Goal: Task Accomplishment & Management: Manage account settings

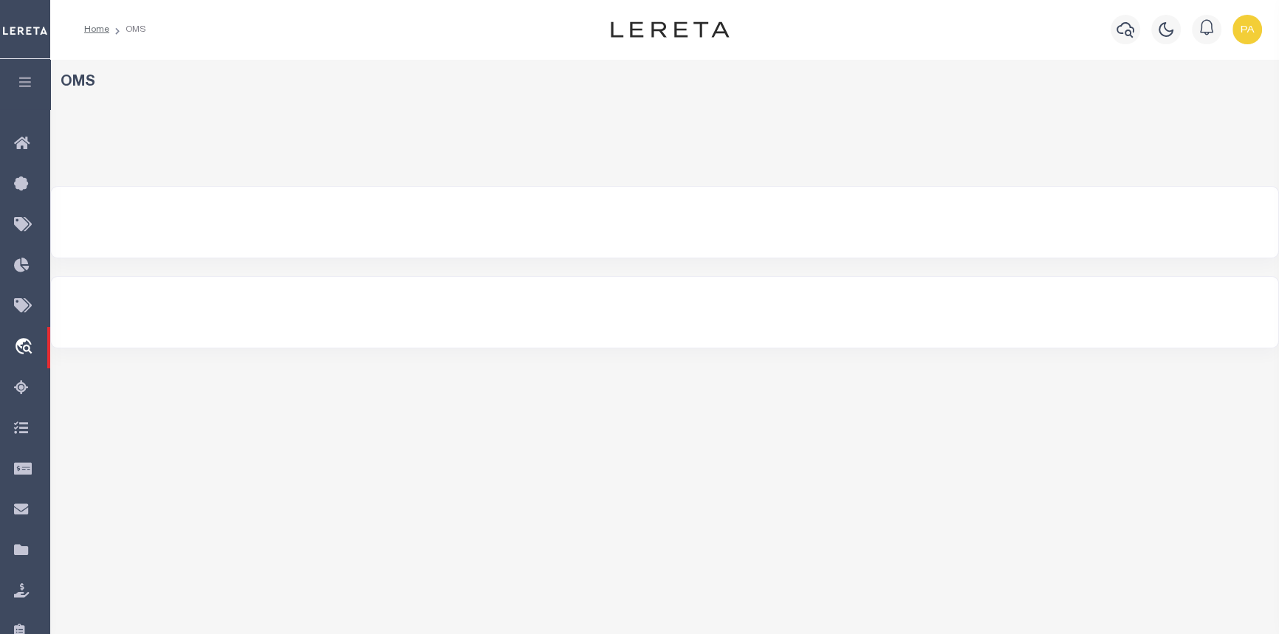
select select "200"
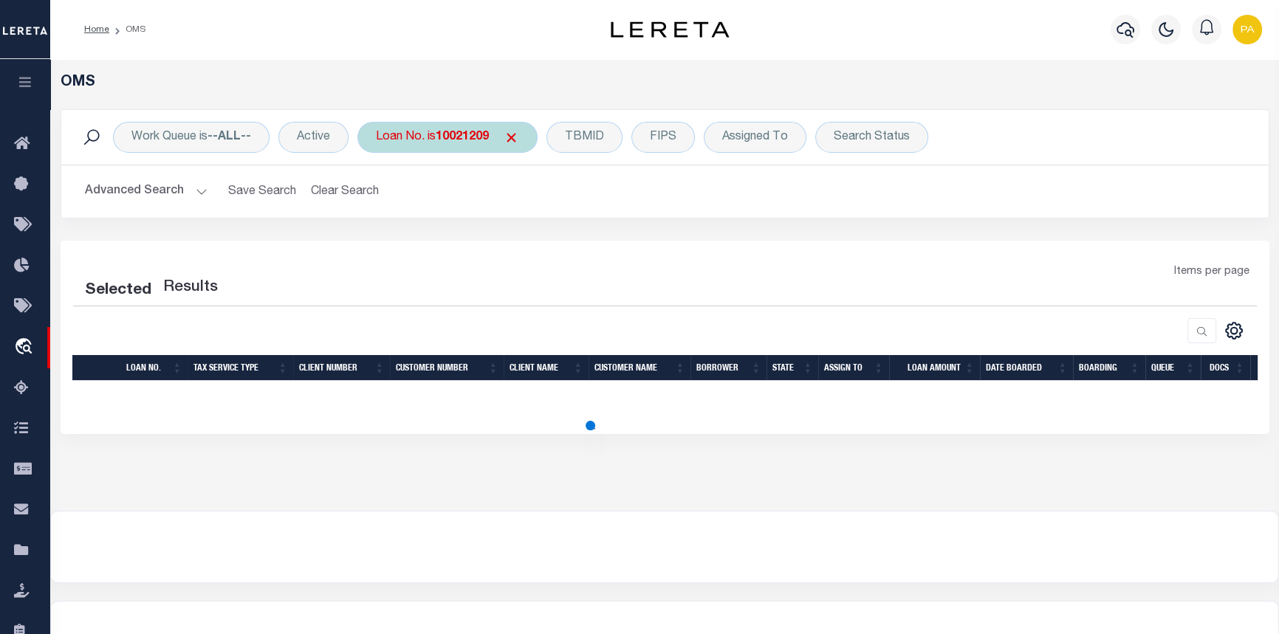
select select "200"
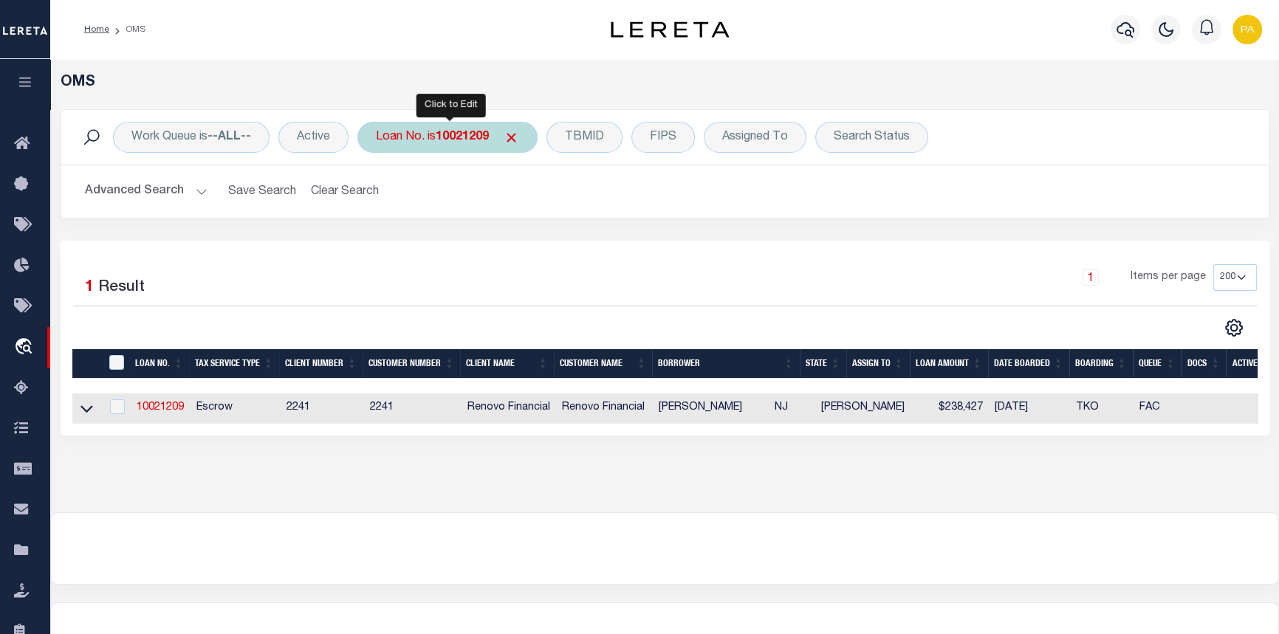
click at [460, 132] on b "10021209" at bounding box center [462, 137] width 53 height 12
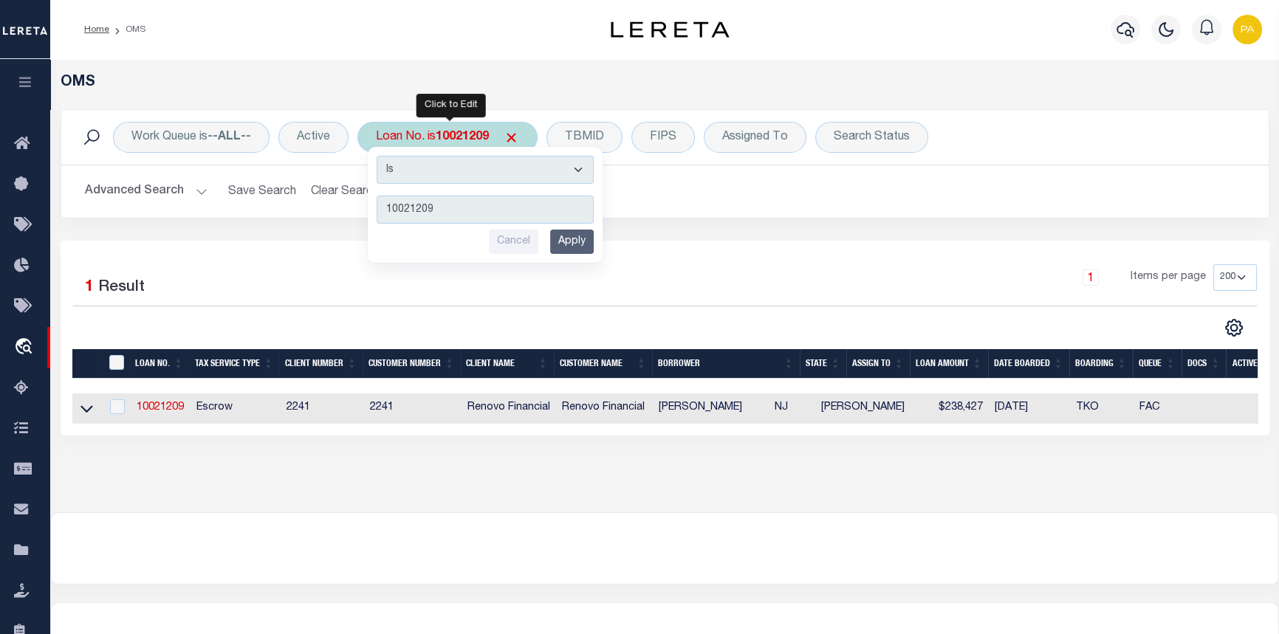
type input "34636520"
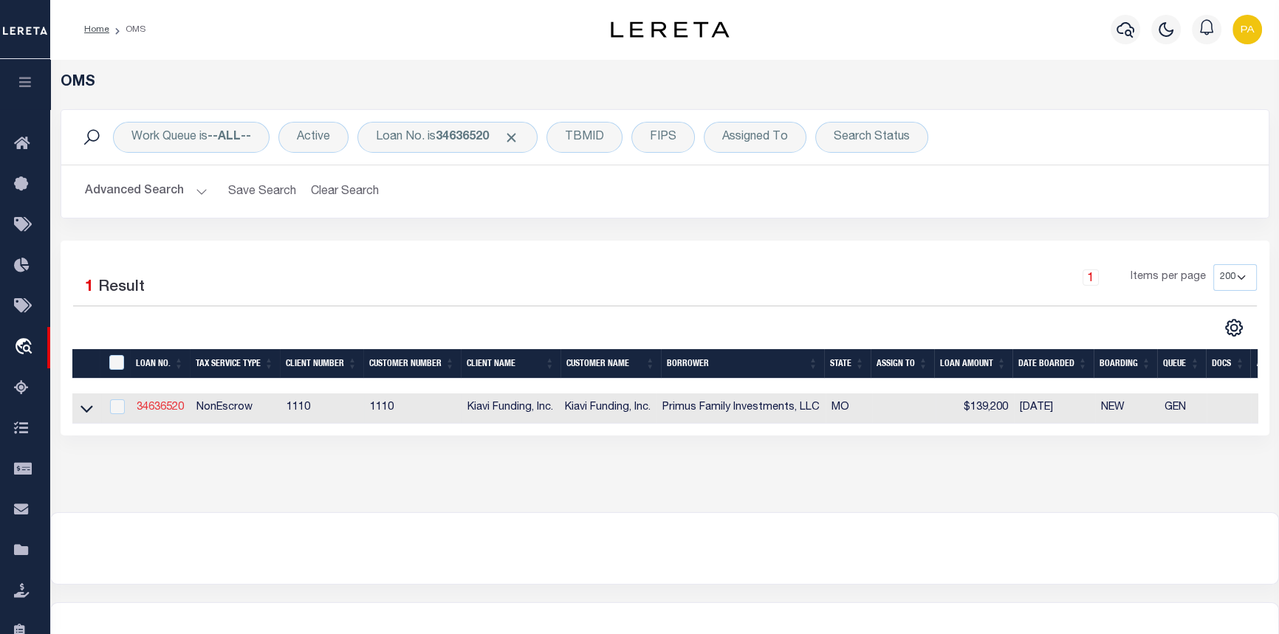
click at [156, 411] on link "34636520" at bounding box center [160, 408] width 47 height 10
type input "34636520"
type input "Primus Family Investments, LLC"
select select "False"
select select
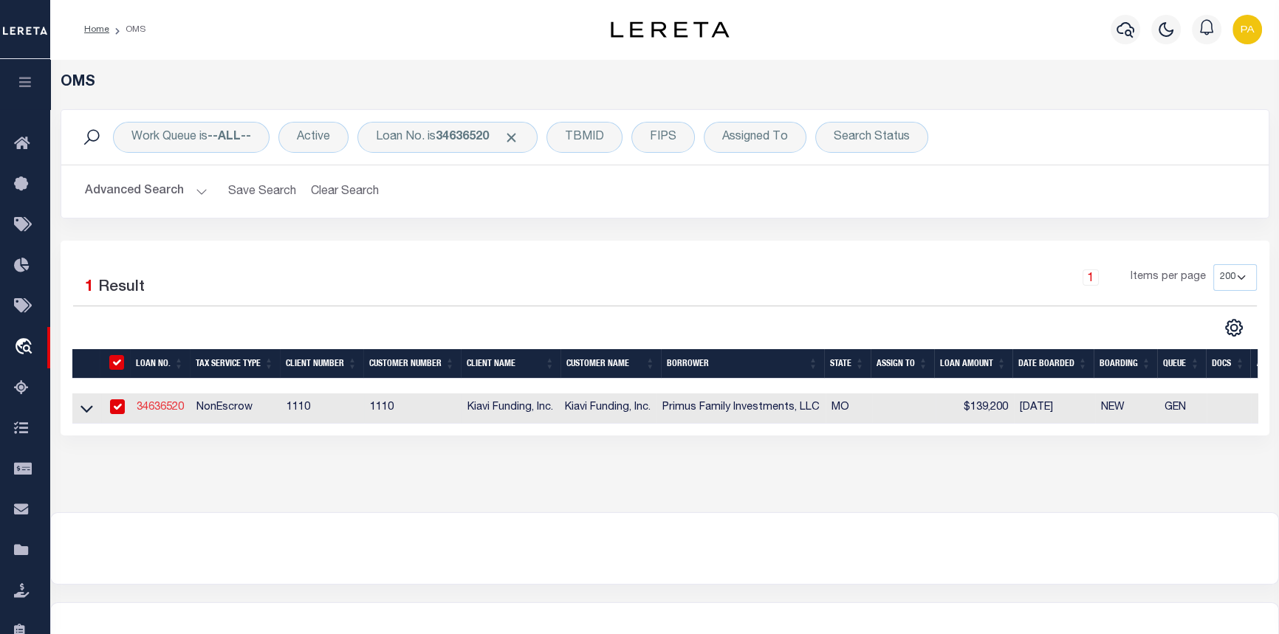
select select
select select "10"
select select "NonEscrow"
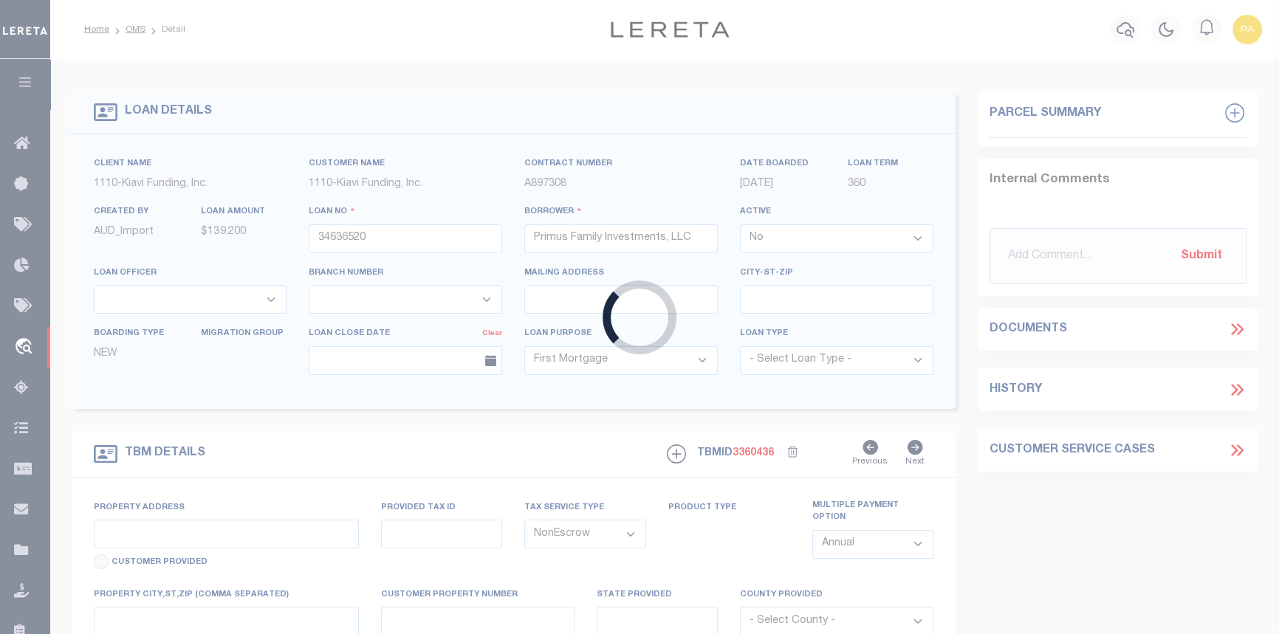
type input "3646 IOWA AVENUE, ST. LOUIS, MO, 63118"
select select
type input "ST. LOUIS MO 63118"
type input "MO"
select select "3485"
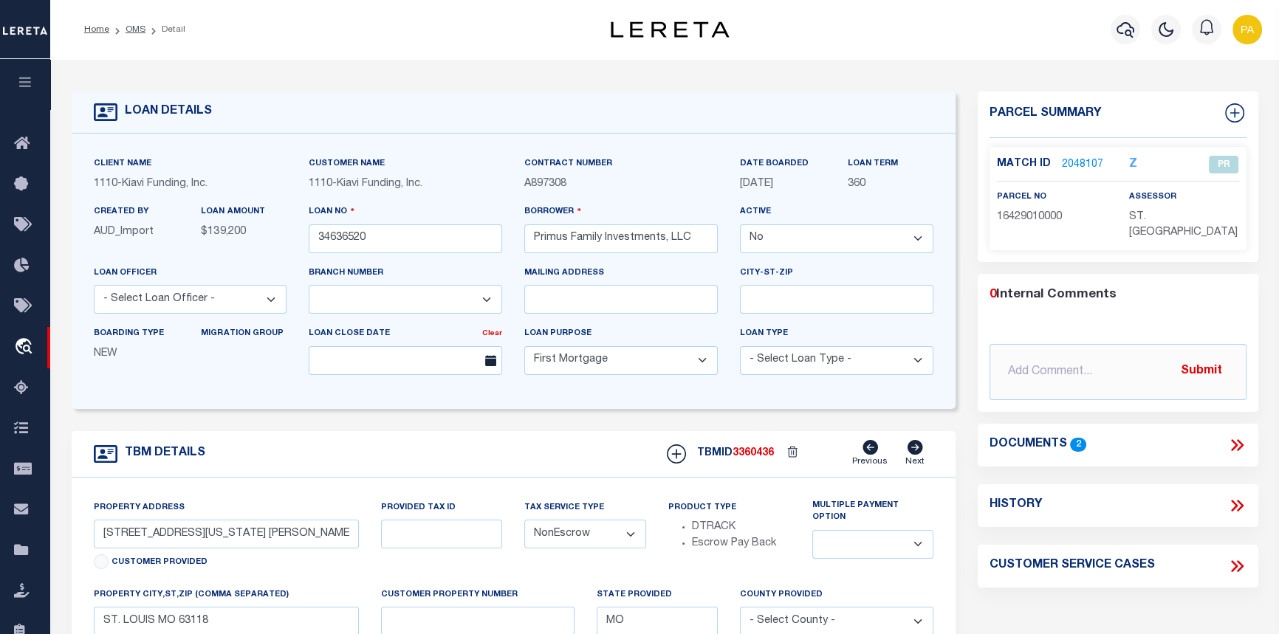
click at [1075, 162] on link "2048107" at bounding box center [1082, 165] width 41 height 16
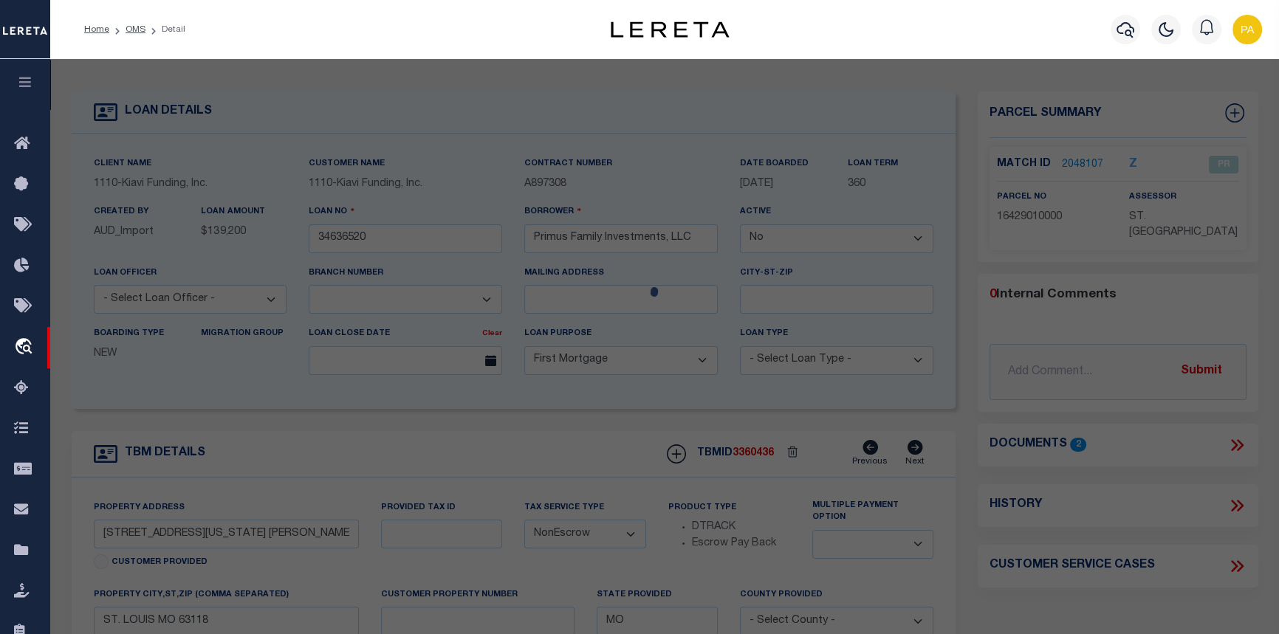
checkbox input "false"
select select "PR"
type input "PRIMUS FAMILY INVESTMENTS"
type input "3646 IOWA AV ST LOUIS MO 63118"
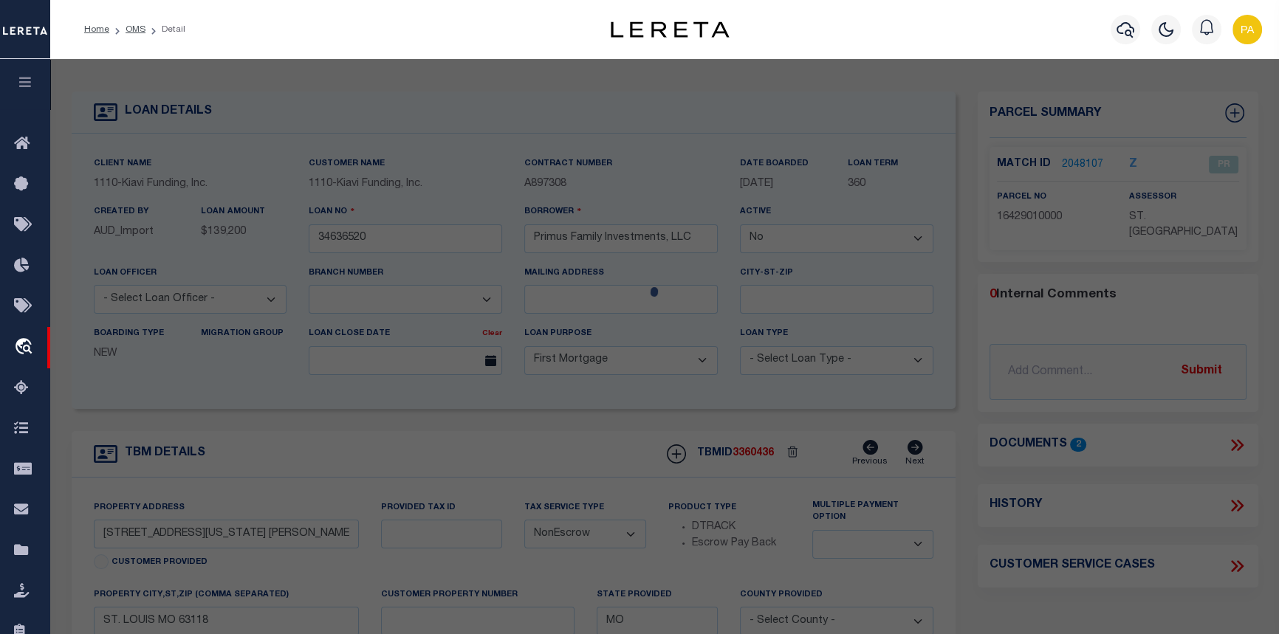
checkbox input "false"
type input "MO"
type textarea "C. B. 1642 IOWA, 25 FT X 127 FT 8 IN, QUINETTES ADDN, LOT SW B"
type textarea "collector account number"
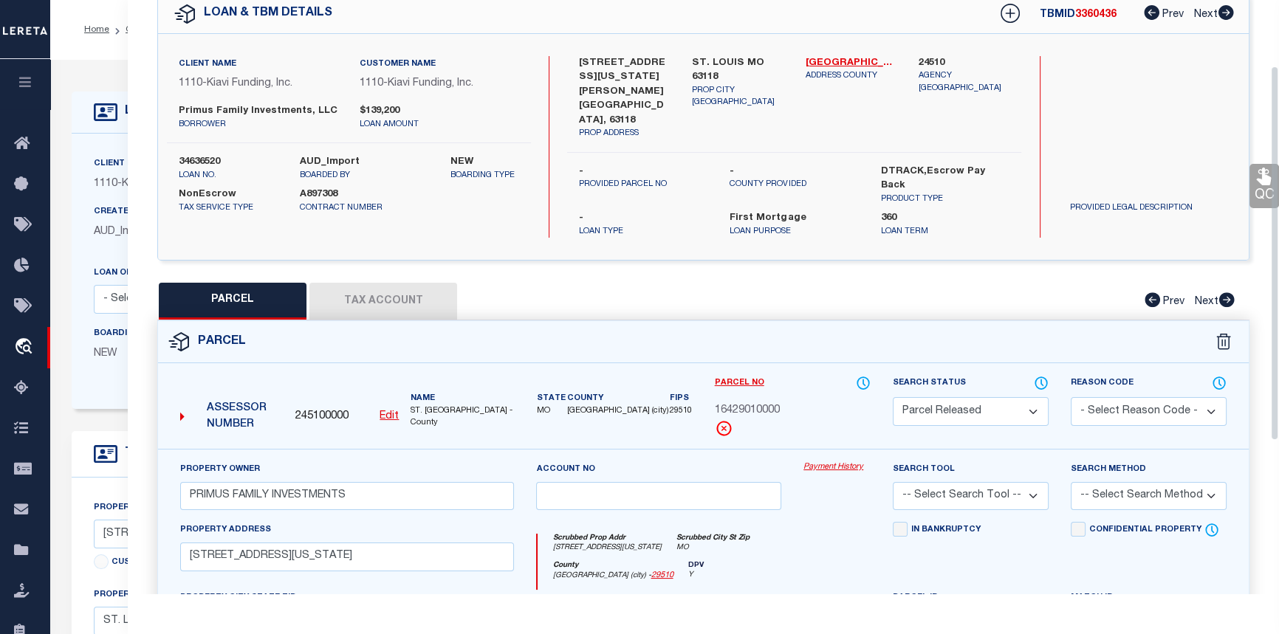
scroll to position [134, 0]
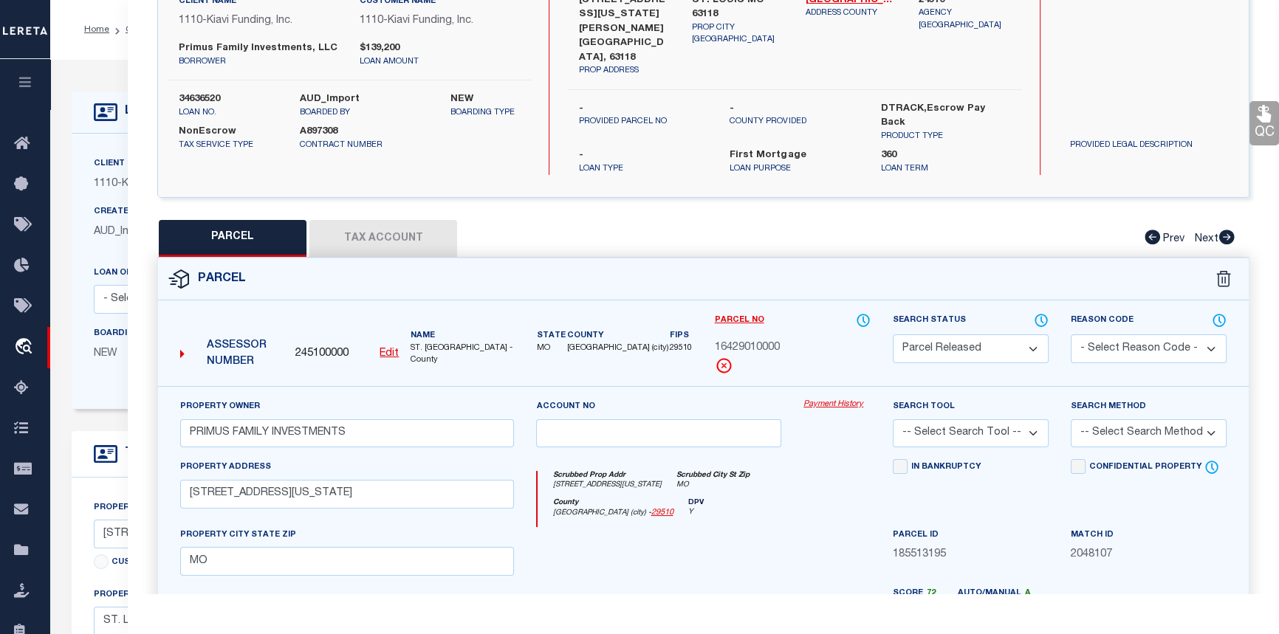
click at [394, 220] on button "Tax Account" at bounding box center [383, 238] width 148 height 37
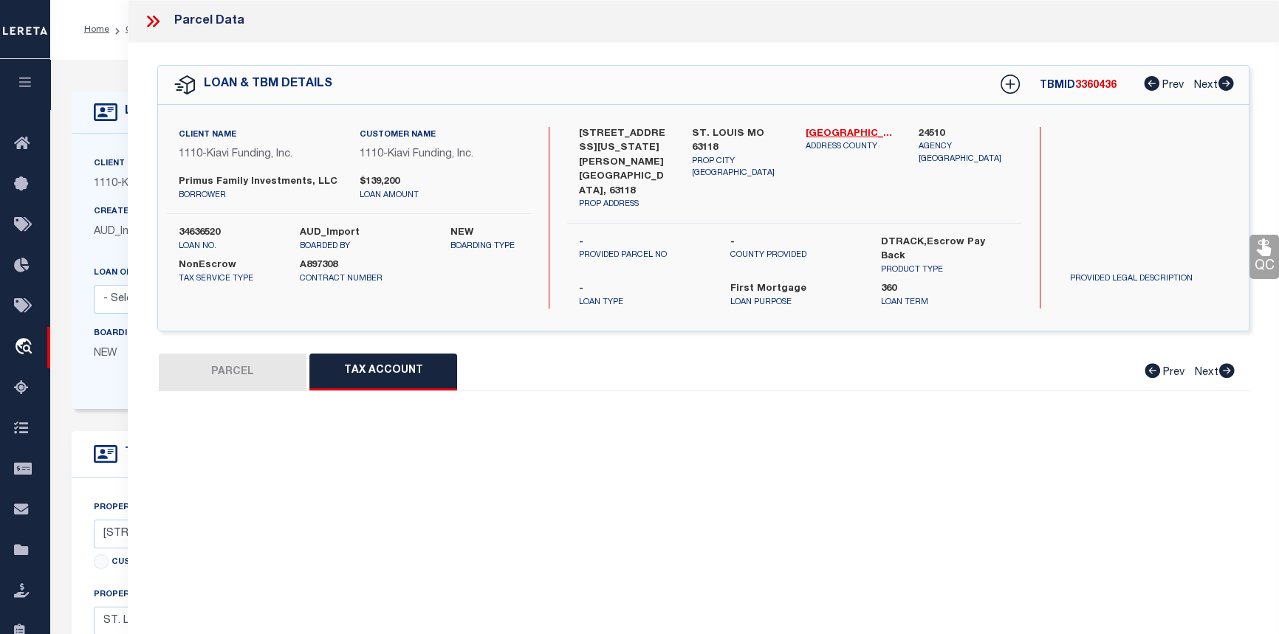
scroll to position [0, 0]
select select "100"
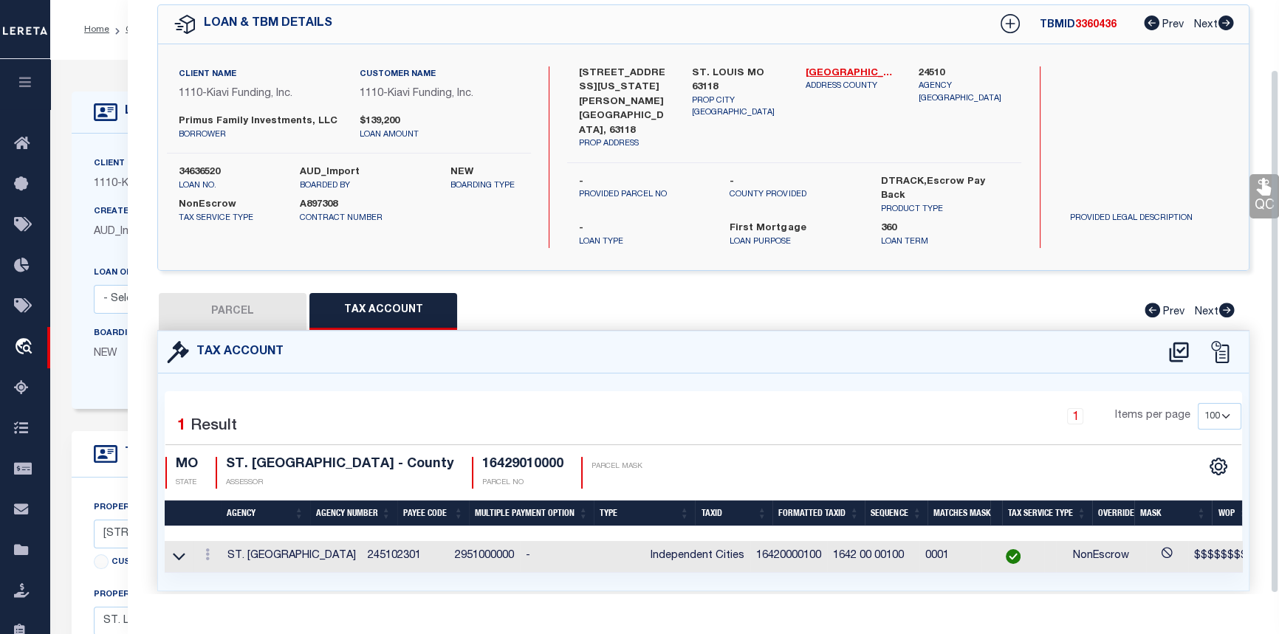
scroll to position [78, 0]
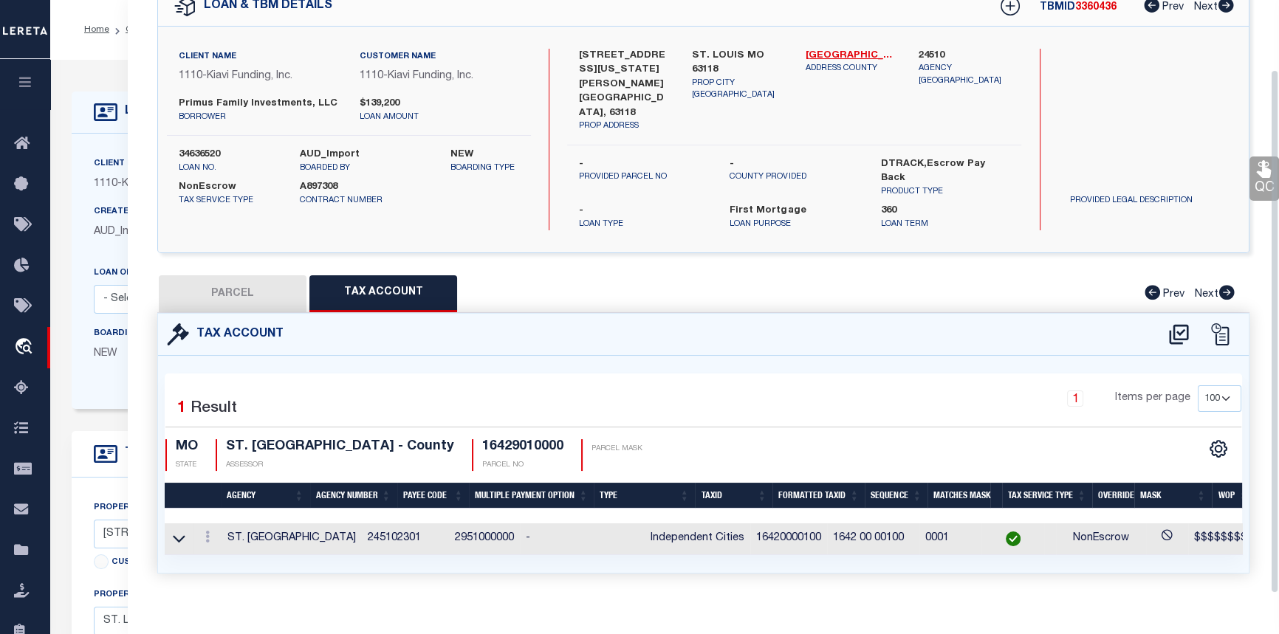
click at [214, 275] on button "PARCEL" at bounding box center [233, 293] width 148 height 37
select select "AS"
checkbox input "false"
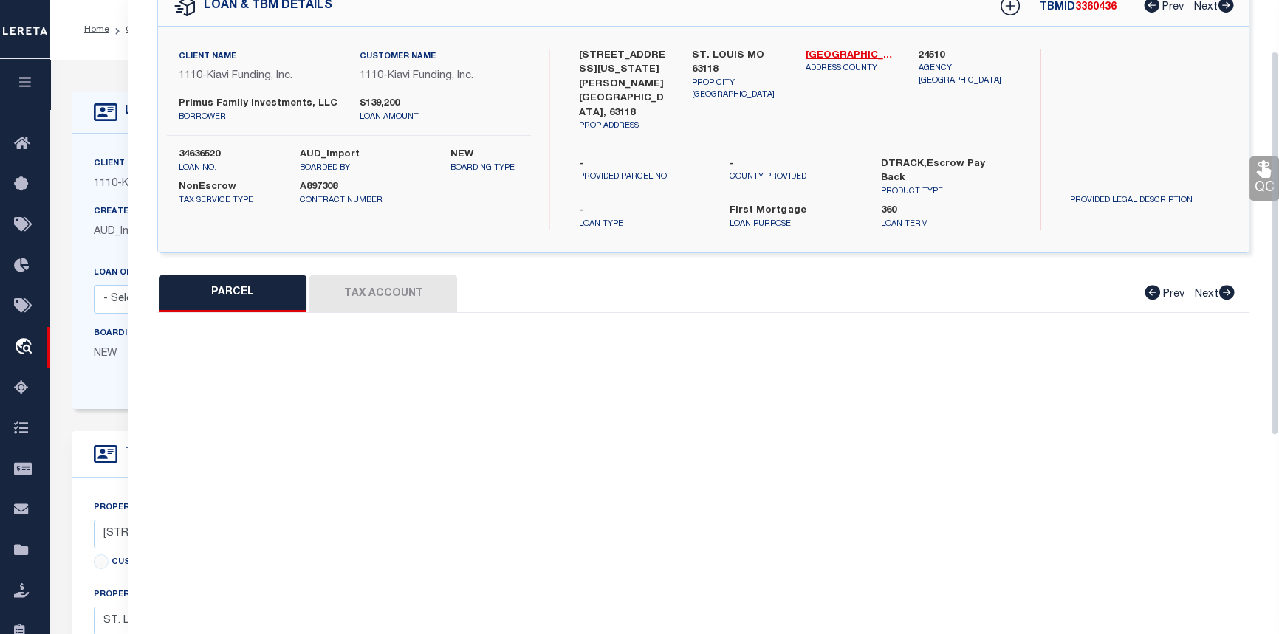
select select "PR"
type input "PRIMUS FAMILY INVESTMENTS"
type input "3646 IOWA AV ST LOUIS MO 63118"
checkbox input "false"
type input "MO"
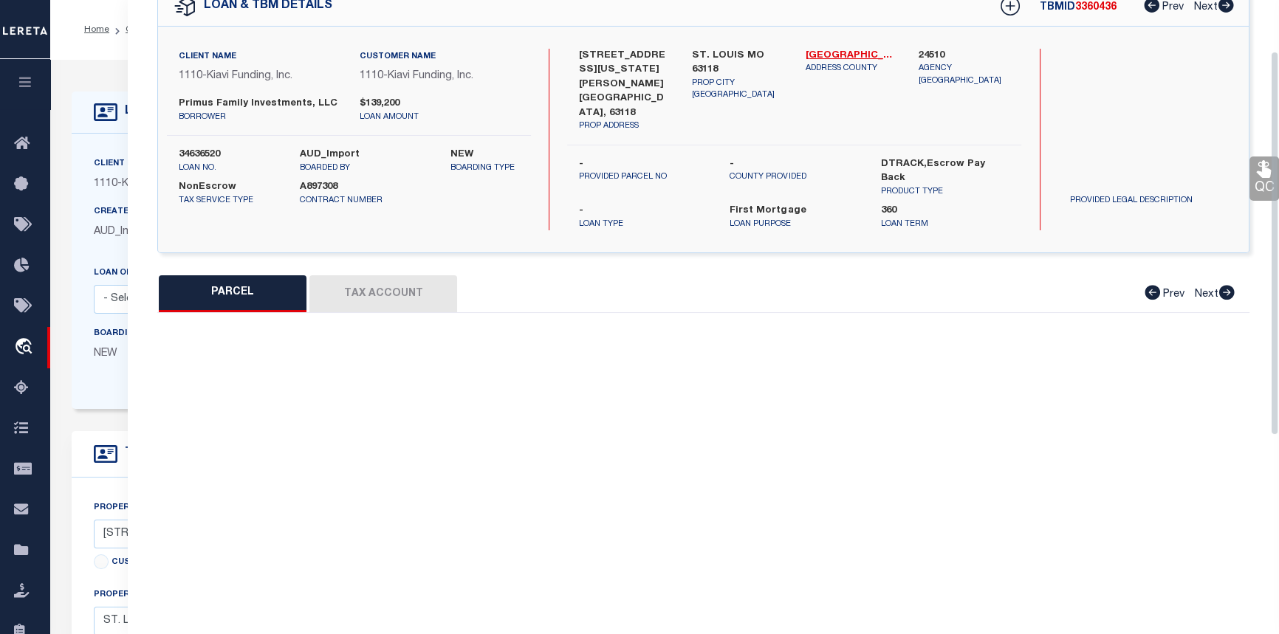
type textarea "C. B. 1642 IOWA, 25 FT X 127 FT 8 IN, QUINETTES ADDN, LOT SW B"
type textarea "collector account number"
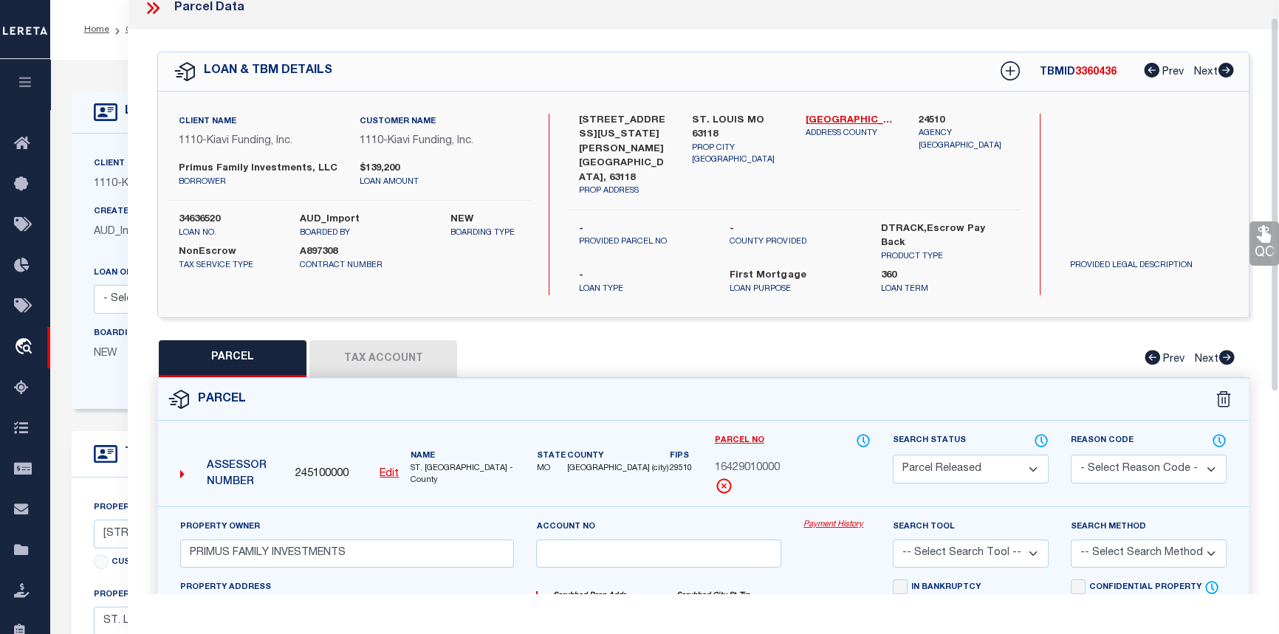
scroll to position [0, 0]
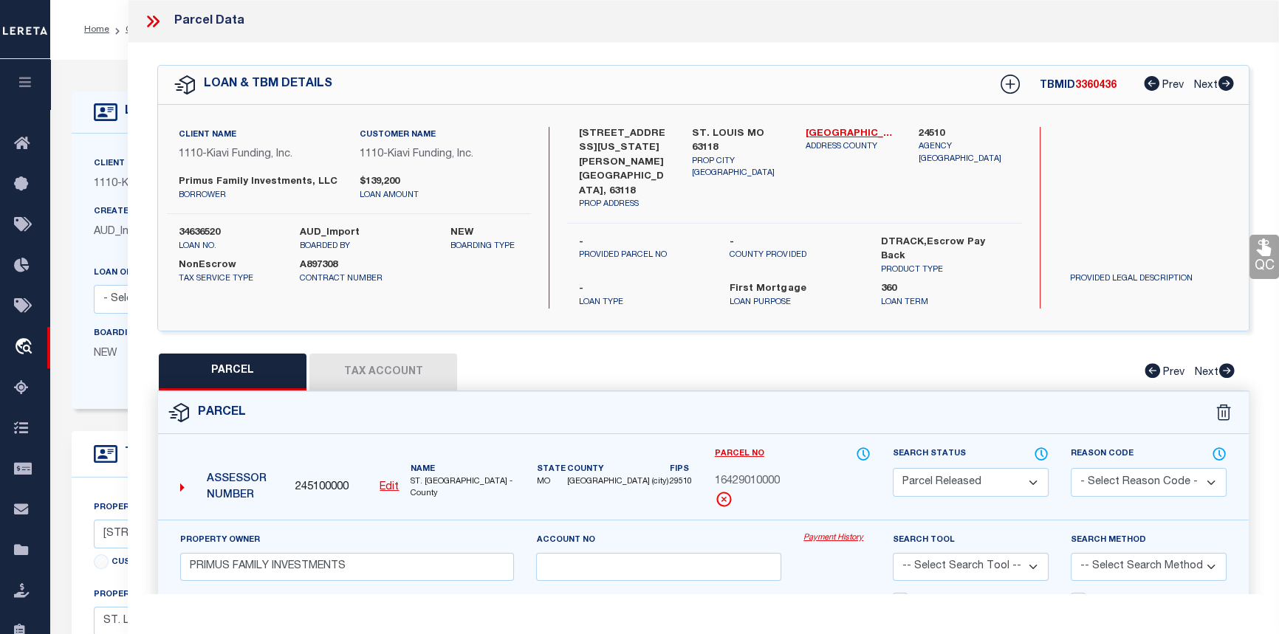
click at [155, 21] on icon at bounding box center [152, 21] width 19 height 19
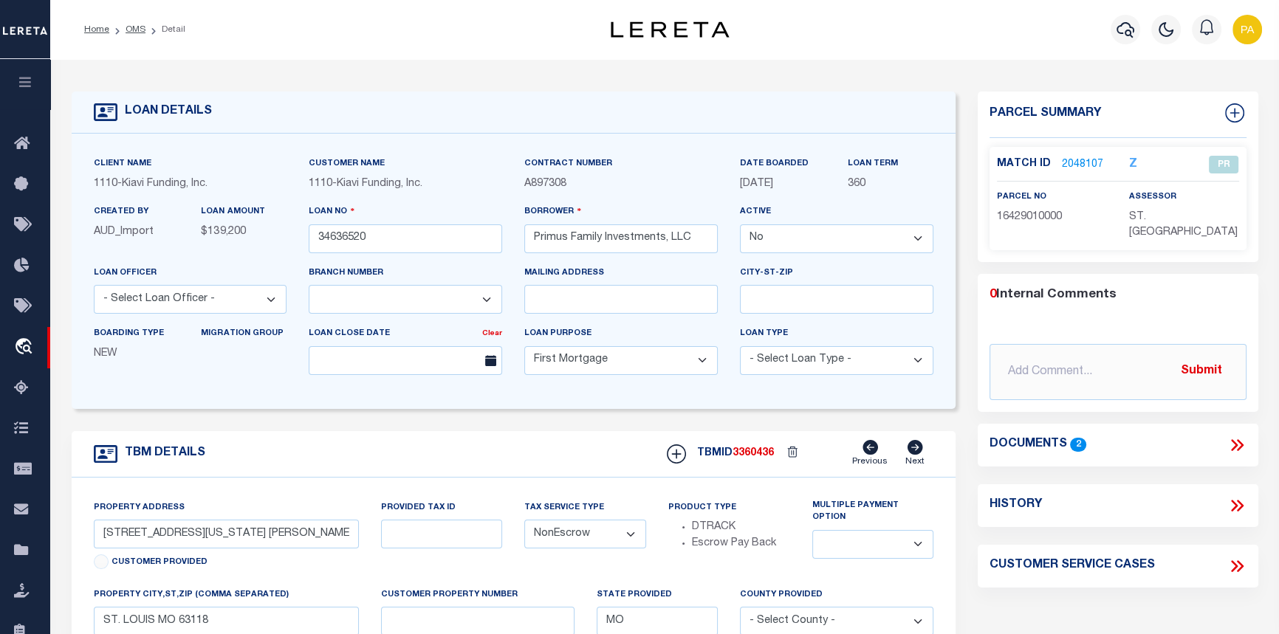
click at [920, 240] on select "Yes No" at bounding box center [837, 239] width 194 height 29
select select "True"
click at [745, 226] on select "Yes No" at bounding box center [837, 239] width 194 height 29
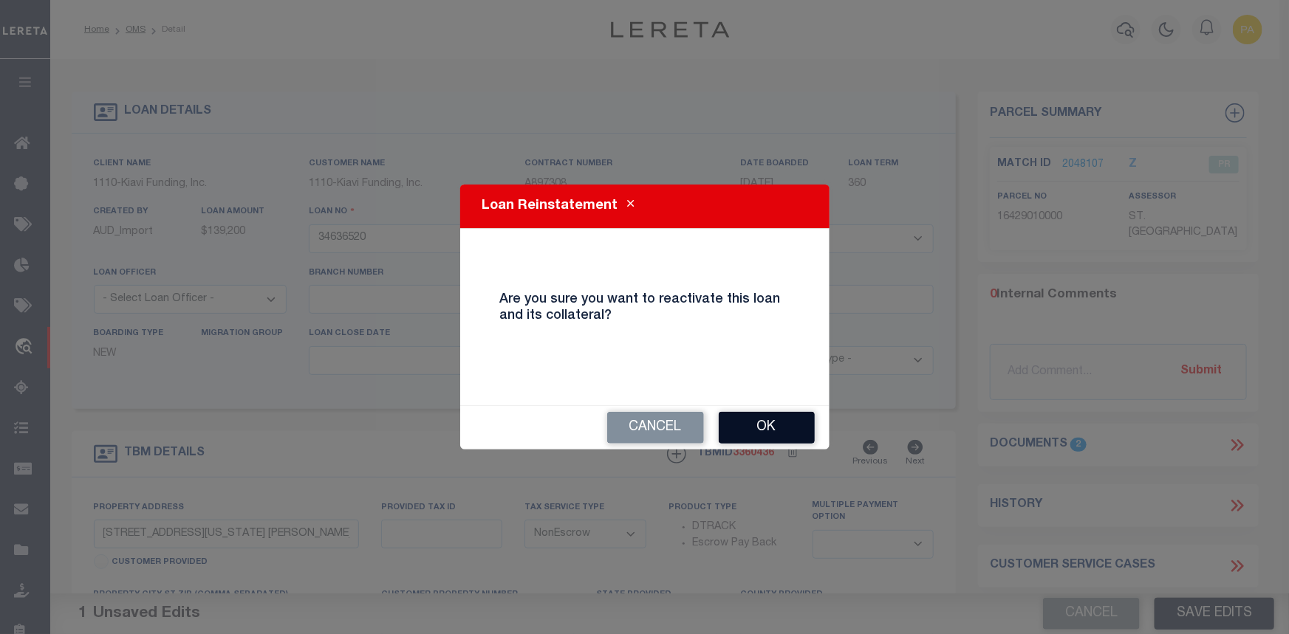
click at [781, 435] on button "Ok" at bounding box center [767, 428] width 96 height 32
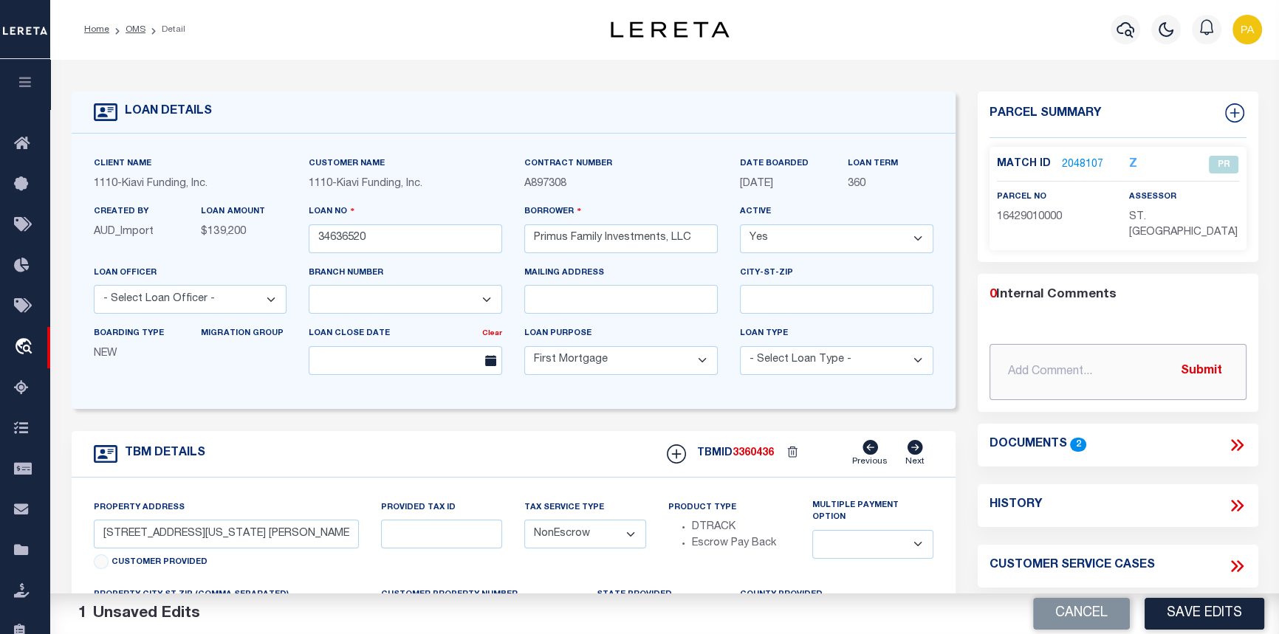
click at [1033, 344] on input "text" at bounding box center [1118, 372] width 256 height 56
type input "09/09/2025pk Loan activated per Myrna M. to process refund request."
click at [1206, 357] on button "Submit" at bounding box center [1201, 372] width 61 height 30
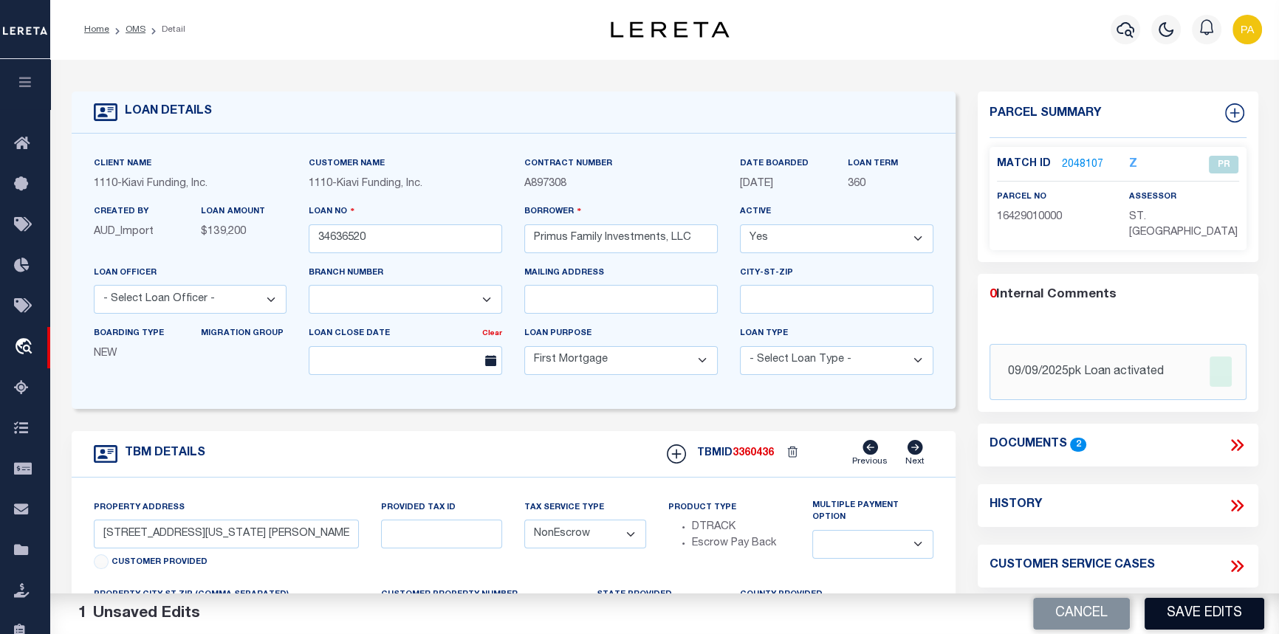
click at [1189, 619] on button "Save Edits" at bounding box center [1205, 614] width 120 height 32
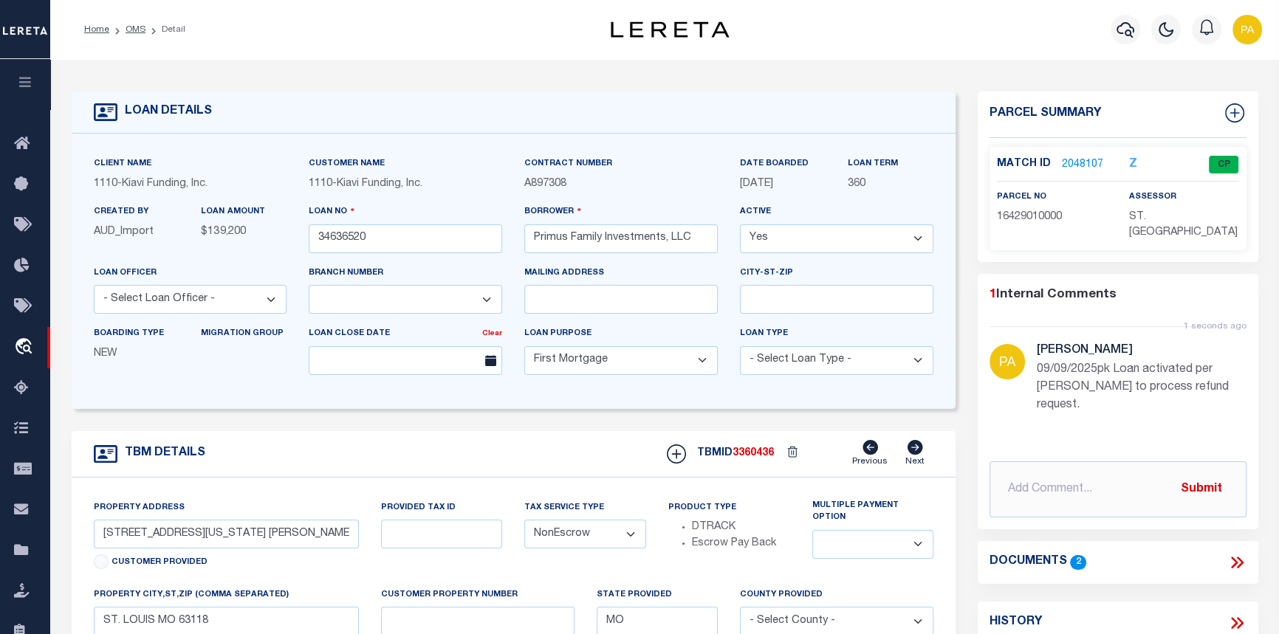
click at [1075, 162] on link "2048107" at bounding box center [1082, 165] width 41 height 16
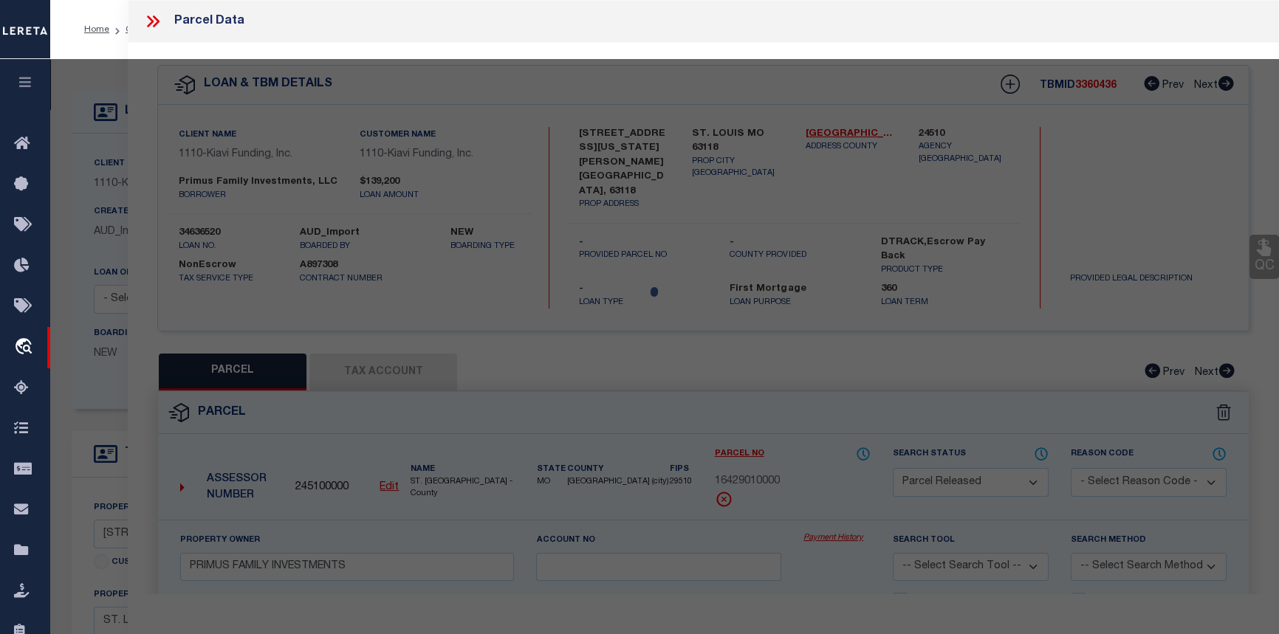
select select "AS"
checkbox input "false"
select select "CP"
type input "PRIMUS FAMILY INVESTMENTS"
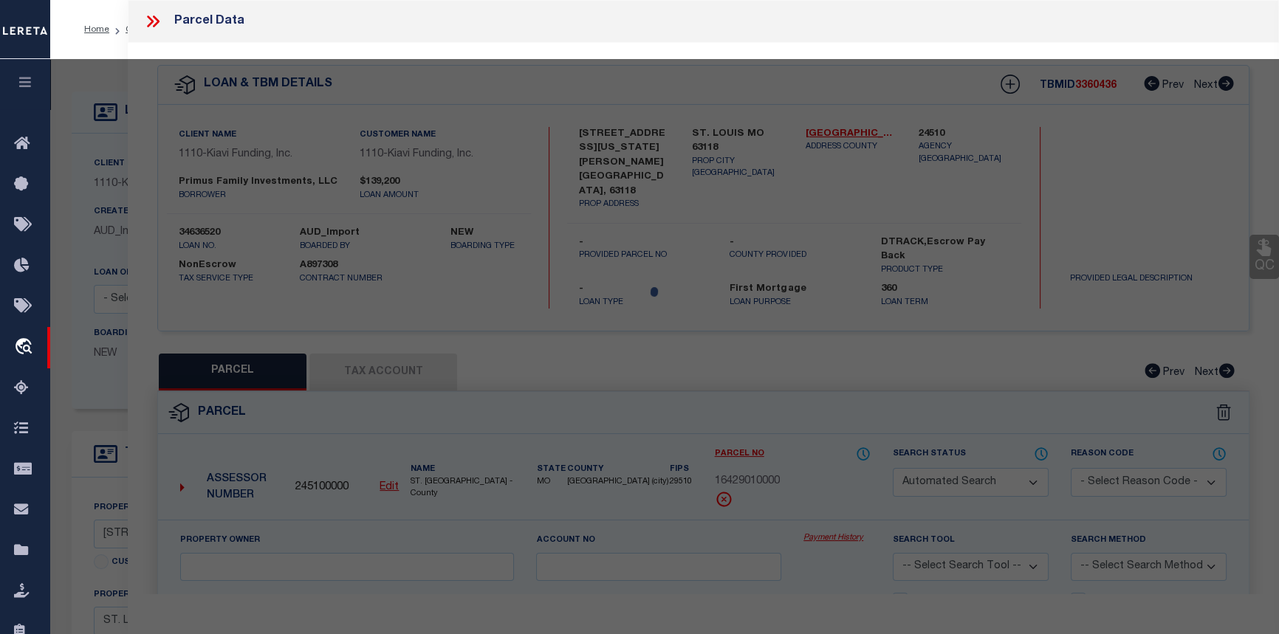
type input "3646 IOWA AV ST LOUIS MO 63118"
checkbox input "false"
type input "MO"
type textarea "C. B. 1642 IOWA, 25 FT X 127 FT 8 IN, QUINETTES ADDN, LOT SW B"
type textarea "collector account number"
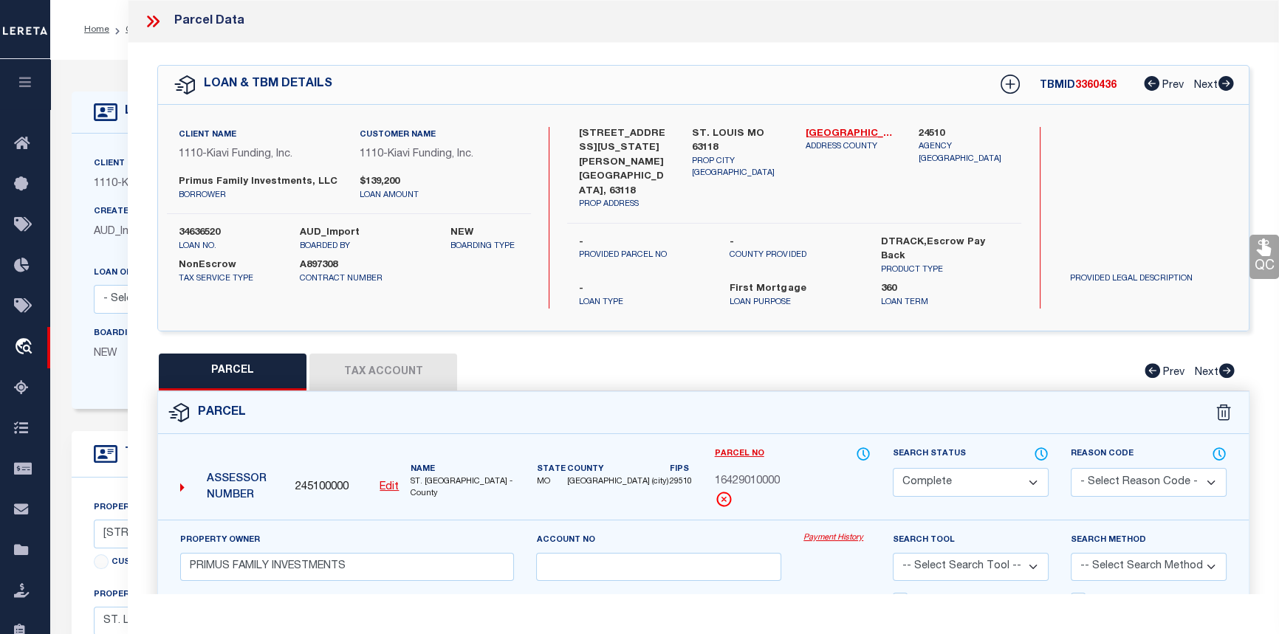
click at [155, 21] on icon at bounding box center [152, 21] width 19 height 19
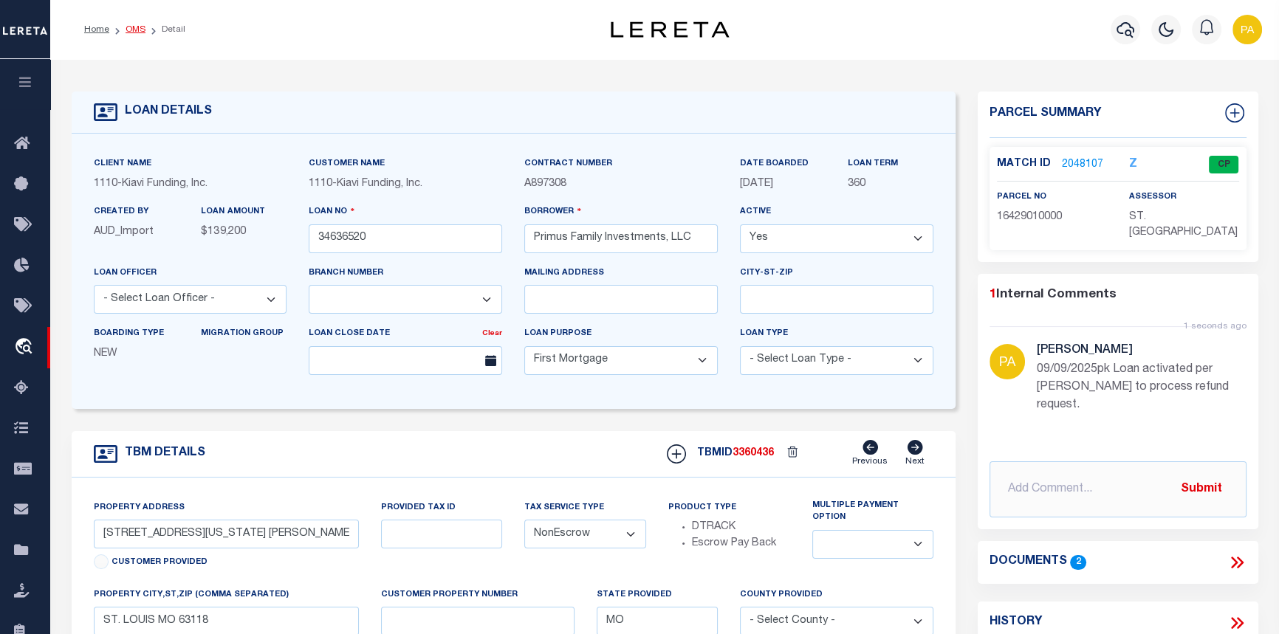
click at [126, 30] on link "OMS" at bounding box center [136, 29] width 20 height 9
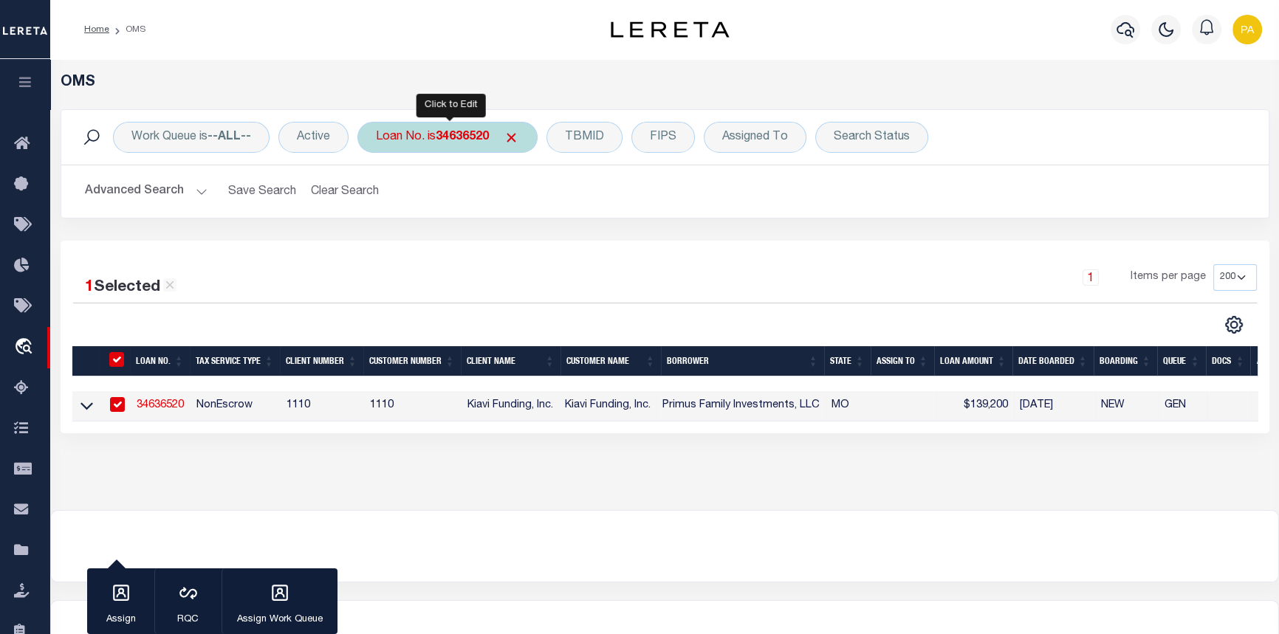
click at [451, 136] on b "34636520" at bounding box center [462, 137] width 53 height 12
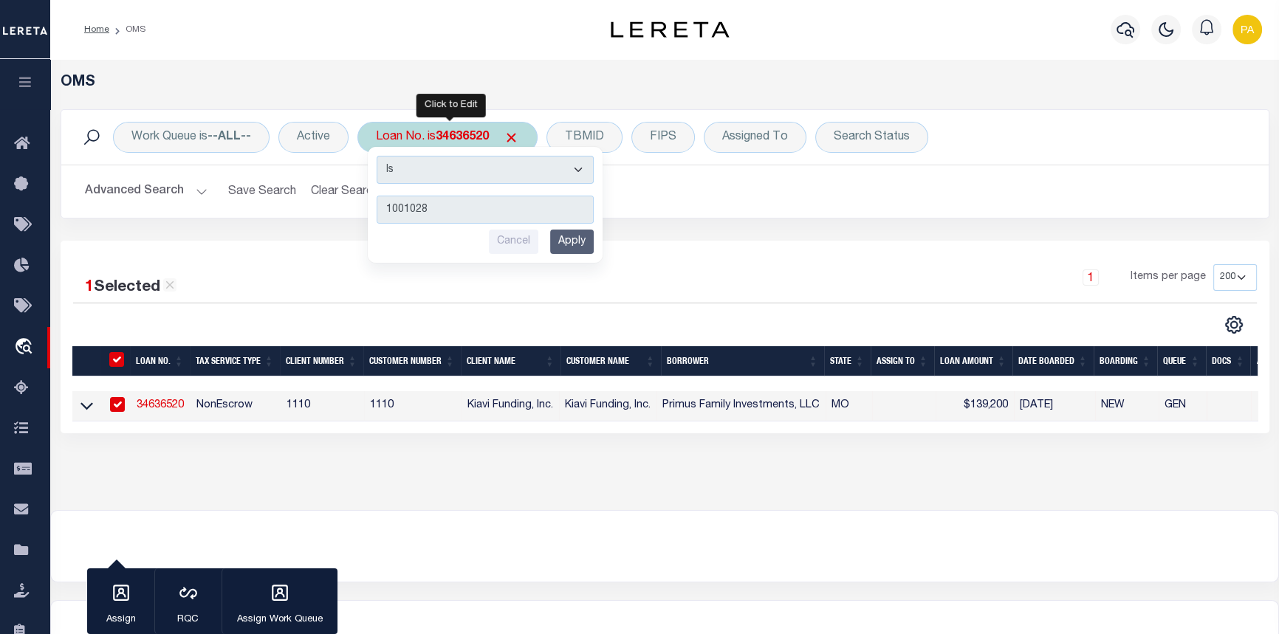
type input "10010285"
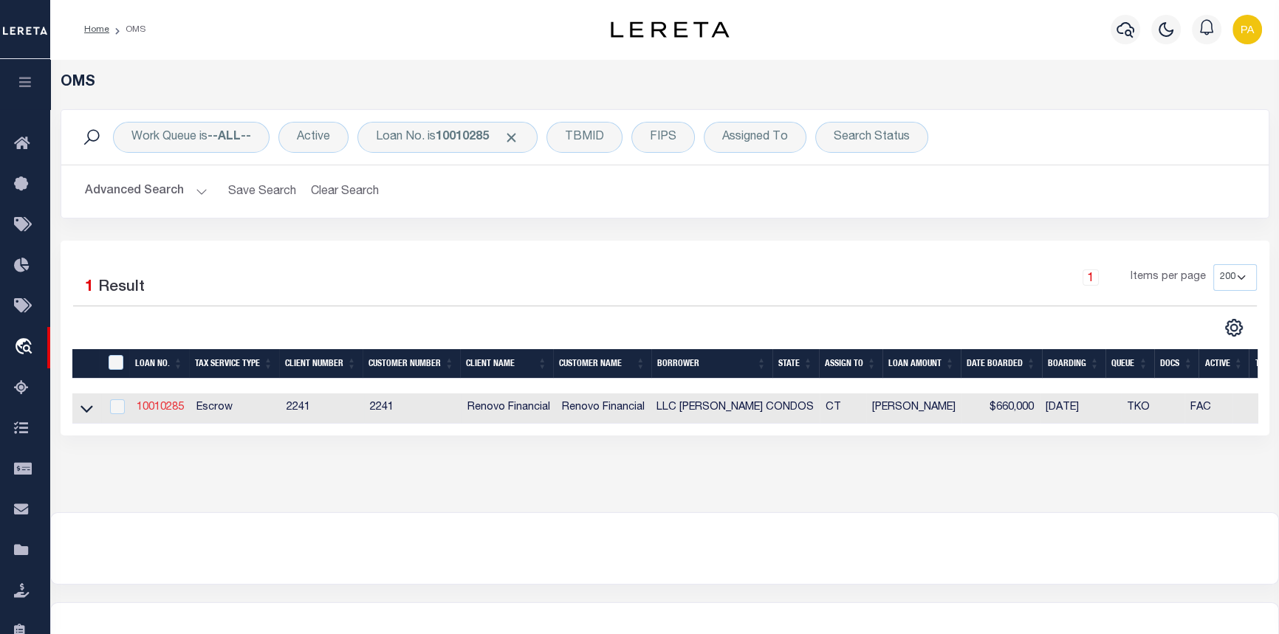
click at [169, 413] on link "10010285" at bounding box center [160, 408] width 47 height 10
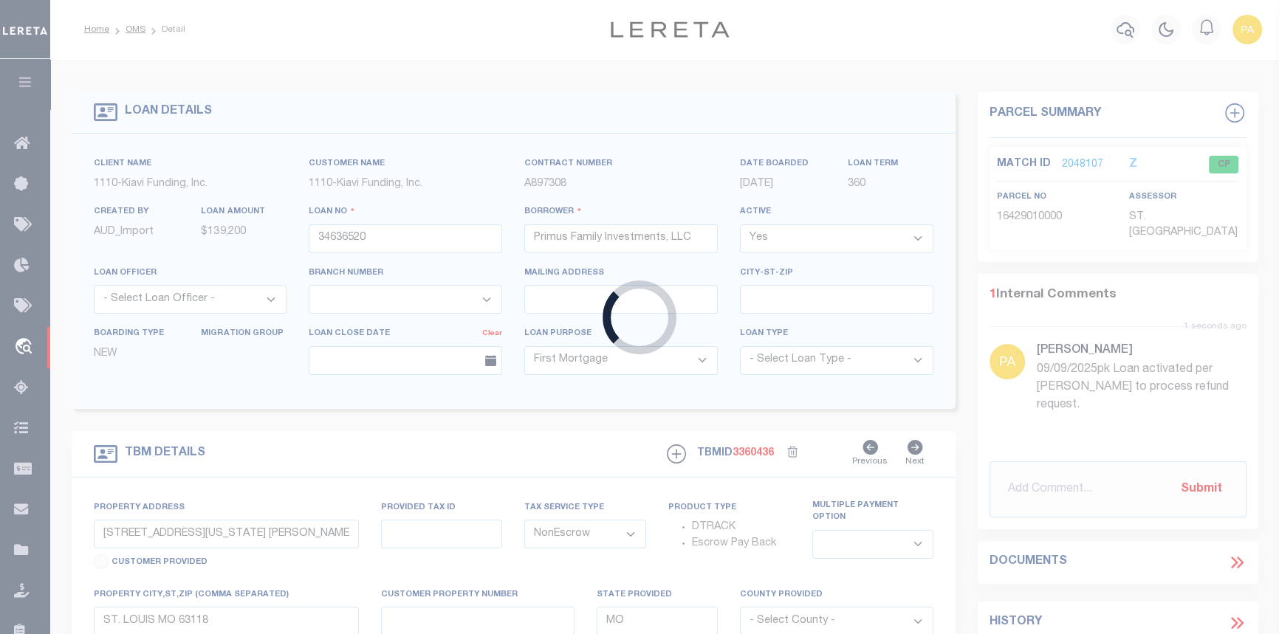
type input "10010285"
type input "LLC MARTIN CONDOS"
select select "False"
select select
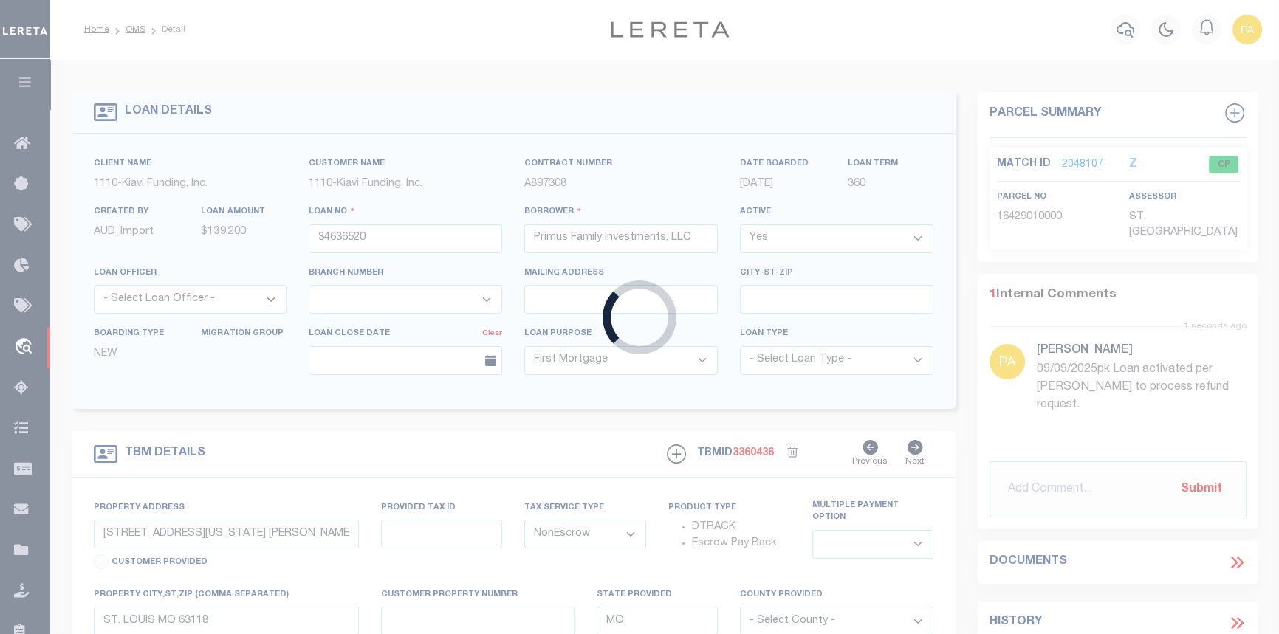
select select "Escrow"
type input "151 -161 MARTIN ST"
type input "239111008"
type input "HARTFORD CT 06120"
type input "CT"
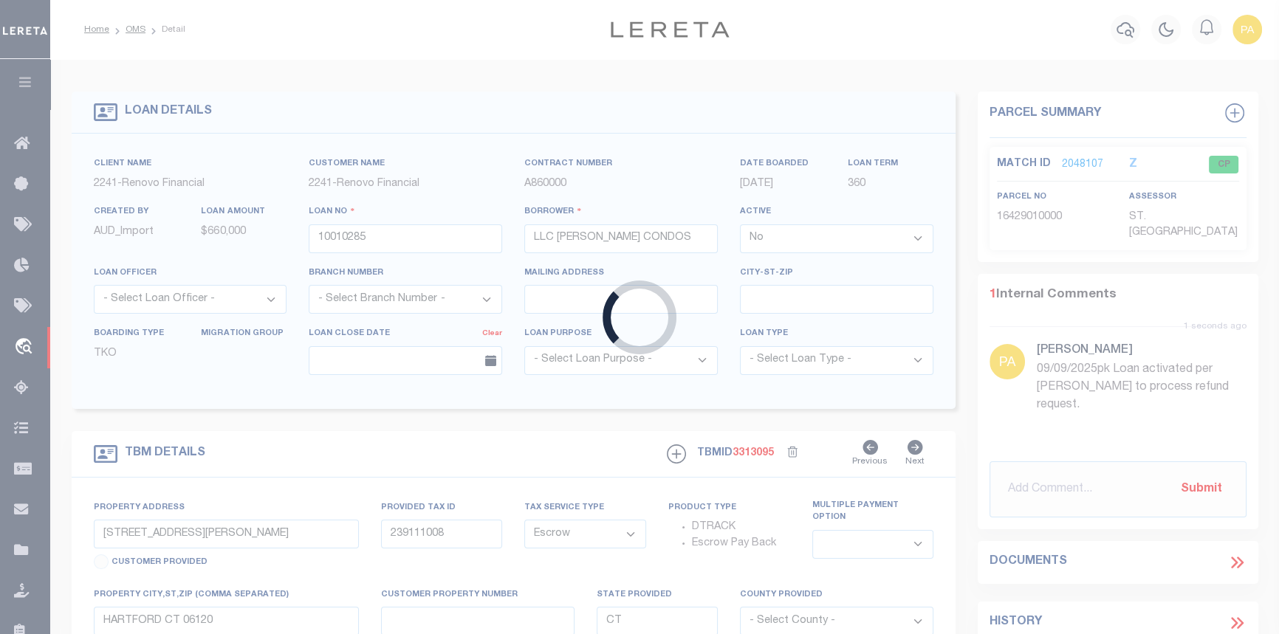
select select
select select "25067"
select select
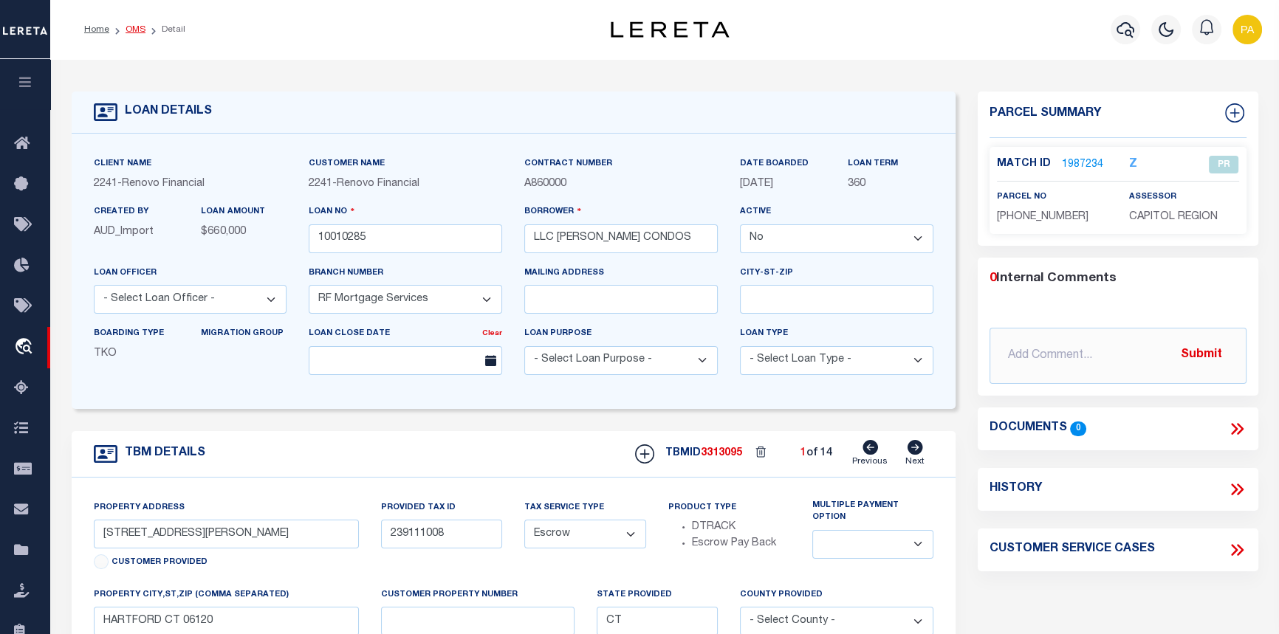
click at [133, 28] on link "OMS" at bounding box center [136, 29] width 20 height 9
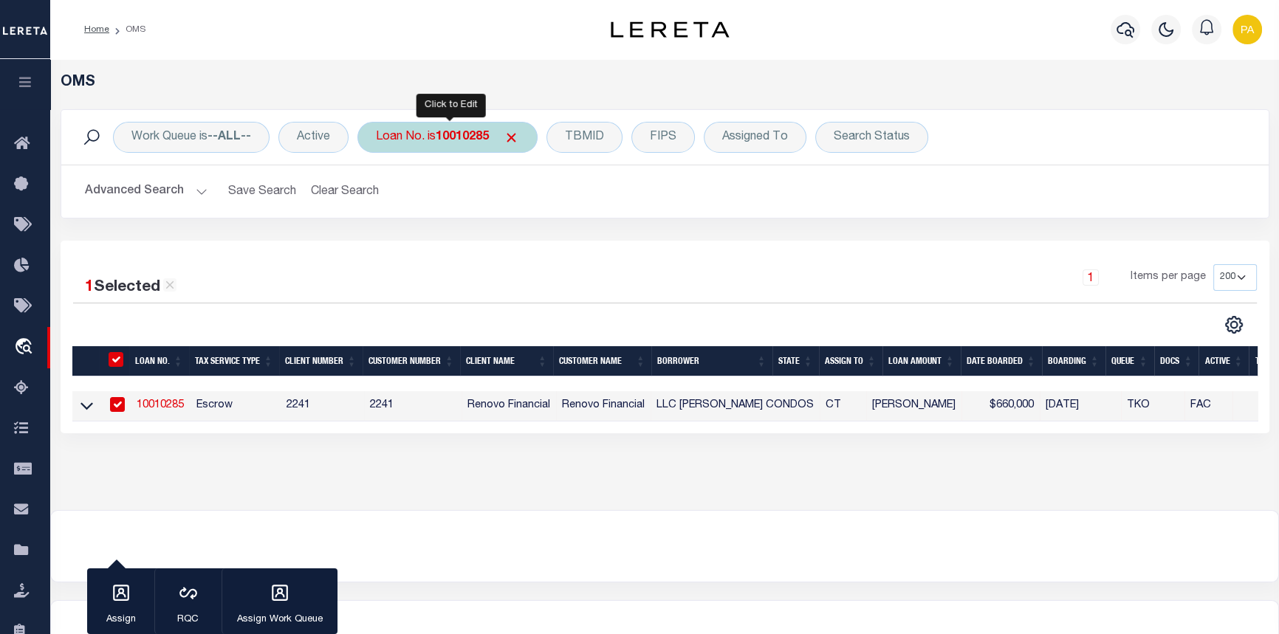
click at [474, 139] on b "10010285" at bounding box center [462, 137] width 53 height 12
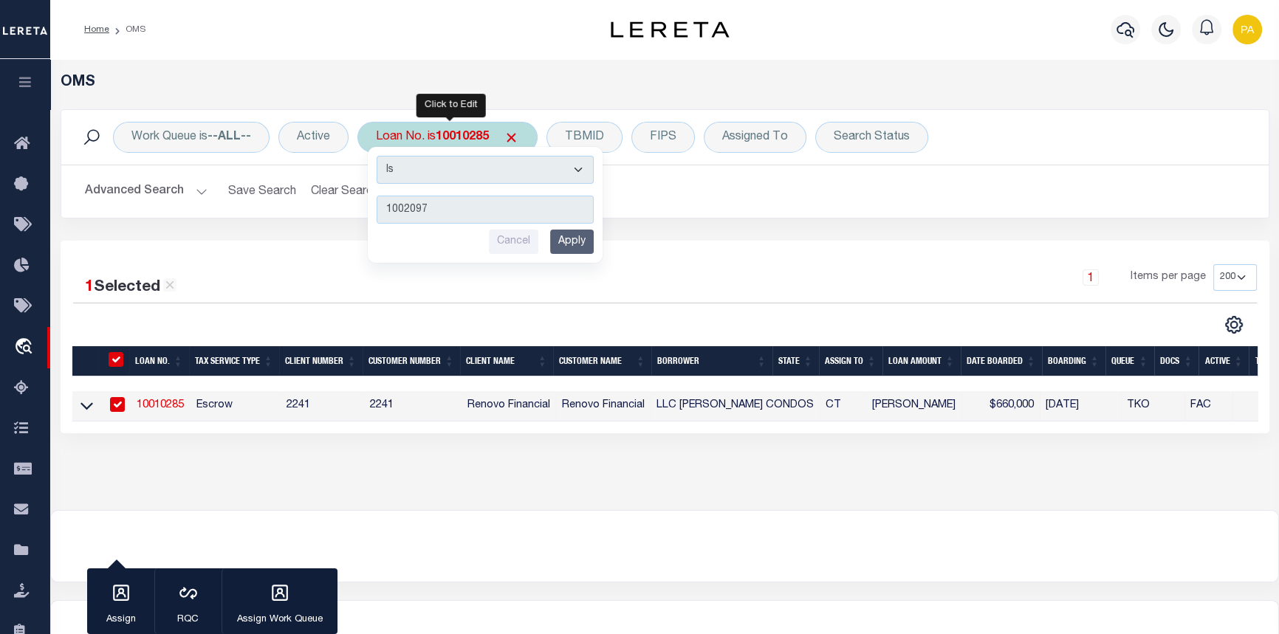
type input "10020971"
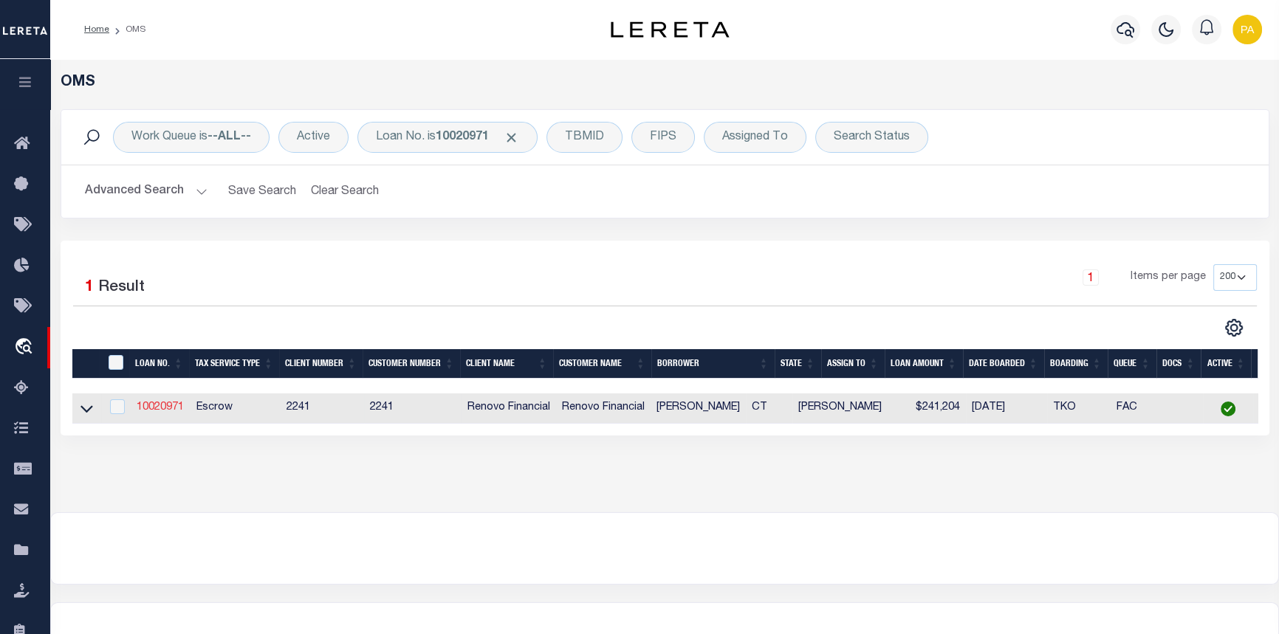
click at [162, 406] on link "10020971" at bounding box center [160, 408] width 47 height 10
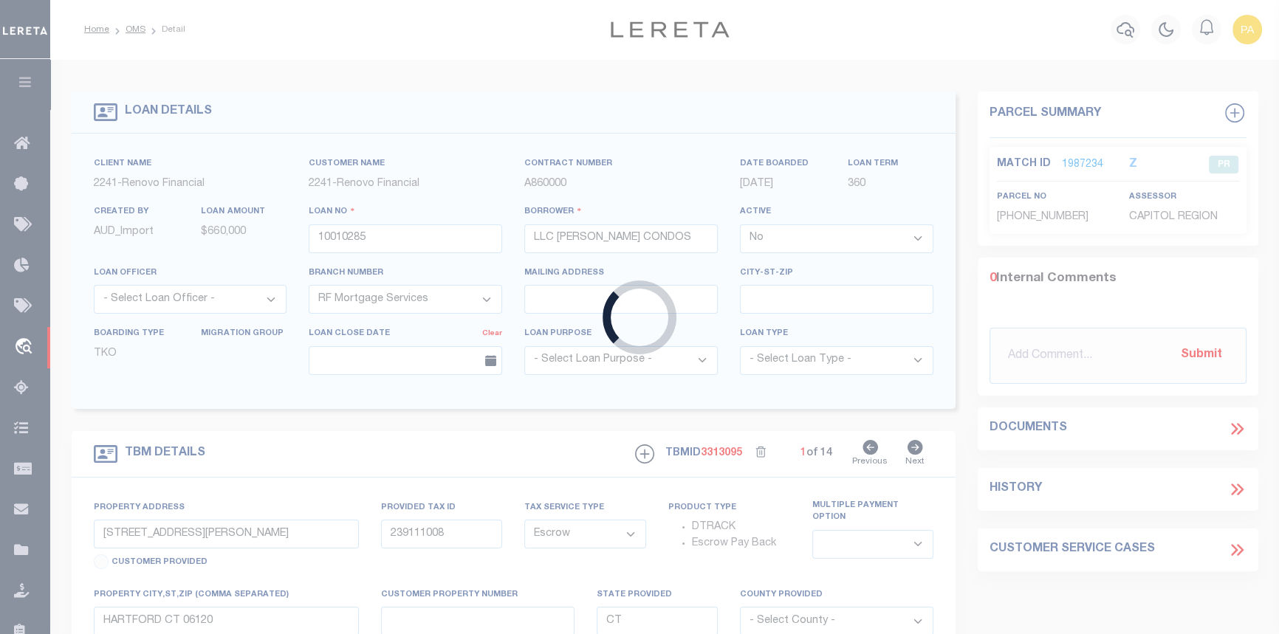
type input "10020971"
type input "ALBERTO J QUINTERO"
select select "True"
type input "65 BRIDGE STREET"
type input "MANCHESTER CT 06040"
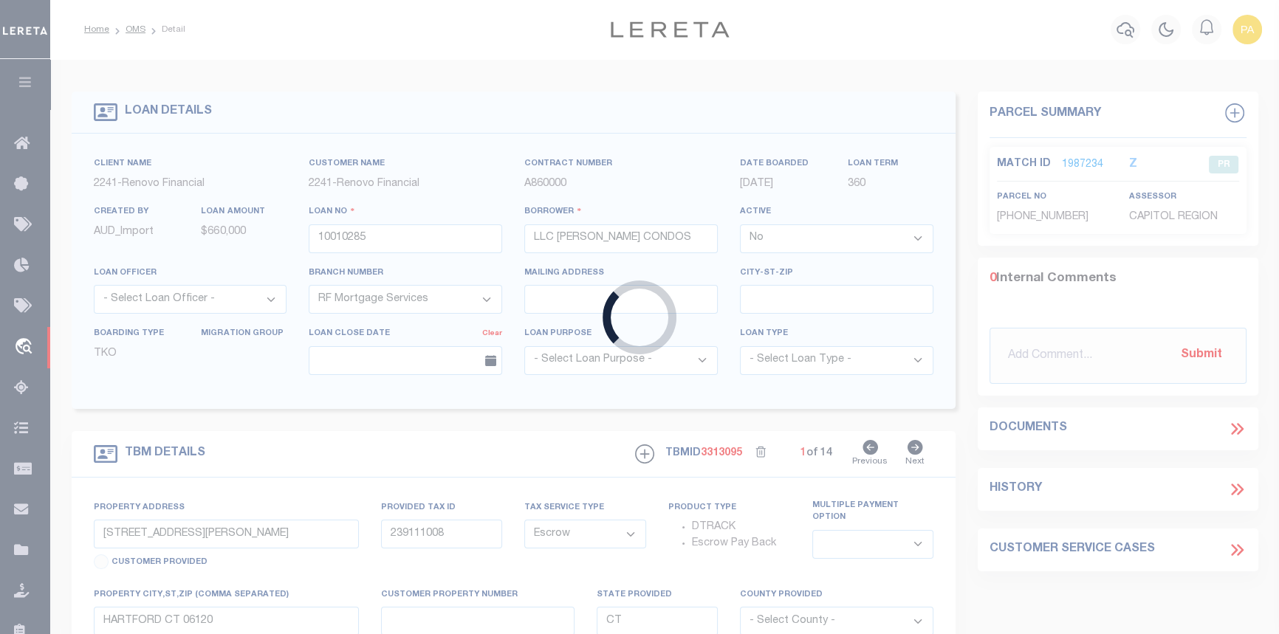
select select "10"
type input "29 FOOTPATH LN"
type input "00004414"
type input "E HARTFORD, CT 06118"
type input "a0kUS000007eQXd"
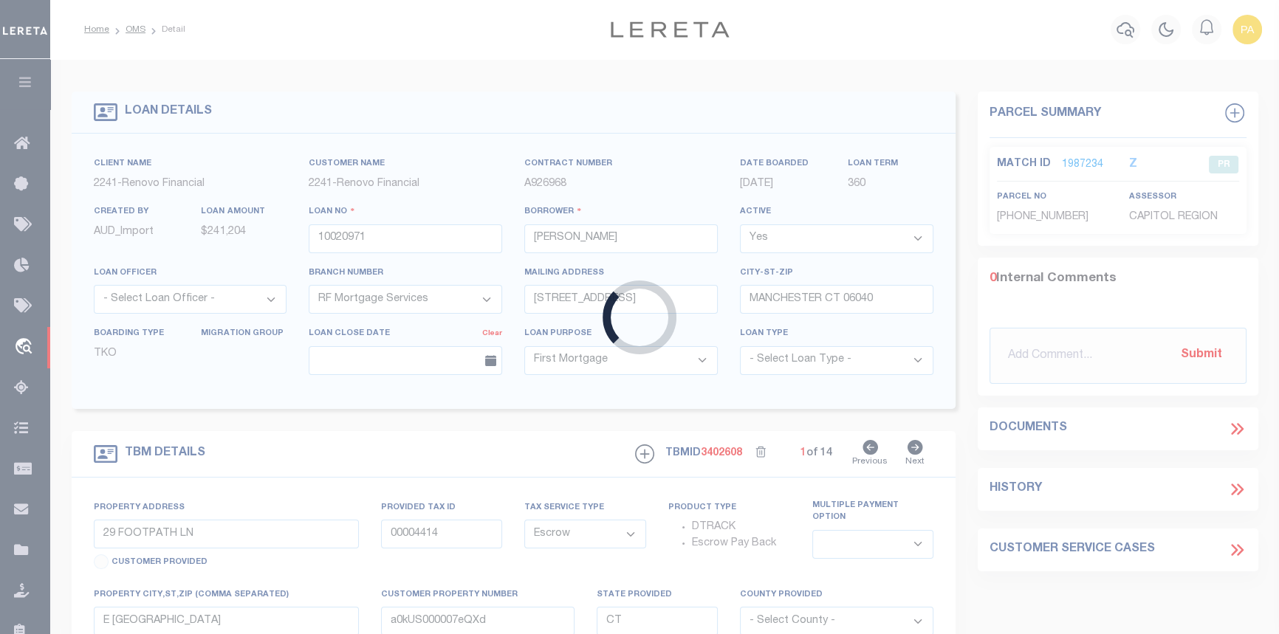
select select
type textarea "Liability Limited to Customer Provided Parcel"
select select
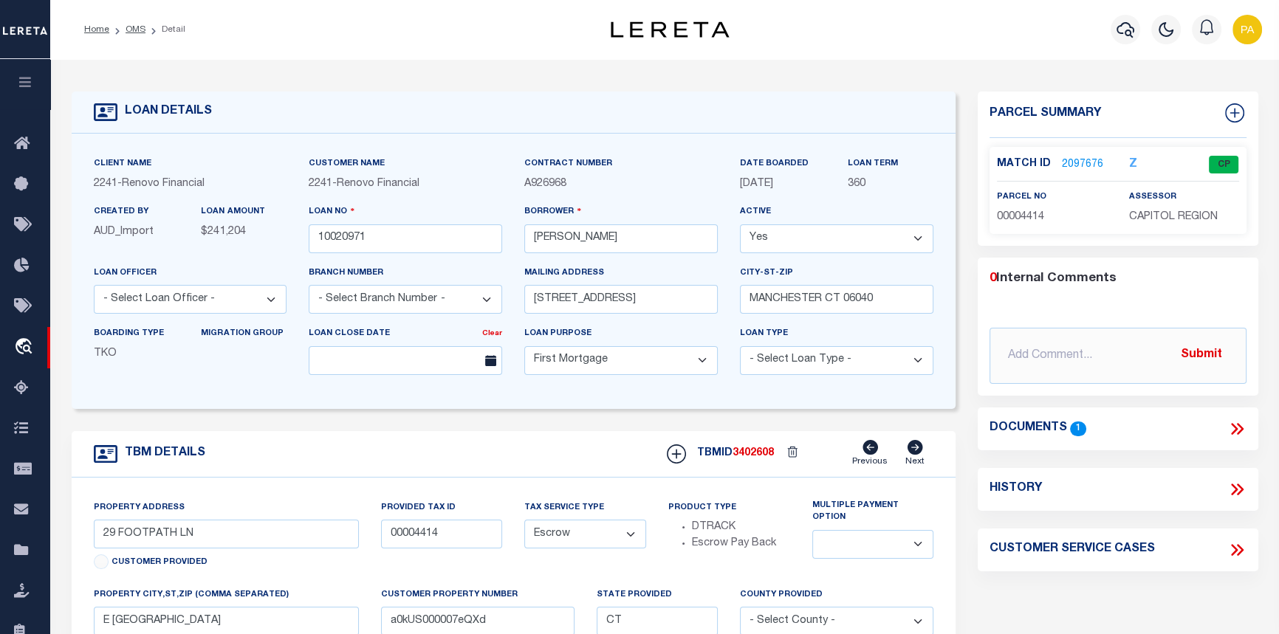
click at [1078, 164] on link "2097676" at bounding box center [1082, 165] width 41 height 16
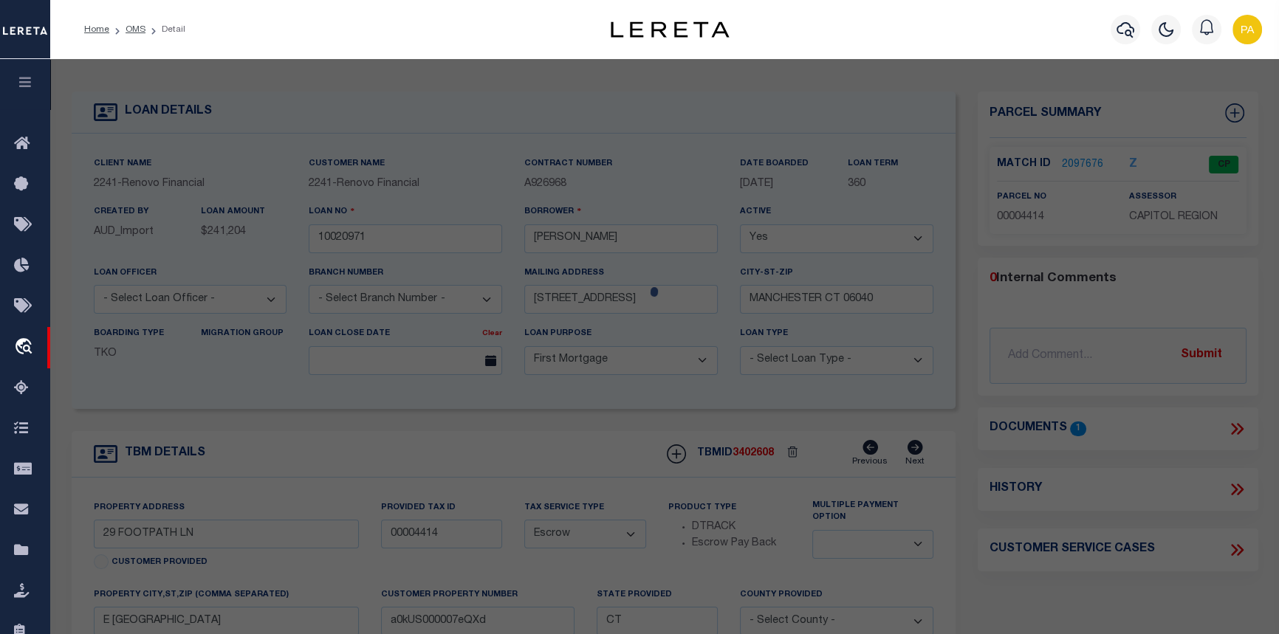
select select "AS"
checkbox input "false"
select select "CP"
type input "GONZALEZ JAVIER"
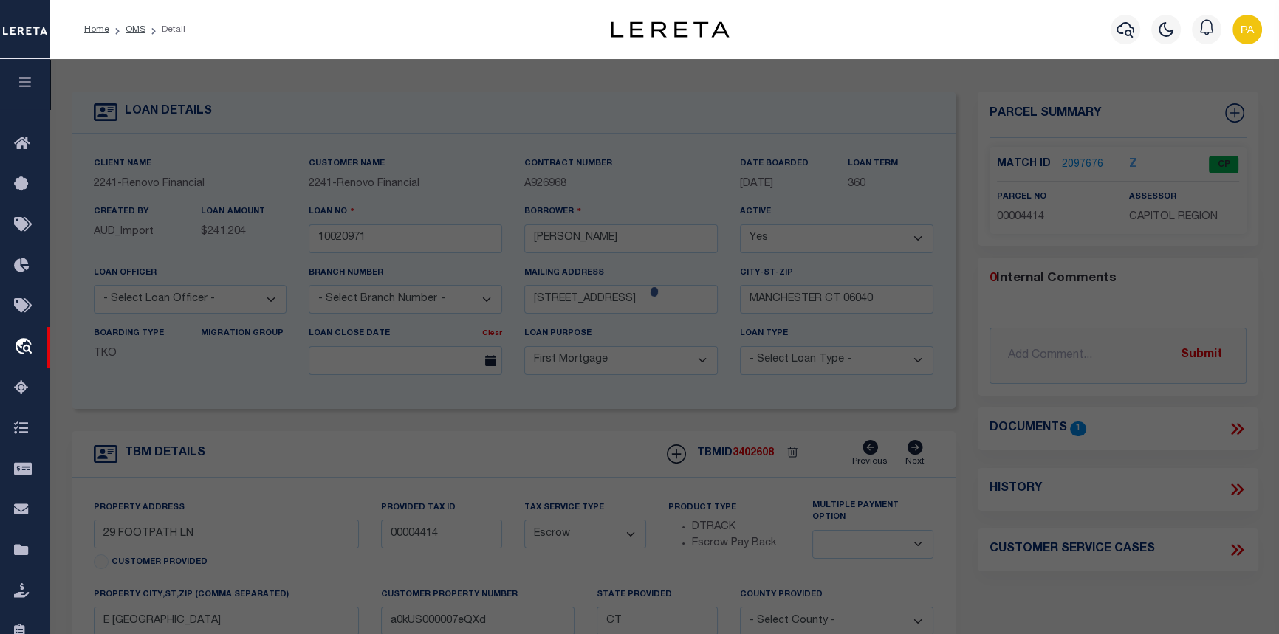
select select "AGW"
select select
type input "29 FOOTPATH LN"
checkbox input "false"
type input "E HARTFORD, CT 06118"
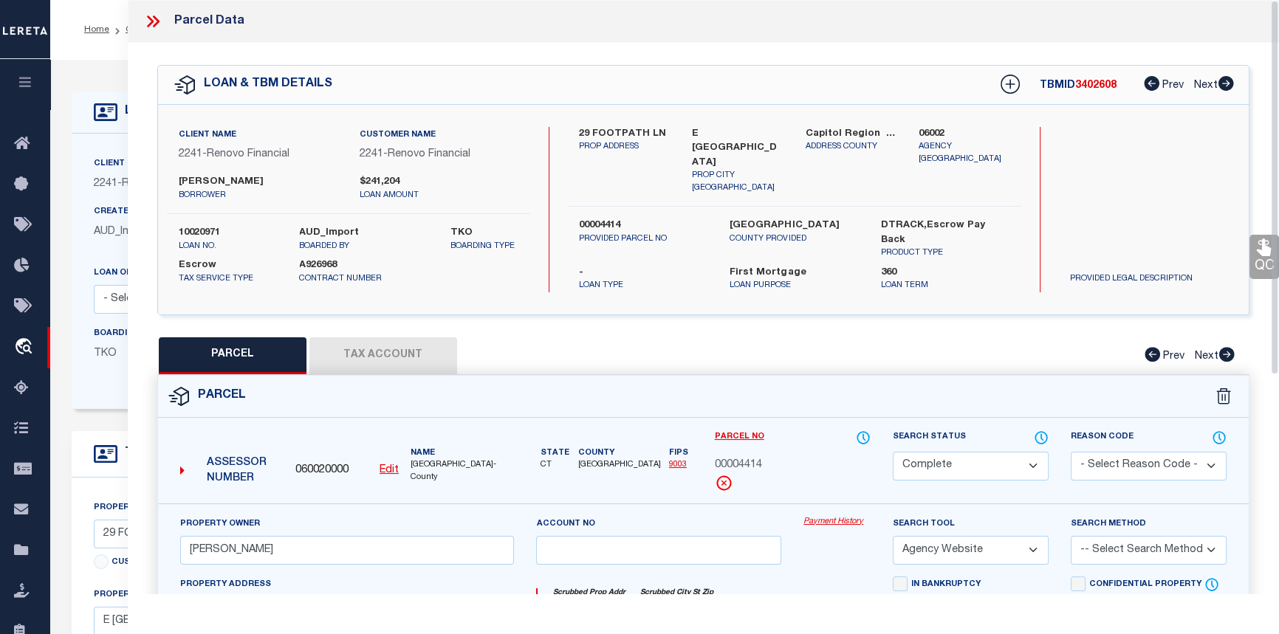
click at [827, 516] on link "Payment History" at bounding box center [837, 522] width 67 height 13
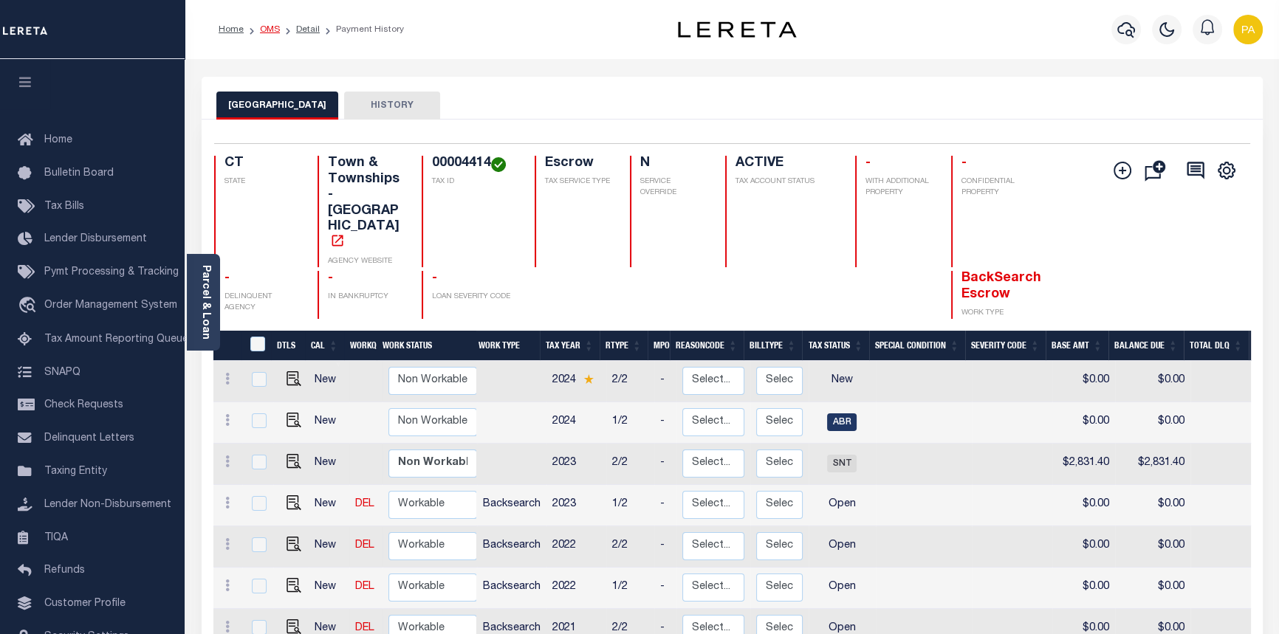
click at [265, 29] on link "OMS" at bounding box center [270, 29] width 20 height 9
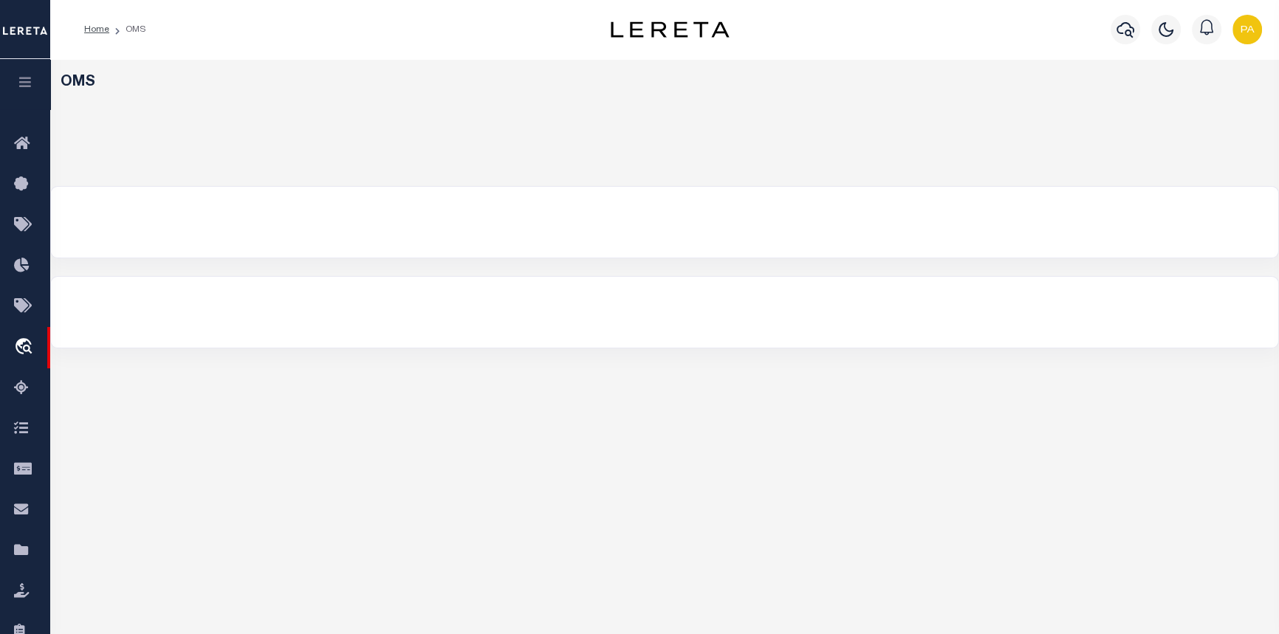
select select "200"
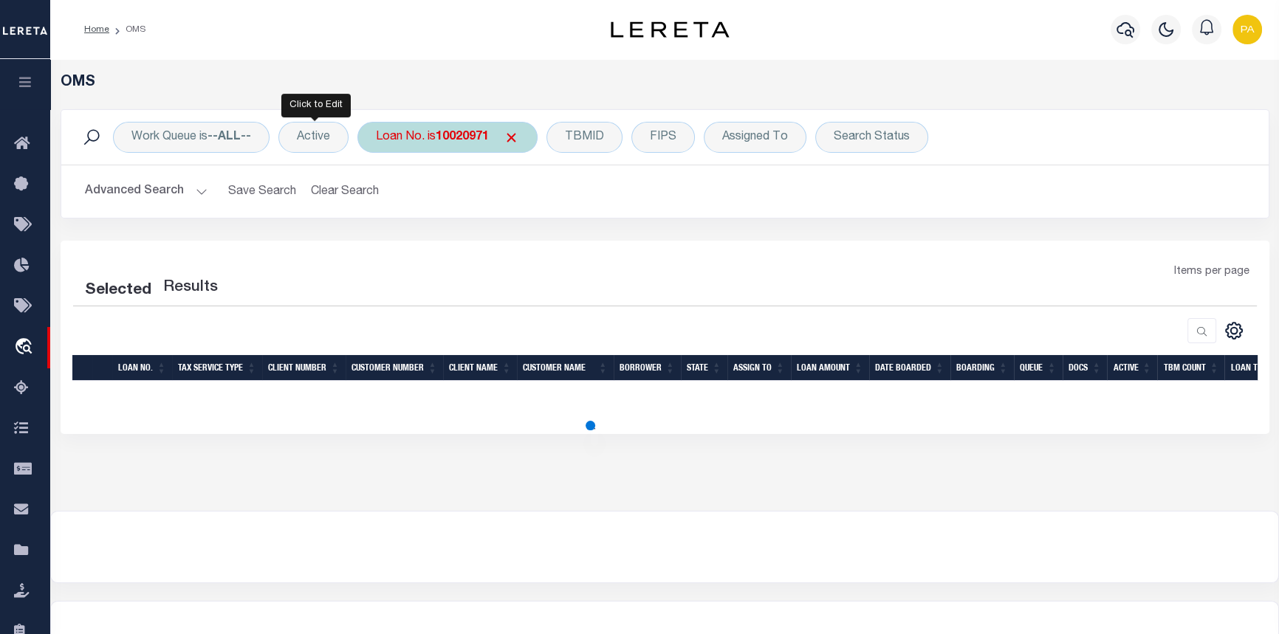
select select "200"
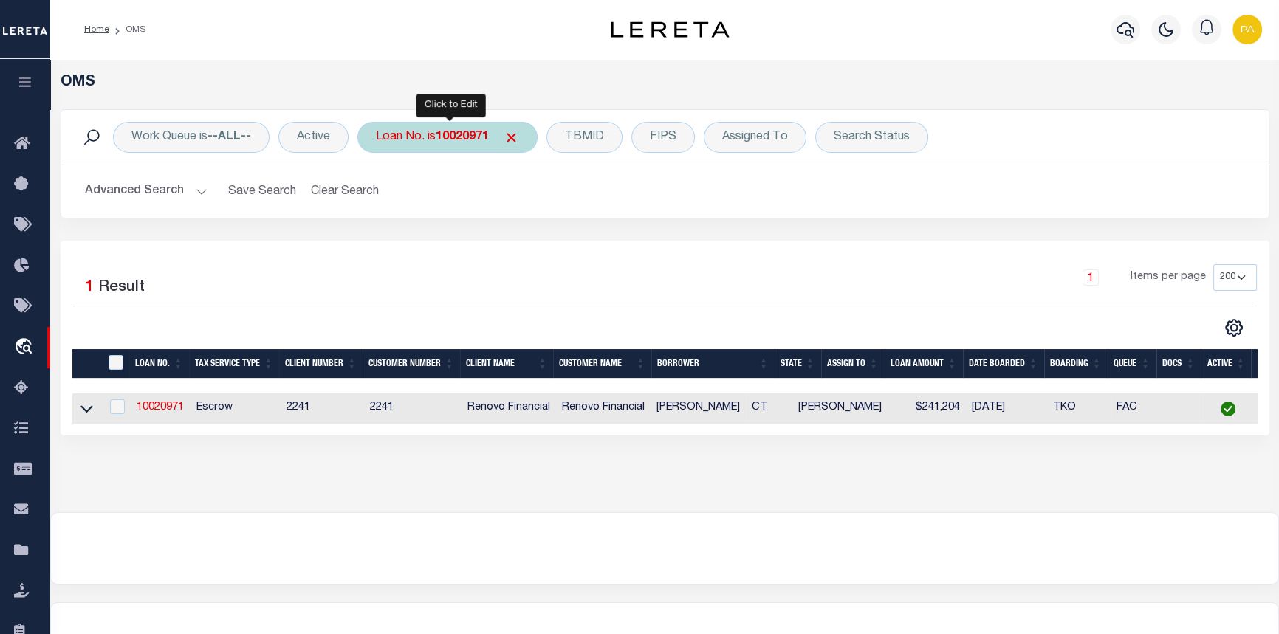
click at [445, 142] on b "10020971" at bounding box center [462, 137] width 53 height 12
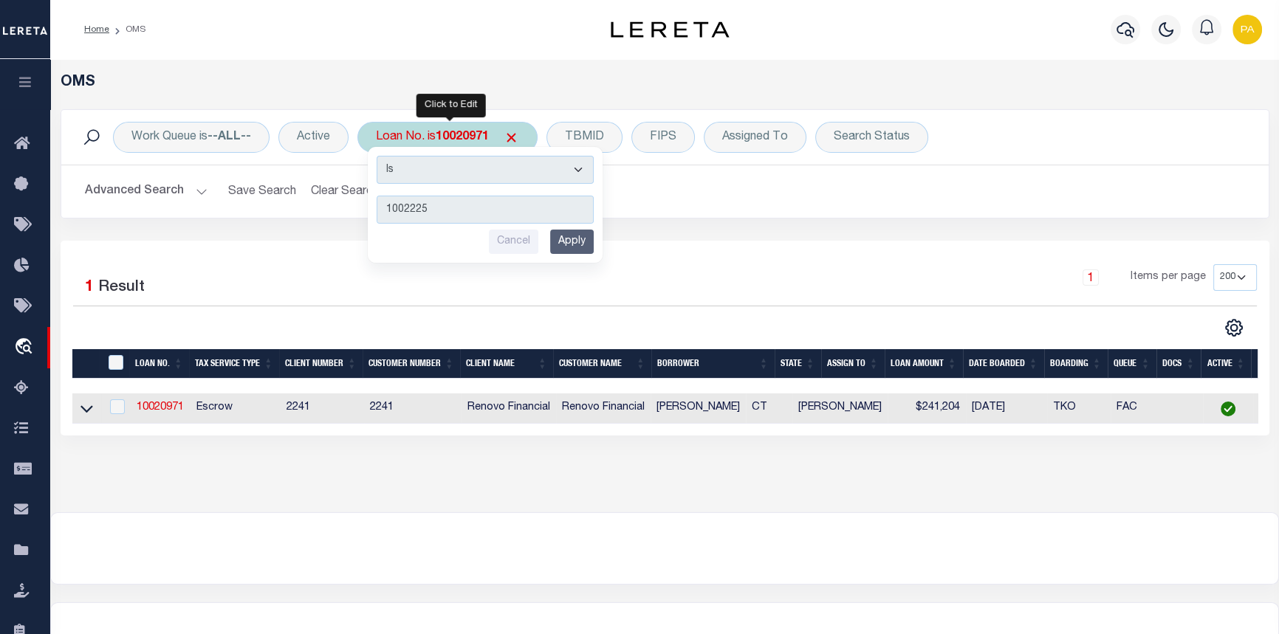
type input "10022259"
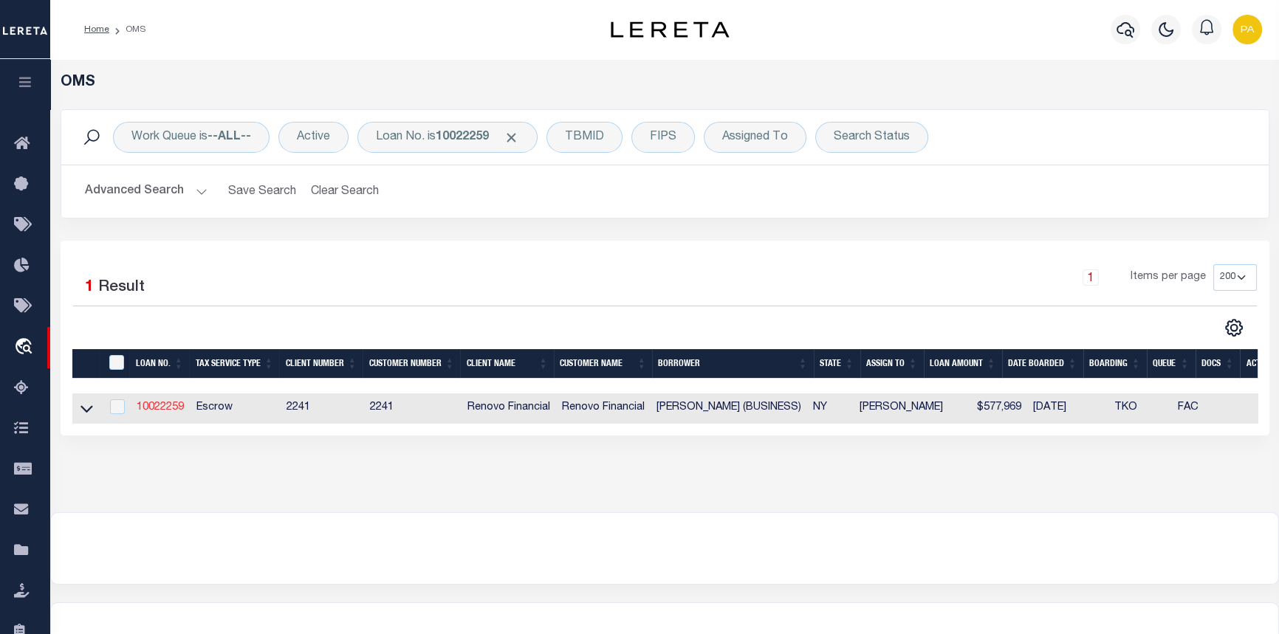
click at [155, 406] on link "10022259" at bounding box center [160, 408] width 47 height 10
type input "10022259"
type input "VIOLETA S TORRE (BUSINESS)"
select select
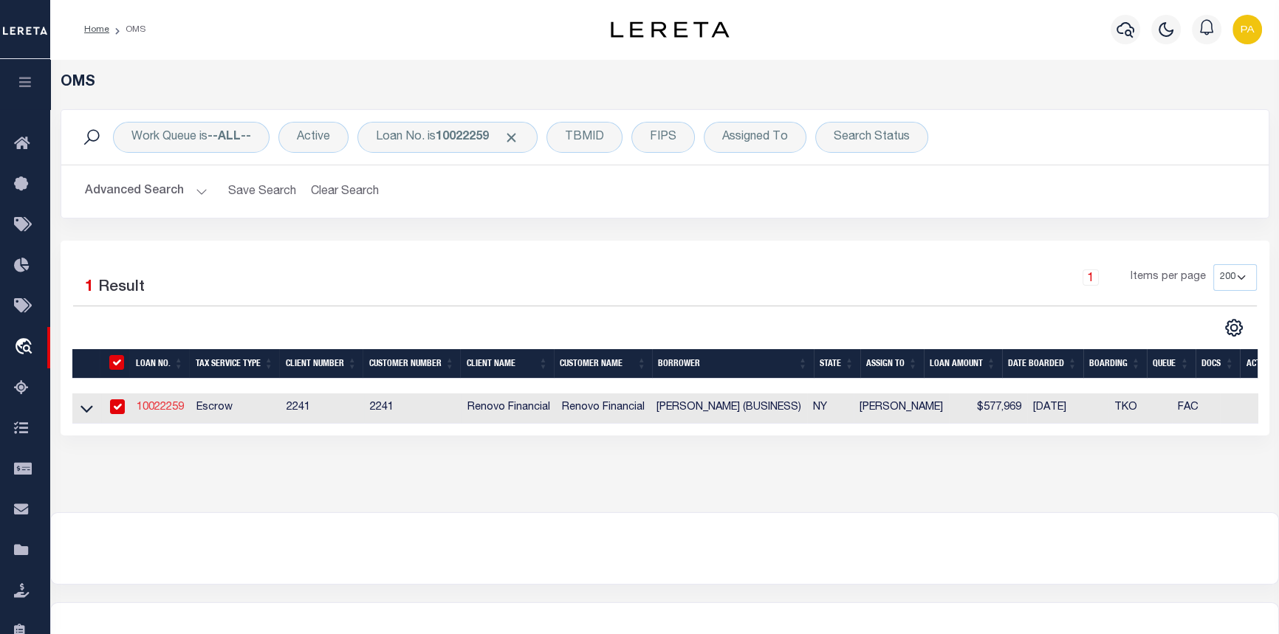
select select "400"
select select "Escrow"
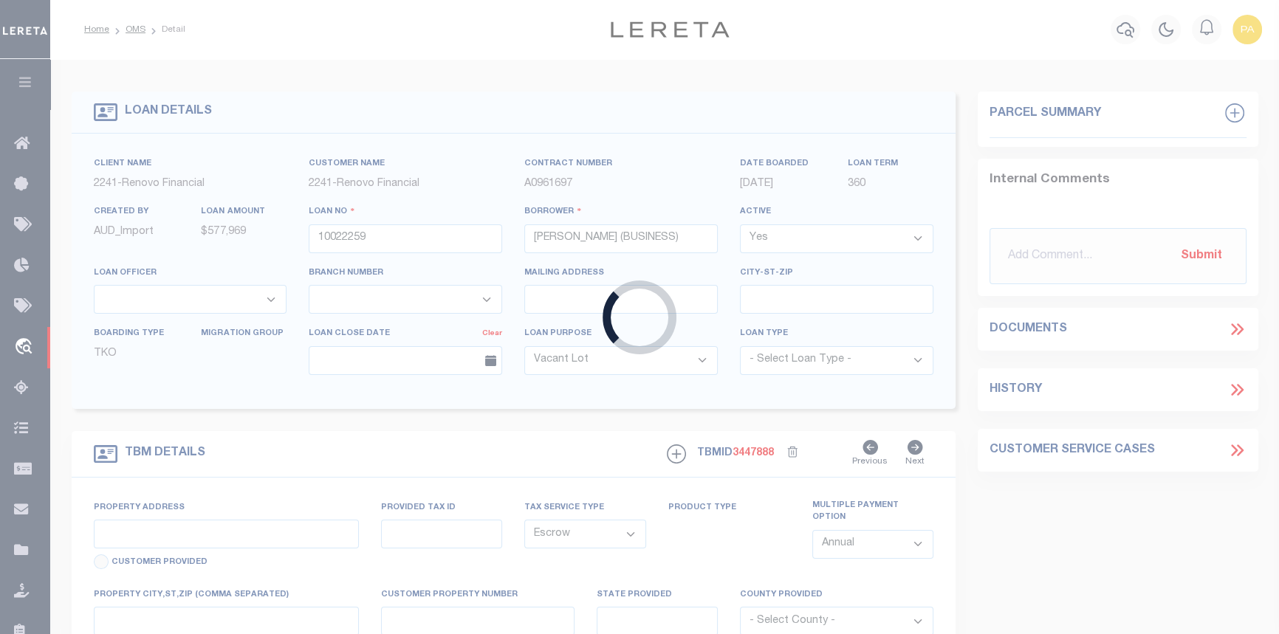
select select "25067"
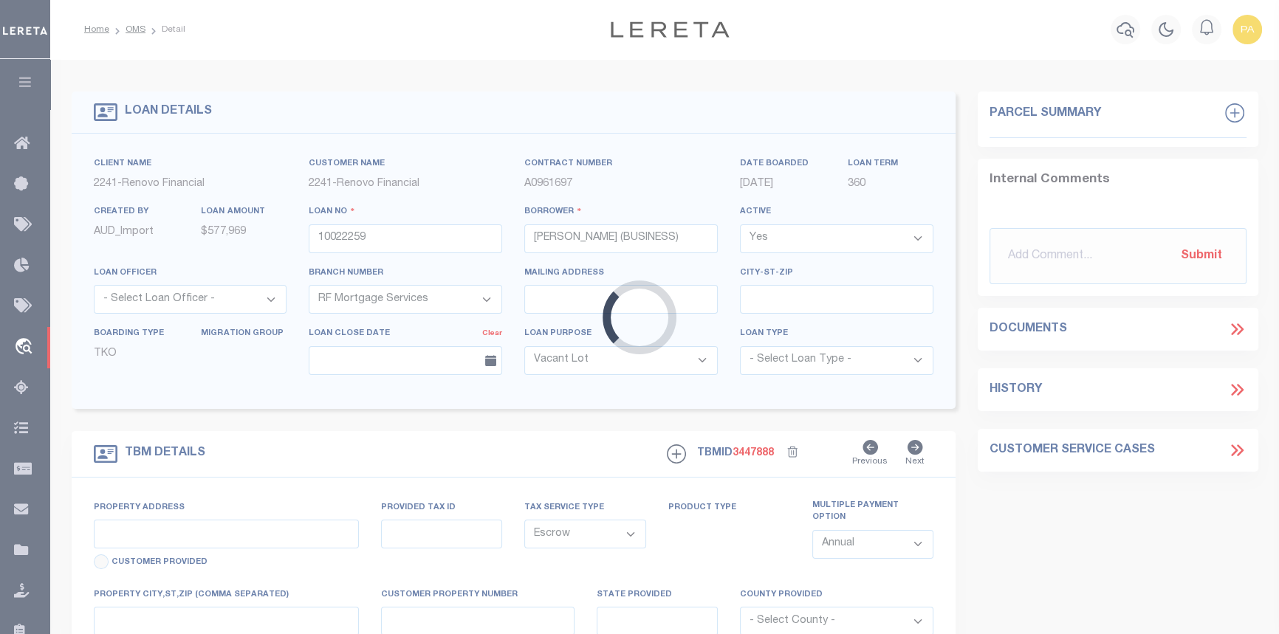
type input "26-51 30th Street"
type input "Astoria, NY 11102"
type input "a0kUS00000BokSj"
type input "NY"
select select
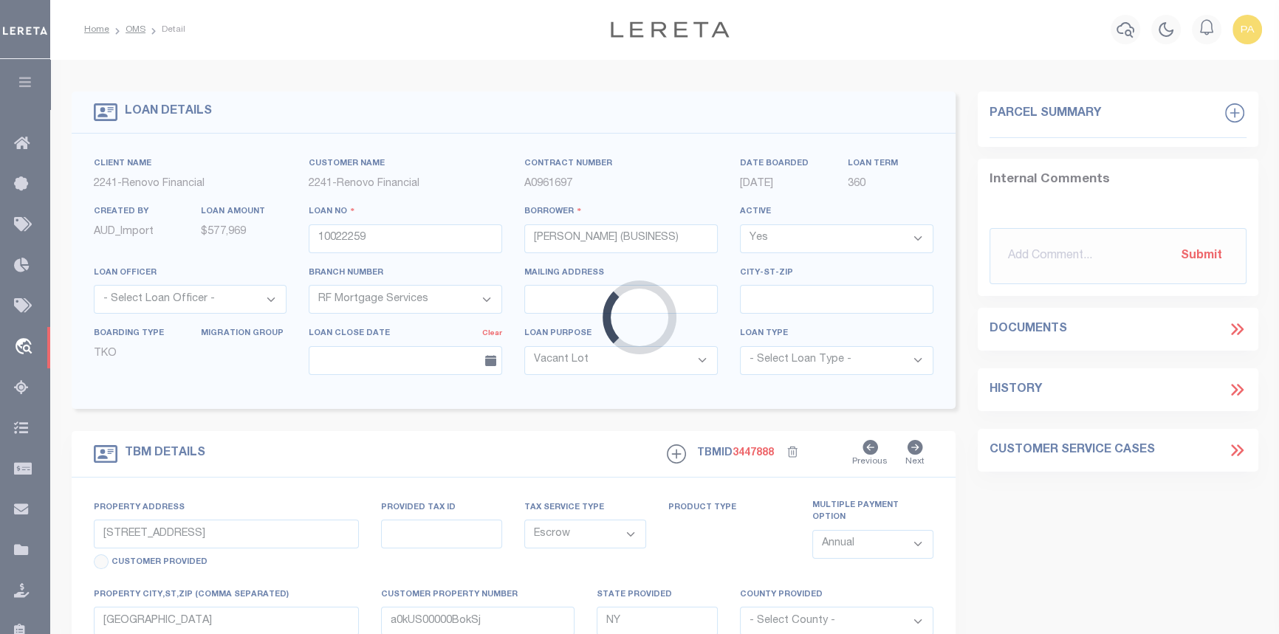
select select "4"
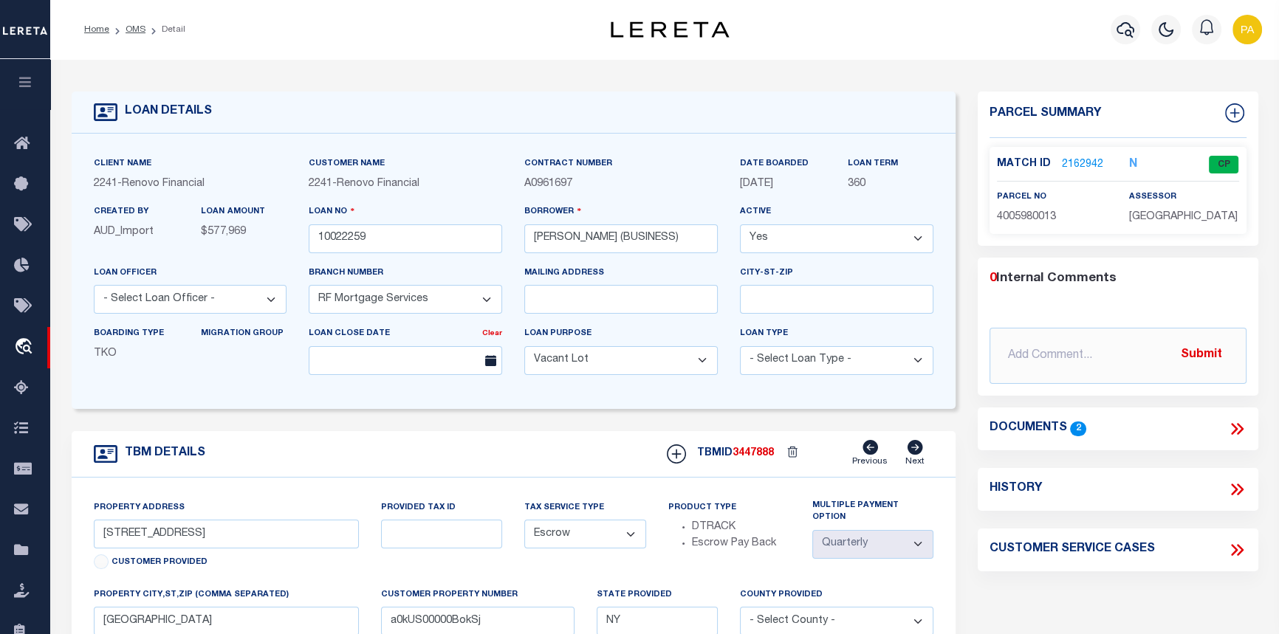
click at [1078, 162] on link "2162942" at bounding box center [1082, 165] width 41 height 16
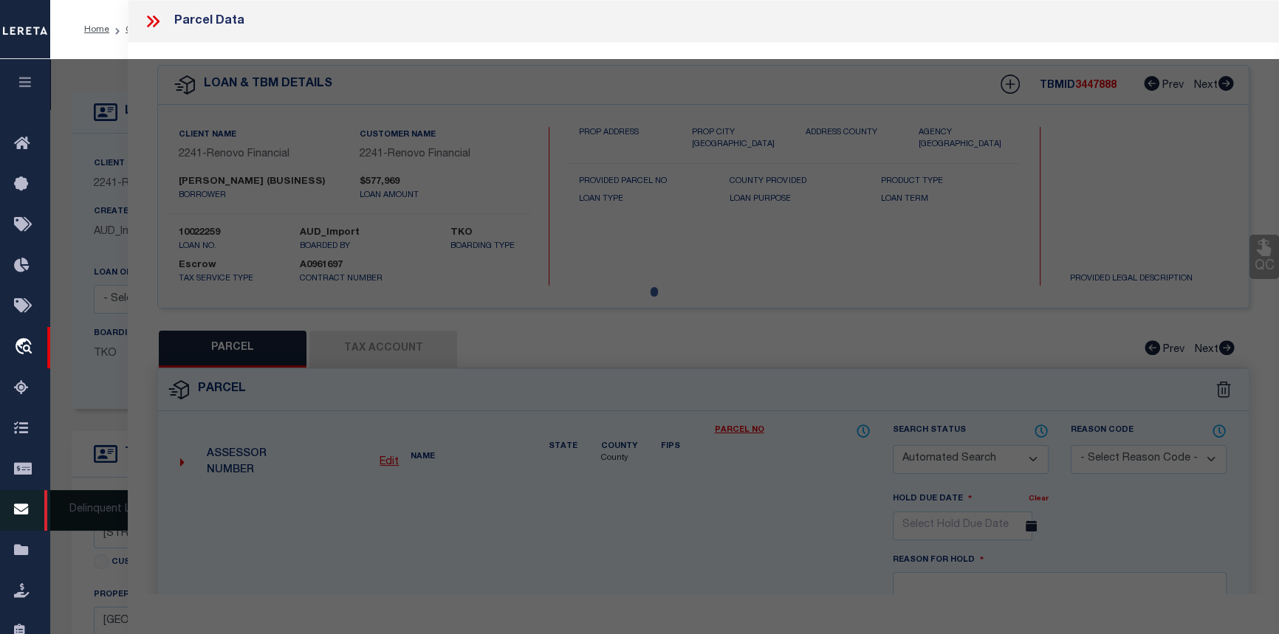
checkbox input "false"
select select "CP"
type input "MARIN, SEGUNDO TEOFILO FIGUEROA"
select select "AGW"
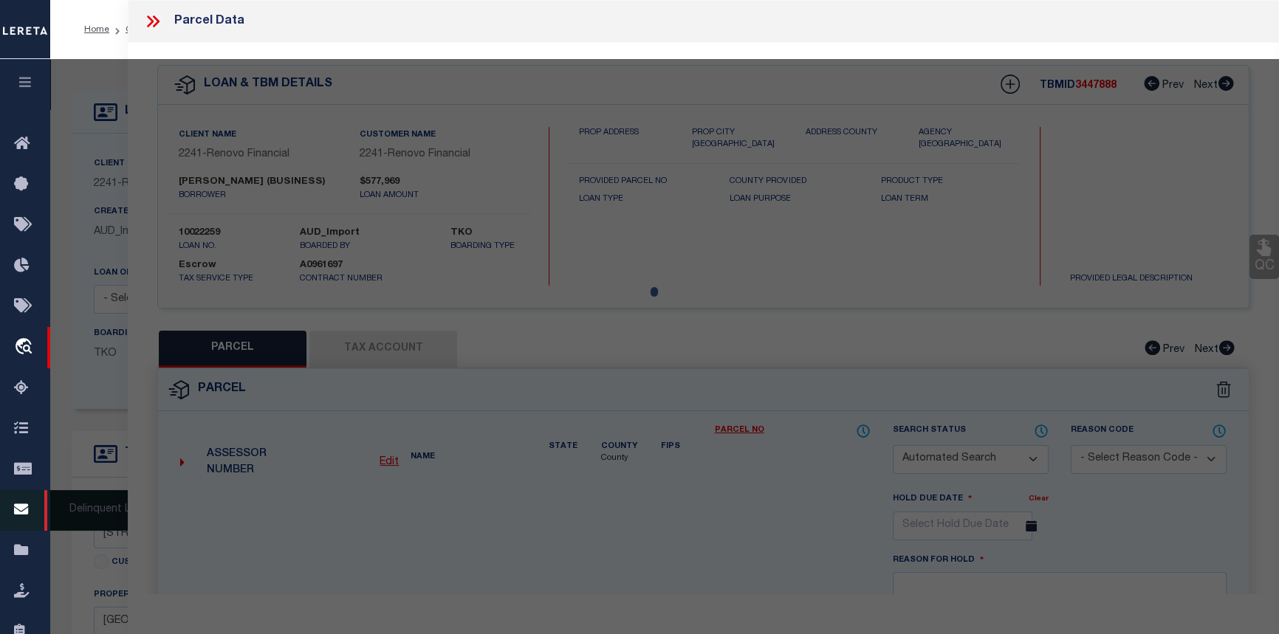
select select
type input "26 -51 30 STREET"
checkbox input "false"
type input "Astoria, NY 11102"
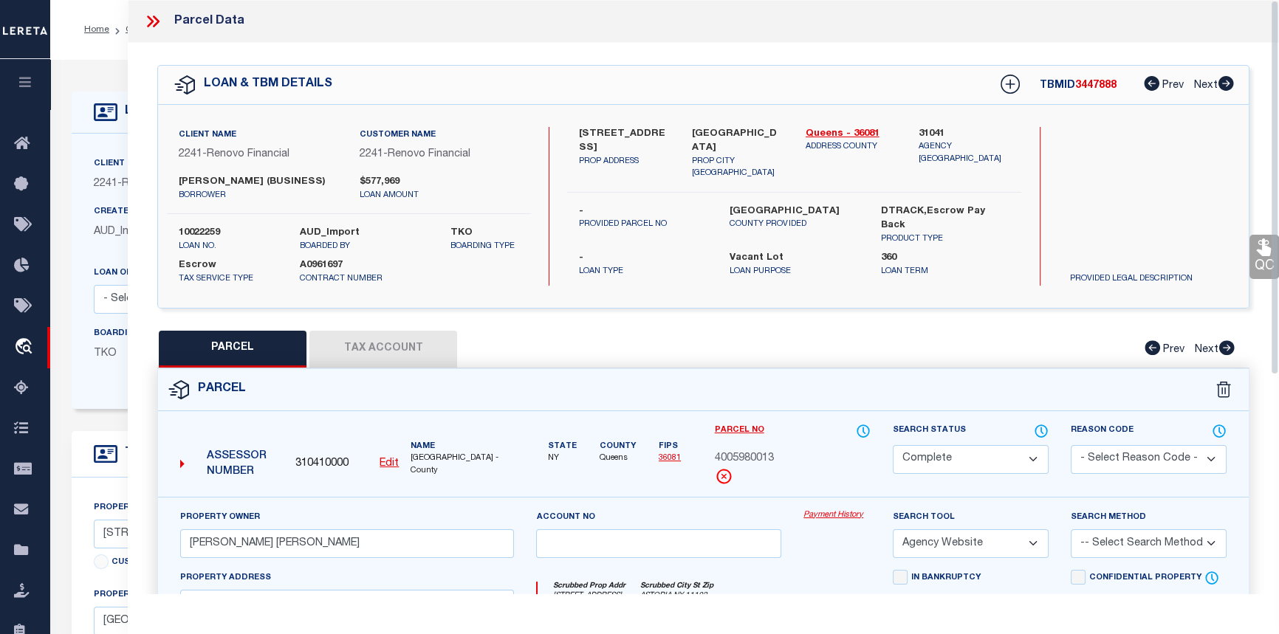
click at [93, 143] on div "Client Name 2241 - Renovo Financial Customer Name 2241 - Renovo Financial" at bounding box center [514, 271] width 885 height 275
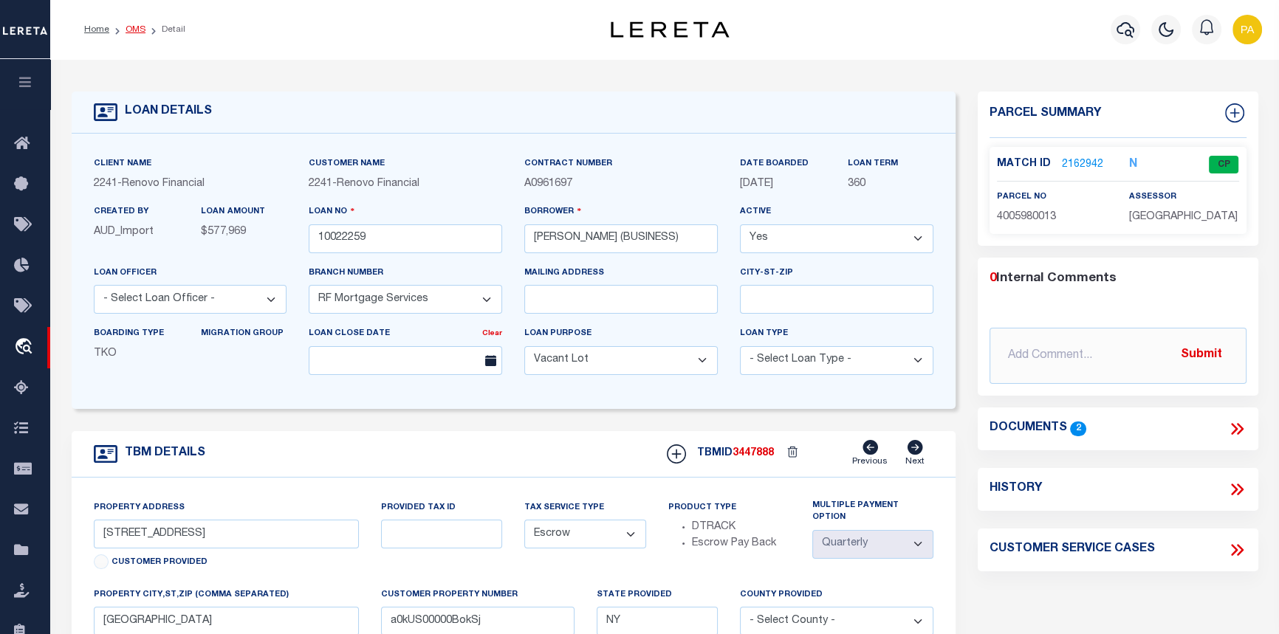
drag, startPoint x: 131, startPoint y: 38, endPoint x: 133, endPoint y: 30, distance: 8.4
click at [131, 38] on ol "Home OMS Detail" at bounding box center [134, 29] width 125 height 31
click at [133, 26] on link "OMS" at bounding box center [136, 29] width 20 height 9
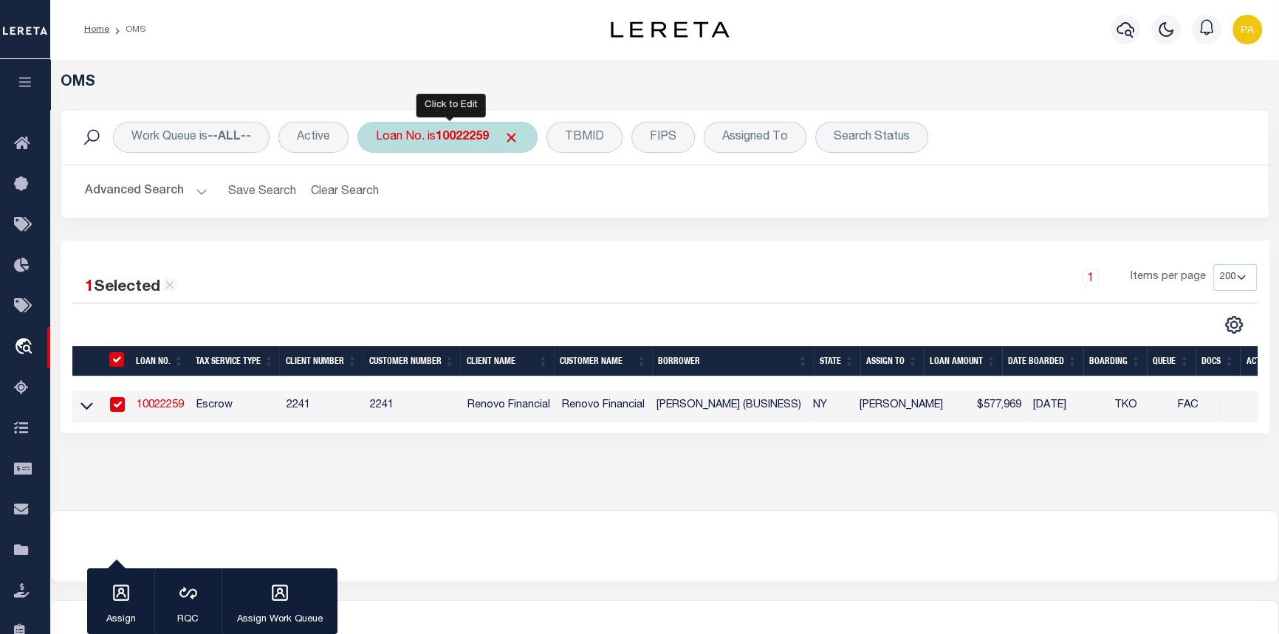
click at [485, 134] on b "10022259" at bounding box center [462, 137] width 53 height 12
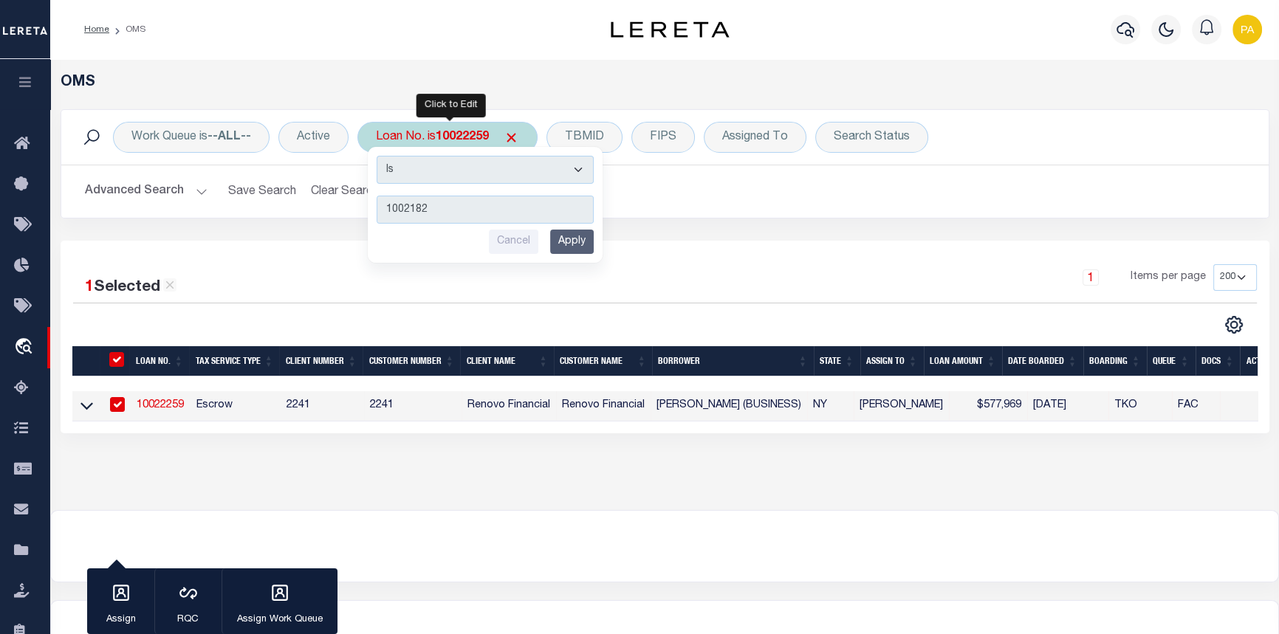
type input "10021822"
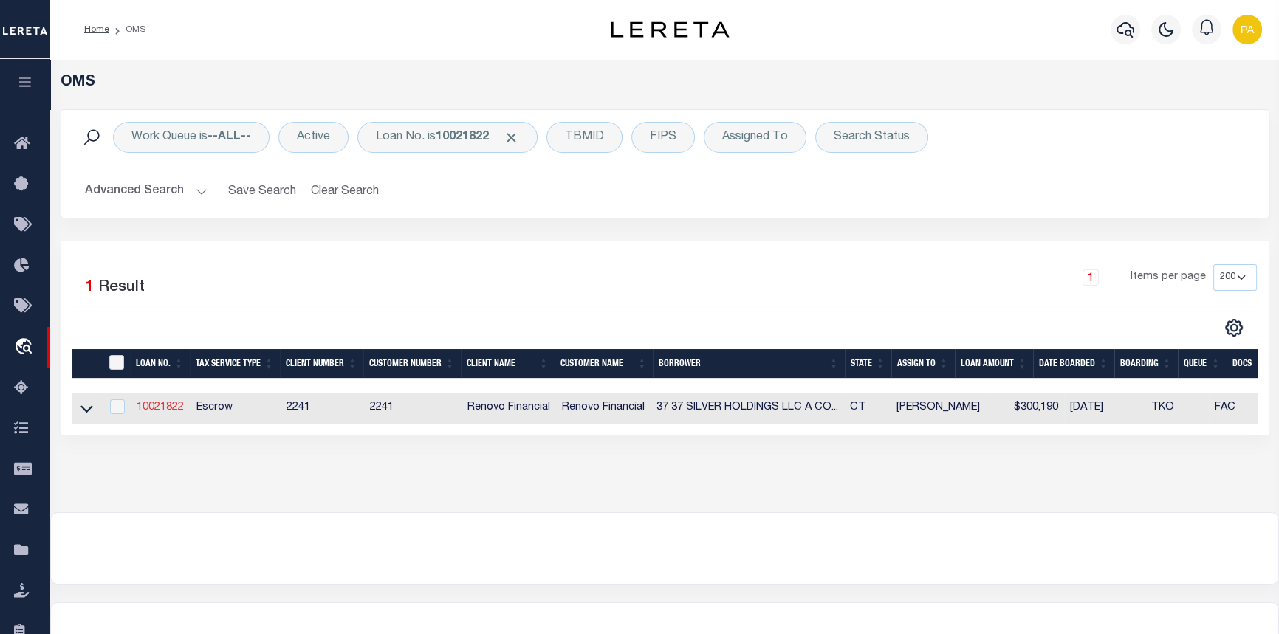
click at [159, 406] on link "10021822" at bounding box center [160, 408] width 47 height 10
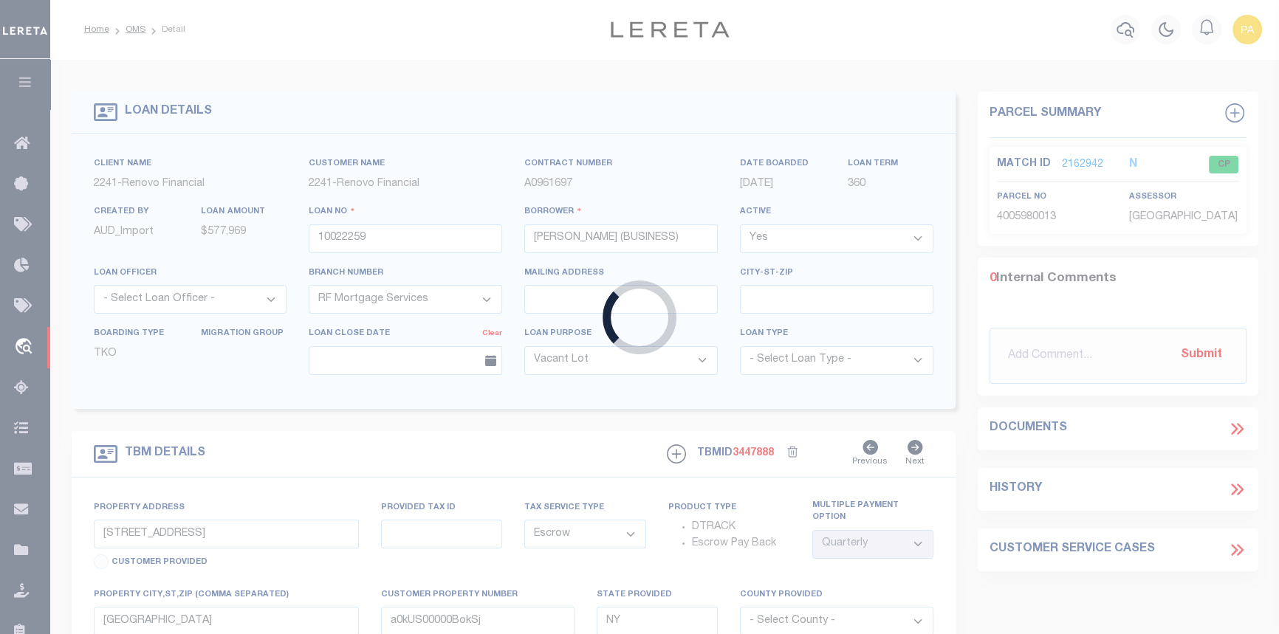
type input "10021822"
type input "37 37 SILVER HOLDINGS LLC A CONNECTICUT LIMITED LIABILITY"
type input "134 S 9th St Unit 4A"
type input "Brooklyn NY 11211"
select select "10"
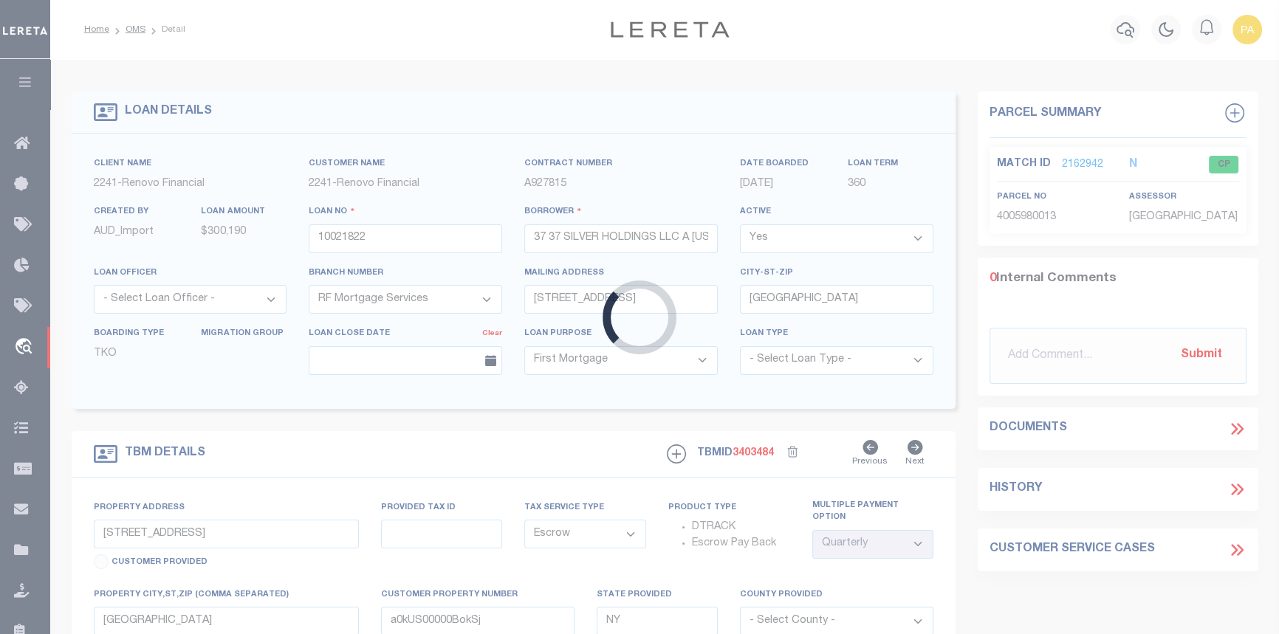
type input "37 Silver St"
type input "034800930043 0000000000"
type input "Waterbury, CT 06705"
type input "a0kUS000007epz6"
type input "CT"
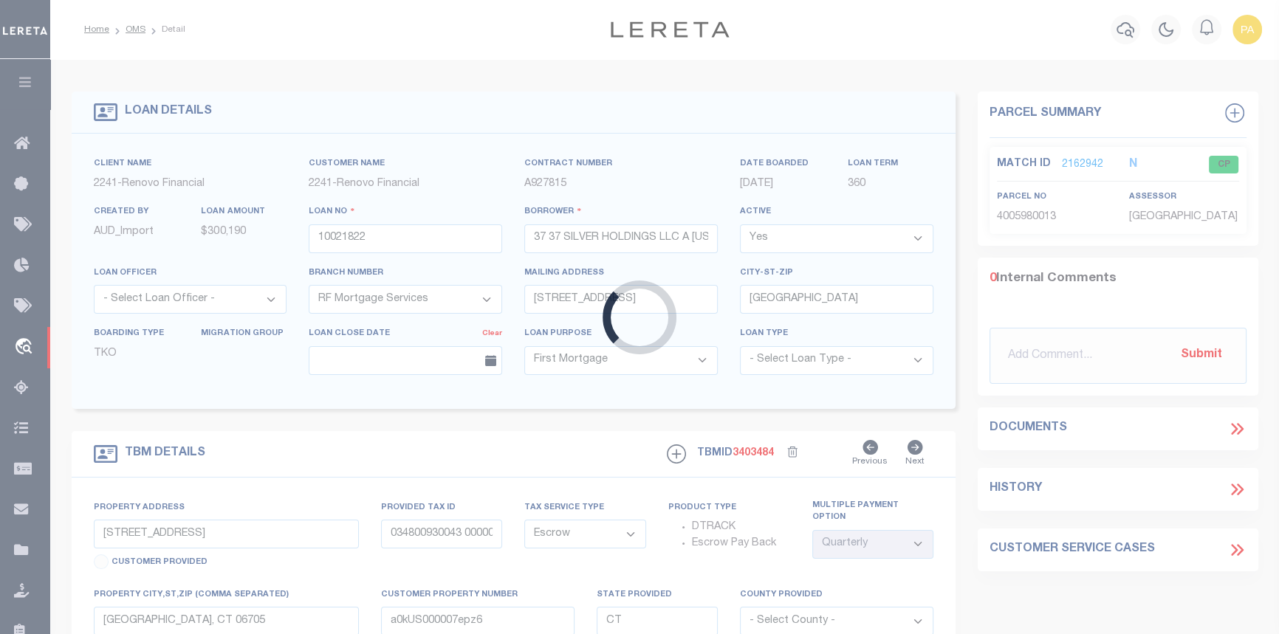
select select
type textarea "Liability Limited to Customer Provided Parcel"
select select
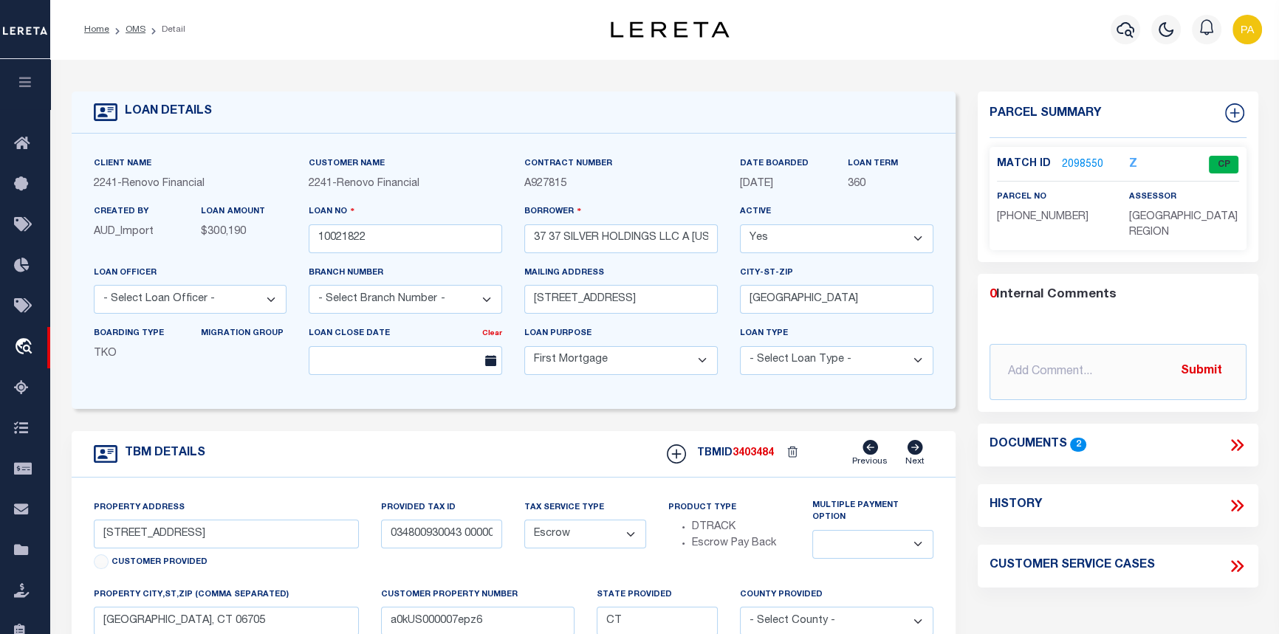
click at [1079, 167] on link "2098550" at bounding box center [1082, 165] width 41 height 16
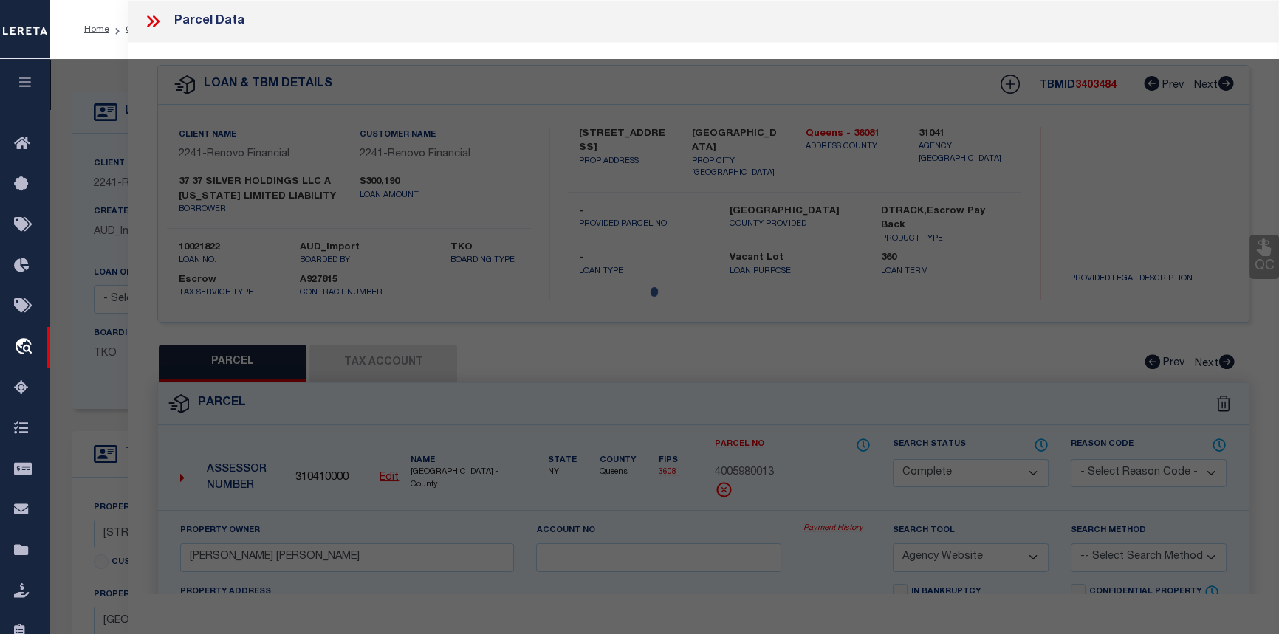
select select "AS"
select select
checkbox input "false"
select select "CP"
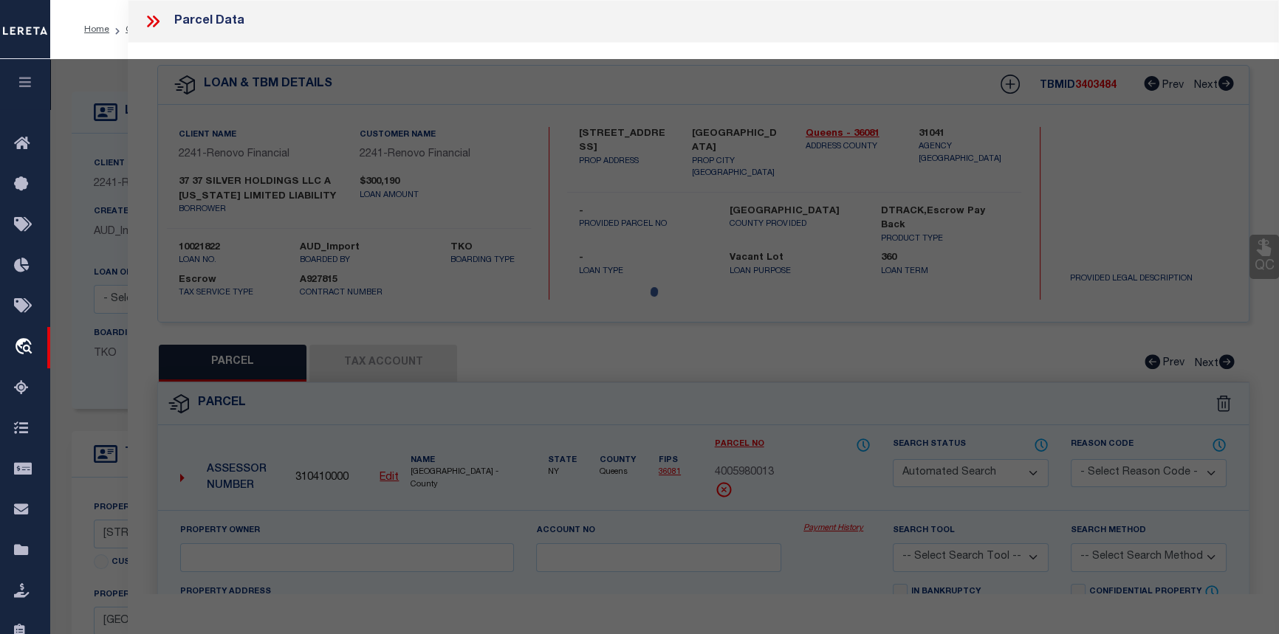
type input "37 SILVER HOLDINGS LLC"
select select "AGW"
select select
type input "37 SILVER ST"
checkbox input "false"
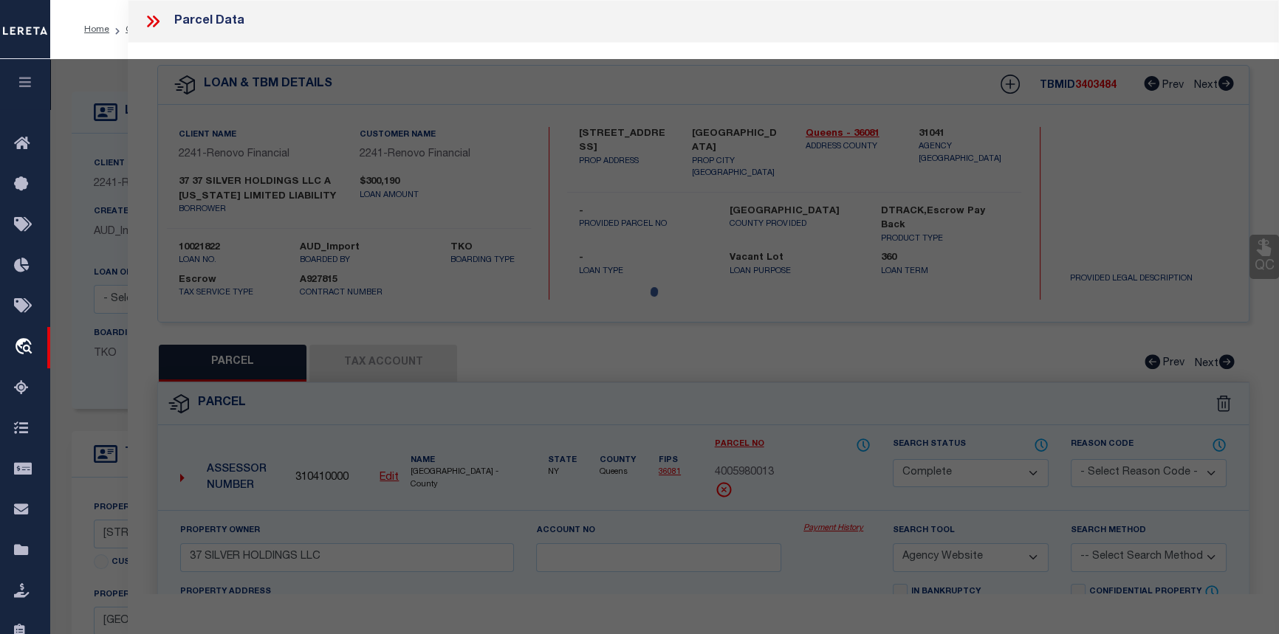
type input "Waterbury, CT 06705"
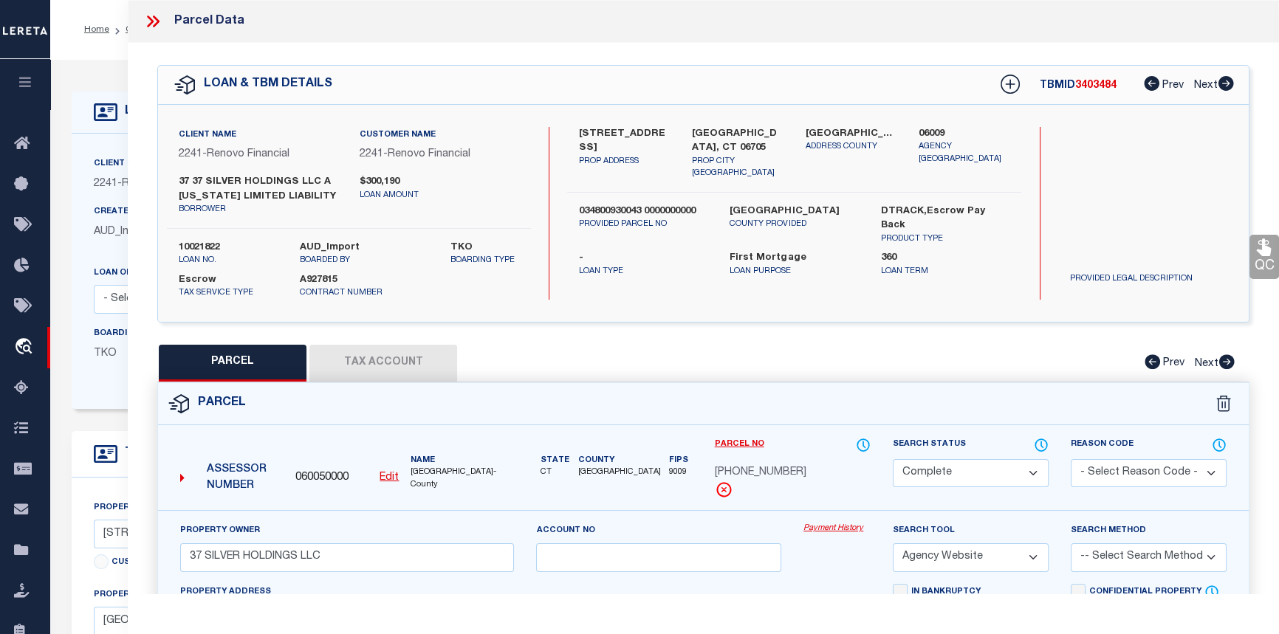
click at [816, 535] on link "Payment History" at bounding box center [837, 529] width 67 height 13
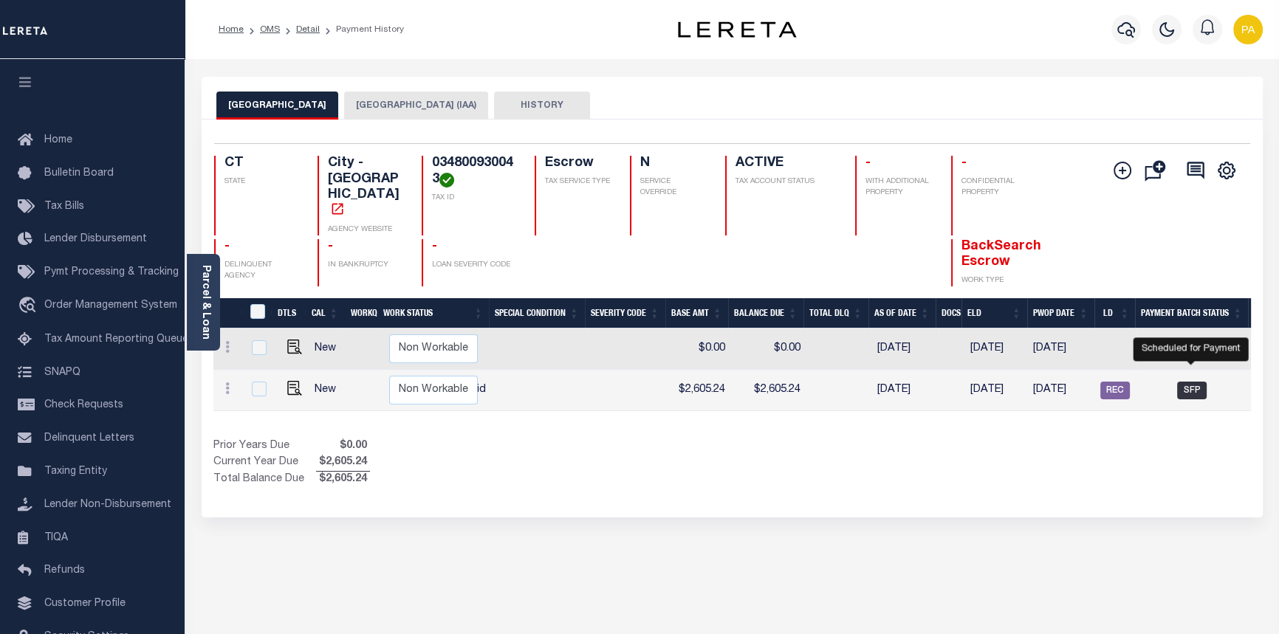
click at [1194, 382] on span "SFP" at bounding box center [1192, 391] width 30 height 18
checkbox input "true"
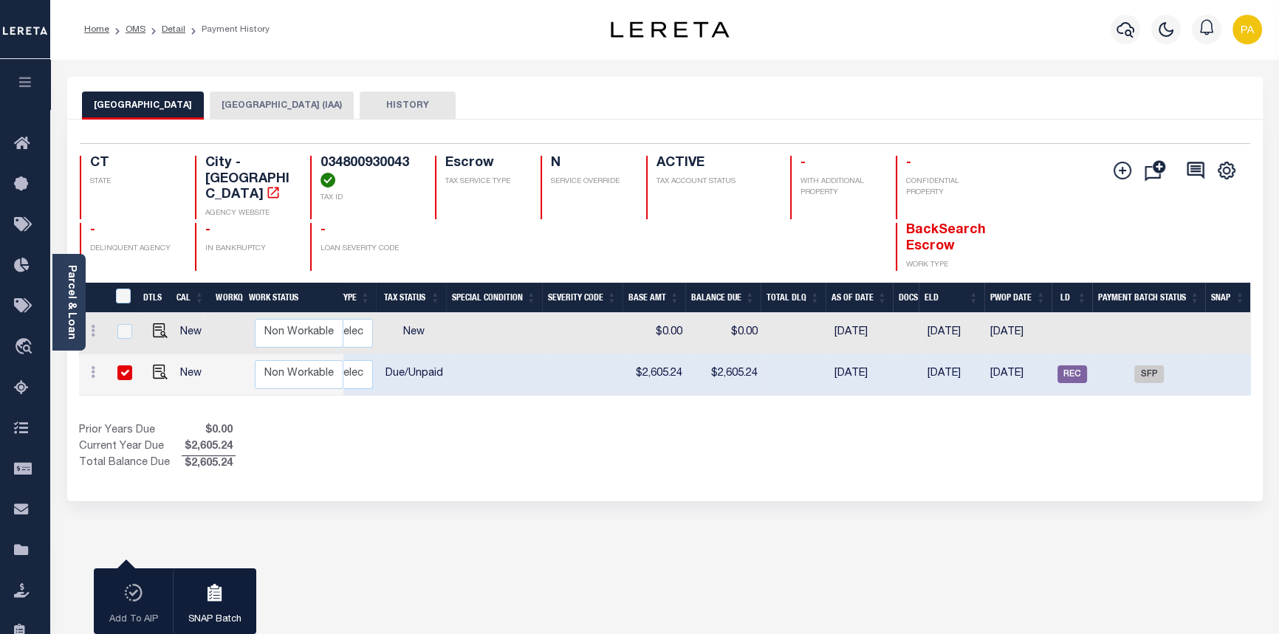
scroll to position [0, 273]
click at [1149, 366] on span "SFP" at bounding box center [1149, 375] width 30 height 18
checkbox input "false"
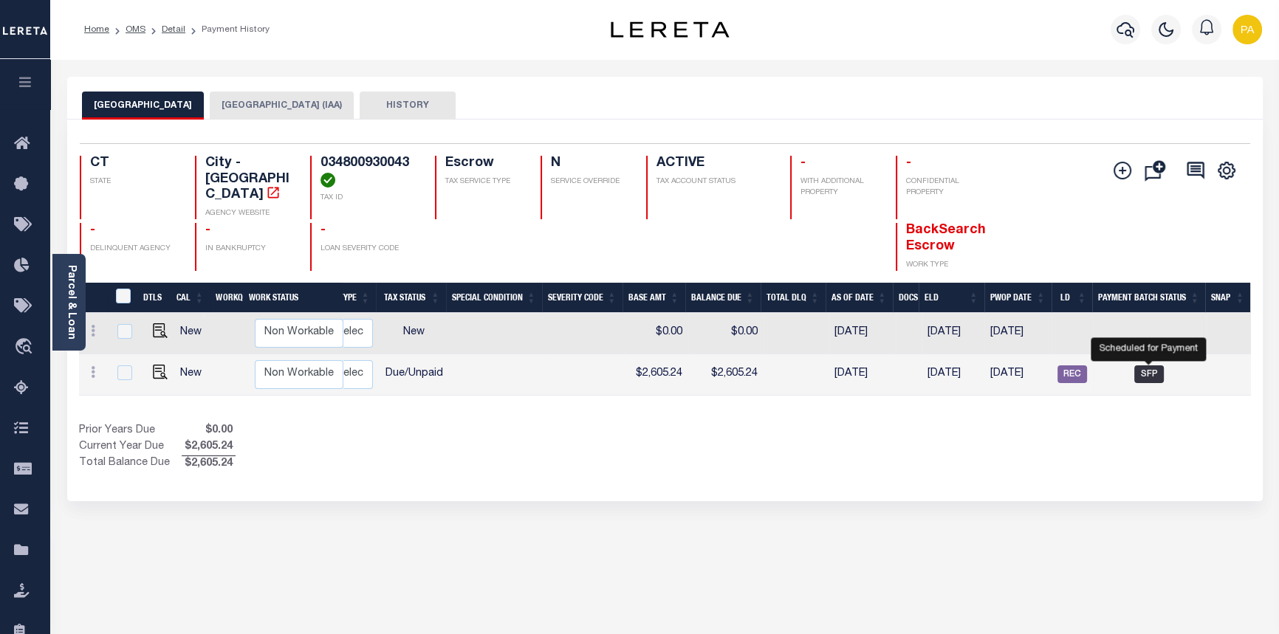
click at [1154, 366] on span "SFP" at bounding box center [1149, 375] width 30 height 18
checkbox input "true"
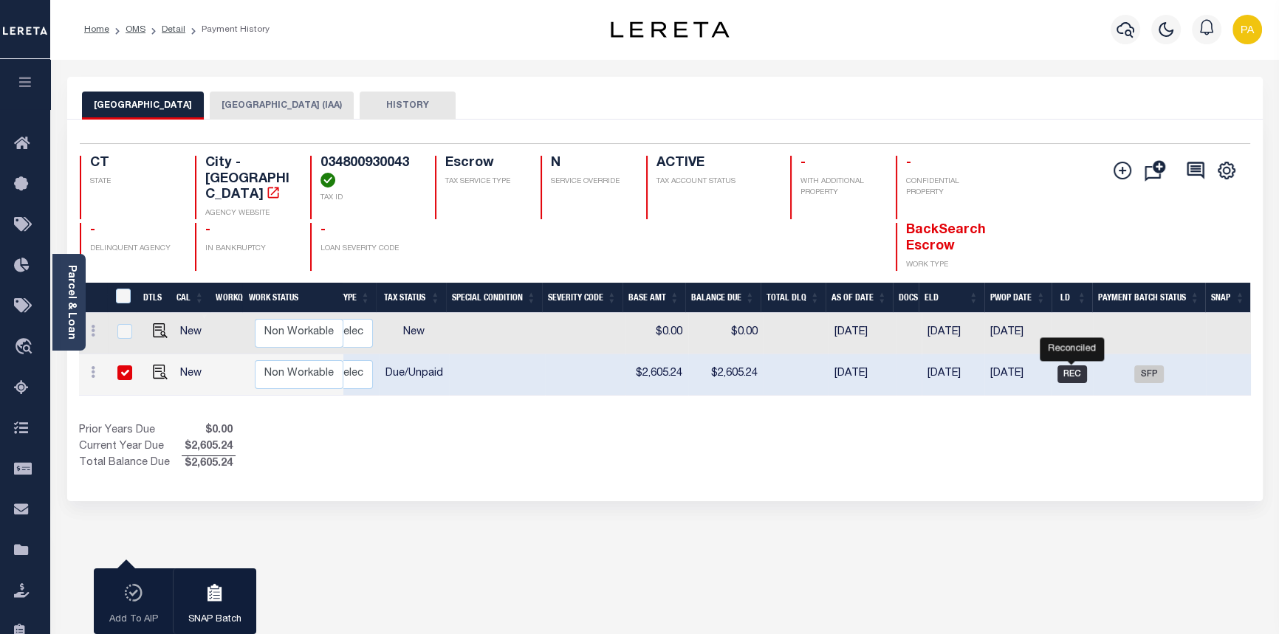
click at [1062, 366] on span "REC" at bounding box center [1073, 375] width 30 height 18
checkbox input "false"
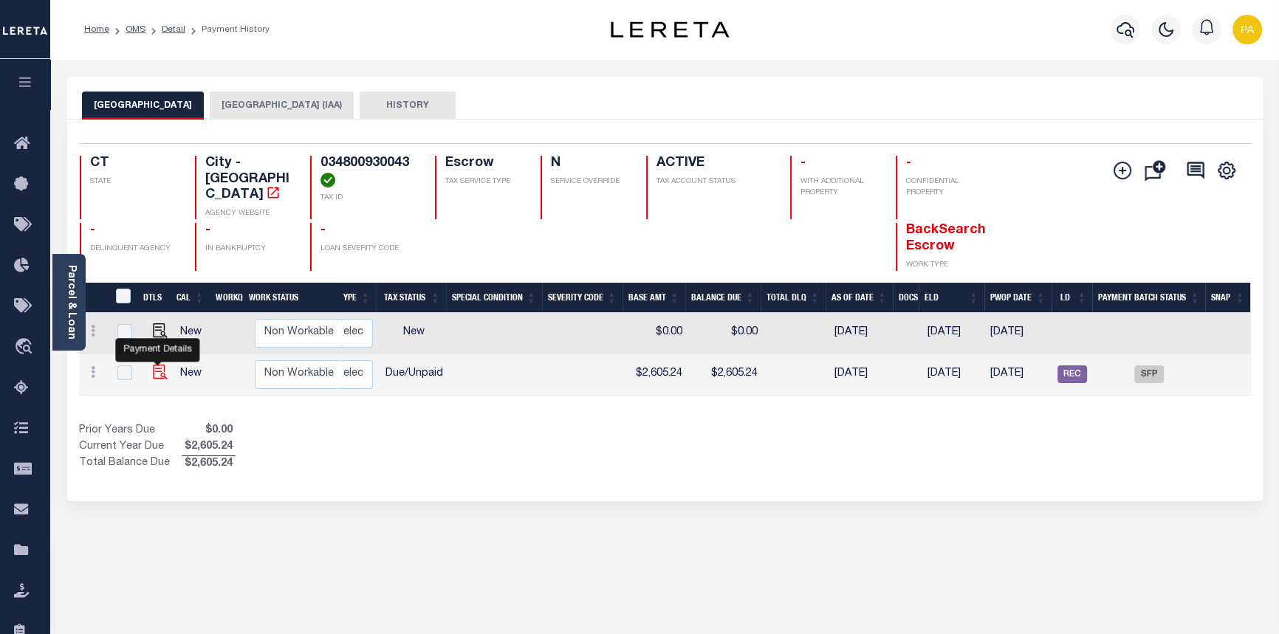
click at [156, 365] on img "" at bounding box center [160, 372] width 15 height 15
checkbox input "true"
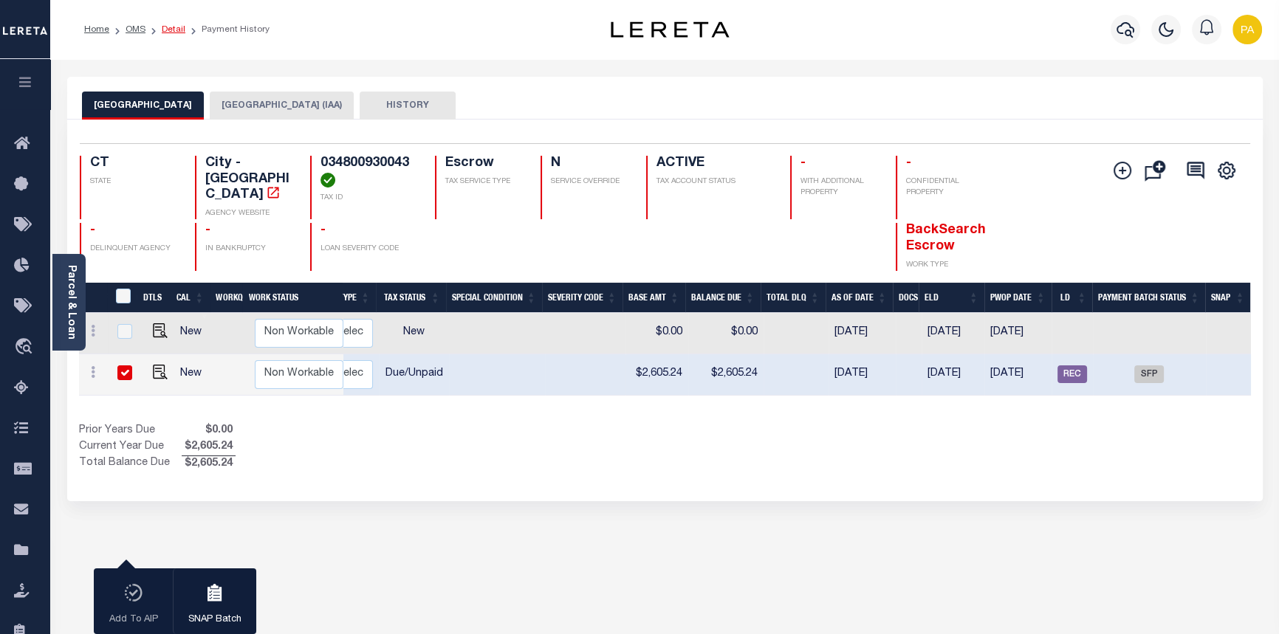
click at [174, 32] on link "Detail" at bounding box center [174, 29] width 24 height 9
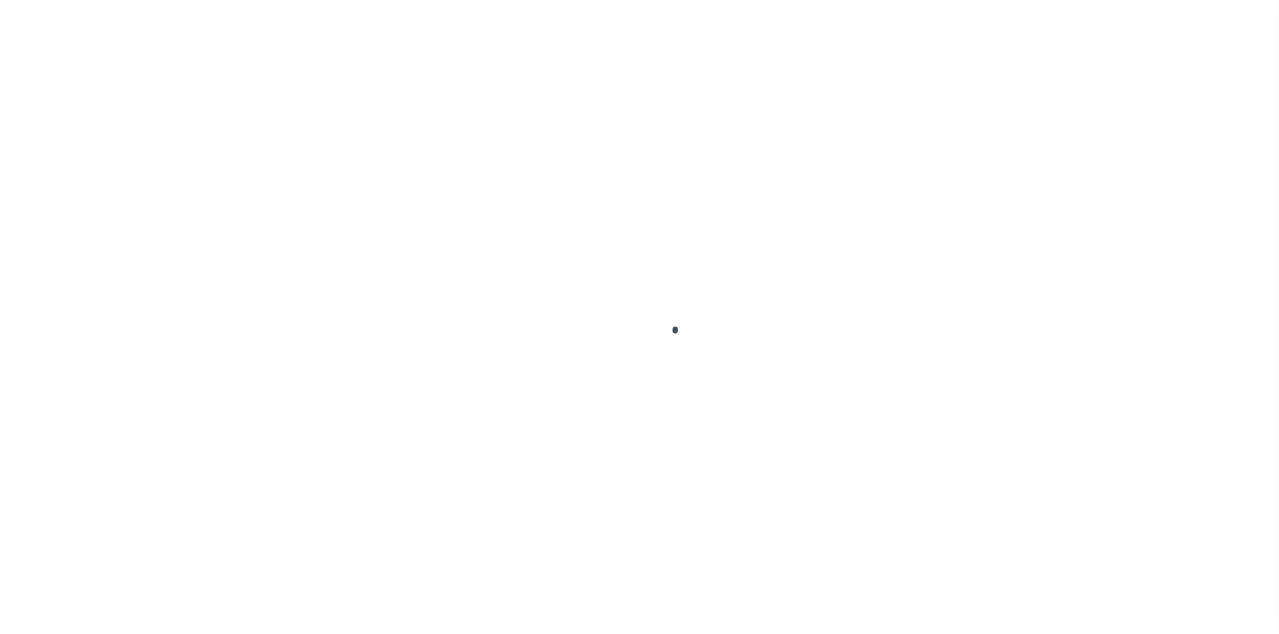
select select "SFP"
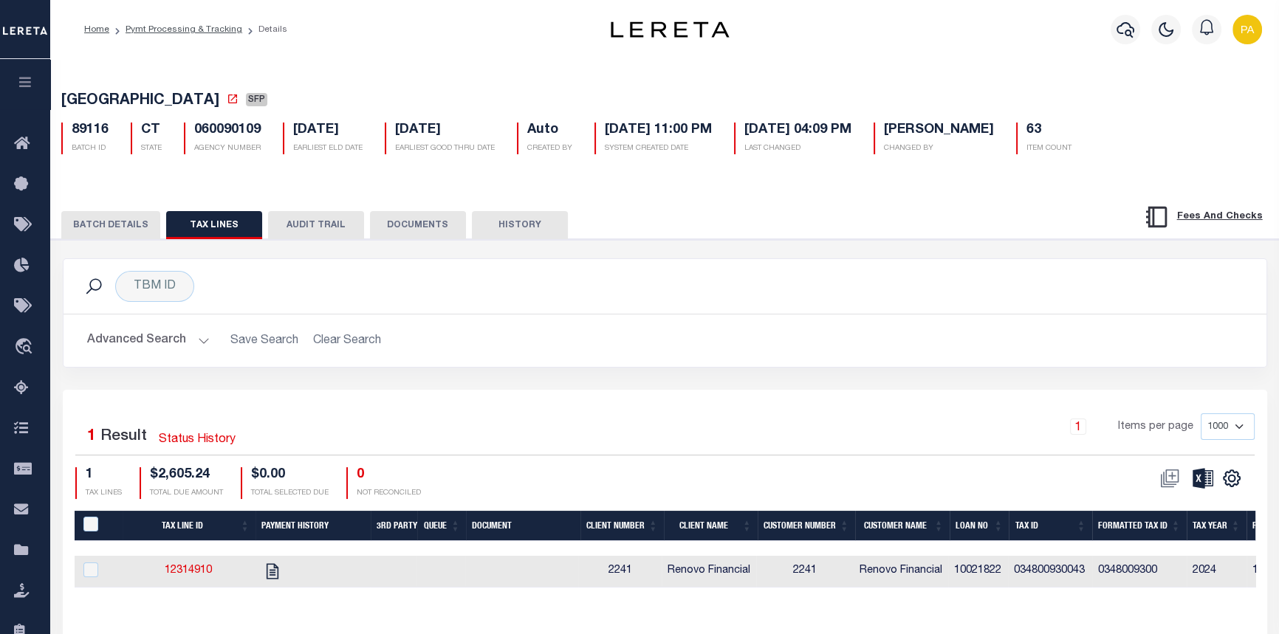
click at [100, 227] on button "BATCH DETAILS" at bounding box center [110, 225] width 99 height 28
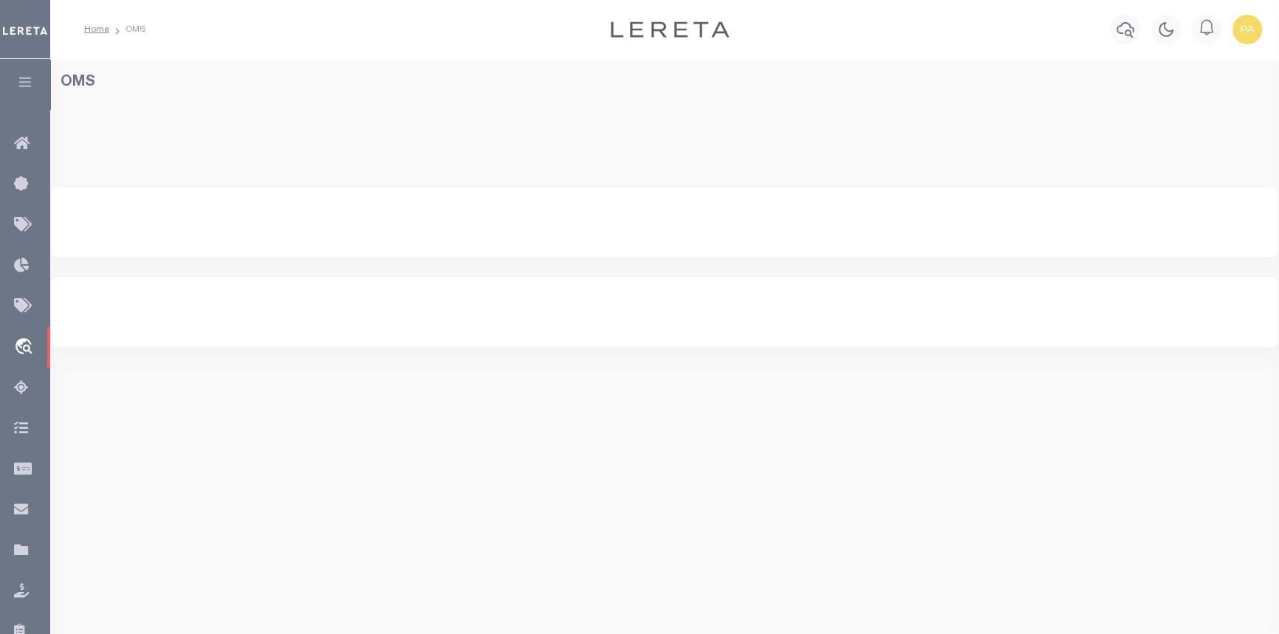
select select "200"
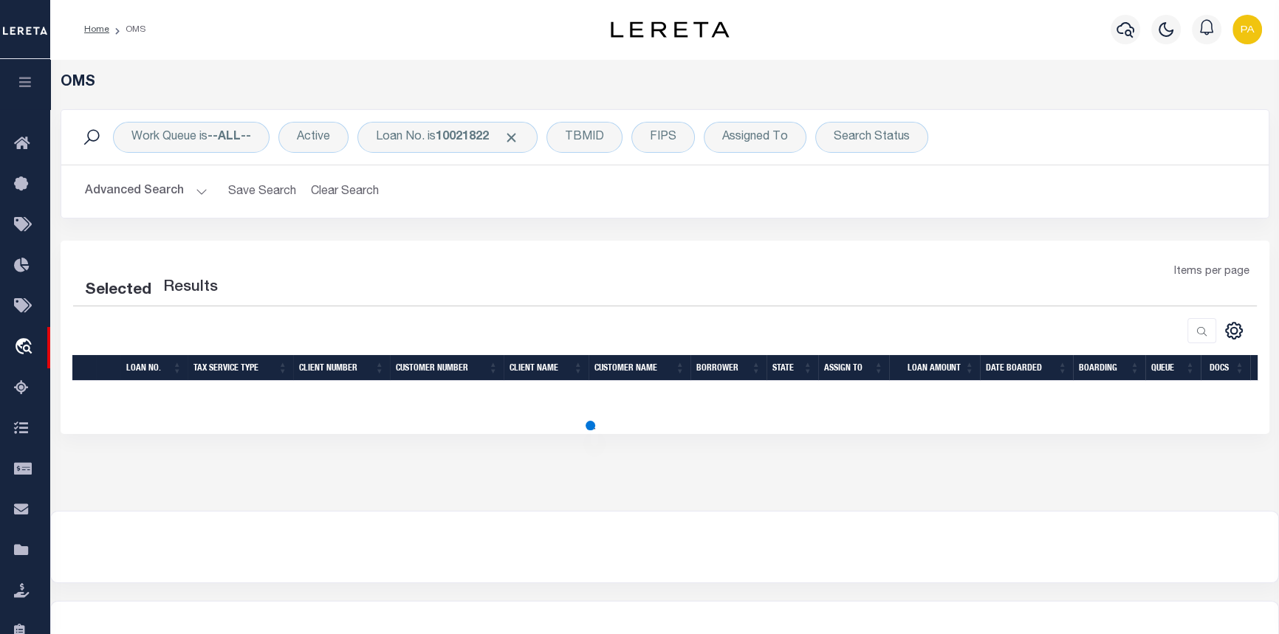
select select "200"
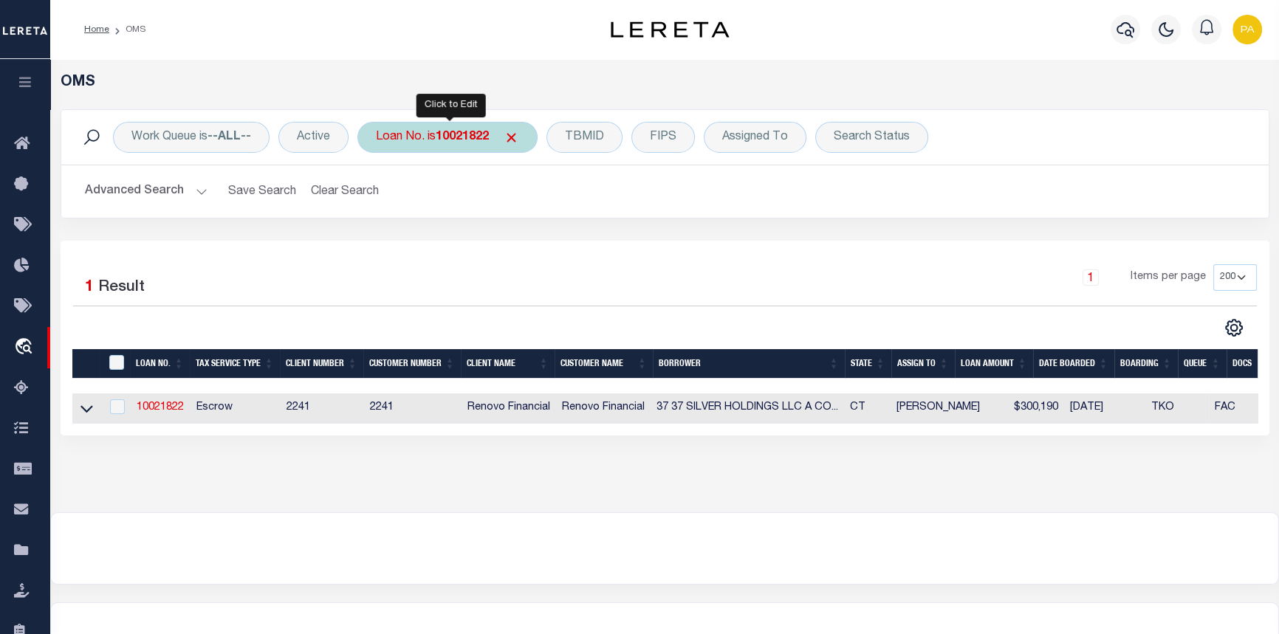
click at [476, 136] on b "10021822" at bounding box center [462, 137] width 53 height 12
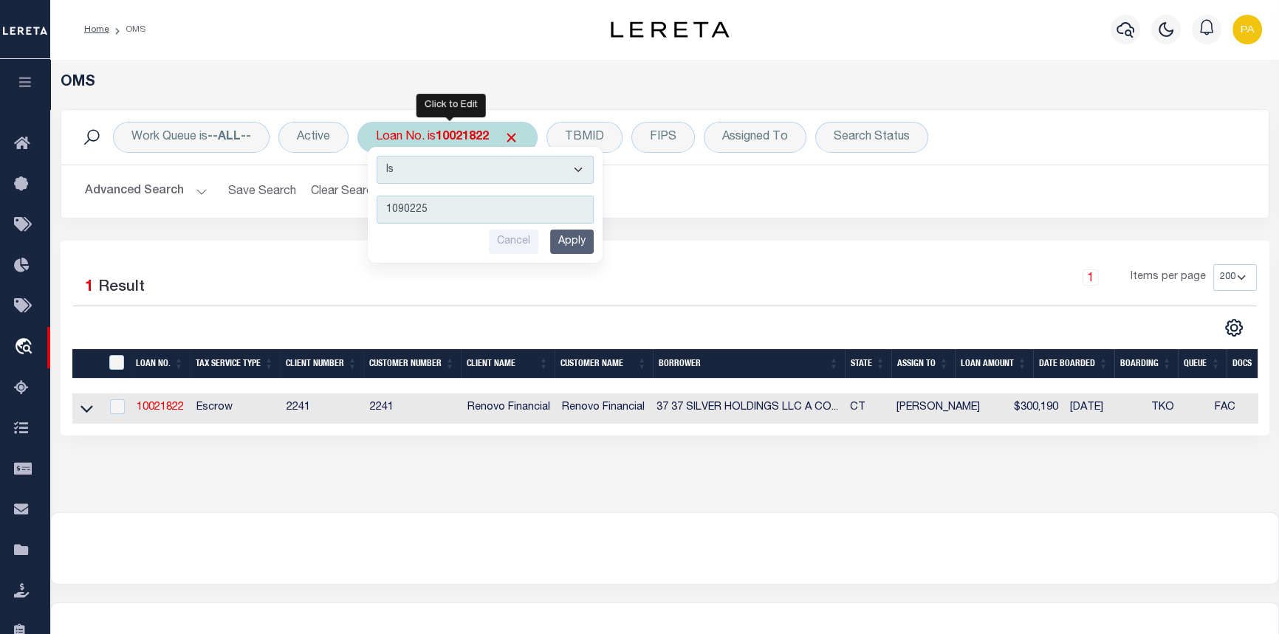
type input "10902252"
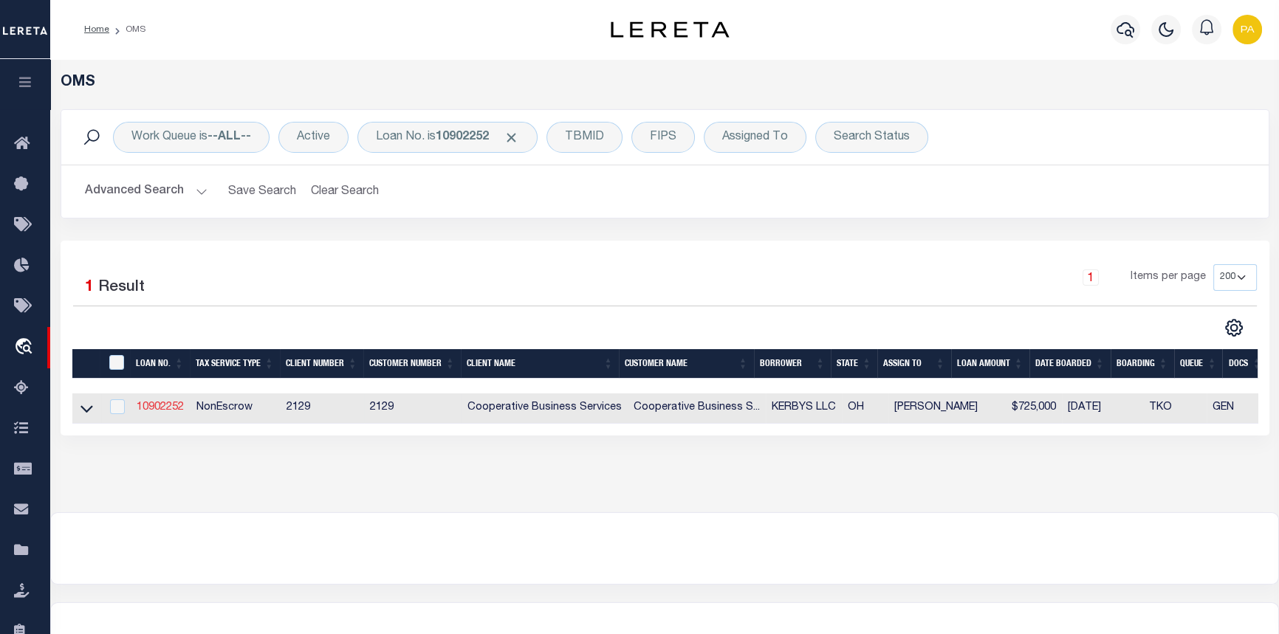
click at [162, 405] on link "10902252" at bounding box center [160, 408] width 47 height 10
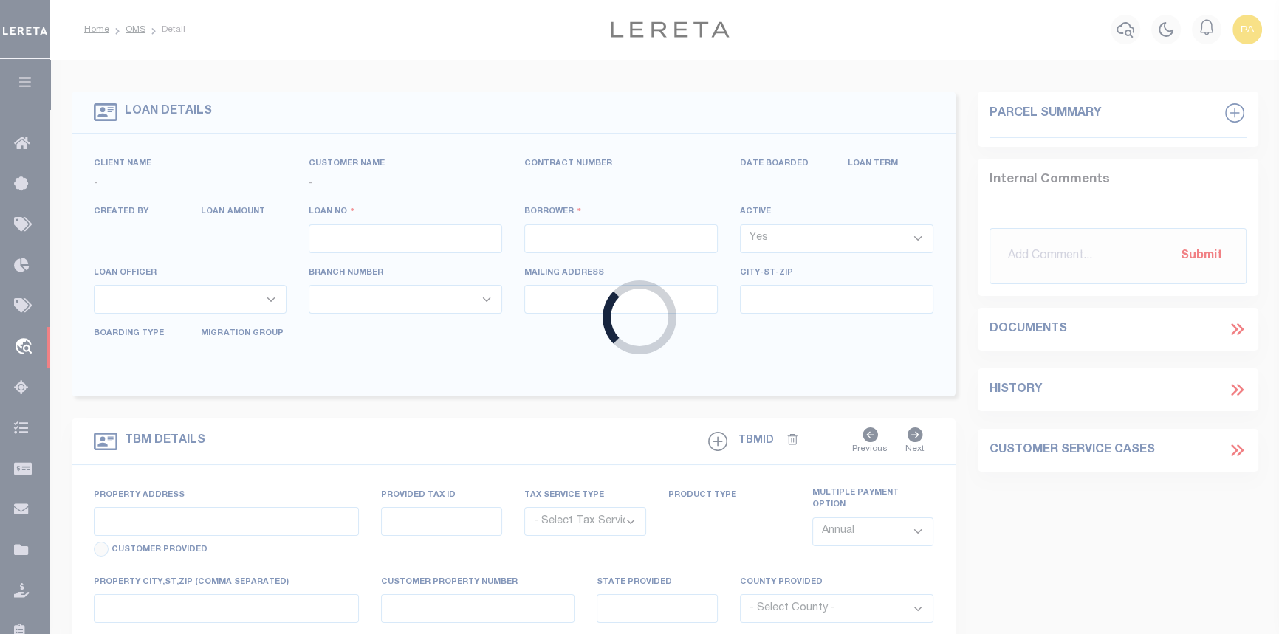
type input "10902252"
type input "KERBYS LLC"
select select
select select "10"
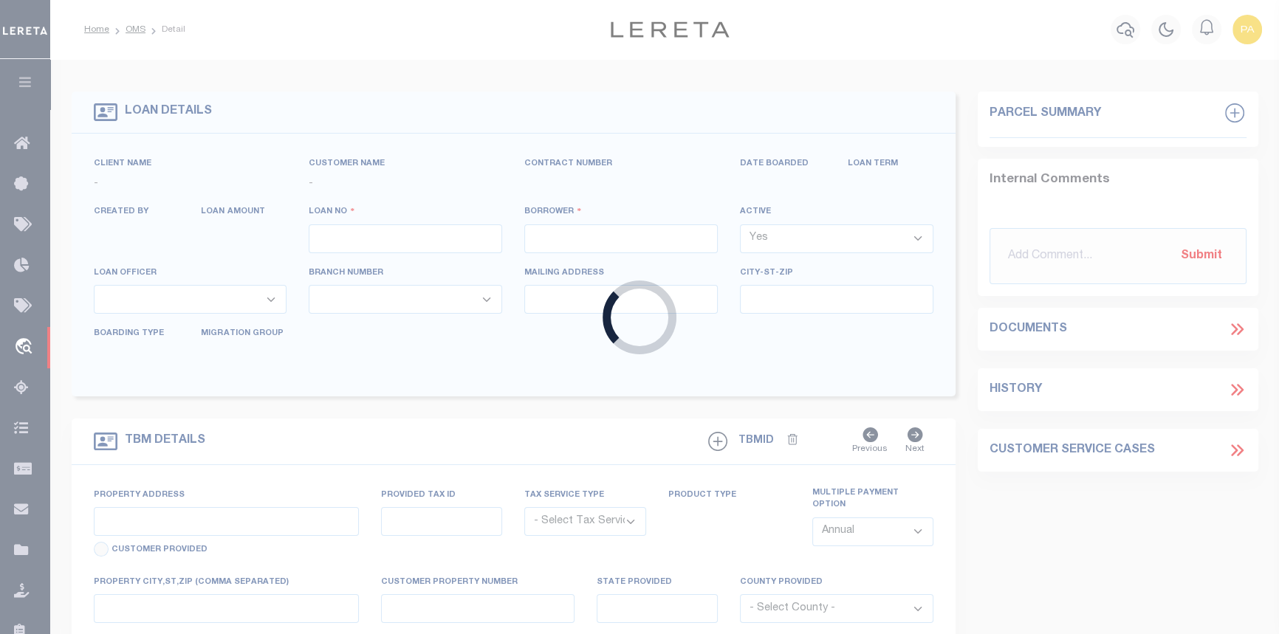
select select "NonEscrow"
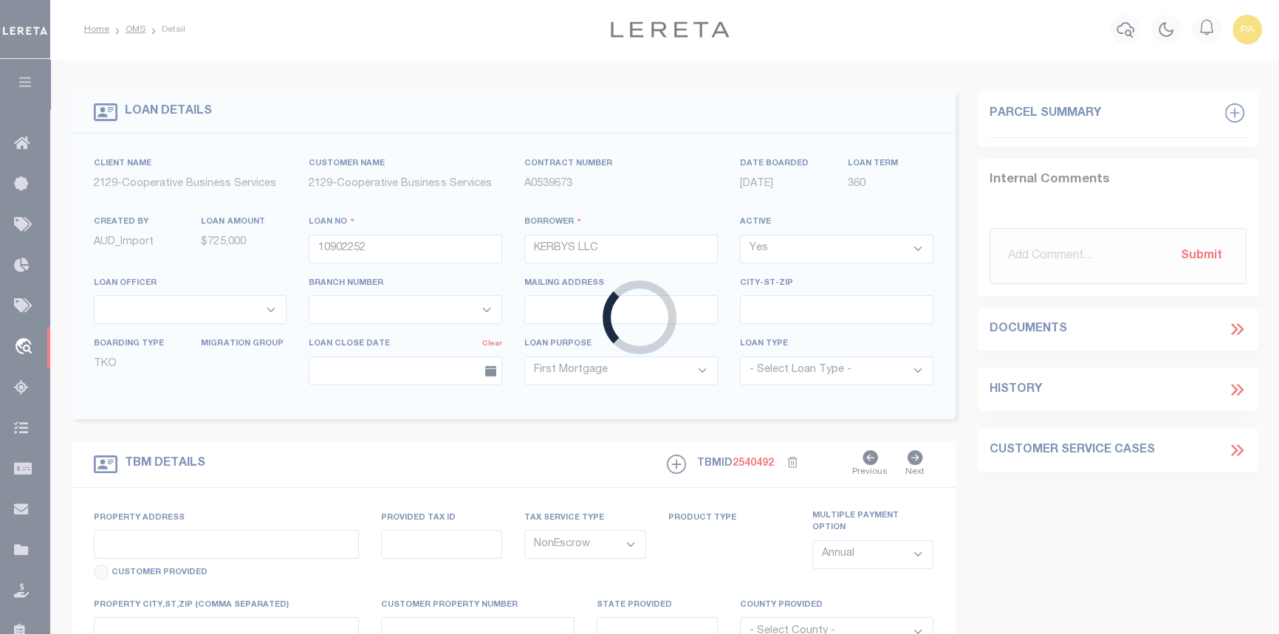
type input "[STREET_ADDRESS]"
type input "[PHONE_NUMBER]"
select select
type input "[GEOGRAPHIC_DATA], [GEOGRAPHIC_DATA] 43085"
type input "404"
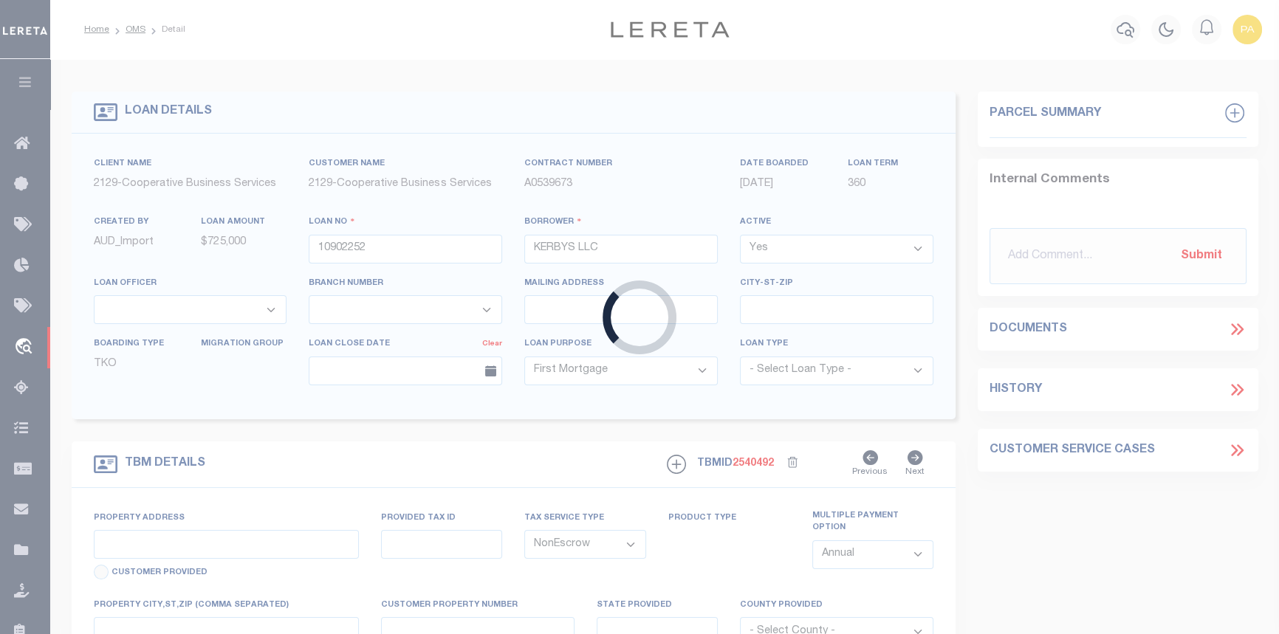
type input "OH"
select select
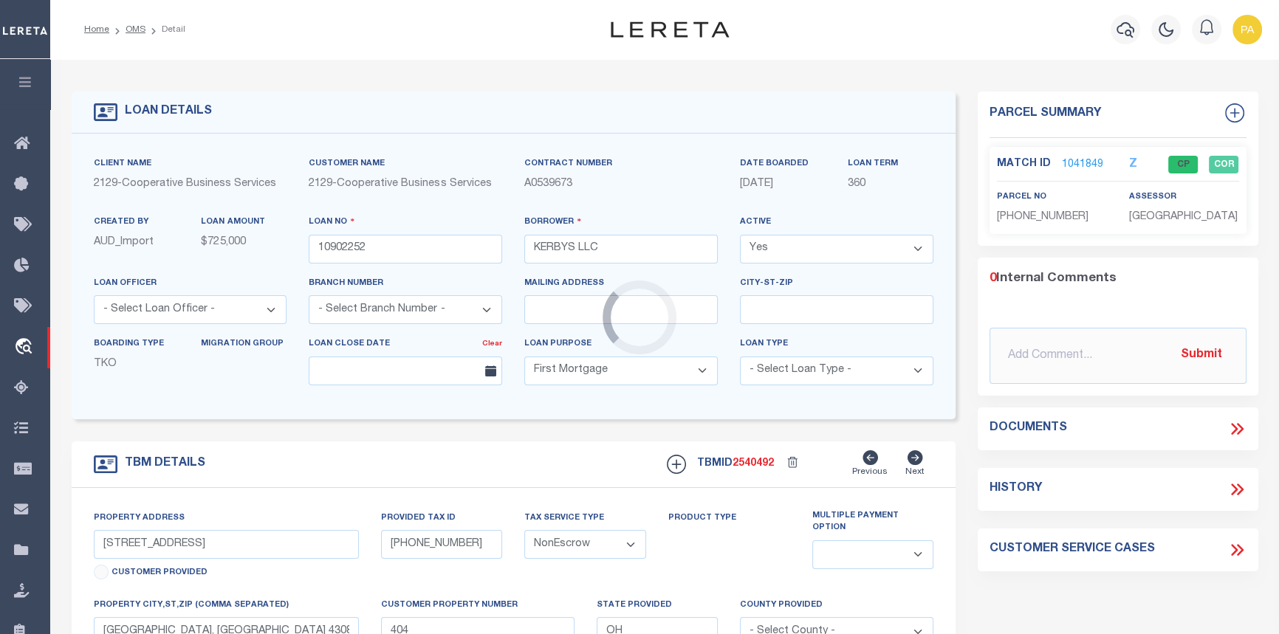
select select "20012"
select select "3334"
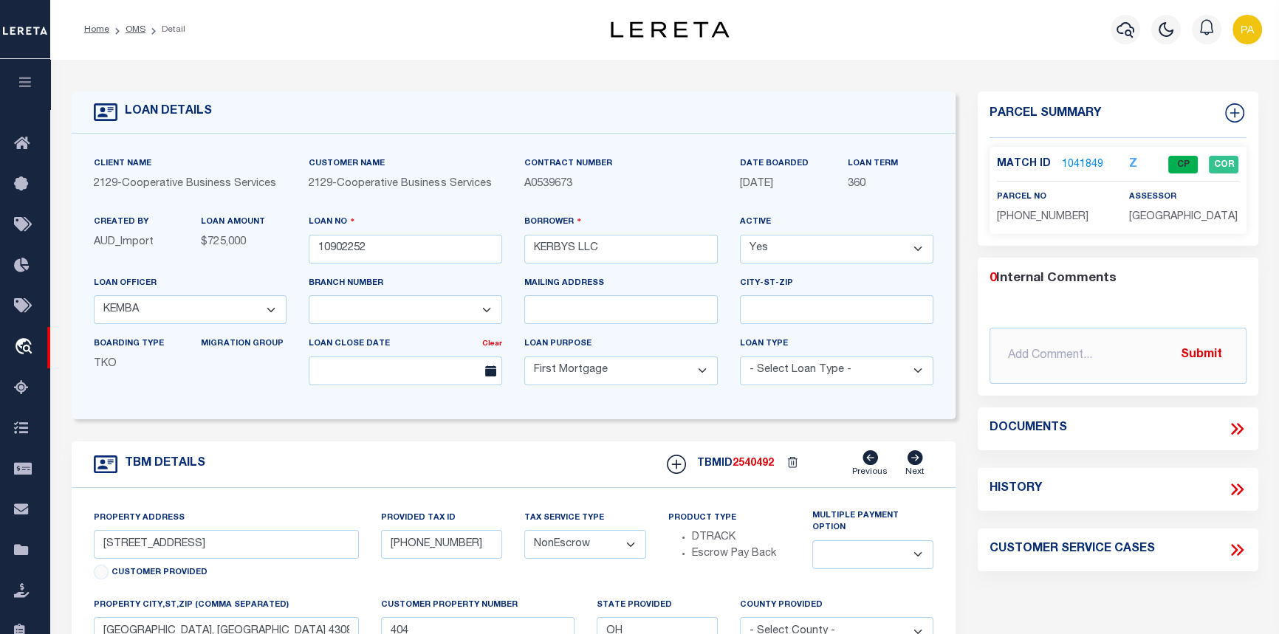
click at [1089, 162] on link "1041849" at bounding box center [1082, 165] width 41 height 16
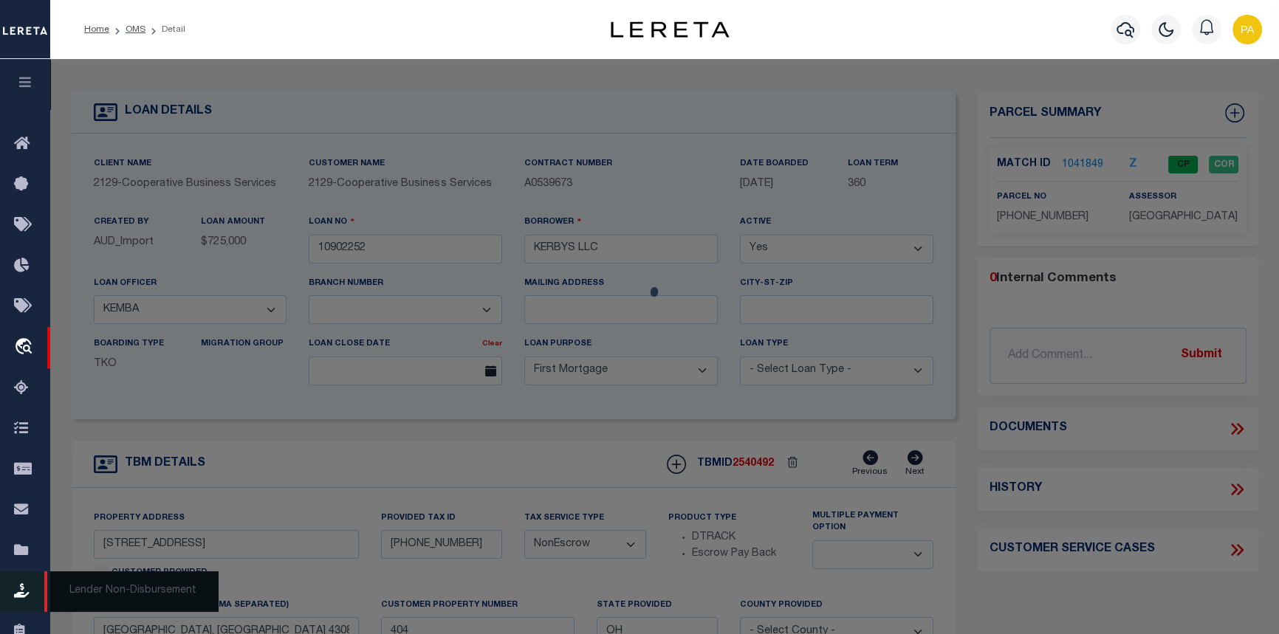
checkbox input "false"
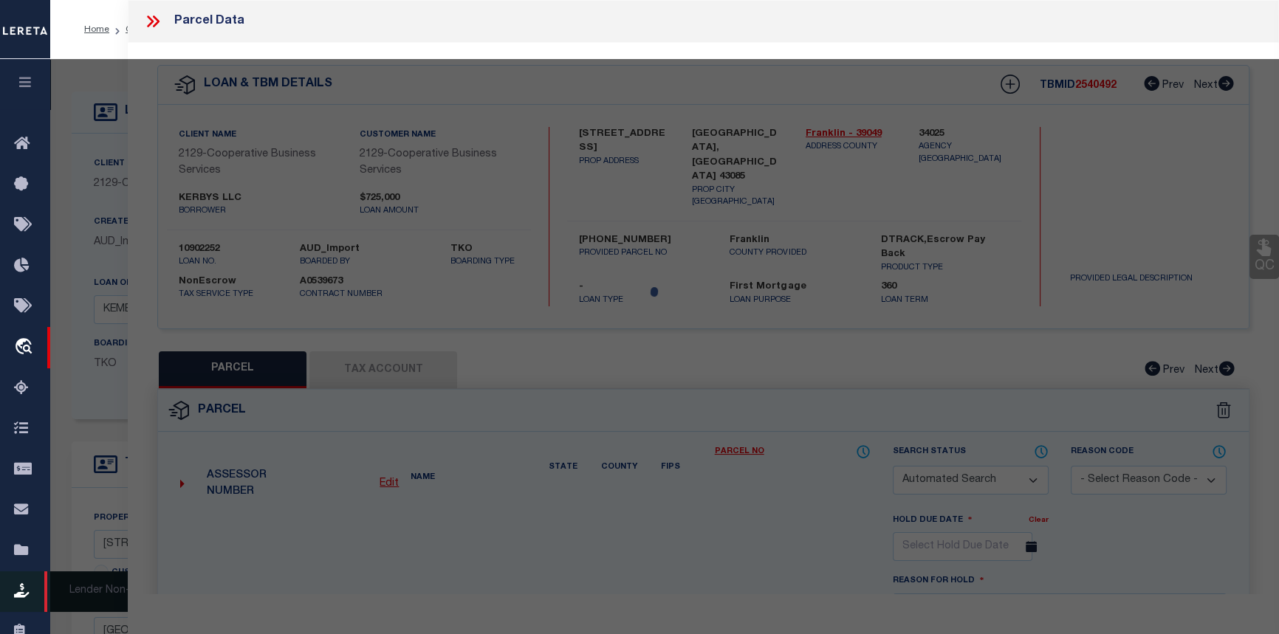
select select "CP"
type input "KERBYS LLC"
select select
type input "[STREET_ADDRESS]"
checkbox input "false"
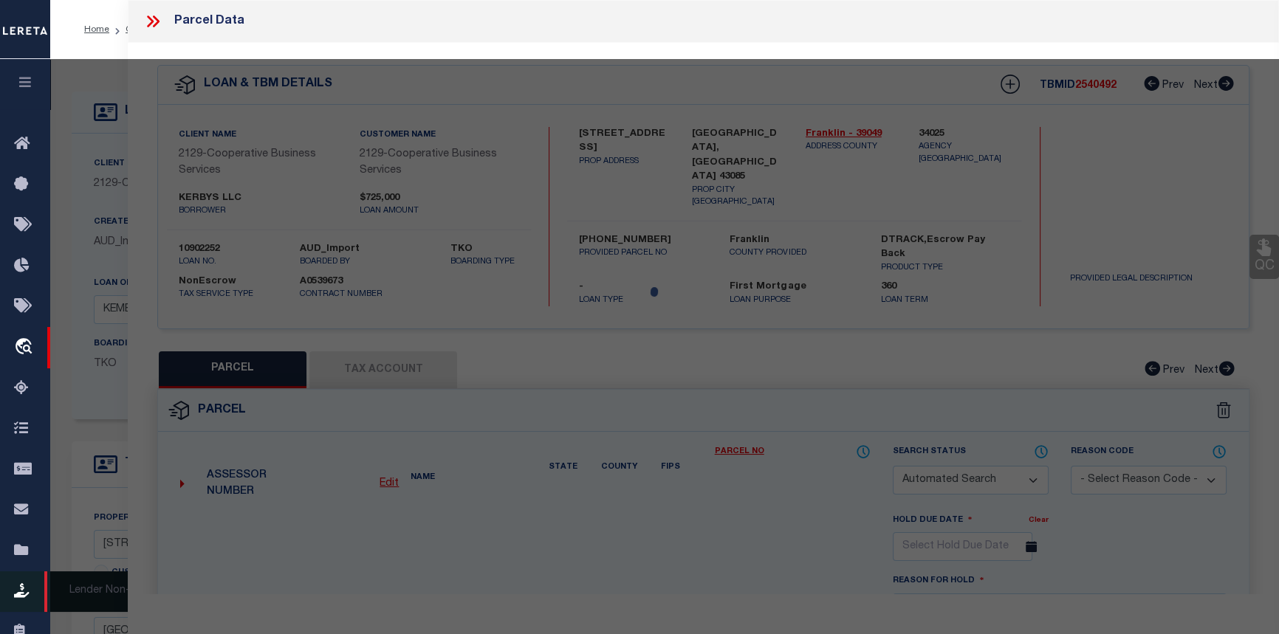
type input "WORTHINGTON [GEOGRAPHIC_DATA] 43085"
type textarea "[STREET_ADDRESS]"
type textarea "Tax ID Special Project"
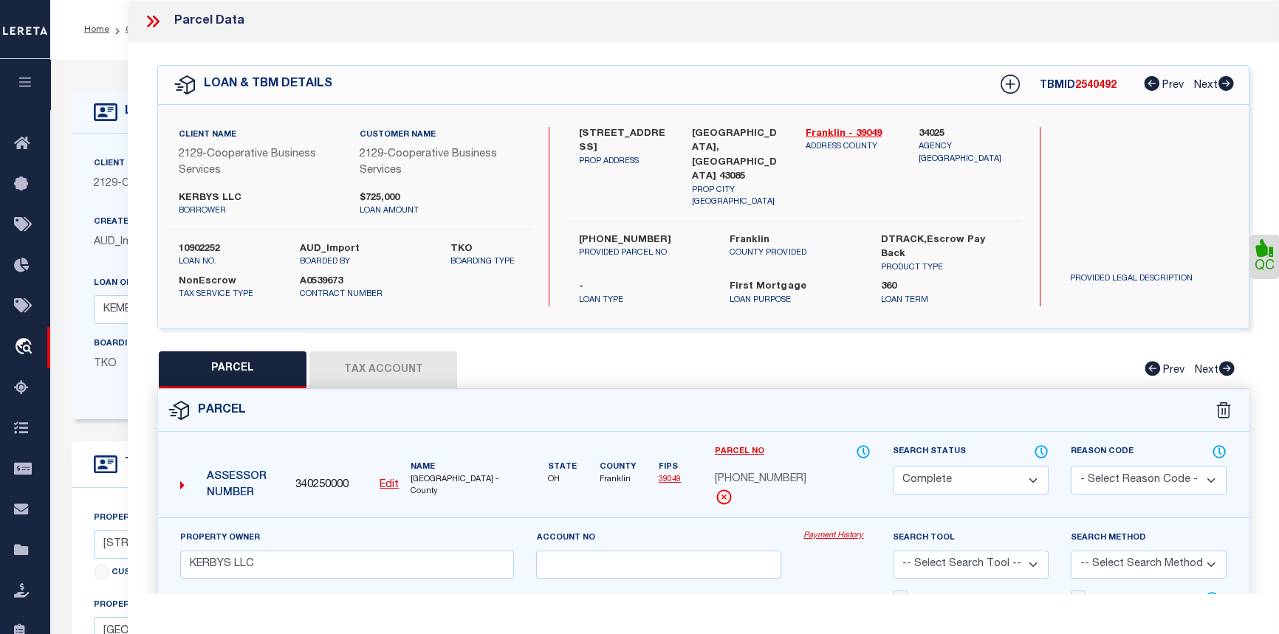
click at [846, 539] on div "Payment History" at bounding box center [837, 560] width 89 height 61
click at [845, 531] on link "Payment History" at bounding box center [837, 536] width 67 height 13
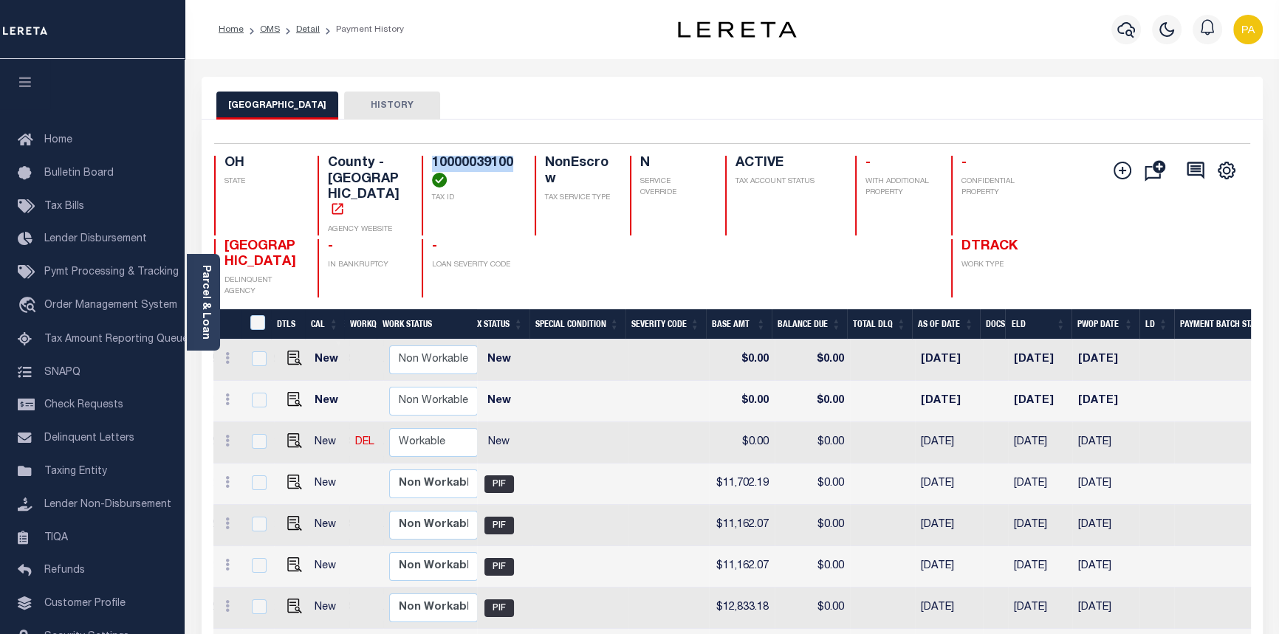
drag, startPoint x: 513, startPoint y: 162, endPoint x: 433, endPoint y: 160, distance: 80.5
click at [433, 160] on h4 "10000039100" at bounding box center [474, 172] width 85 height 32
copy h4 "10000039100"
click at [59, 308] on span "Order Management System" at bounding box center [110, 306] width 133 height 10
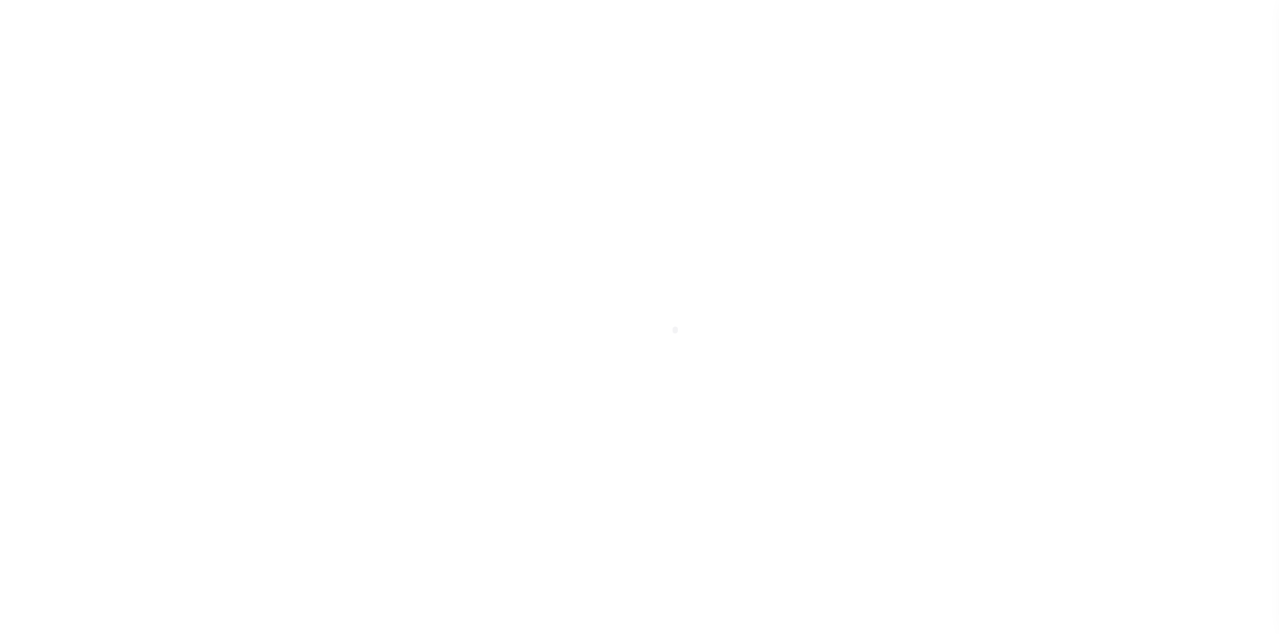
select select "SFP"
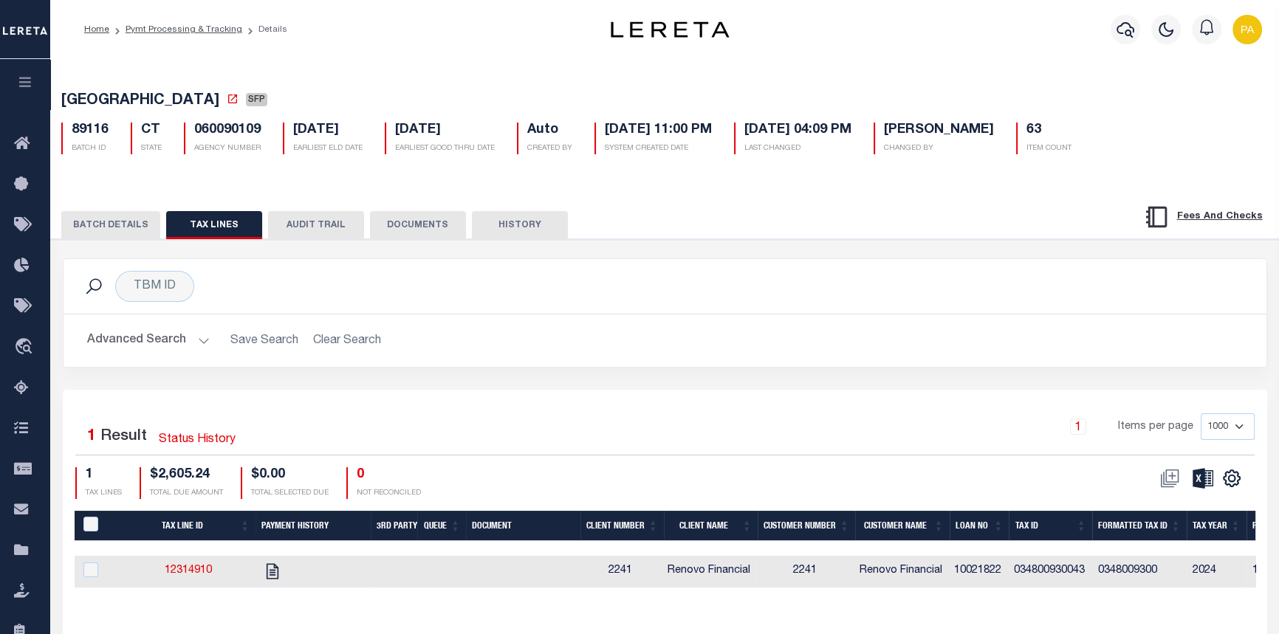
click at [100, 229] on button "BATCH DETAILS" at bounding box center [110, 225] width 99 height 28
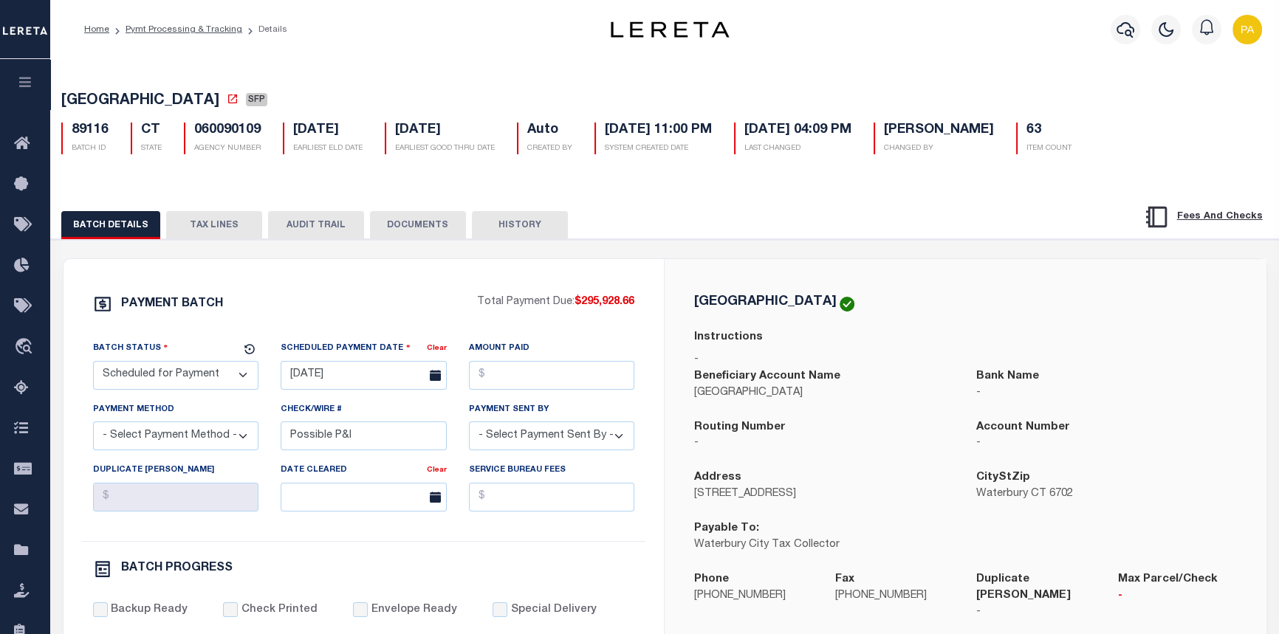
drag, startPoint x: 214, startPoint y: 225, endPoint x: 185, endPoint y: 261, distance: 46.1
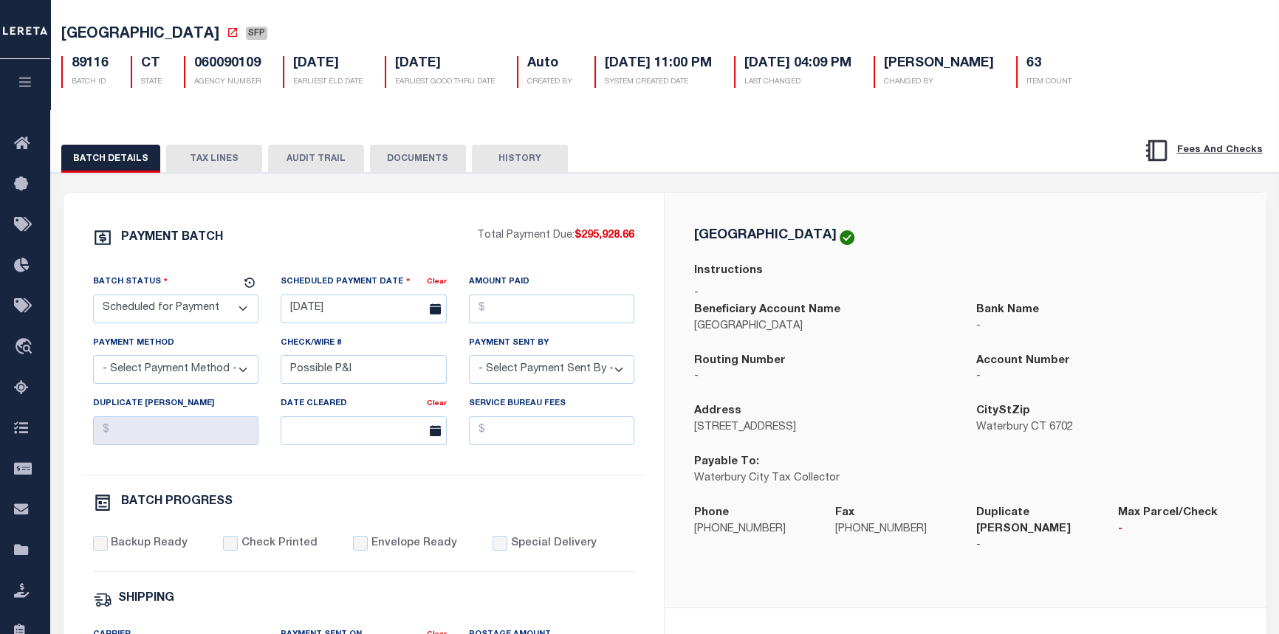
scroll to position [66, 0]
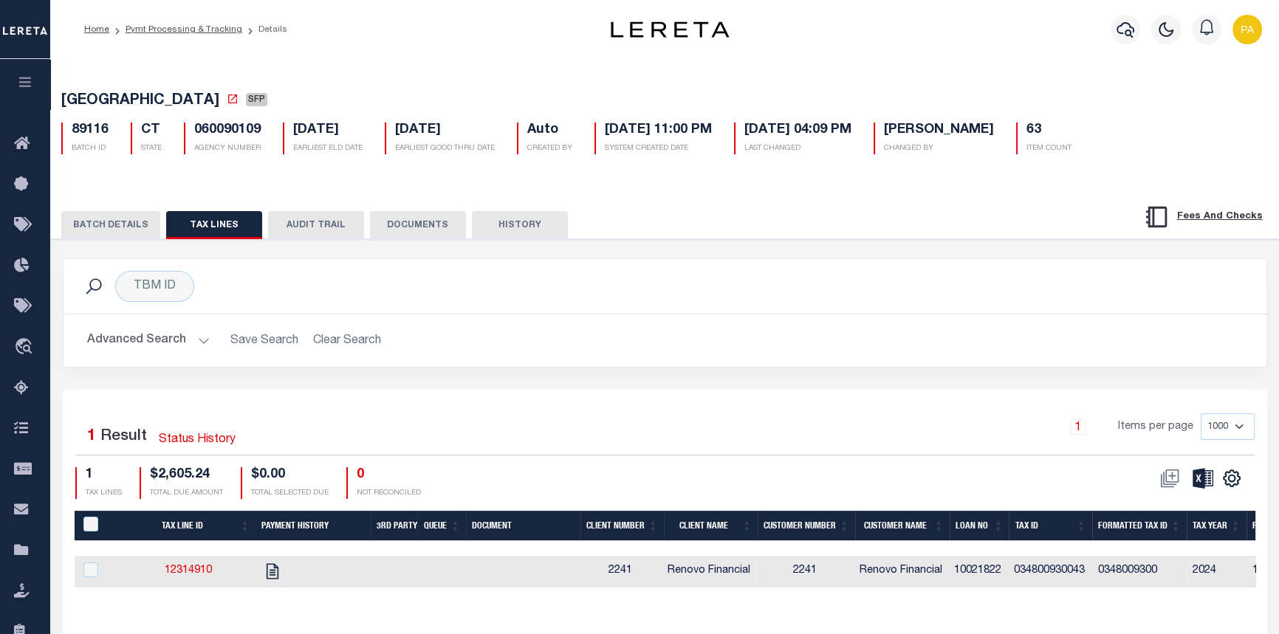
click at [100, 228] on button "BATCH DETAILS" at bounding box center [110, 225] width 99 height 28
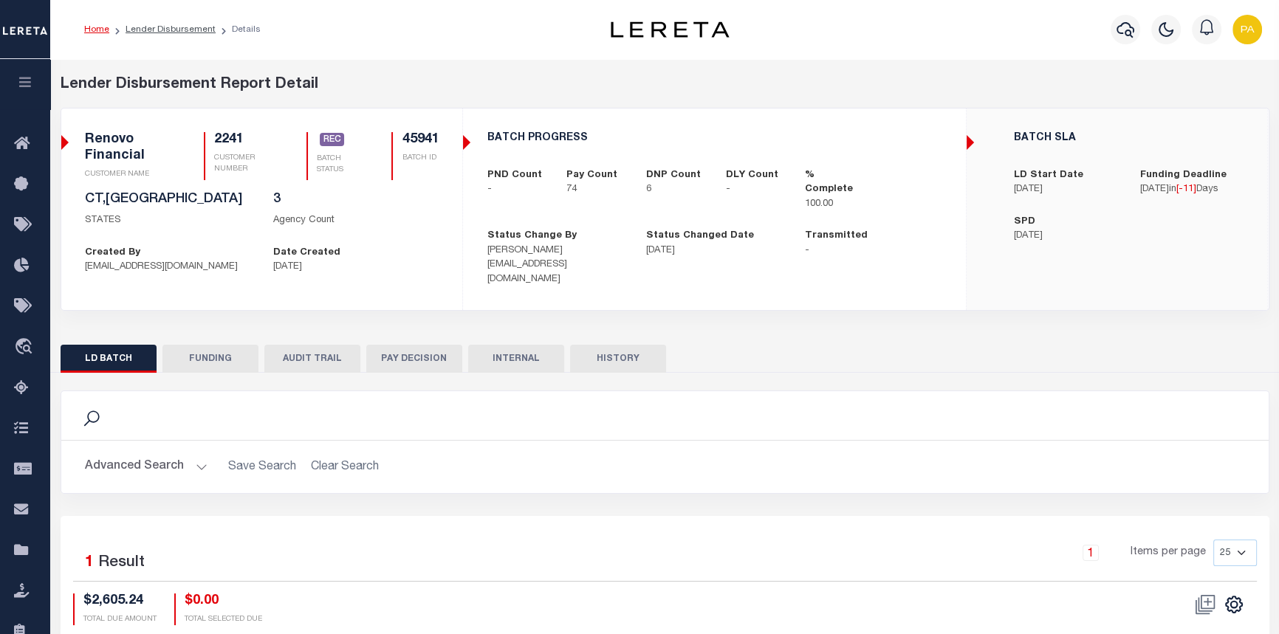
click at [216, 346] on button "FUNDING" at bounding box center [210, 359] width 96 height 28
type input "$334,337.98"
type input "$0"
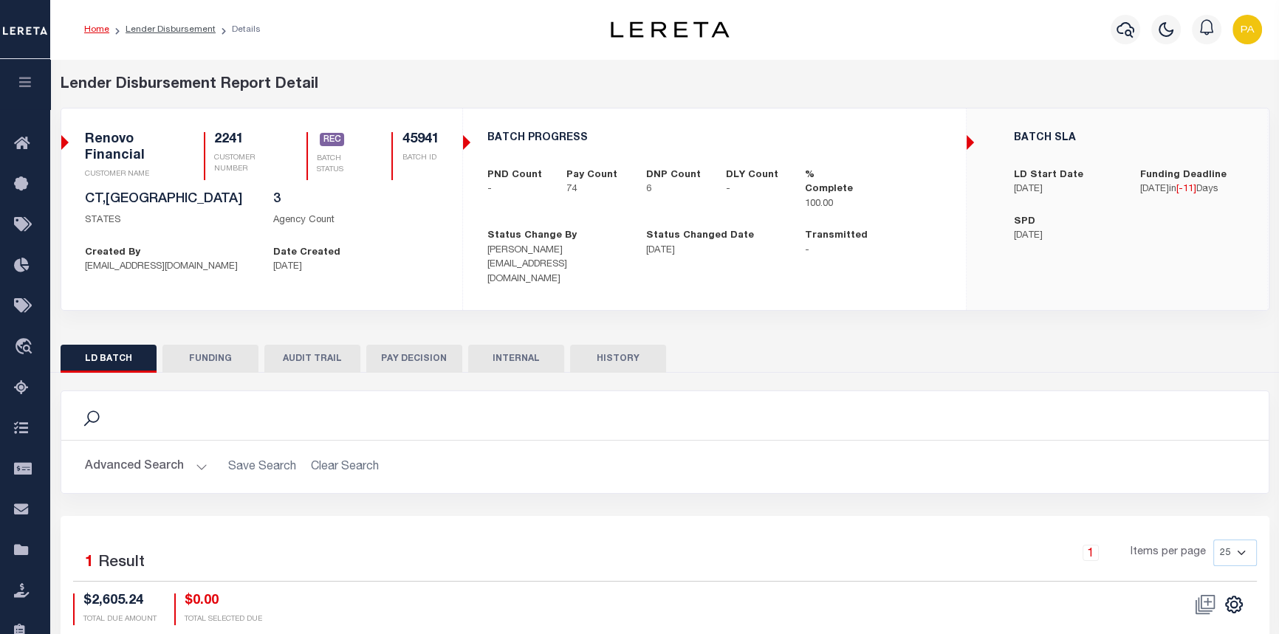
type input "[DATE]"
type input "20250902MMQFMP2700595209021805FT03"
type input "[DATE]"
select select "100"
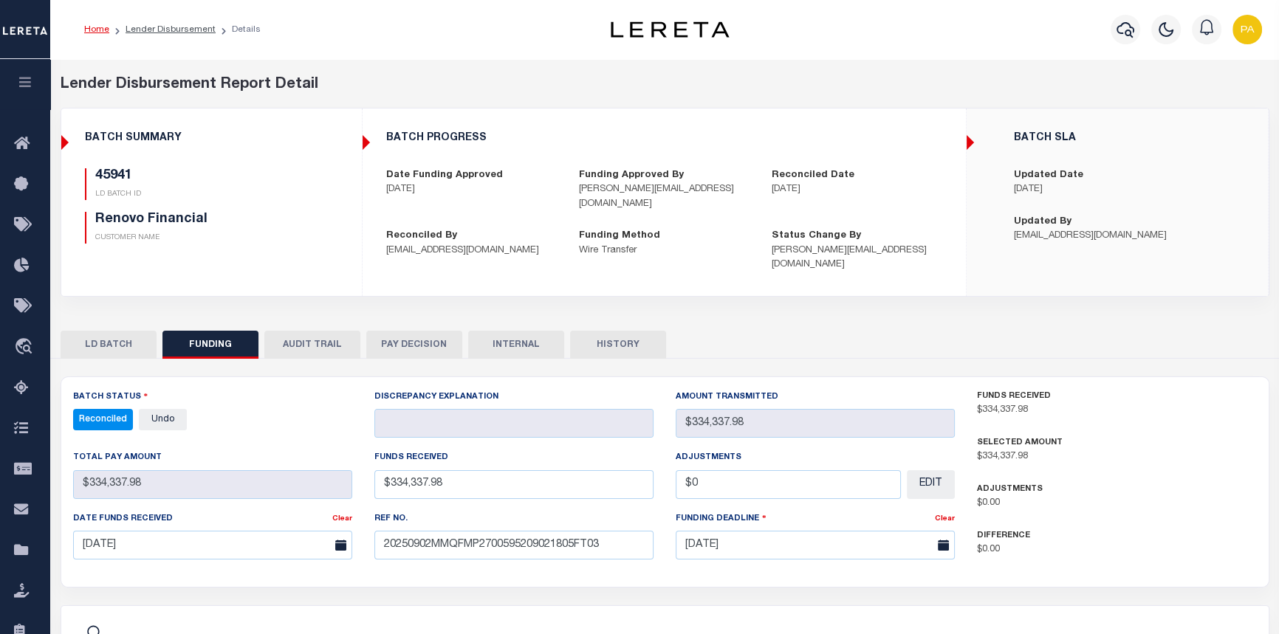
select select "100"
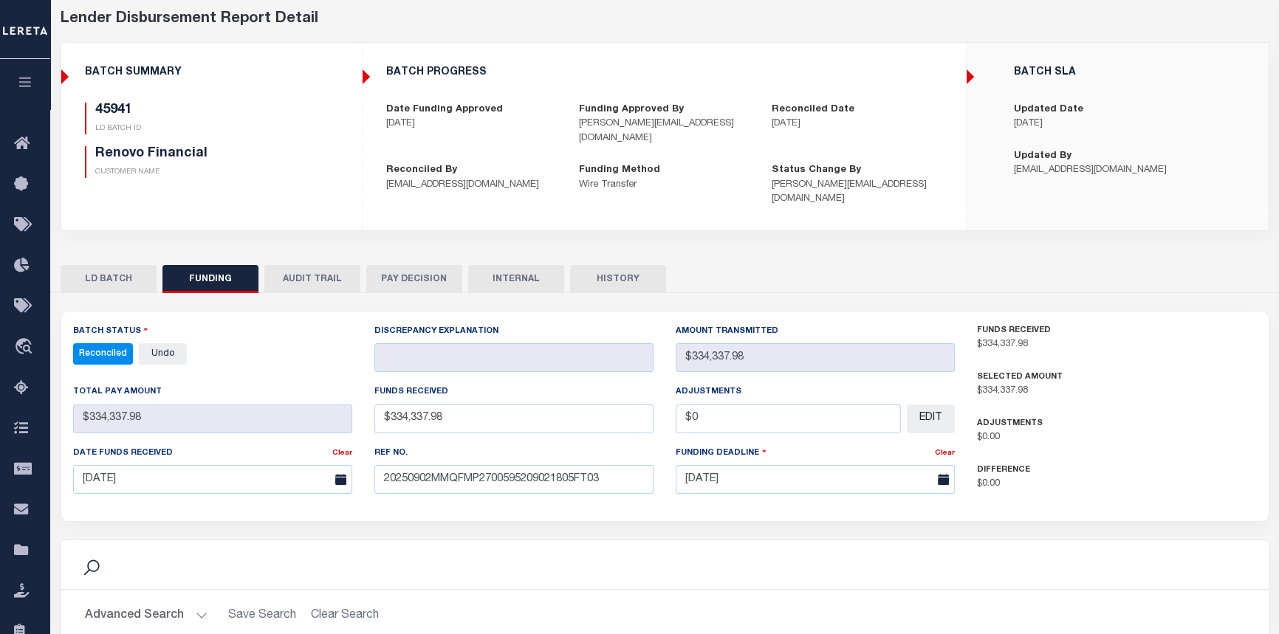
scroll to position [66, 0]
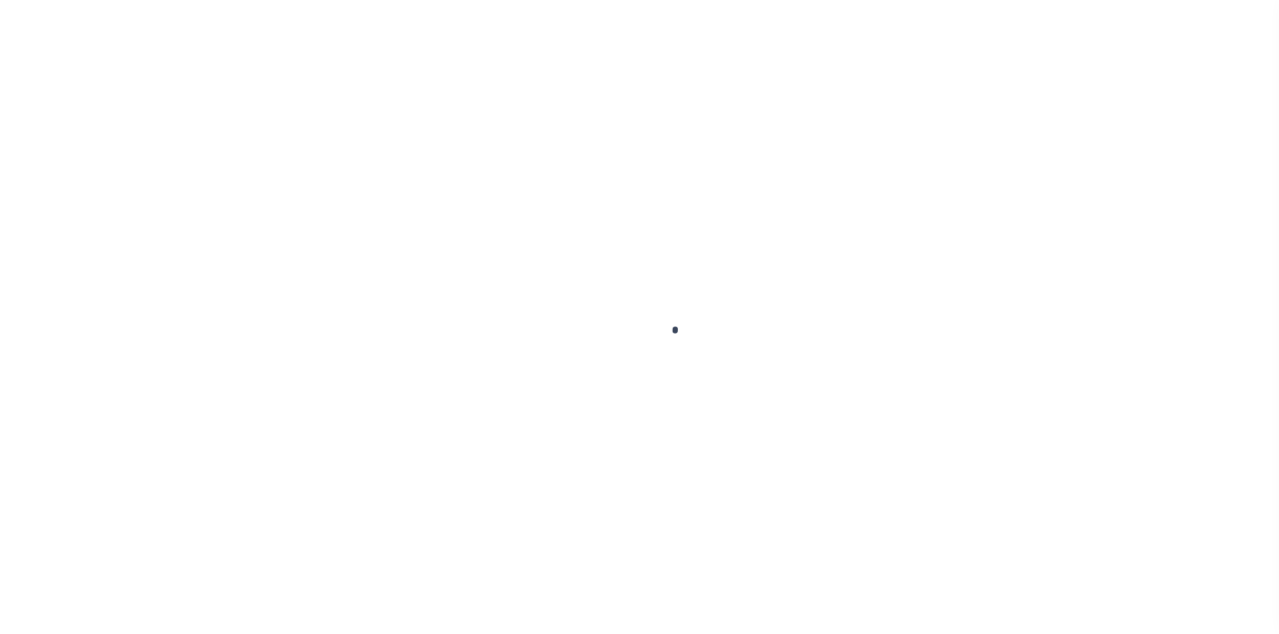
checkbox input "false"
type input "2024-01-0000487-00"
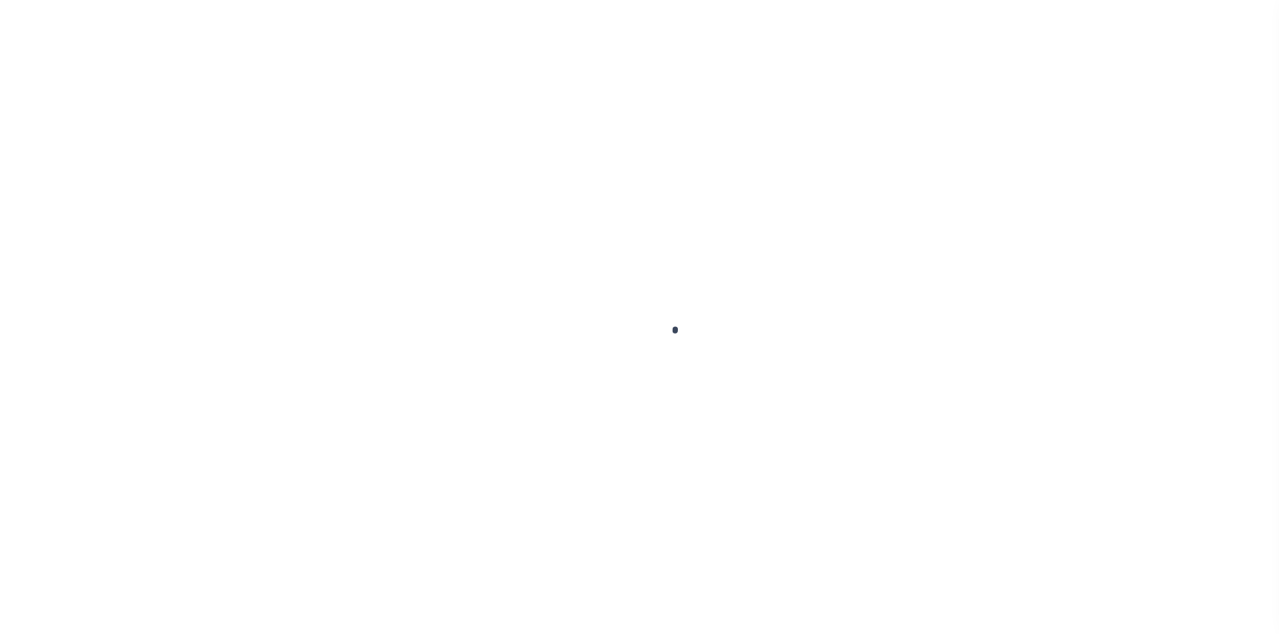
type input "Semi Annual"
type input "08/29/2025"
select select "DUE"
type input "$2,605.24"
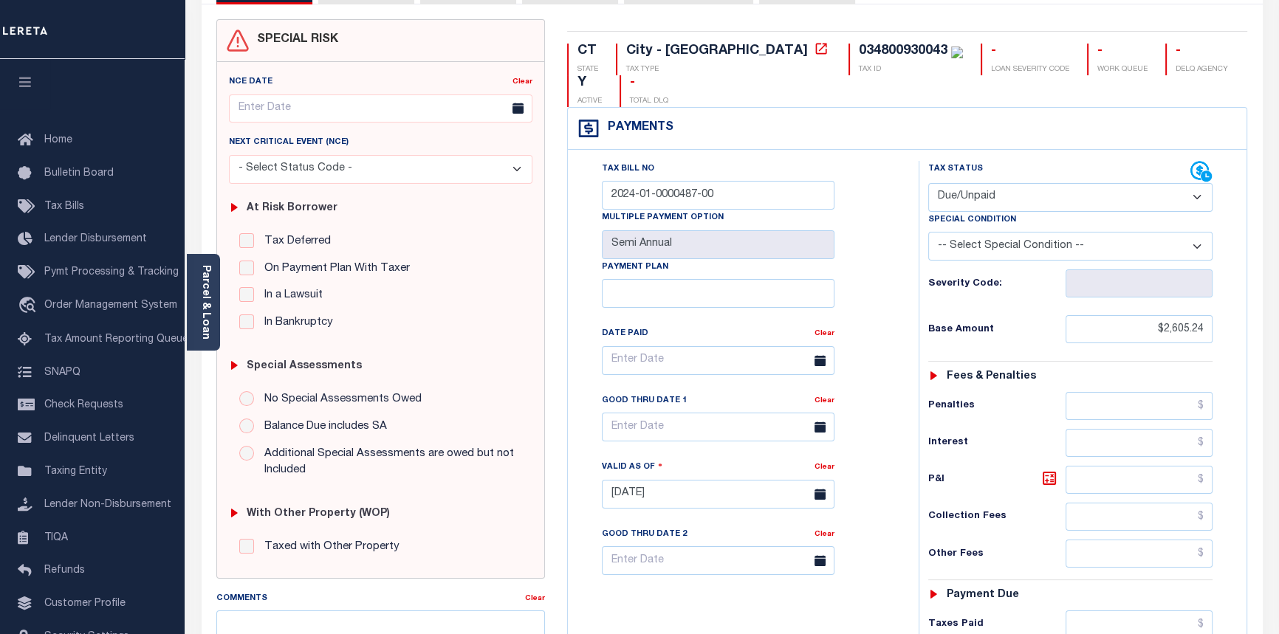
scroll to position [114, 0]
click at [1204, 171] on icon at bounding box center [1206, 176] width 11 height 11
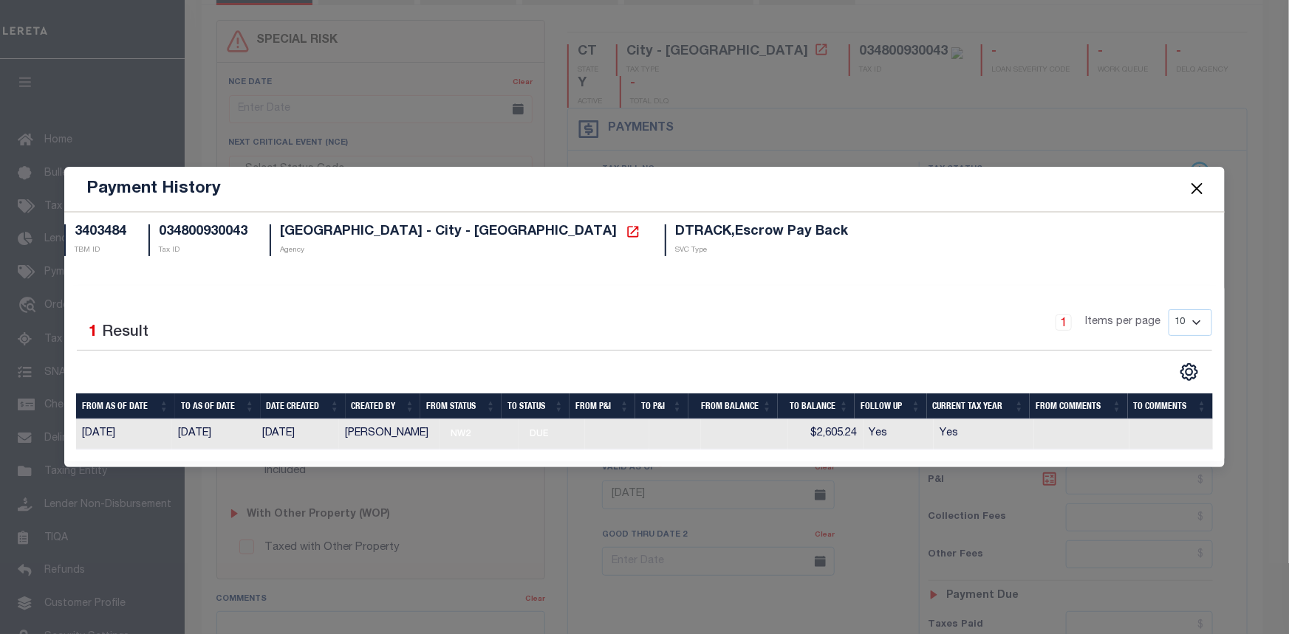
click at [1197, 191] on button "Close" at bounding box center [1197, 188] width 19 height 19
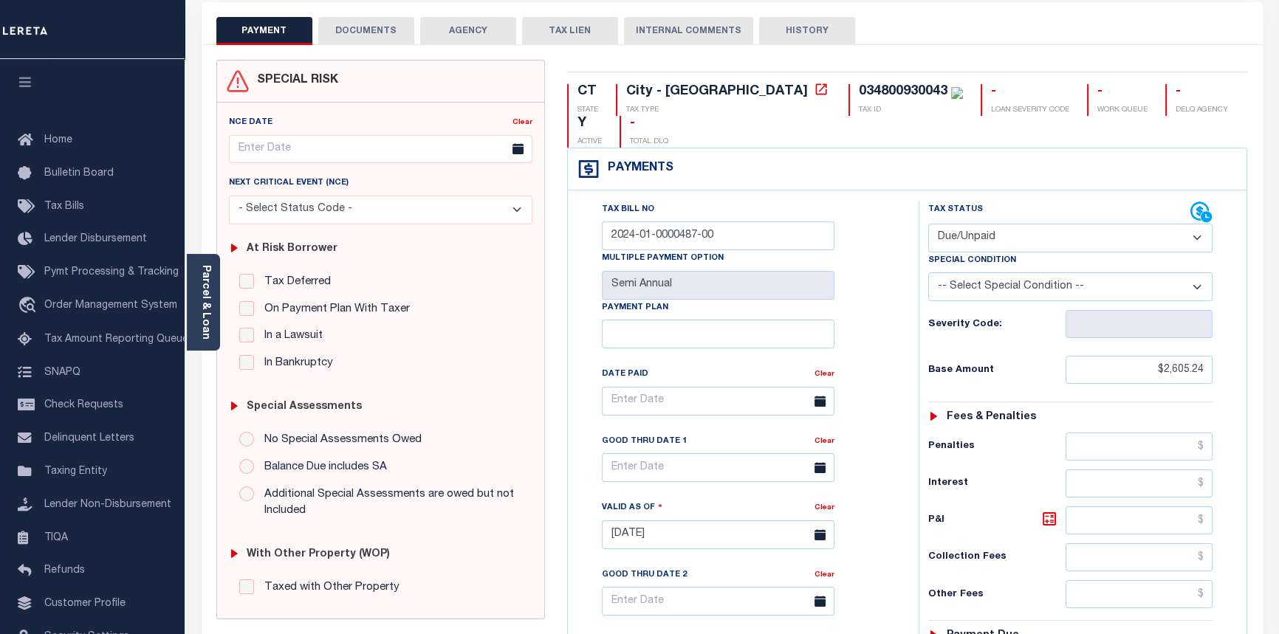
scroll to position [0, 0]
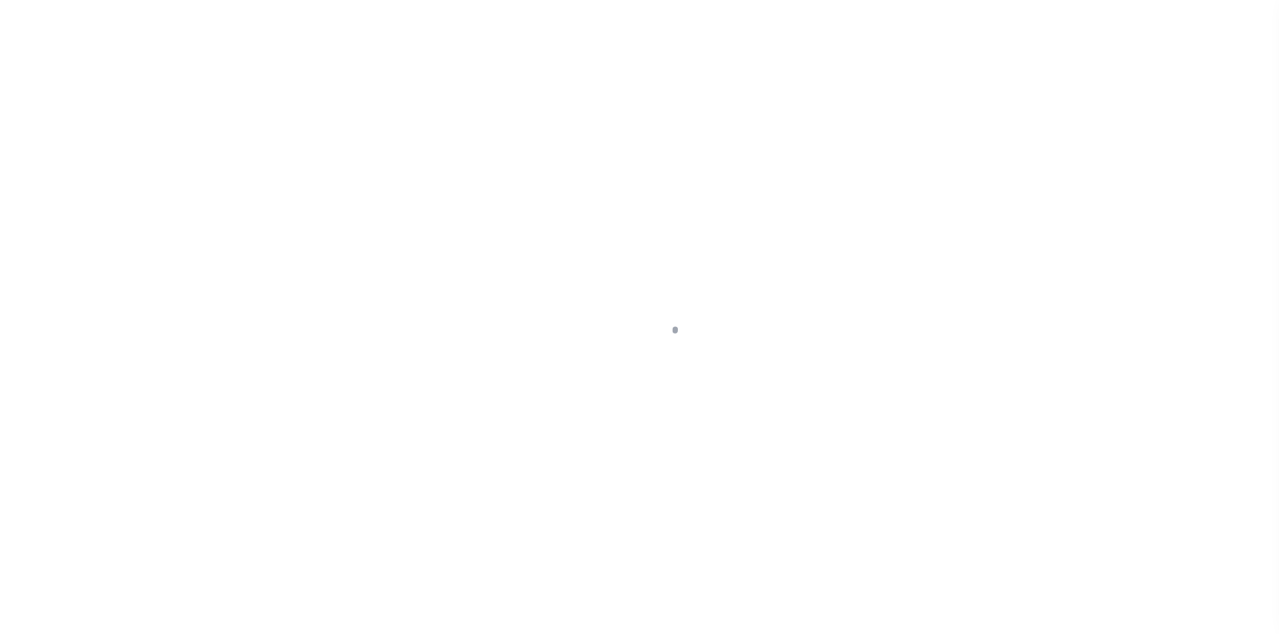
select select "10"
select select "Escrow"
type input "[STREET_ADDRESS]"
type input "034800930043 0000000000"
type input "[GEOGRAPHIC_DATA], CT 06705"
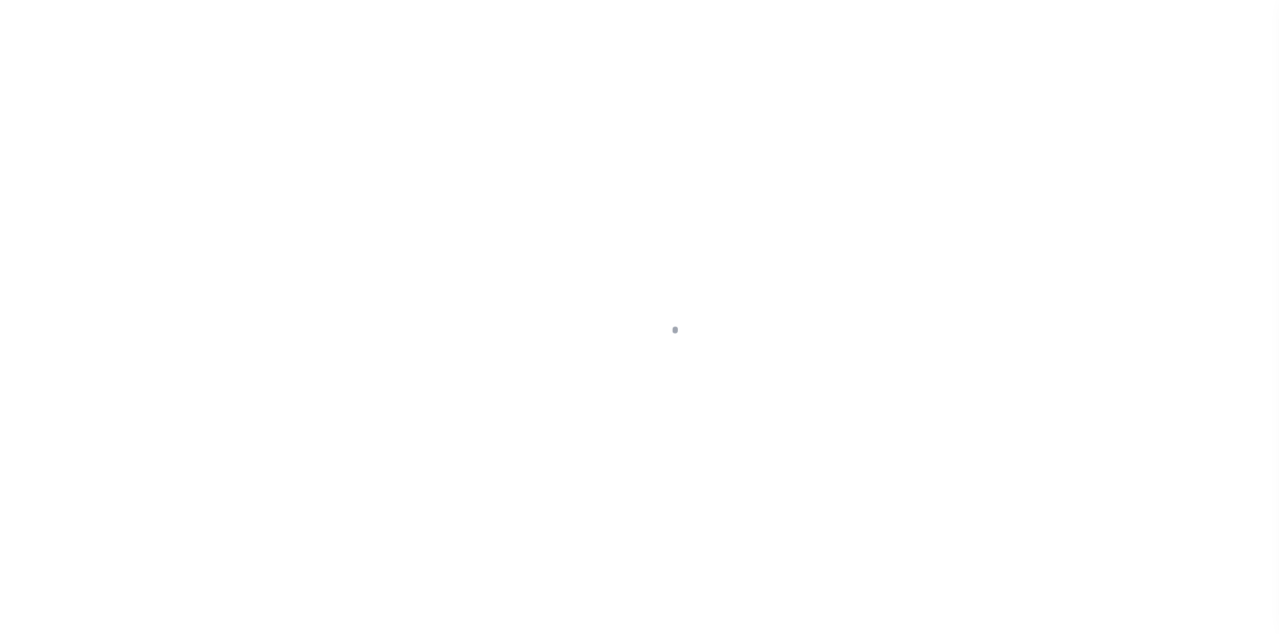
type input "a0kUS000007epz6"
type input "CT"
select select
type textarea "Liability Limited to Customer Provided Parcel"
select select "25067"
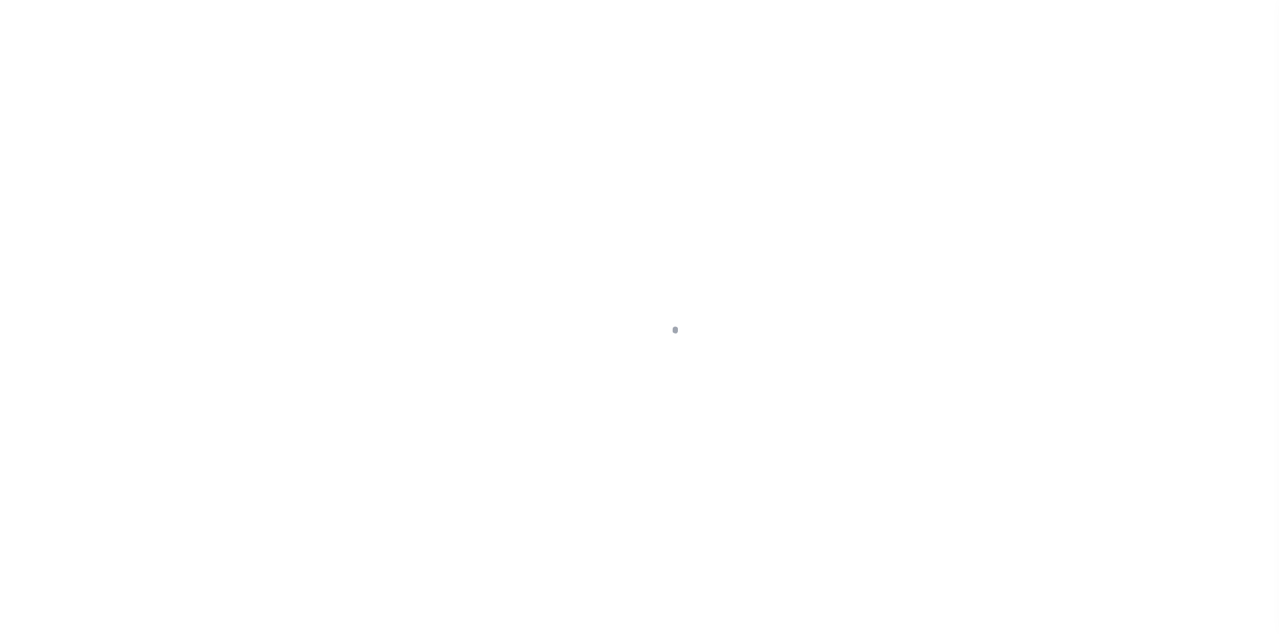
select select
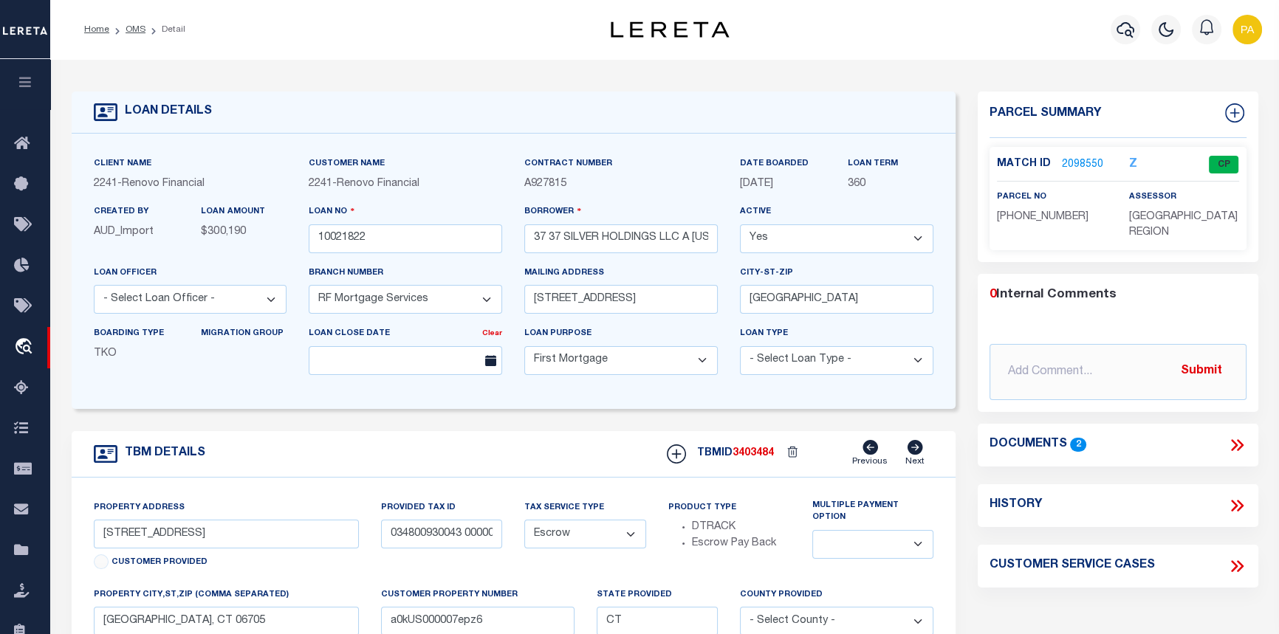
click at [1236, 568] on icon at bounding box center [1234, 567] width 7 height 12
select select "50"
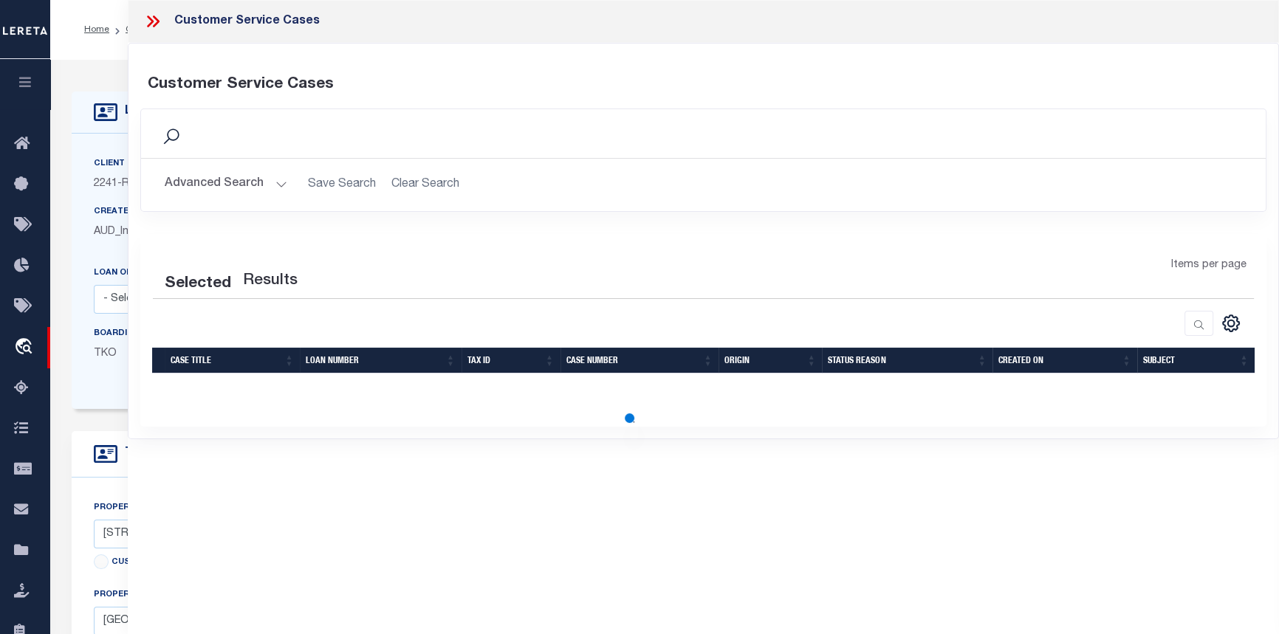
select select "50"
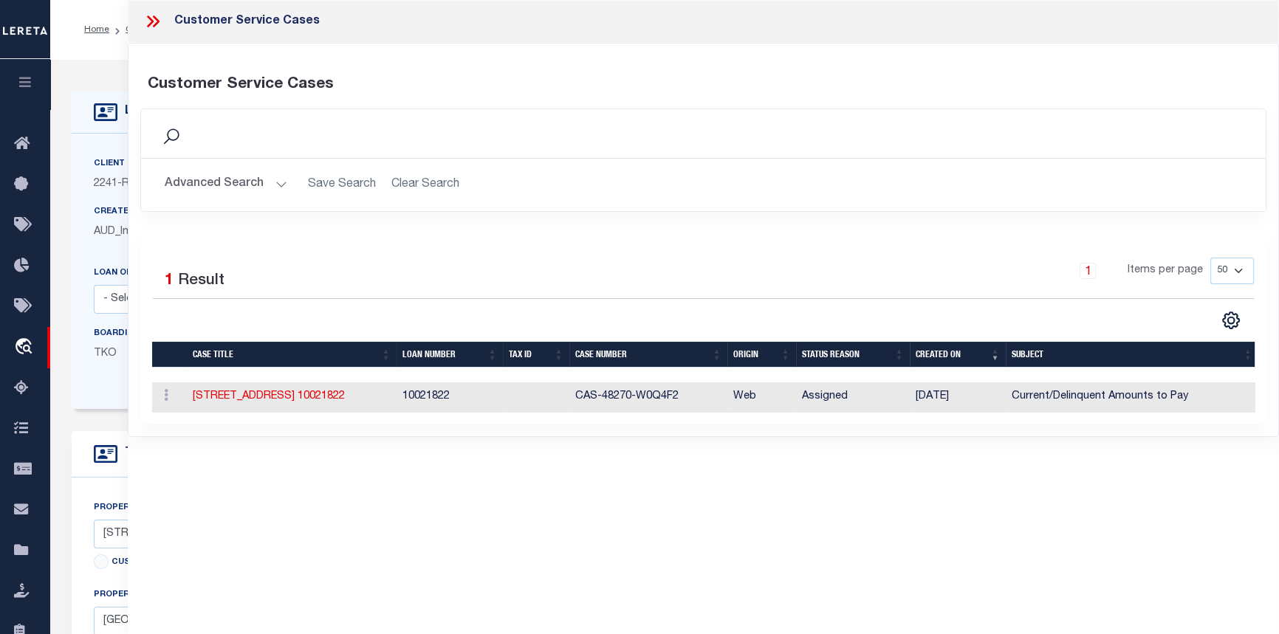
click at [154, 21] on icon at bounding box center [152, 21] width 19 height 19
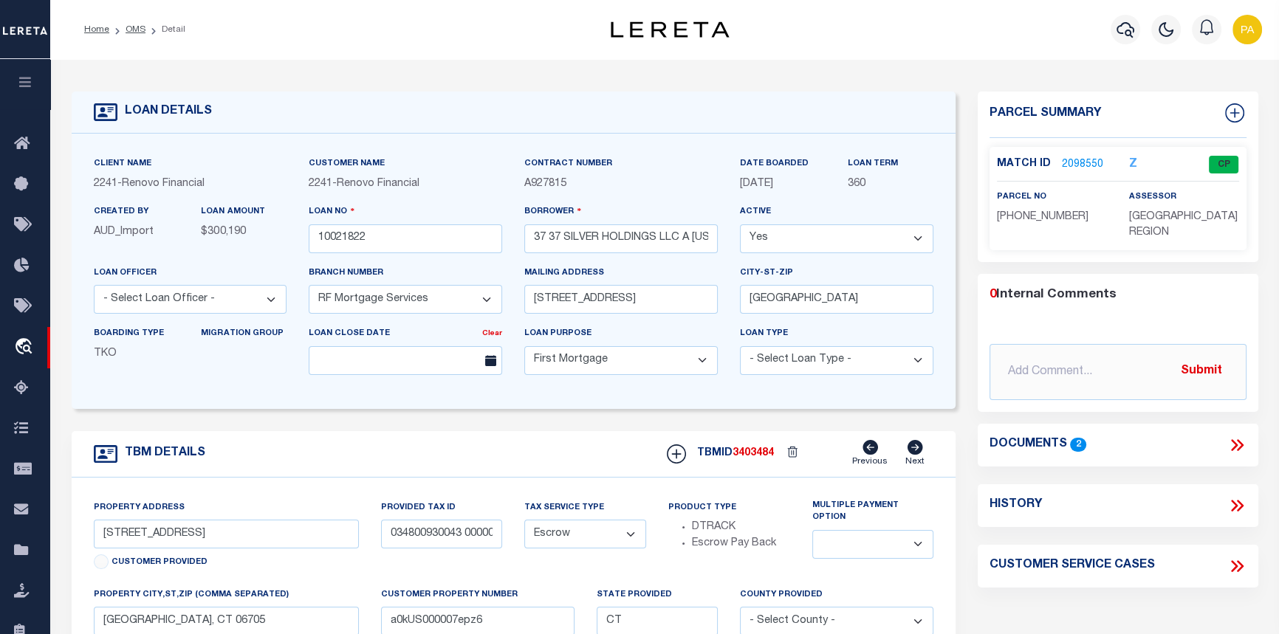
click at [1072, 161] on link "2098550" at bounding box center [1082, 165] width 41 height 16
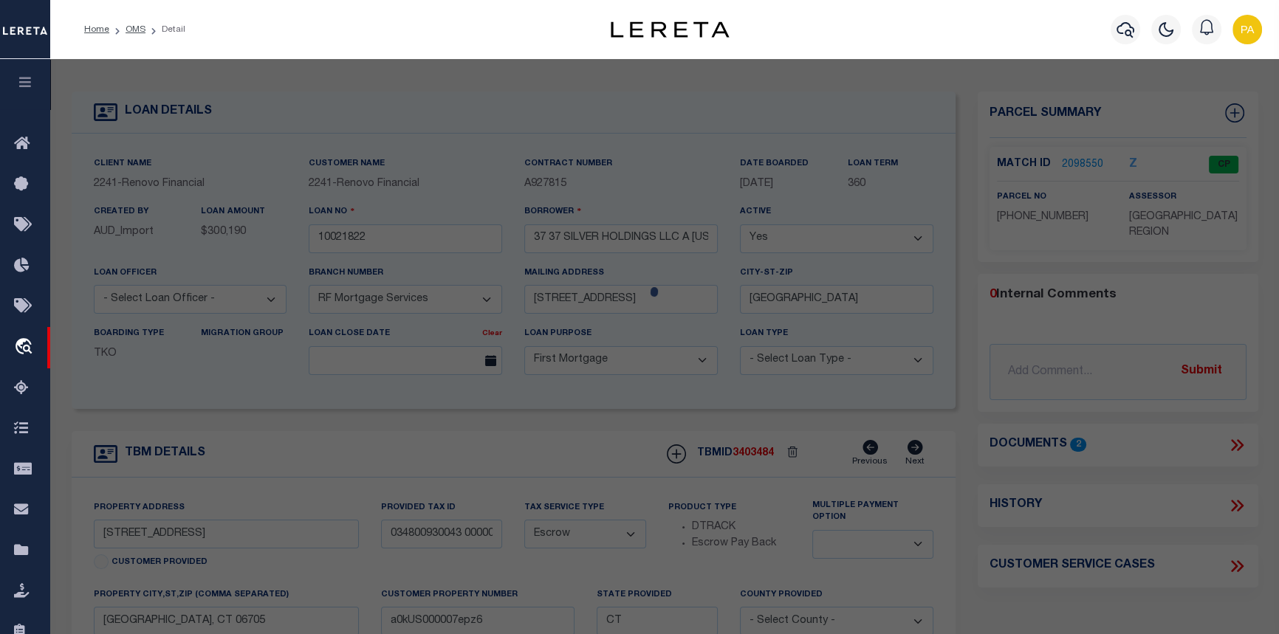
checkbox input "false"
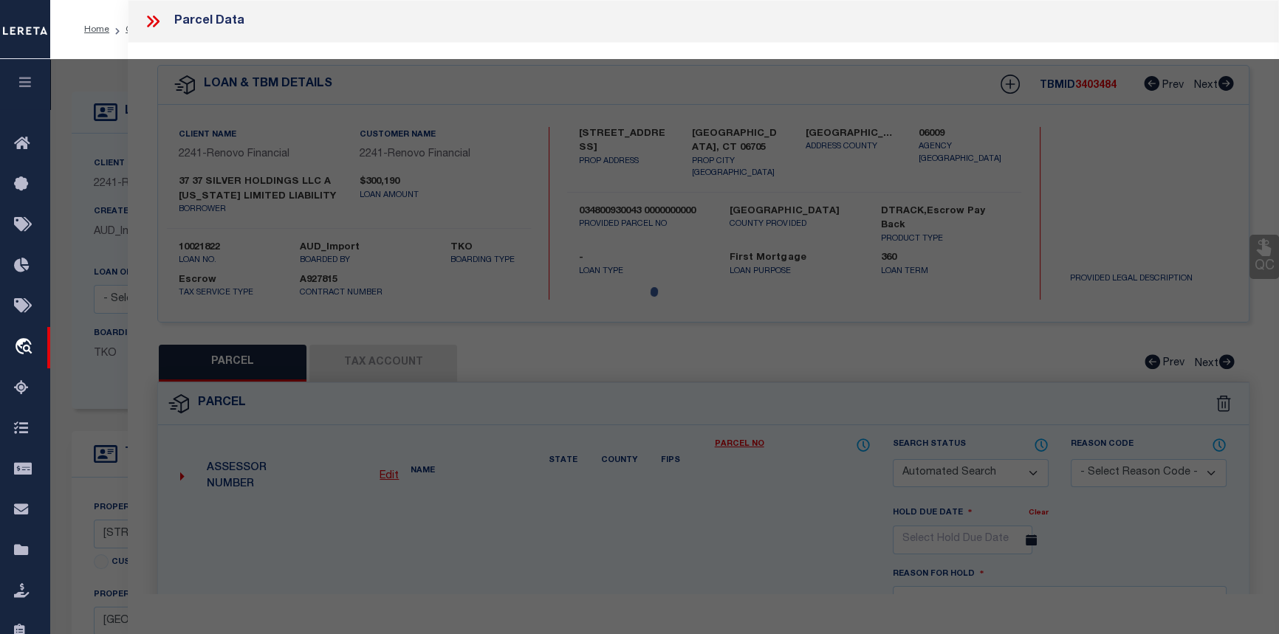
select select "CP"
type input "37 SILVER HOLDINGS LLC"
select select "AGW"
select select
type input "37 SILVER ST"
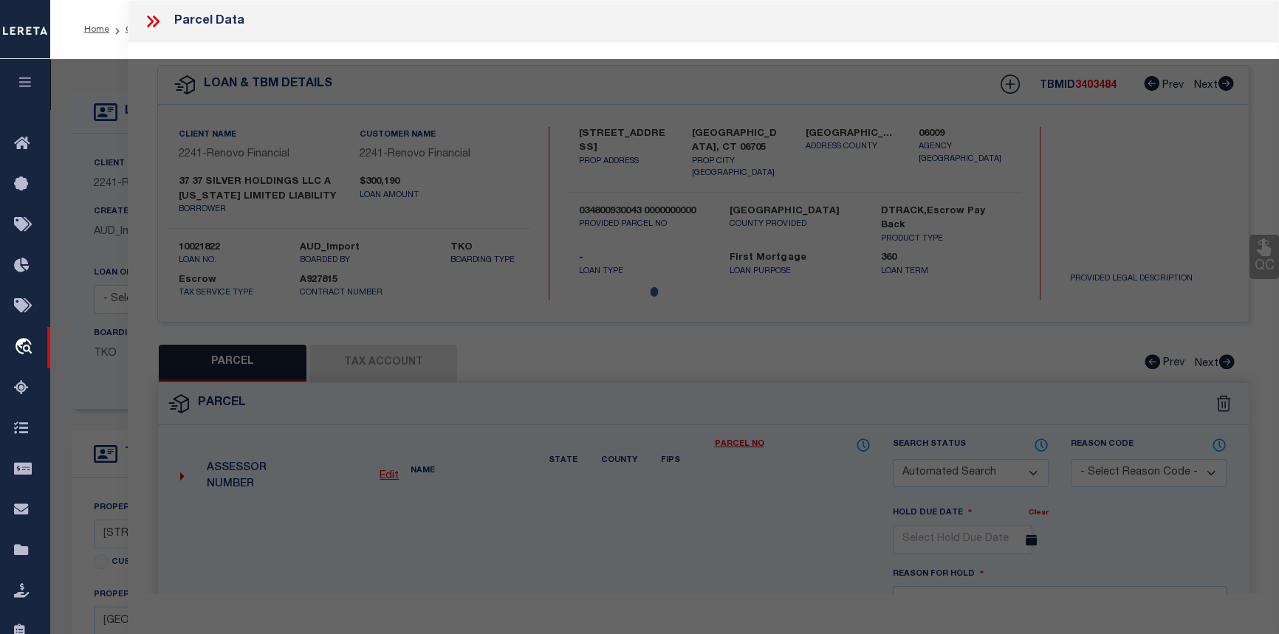
checkbox input "false"
type input "[GEOGRAPHIC_DATA], CT 06705"
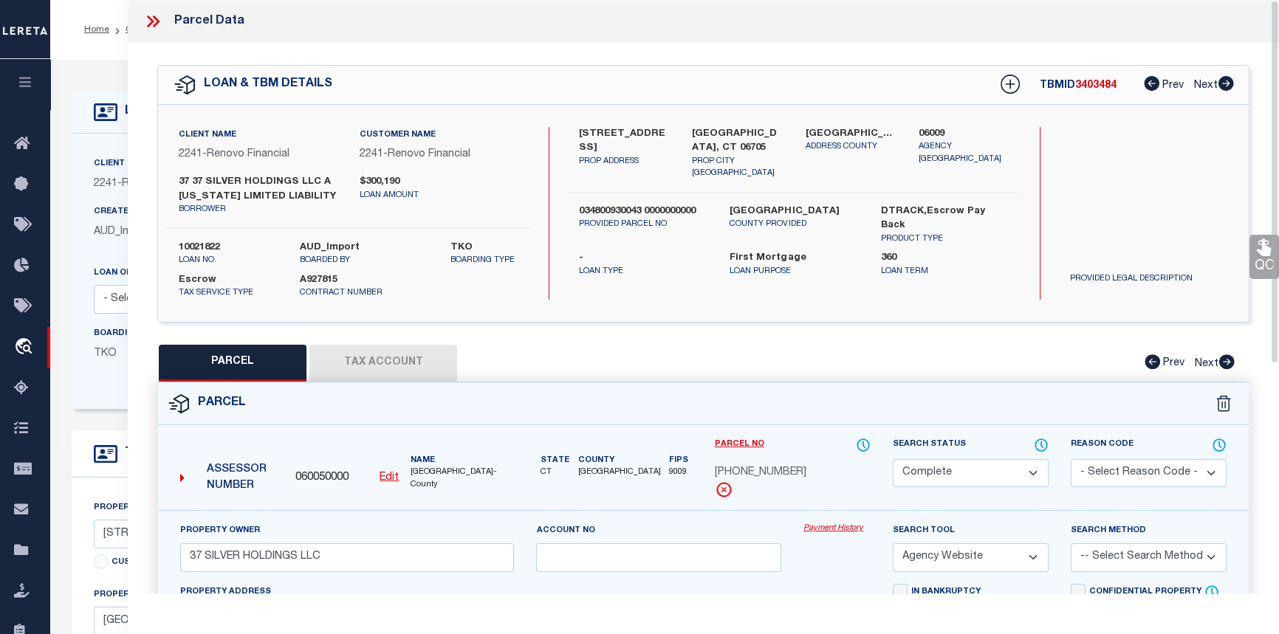
click at [836, 535] on link "Payment History" at bounding box center [837, 529] width 67 height 13
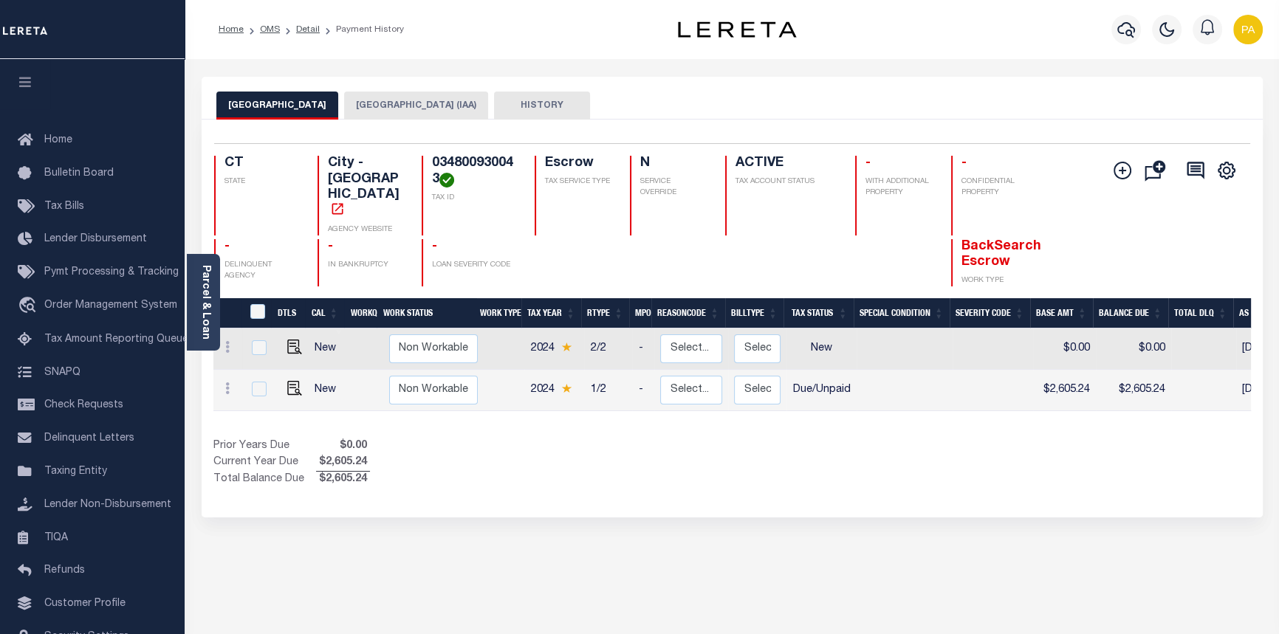
scroll to position [0, 407]
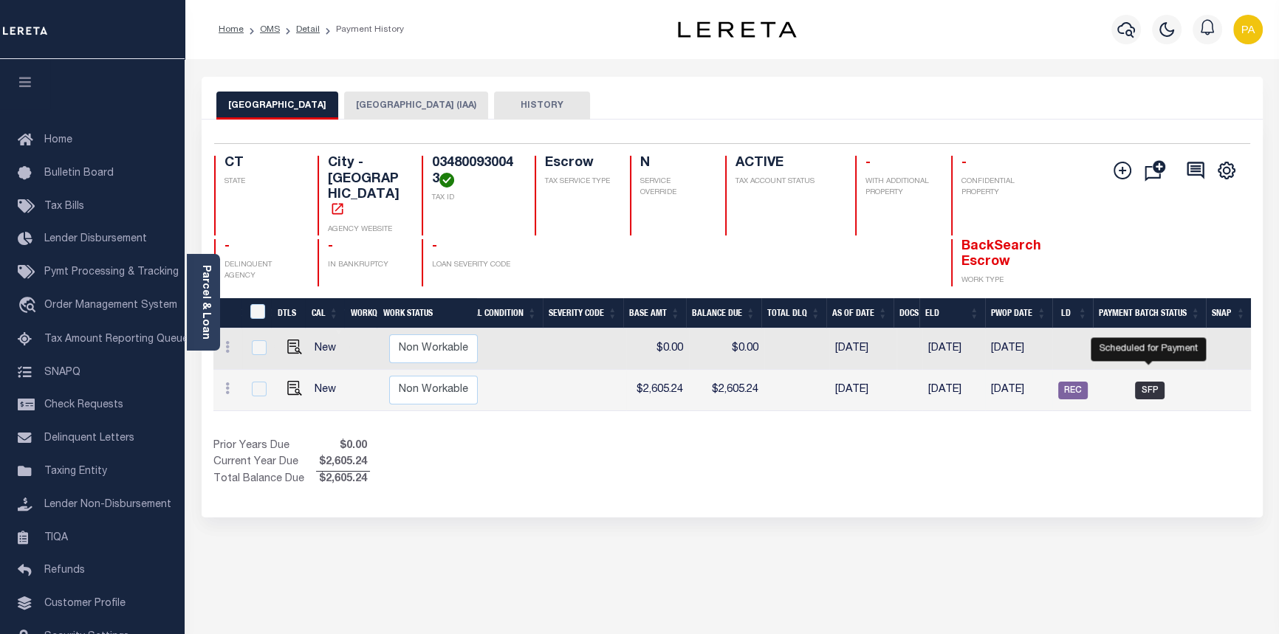
click at [1152, 382] on span "SFP" at bounding box center [1150, 391] width 30 height 18
checkbox input "true"
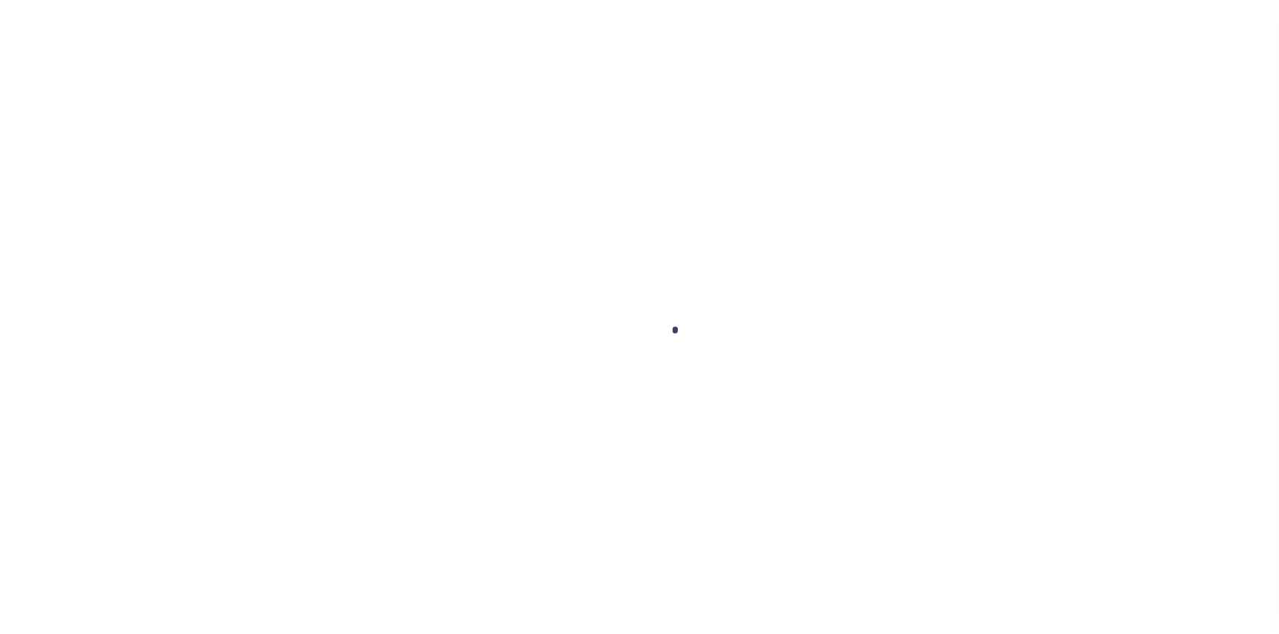
select select "SFP"
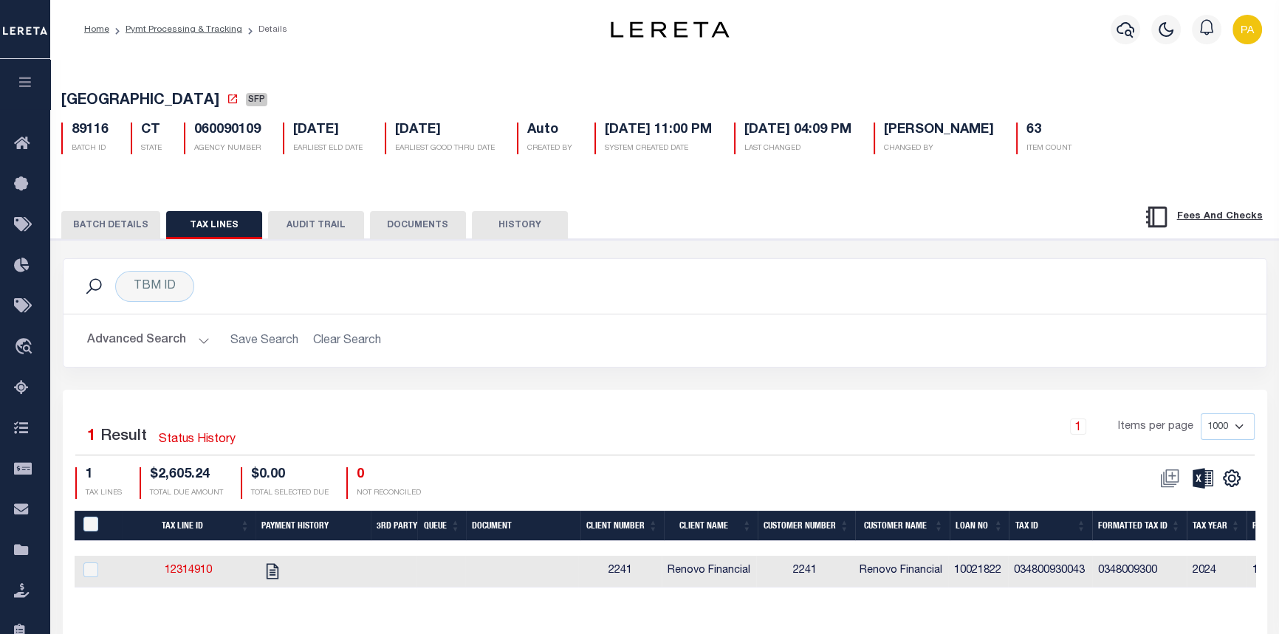
click at [108, 231] on button "BATCH DETAILS" at bounding box center [110, 225] width 99 height 28
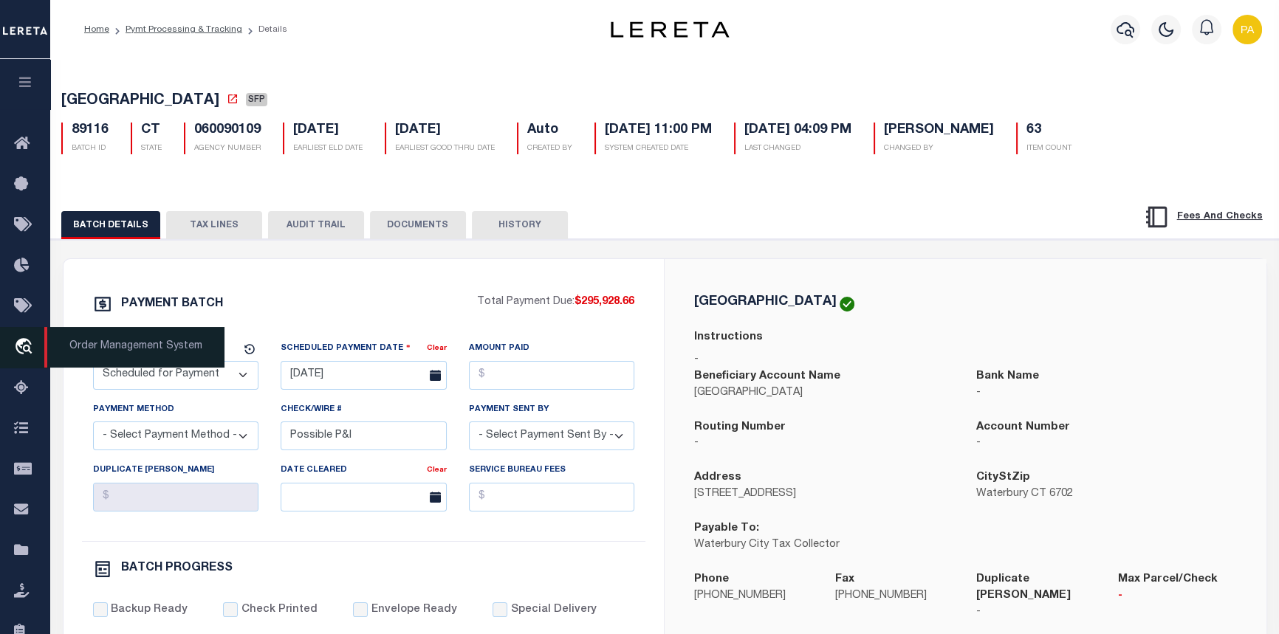
click at [157, 343] on span "Order Management System" at bounding box center [134, 347] width 180 height 41
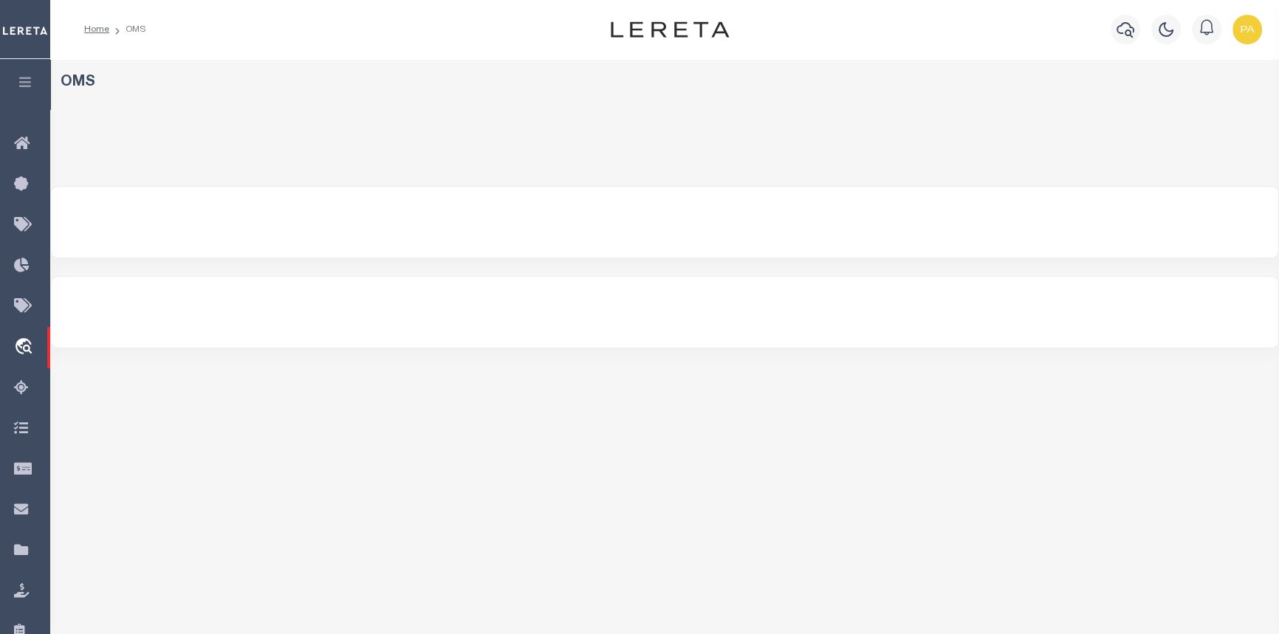
select select "200"
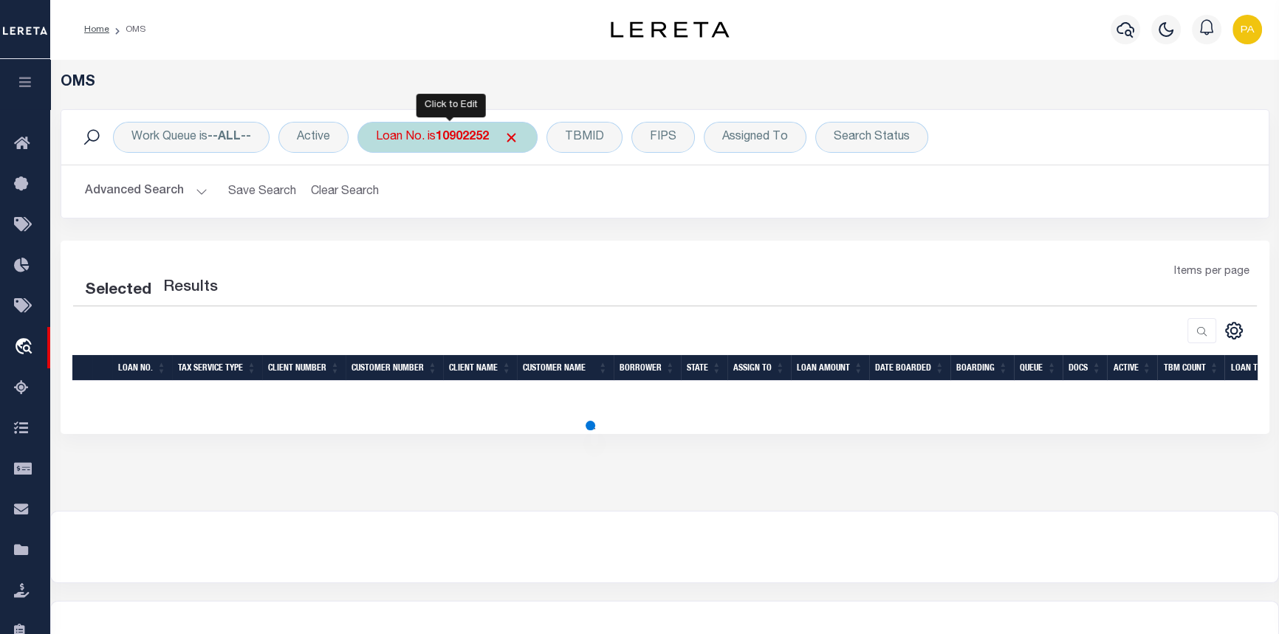
select select "200"
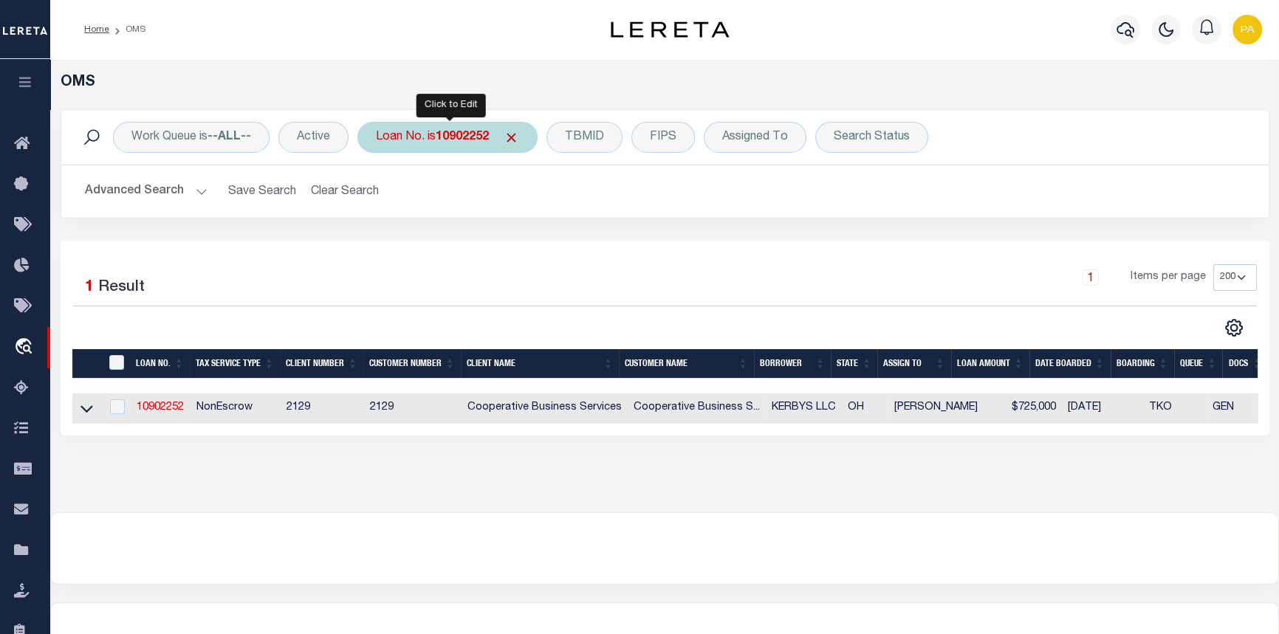
click at [477, 140] on b "10902252" at bounding box center [462, 137] width 53 height 12
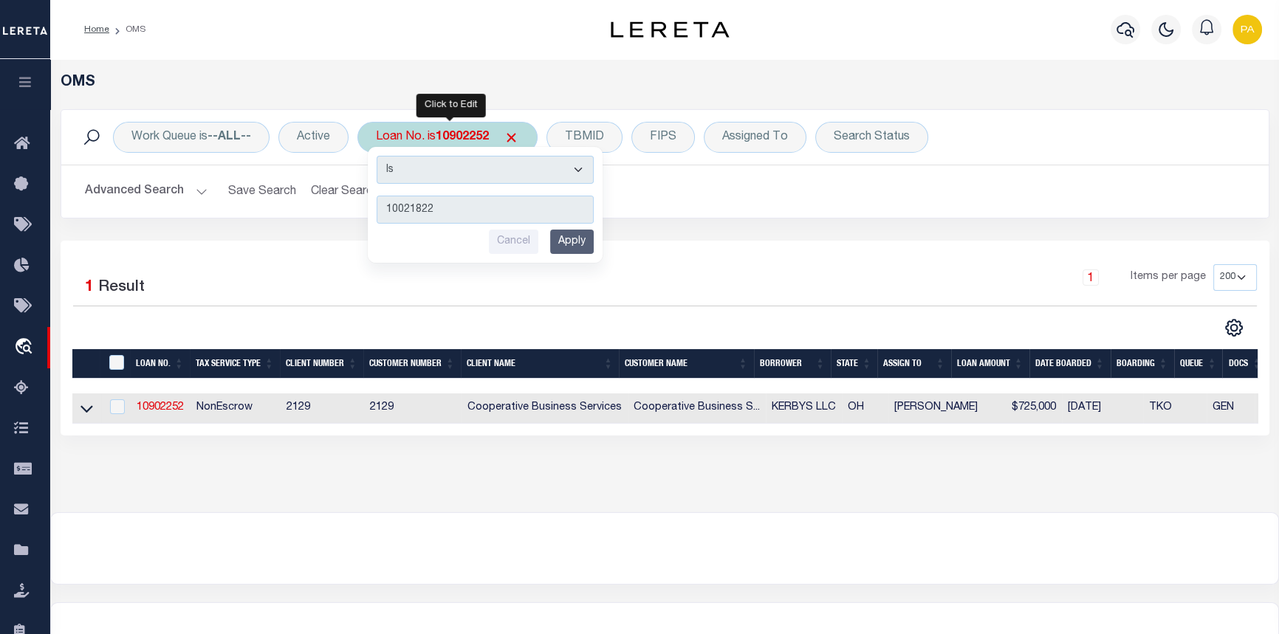
type input "10021822"
click at [586, 244] on input "Apply" at bounding box center [572, 242] width 44 height 24
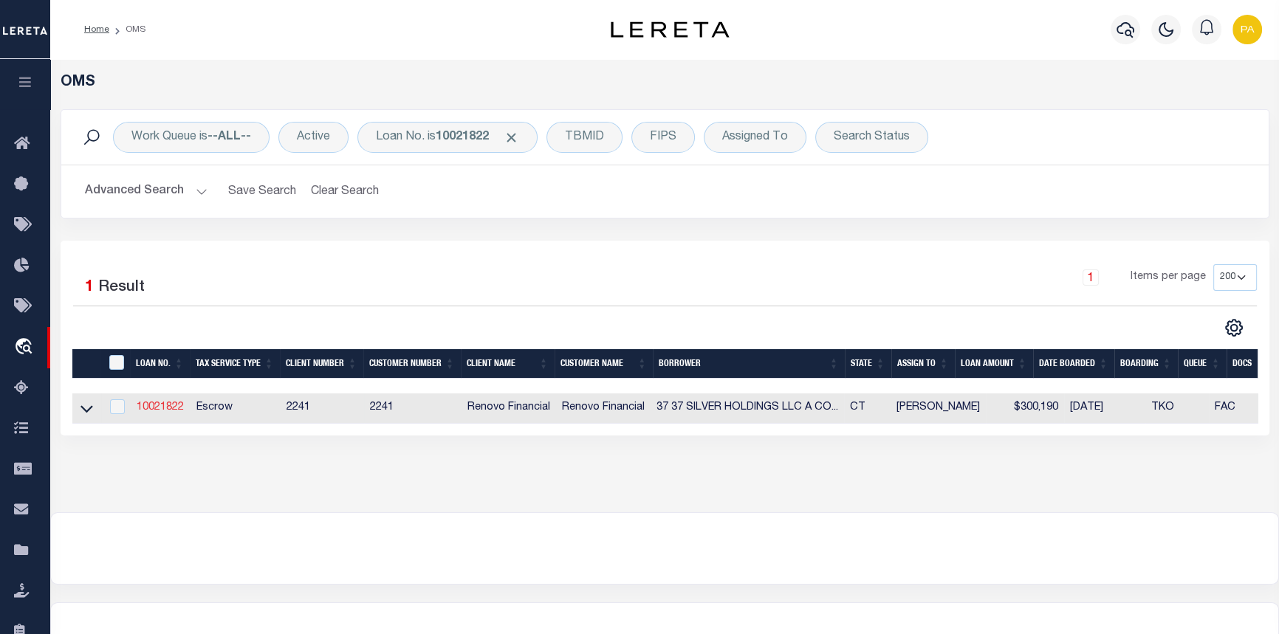
click at [162, 406] on link "10021822" at bounding box center [160, 408] width 47 height 10
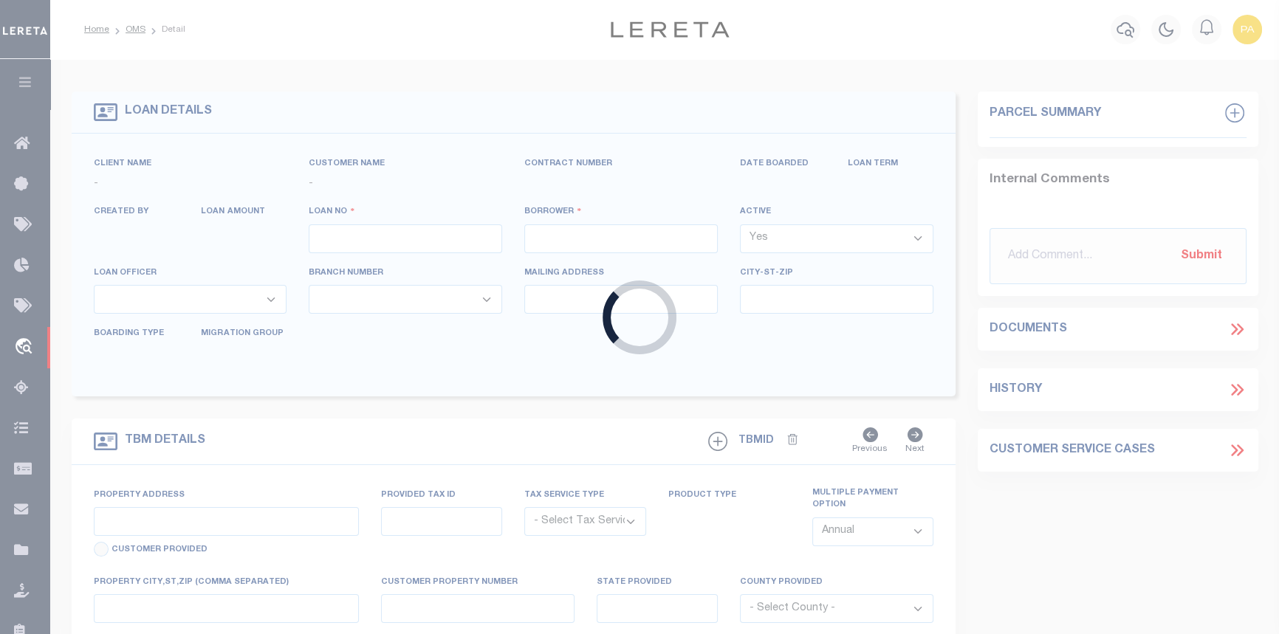
type input "10021822"
type input "37 37 SILVER HOLDINGS LLC A CONNECTICUT LIMITED LIABILITY"
select select
type input "134 S 9th St Unit 4A"
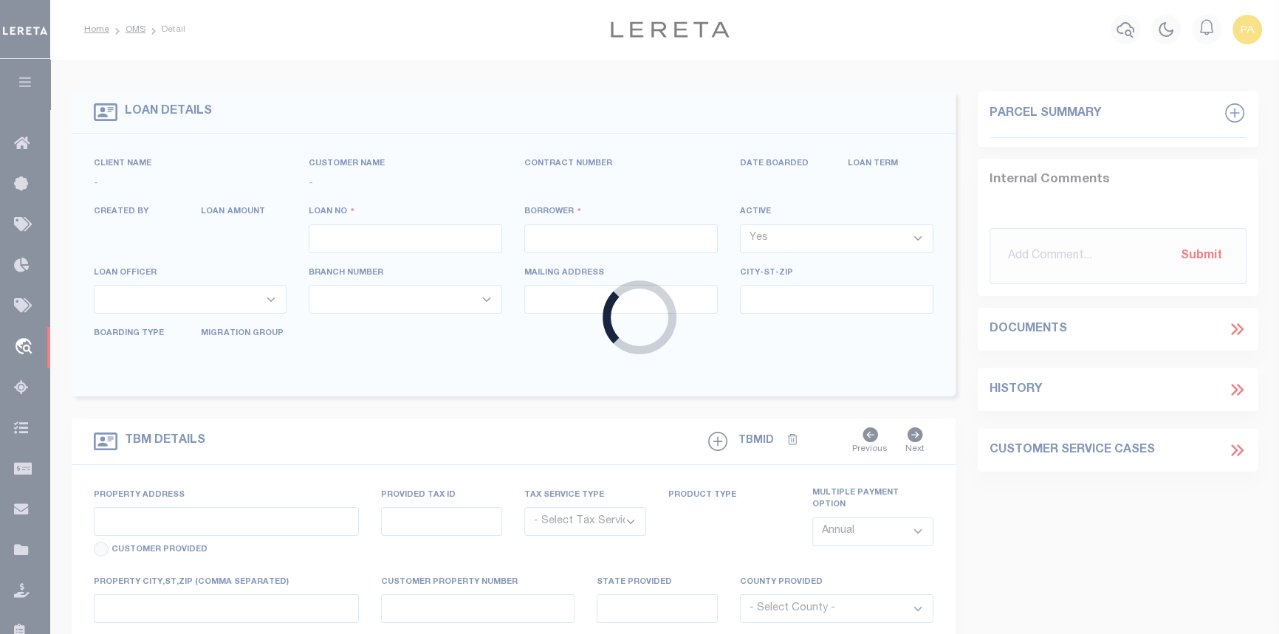
type input "Brooklyn NY 11211"
select select "10"
select select "Escrow"
select select "25067"
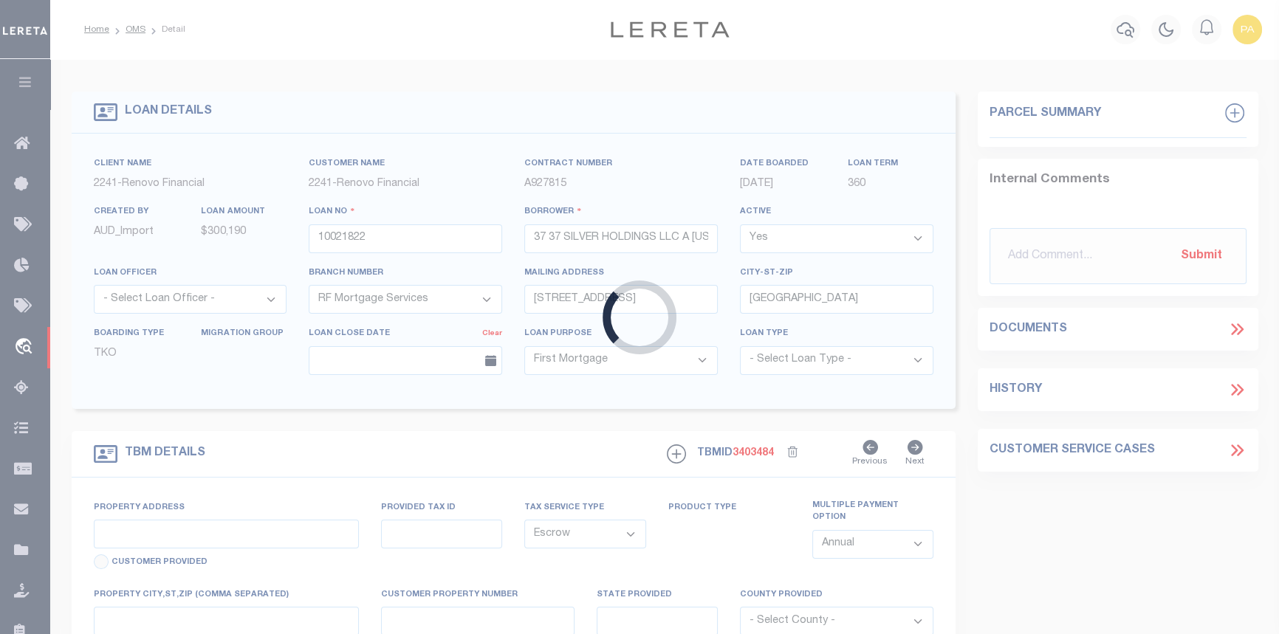
type input "37 Silver St"
type input "034800930043 0000000000"
type input "Waterbury, CT 06705"
type input "a0kUS000007epz6"
type input "CT"
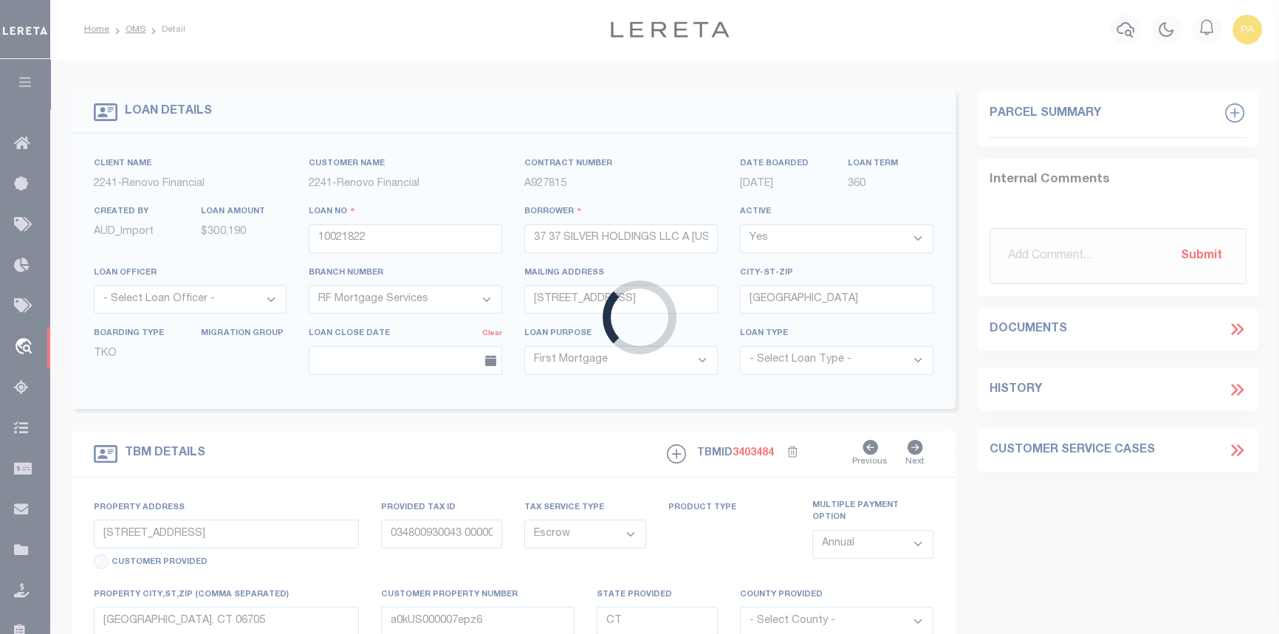
select select
type textarea "Liability Limited to Customer Provided Parcel"
select select
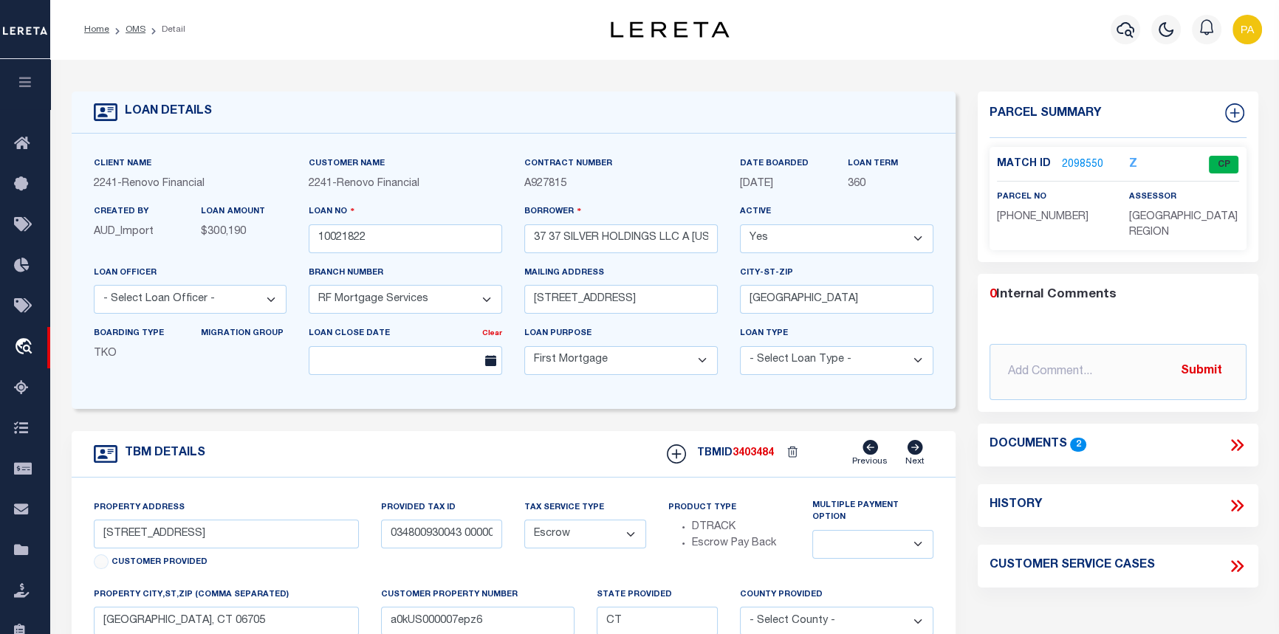
click at [1086, 163] on link "2098550" at bounding box center [1082, 165] width 41 height 16
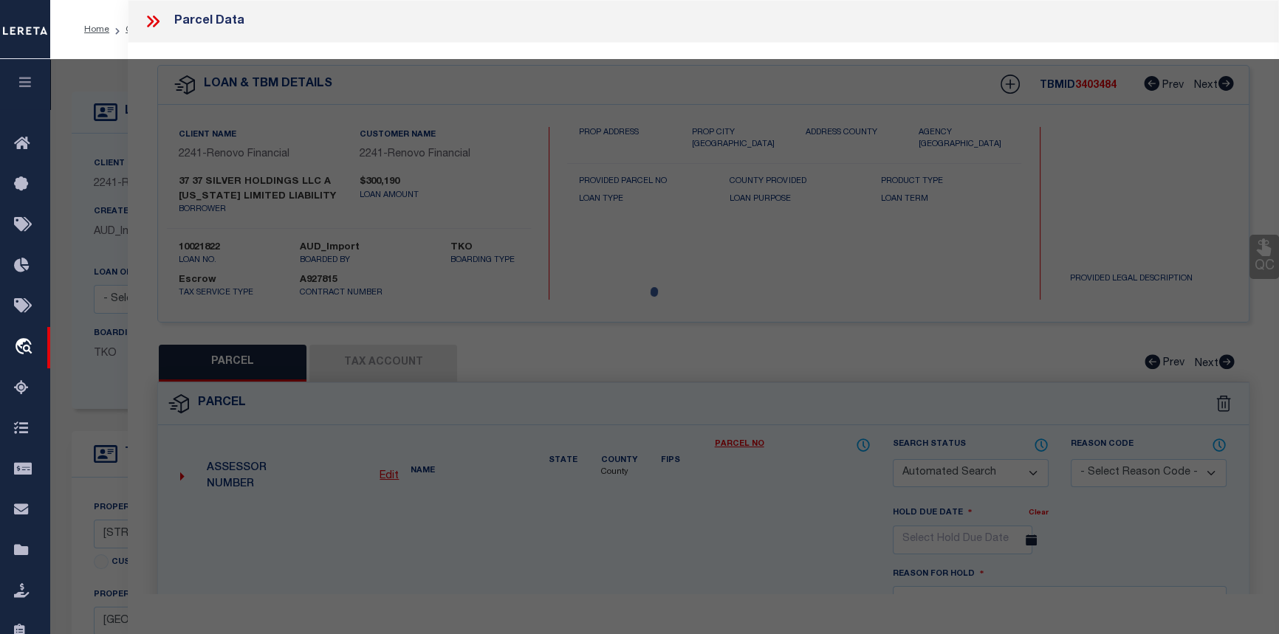
checkbox input "false"
select select "CP"
type input "37 SILVER HOLDINGS LLC"
select select "AGW"
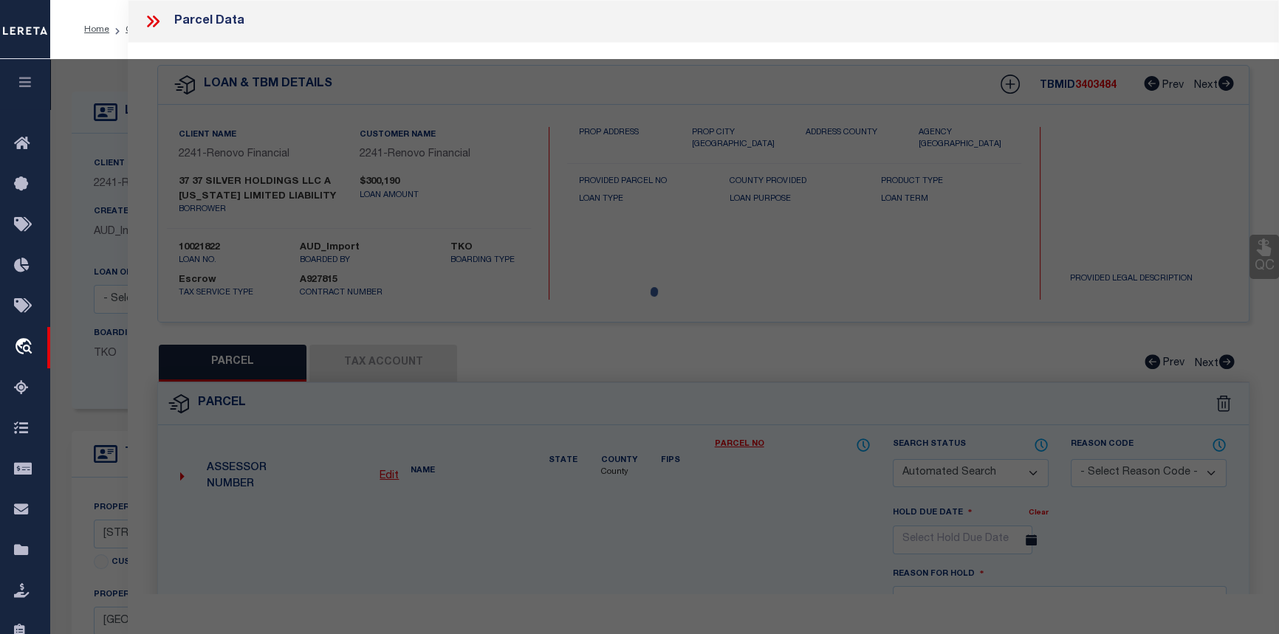
select select
type input "37 SILVER ST"
checkbox input "false"
type input "Waterbury, CT 06705"
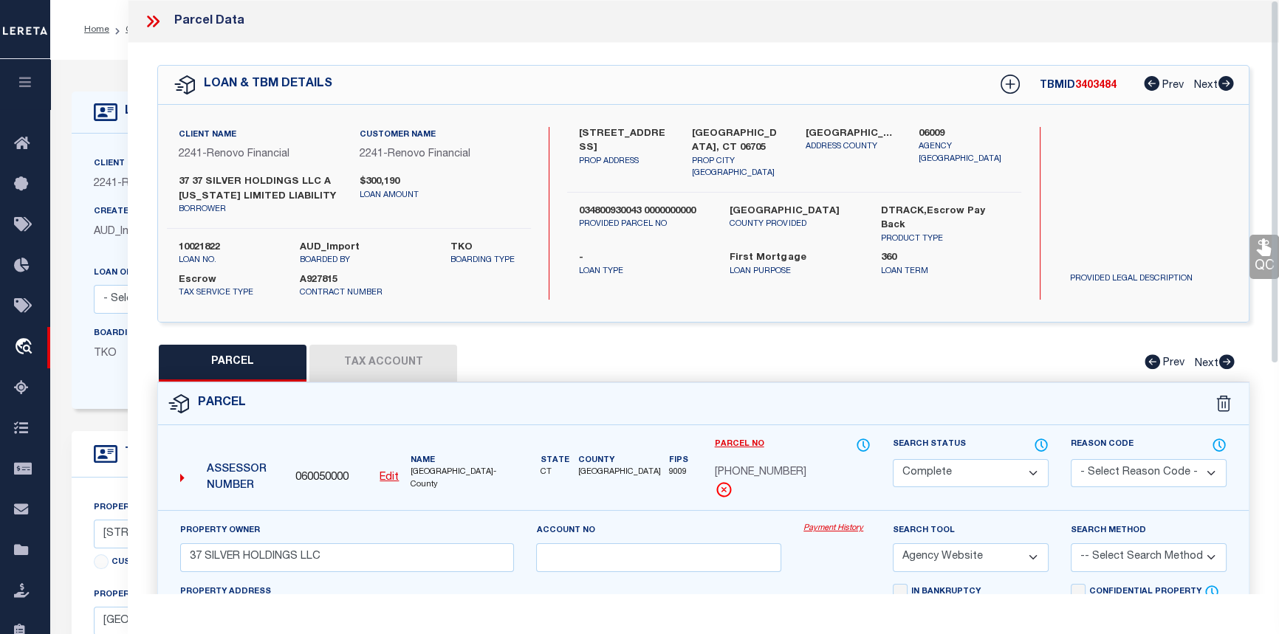
click at [841, 535] on link "Payment History" at bounding box center [837, 529] width 67 height 13
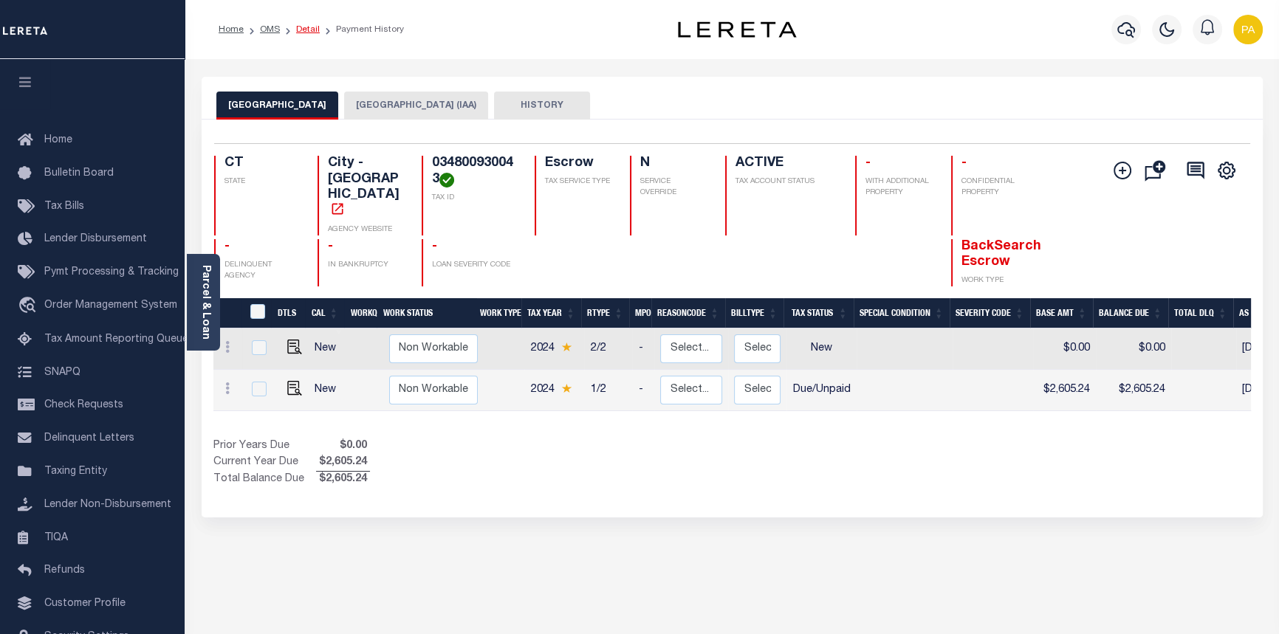
click at [308, 30] on link "Detail" at bounding box center [308, 29] width 24 height 9
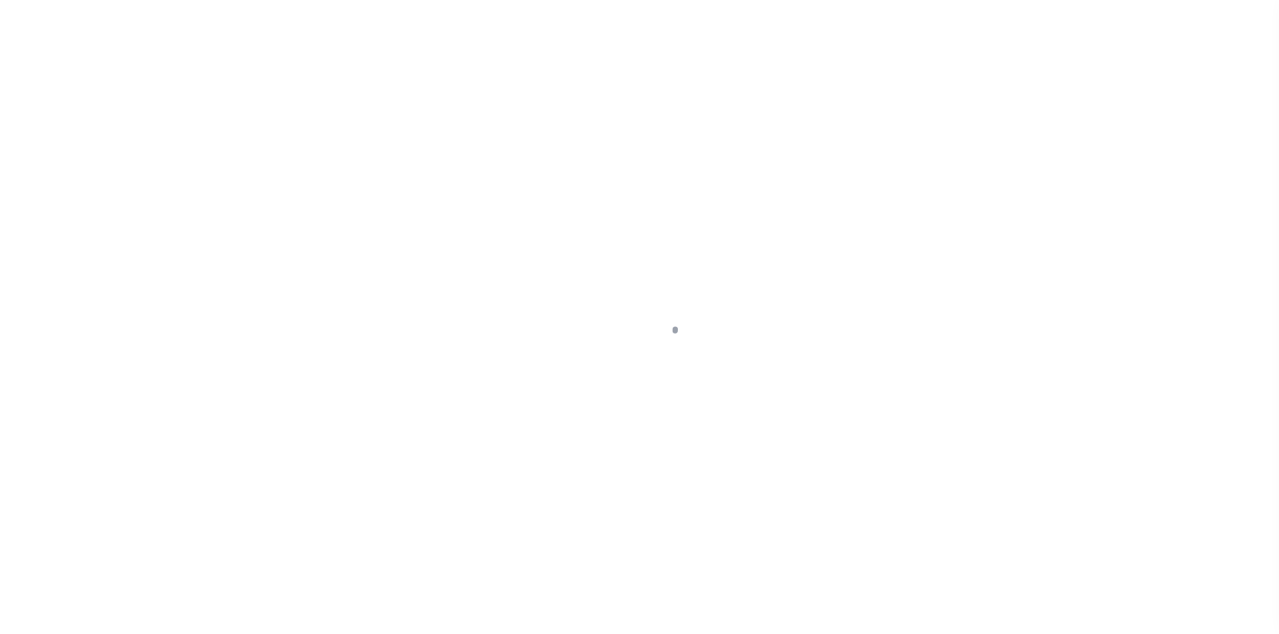
select select "10"
select select "Escrow"
type input "[STREET_ADDRESS]"
type input "034800930043 0000000000"
type input "[GEOGRAPHIC_DATA], CT 06705"
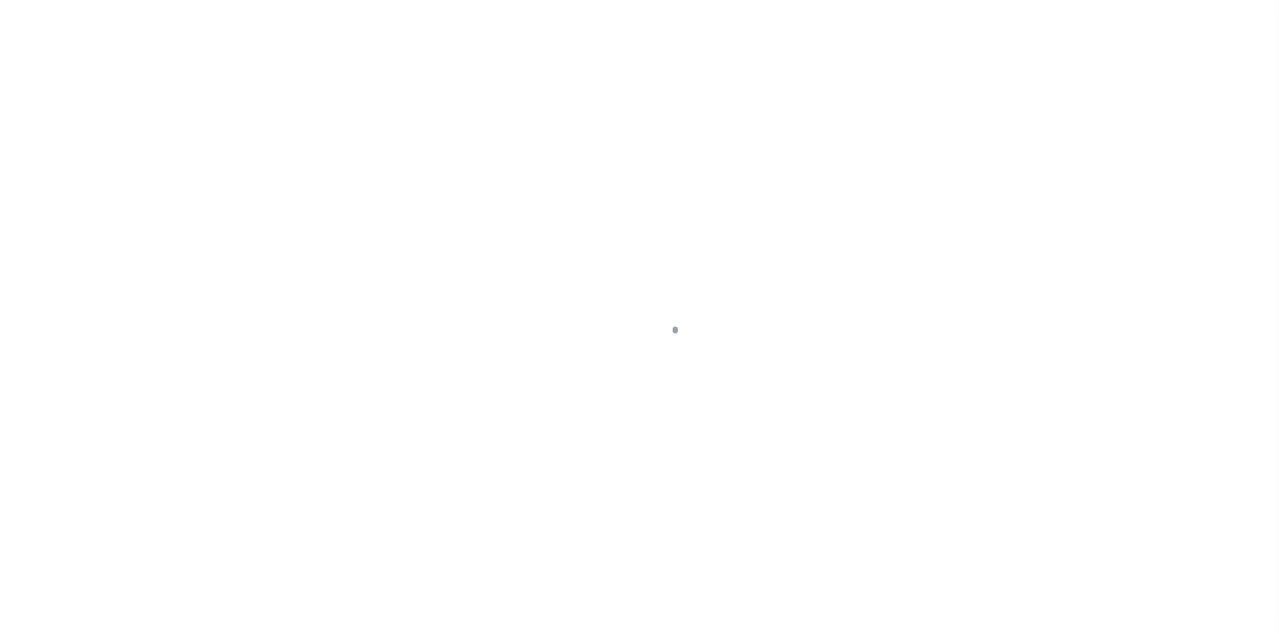
type input "a0kUS000007epz6"
type input "CT"
select select
type textarea "Liability Limited to Customer Provided Parcel"
select select "25067"
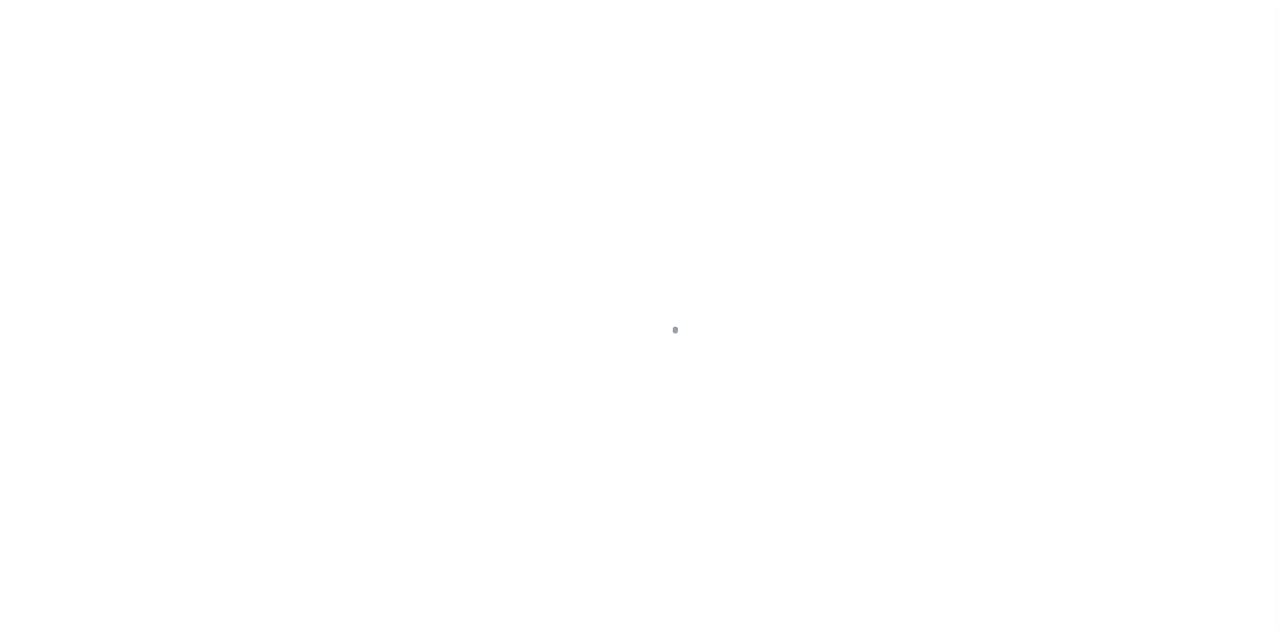
select select
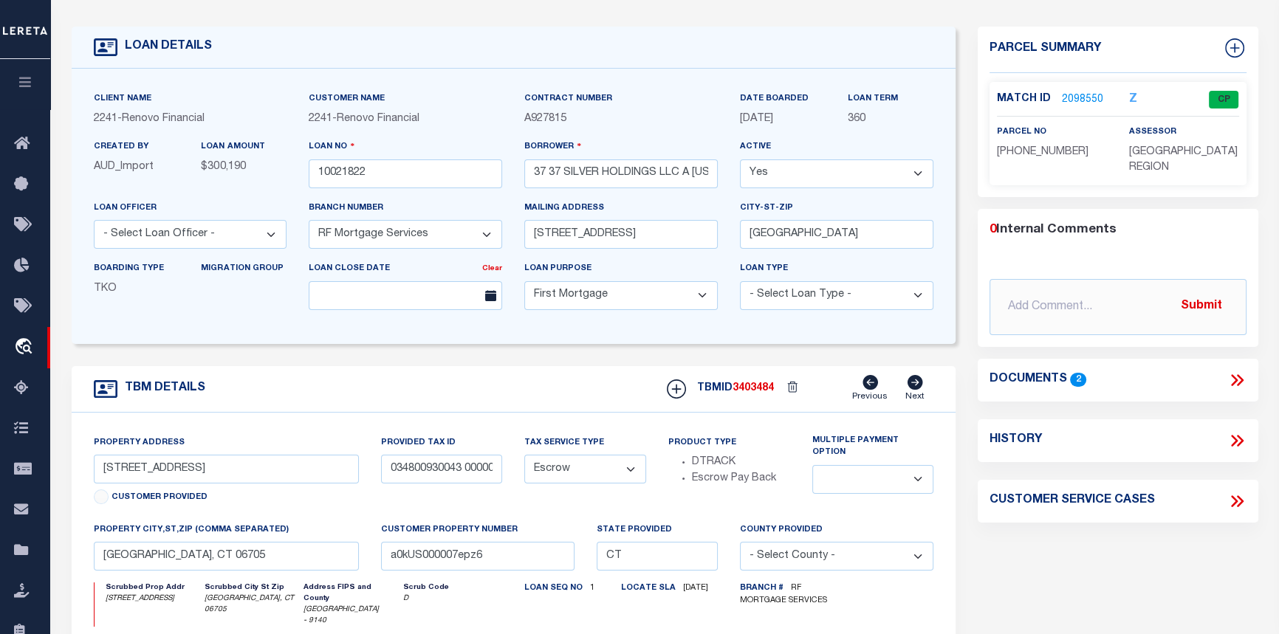
scroll to position [66, 0]
click at [1072, 97] on link "2098550" at bounding box center [1082, 99] width 41 height 16
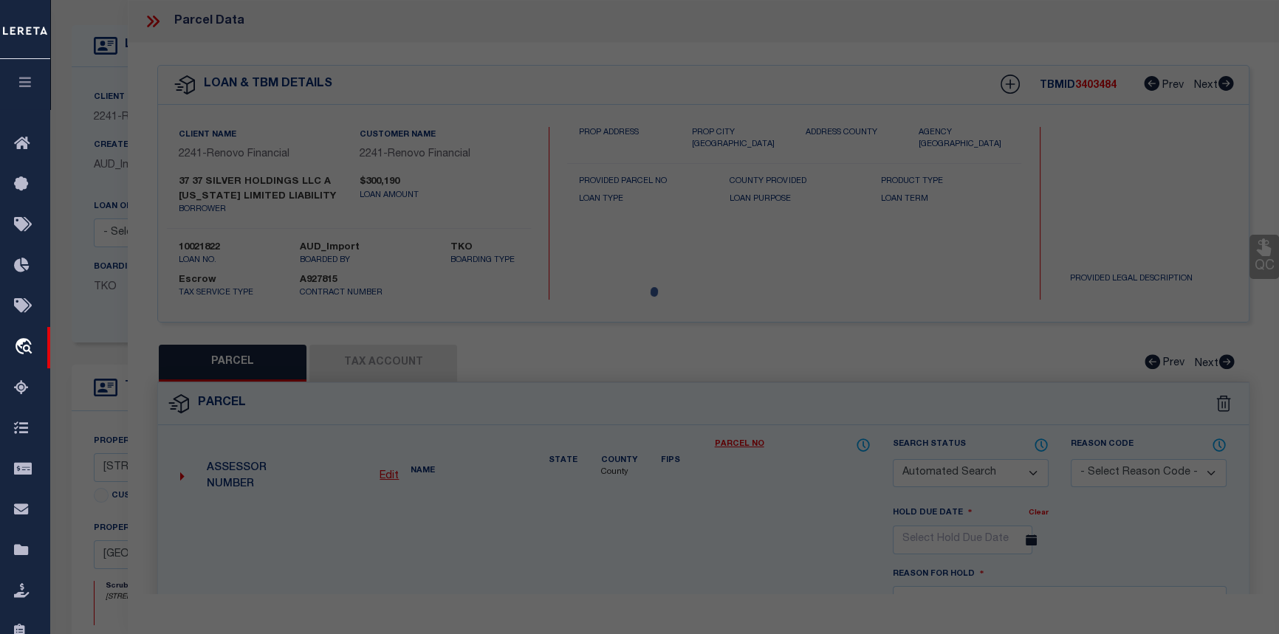
checkbox input "false"
select select "CP"
type input "37 SILVER HOLDINGS LLC"
select select "AGW"
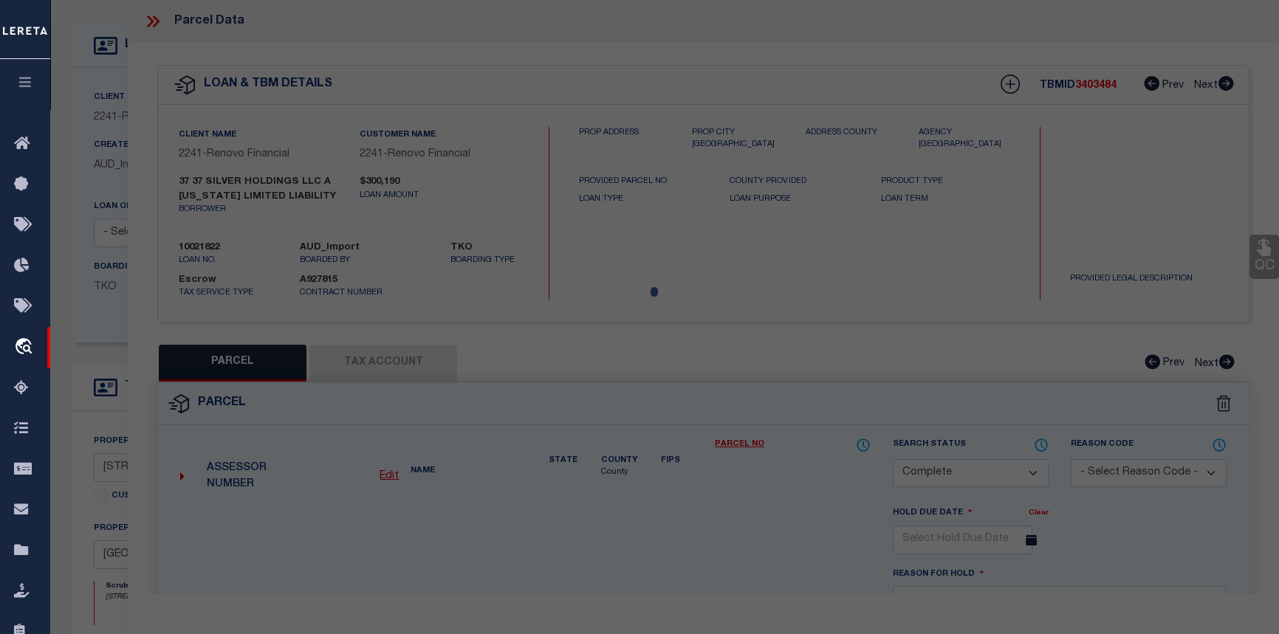
select select
type input "37 SILVER ST"
checkbox input "false"
type input "[GEOGRAPHIC_DATA], CT 06705"
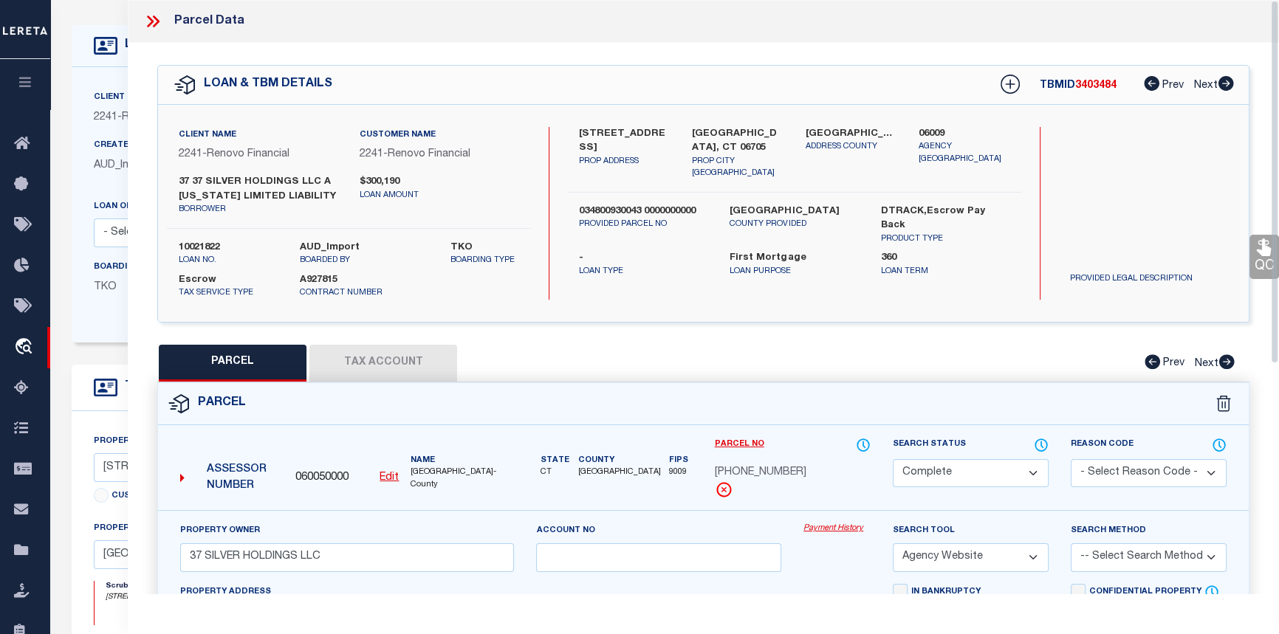
click at [805, 535] on link "Payment History" at bounding box center [837, 529] width 67 height 13
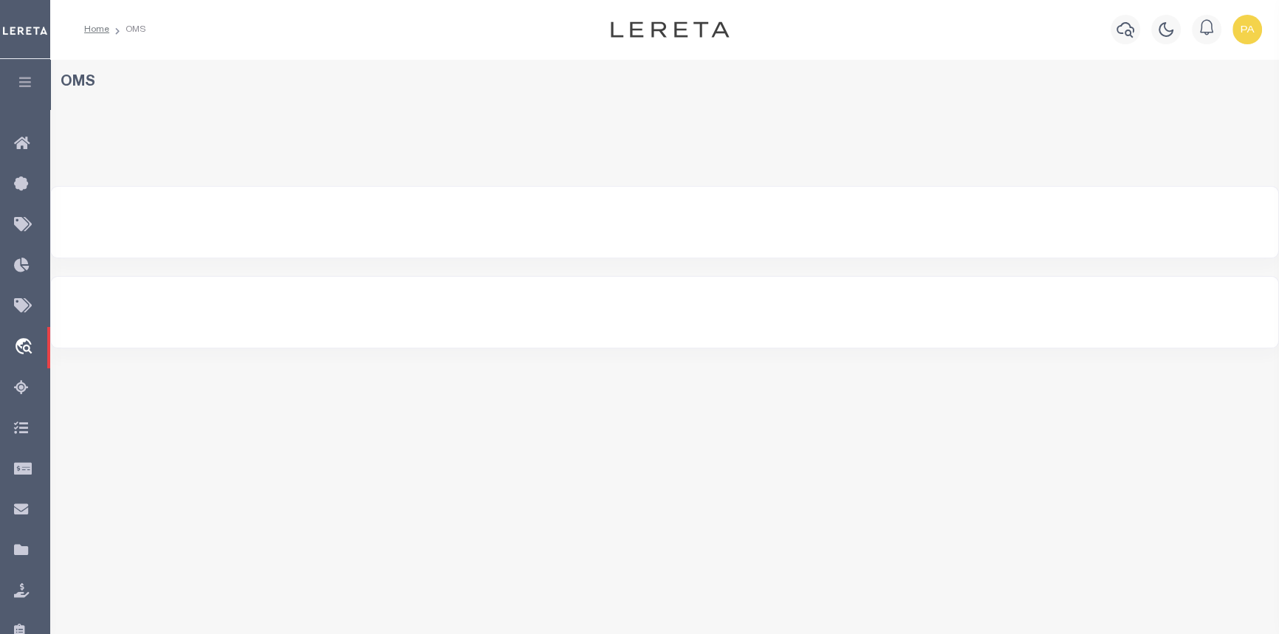
select select "200"
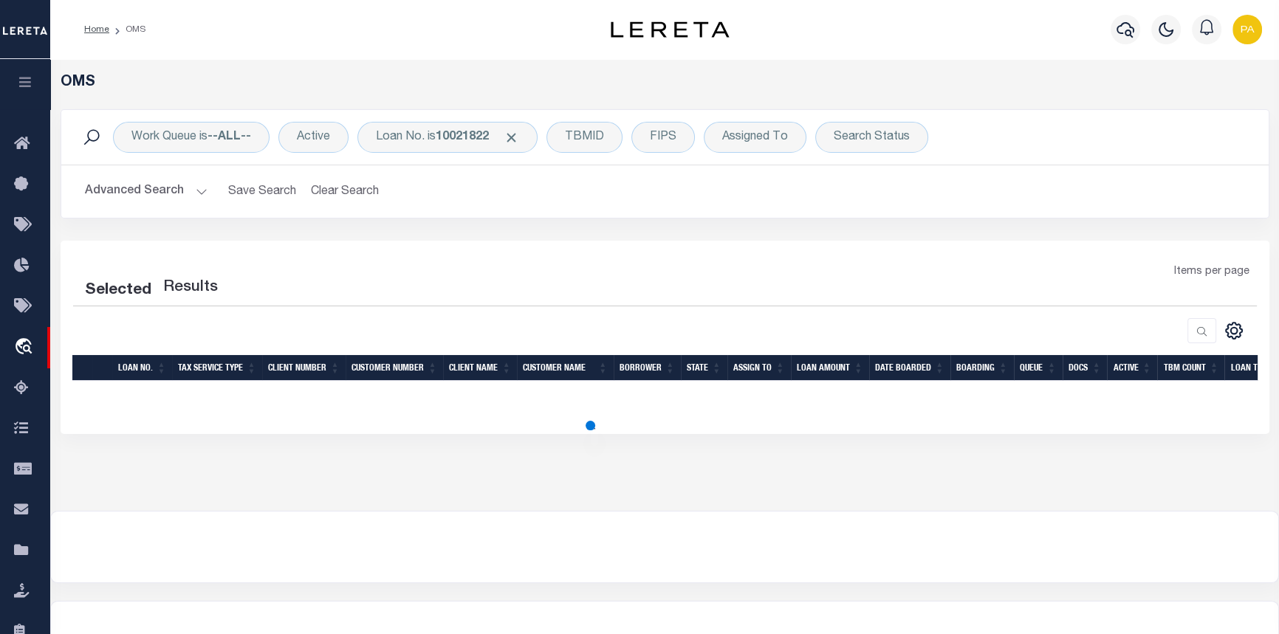
select select "200"
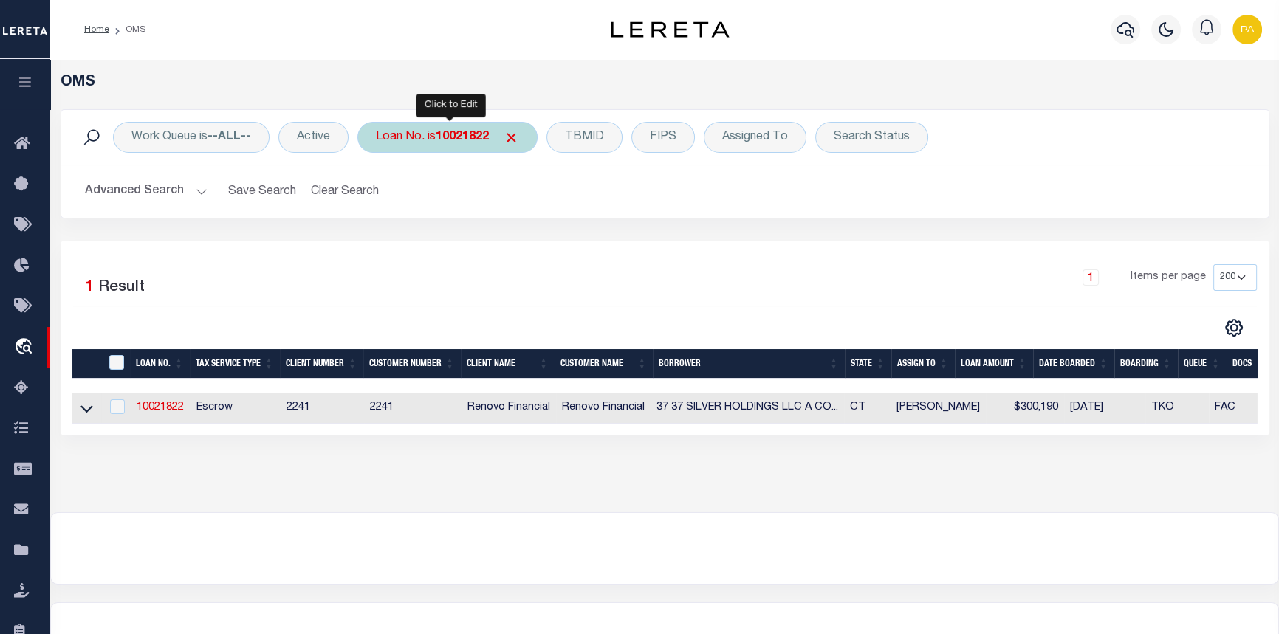
click at [432, 134] on div "Loan No. is 10021822" at bounding box center [447, 137] width 180 height 31
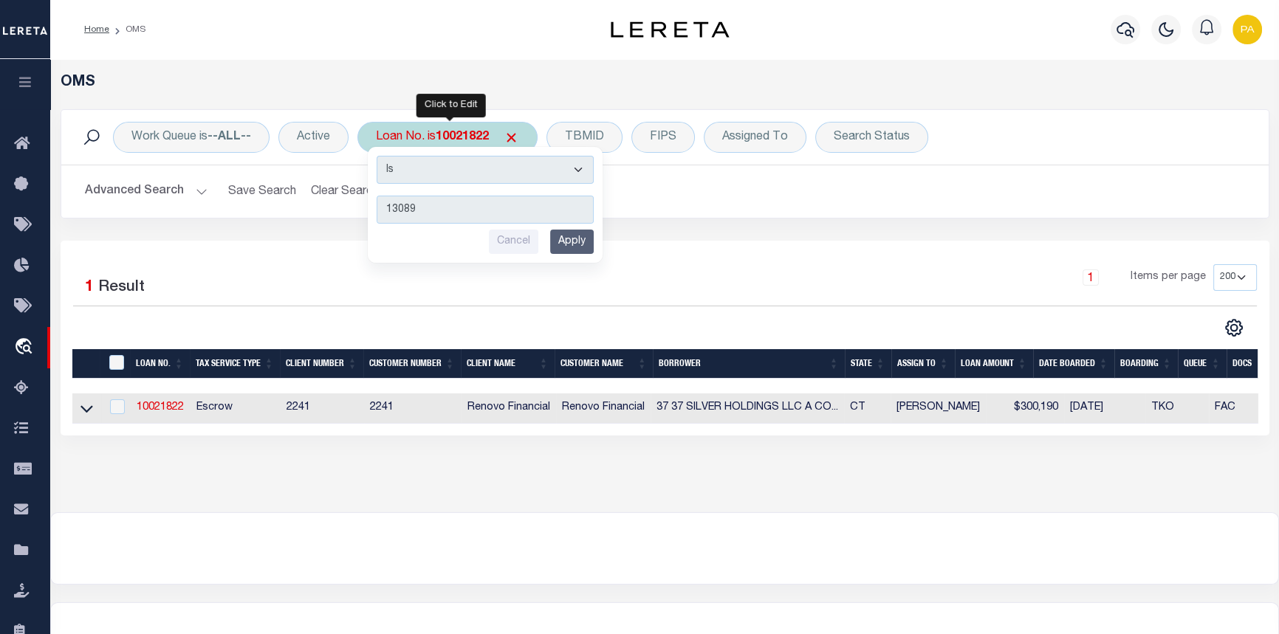
type input "130895"
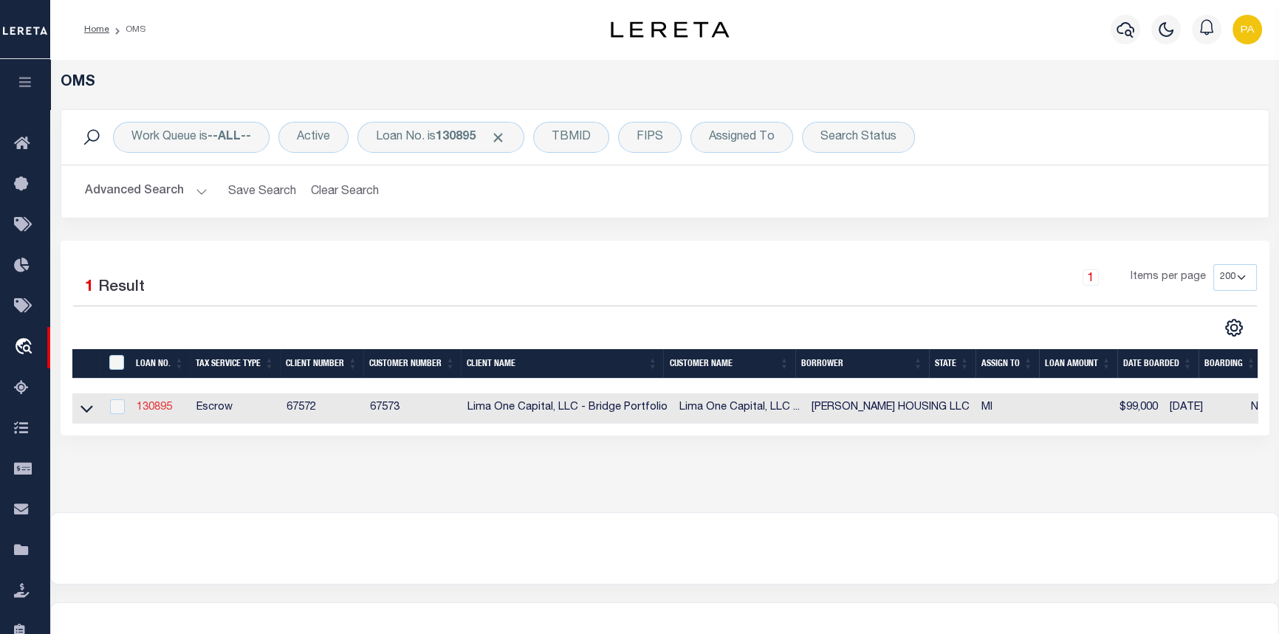
click at [166, 409] on link "130895" at bounding box center [154, 408] width 35 height 10
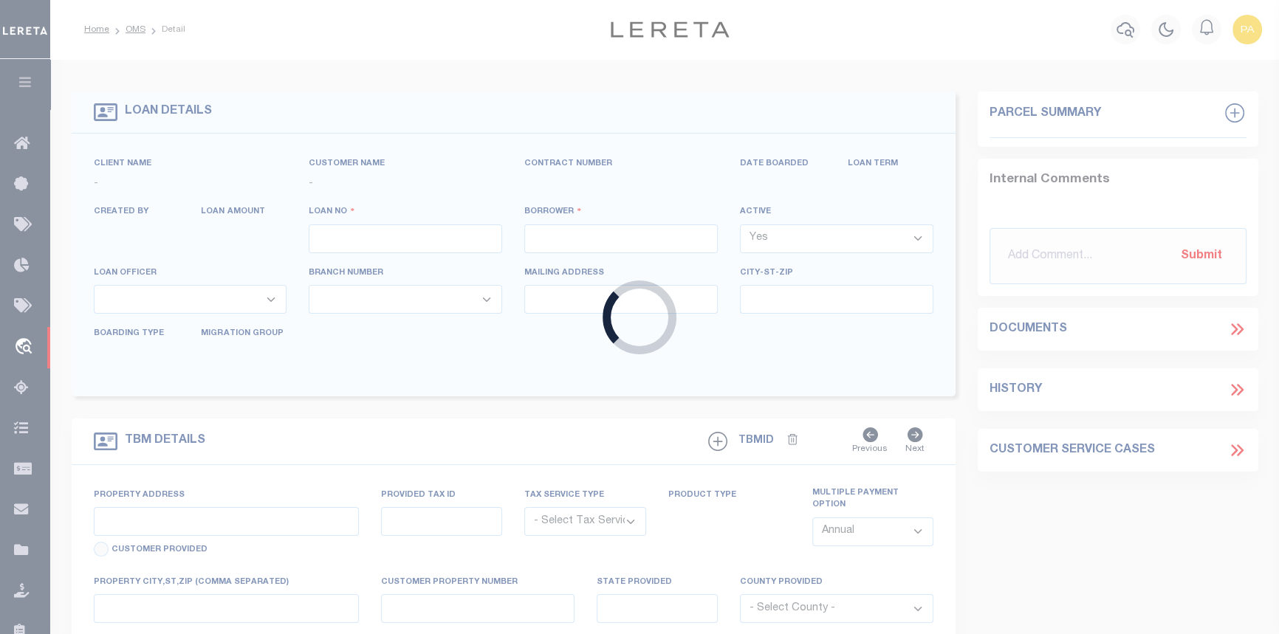
type input "130895"
type input "[PERSON_NAME] HOUSING LLC"
select select
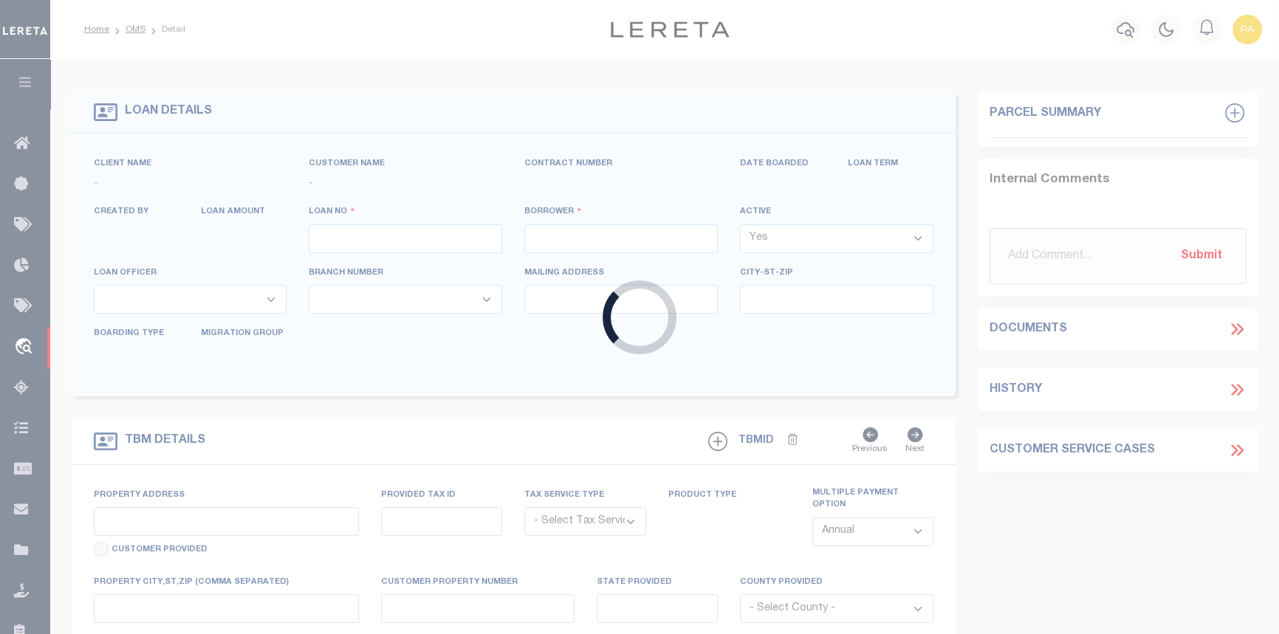
select select
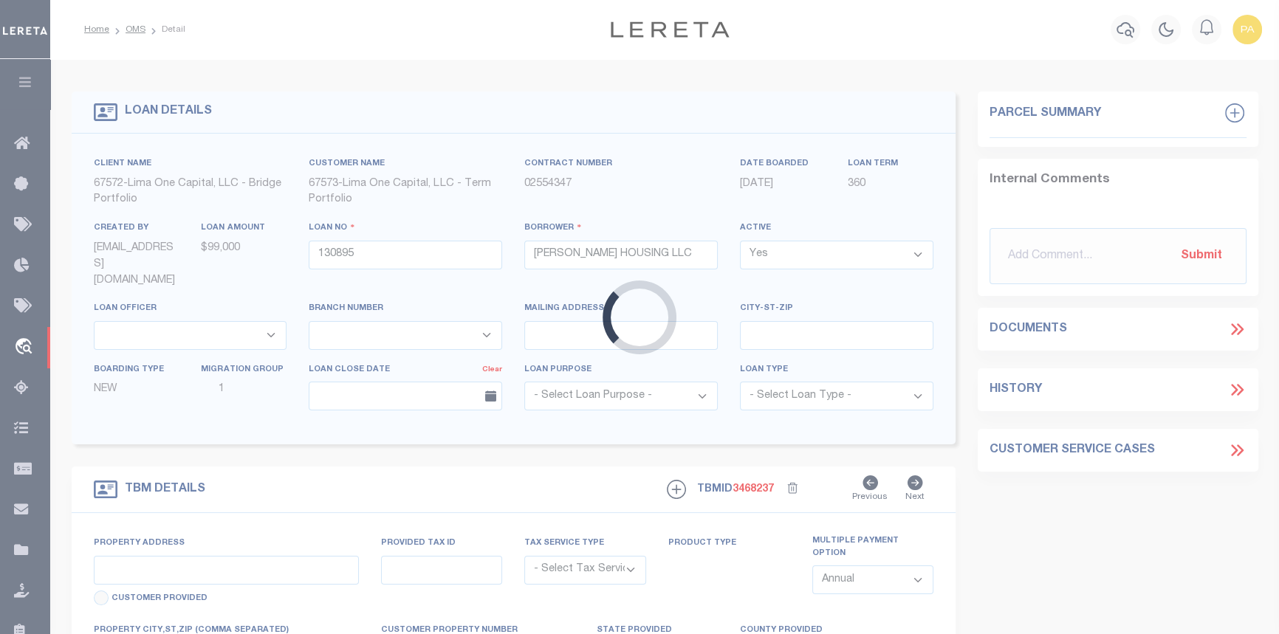
type input "12850 RIVERDALE AVENUE"
radio input "true"
select select "Escrow"
type input "DETROIT MI 48223"
type input "130895-1"
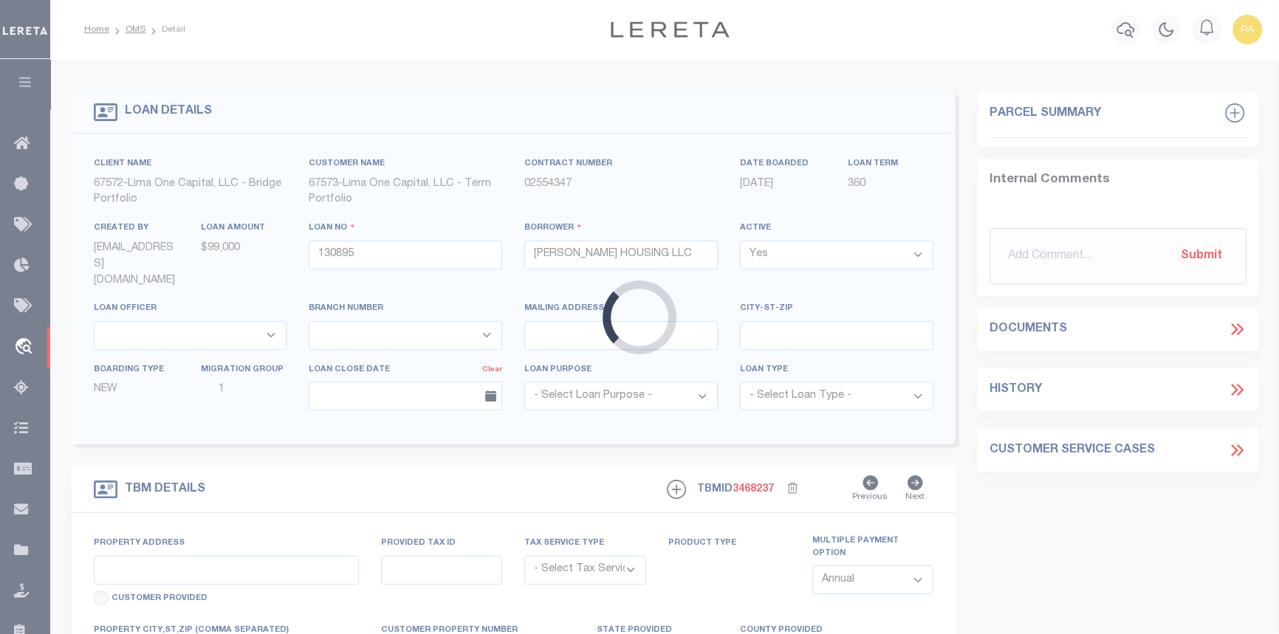
type input "MI"
type textarea "COLLECTOR: ENTITY: PARCEL: 22120633"
type textarea "Compare"
select select "2"
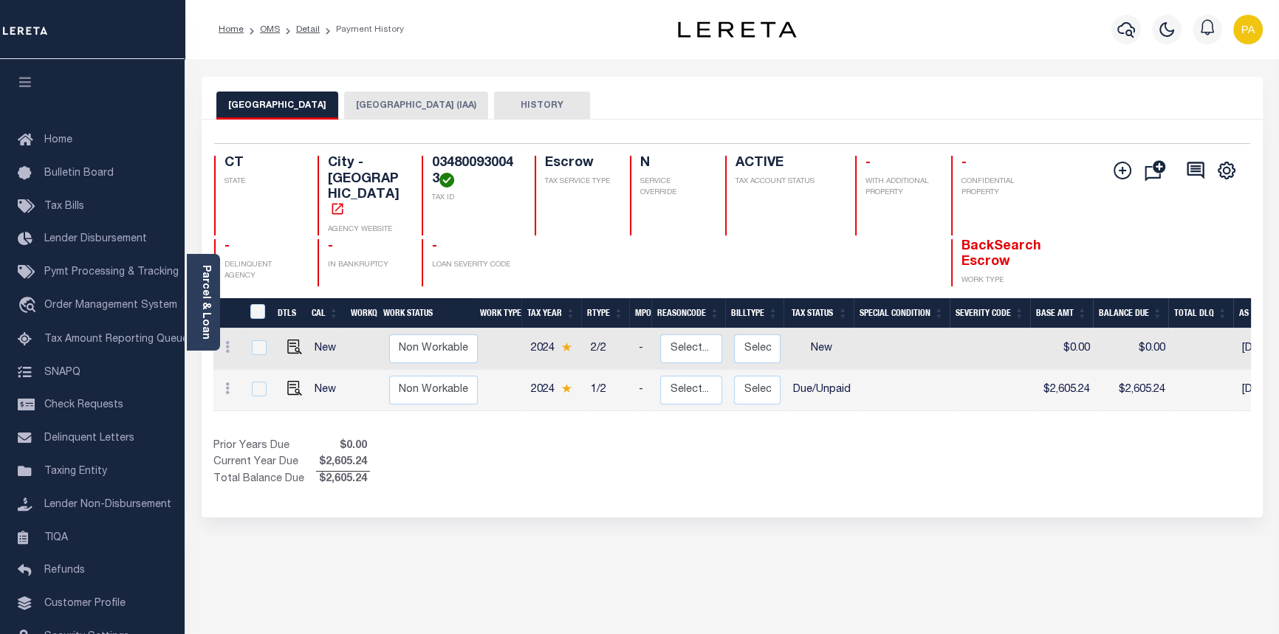
scroll to position [0, 407]
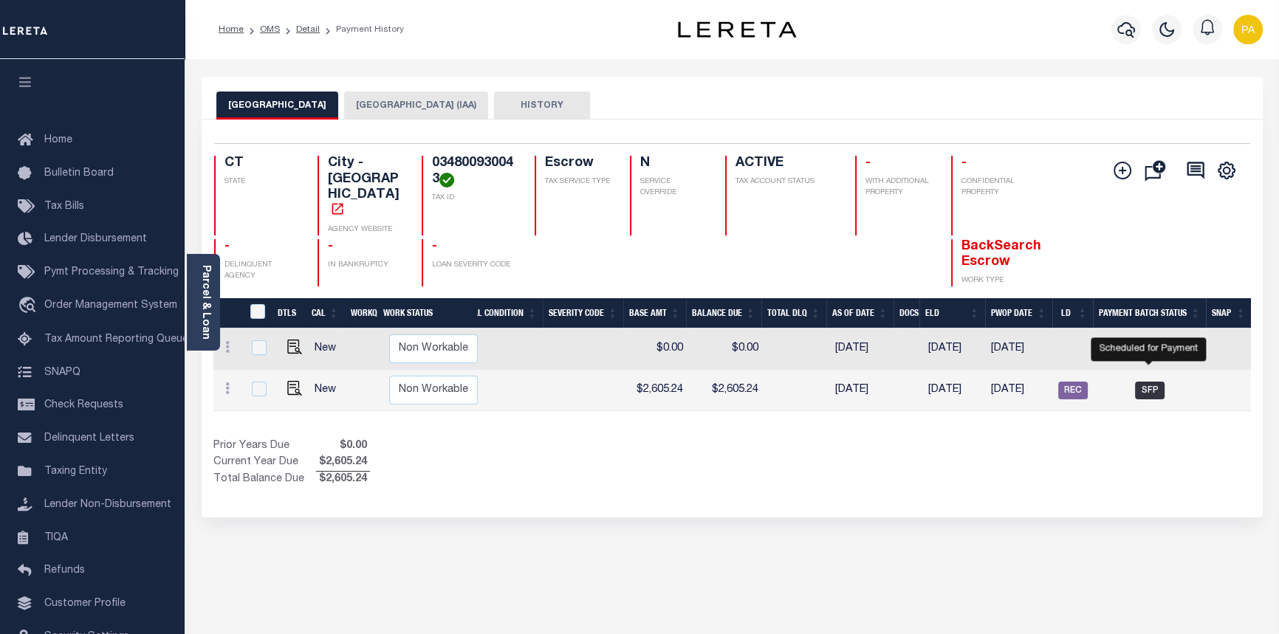
click at [1147, 382] on span "SFP" at bounding box center [1150, 391] width 30 height 18
checkbox input "true"
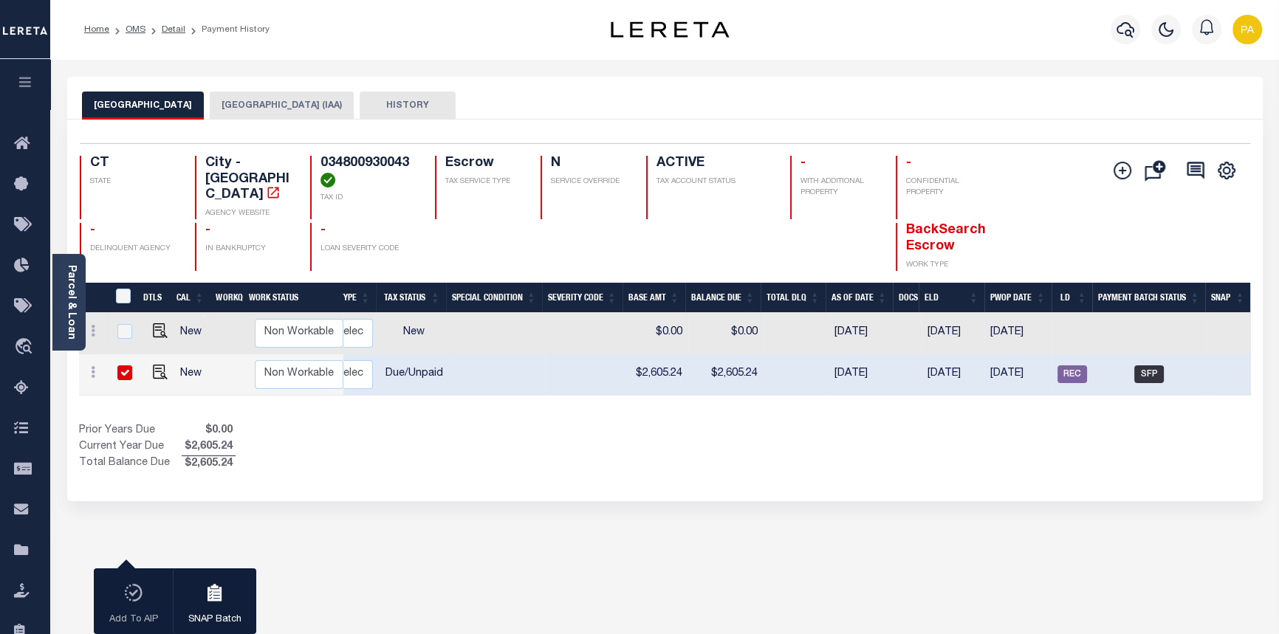
scroll to position [0, 273]
drag, startPoint x: 317, startPoint y: 165, endPoint x: 413, endPoint y: 168, distance: 96.1
click at [413, 168] on div "034800930043 TAX ID" at bounding box center [363, 188] width 107 height 64
copy h4 "034800930043"
click at [135, 31] on link "OMS" at bounding box center [136, 29] width 20 height 9
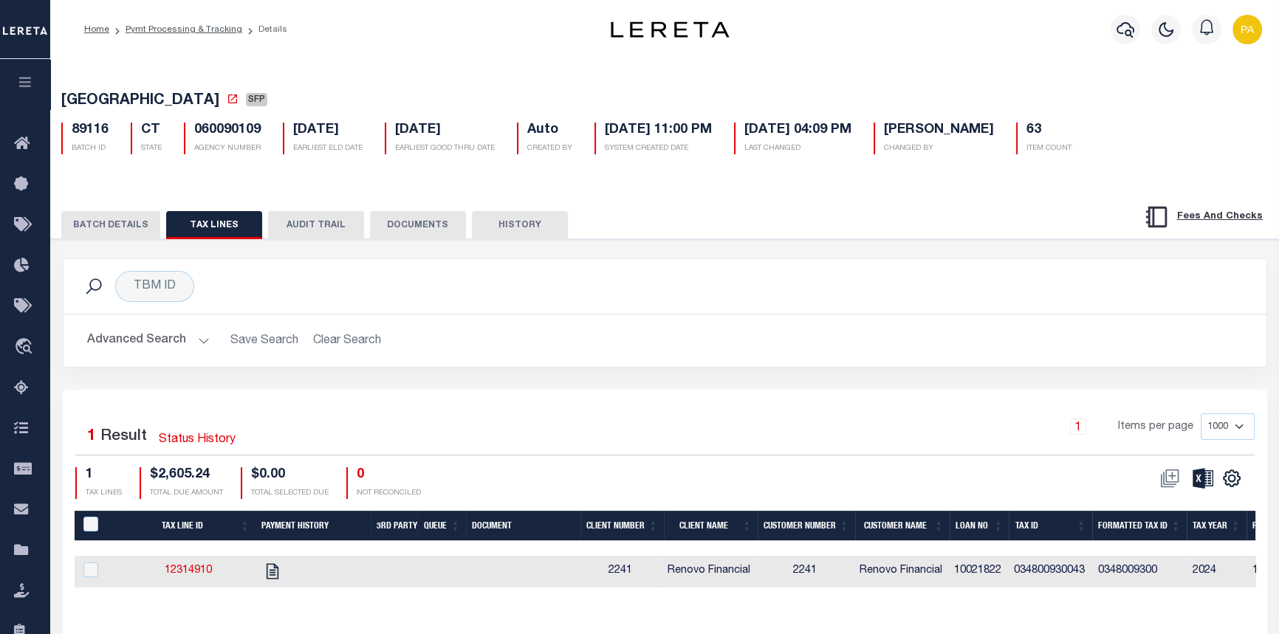
click at [122, 229] on button "BATCH DETAILS" at bounding box center [110, 225] width 99 height 28
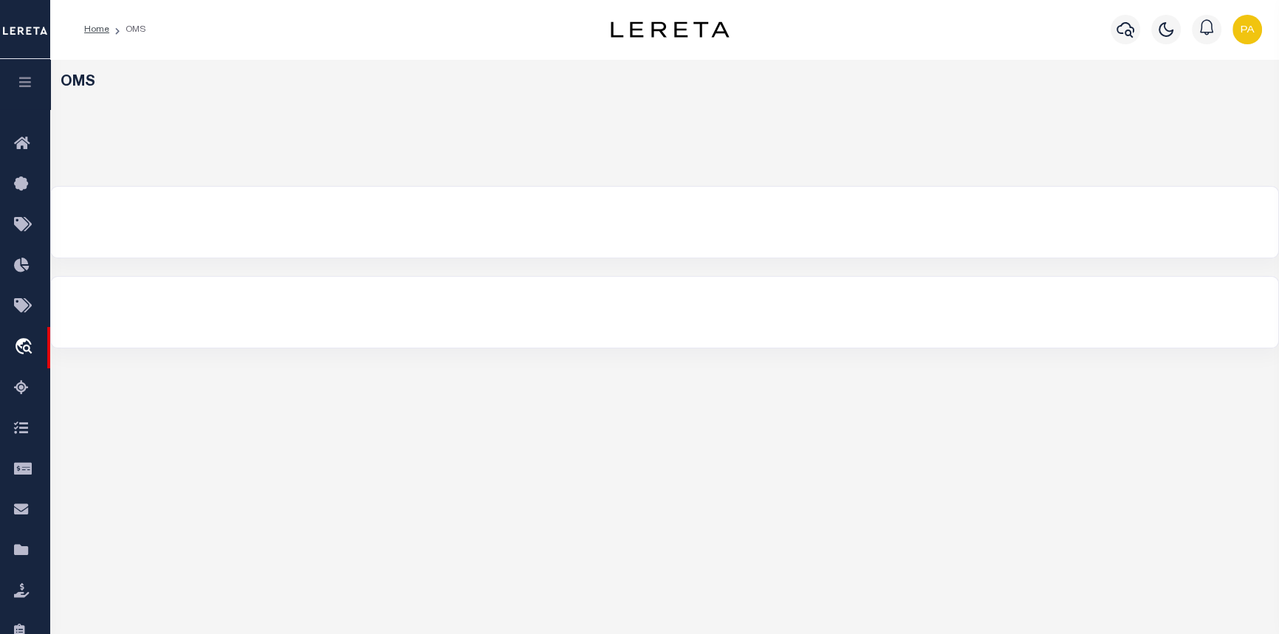
select select "200"
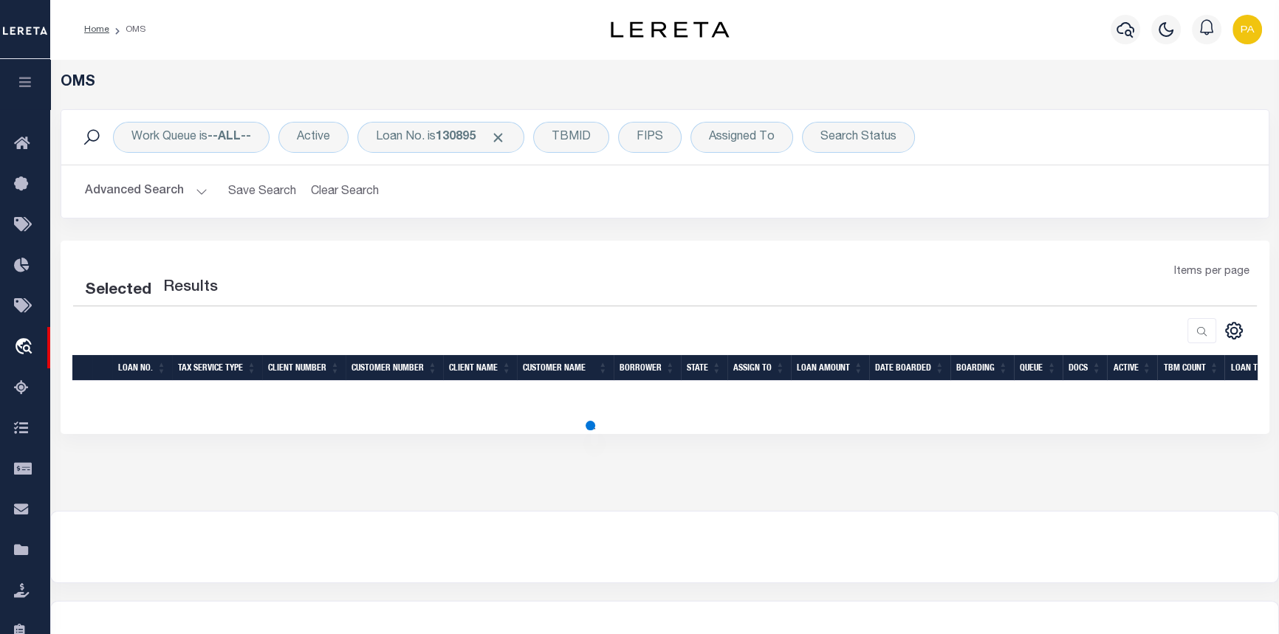
select select "200"
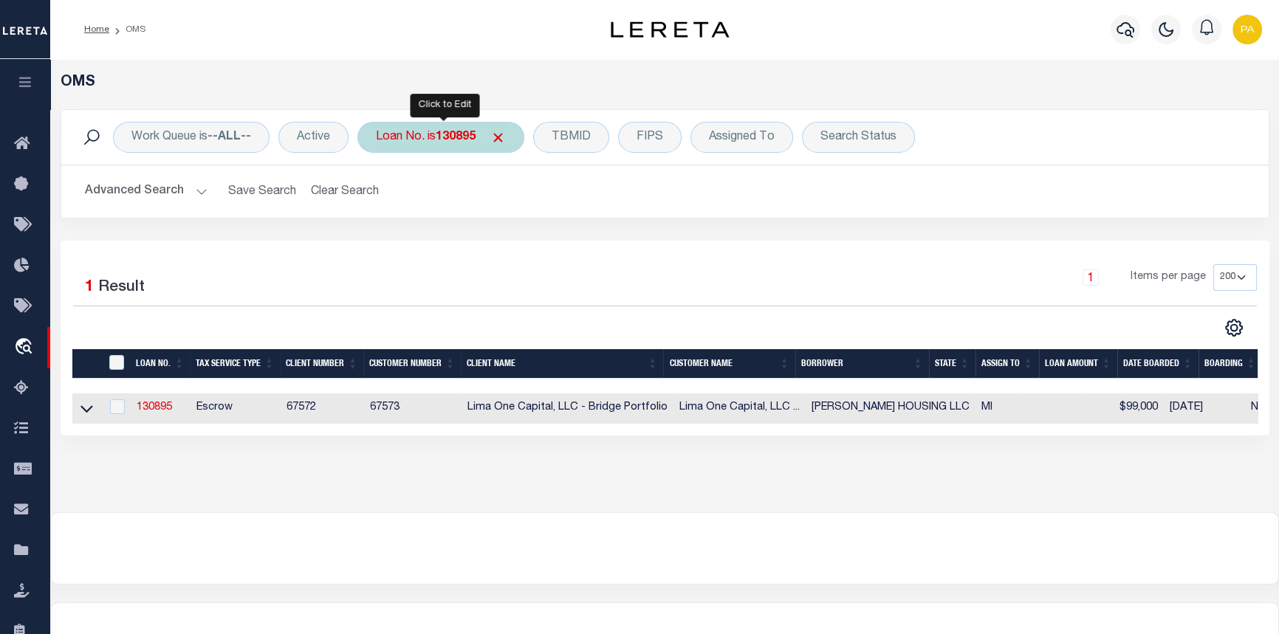
click at [453, 133] on b "130895" at bounding box center [456, 137] width 40 height 12
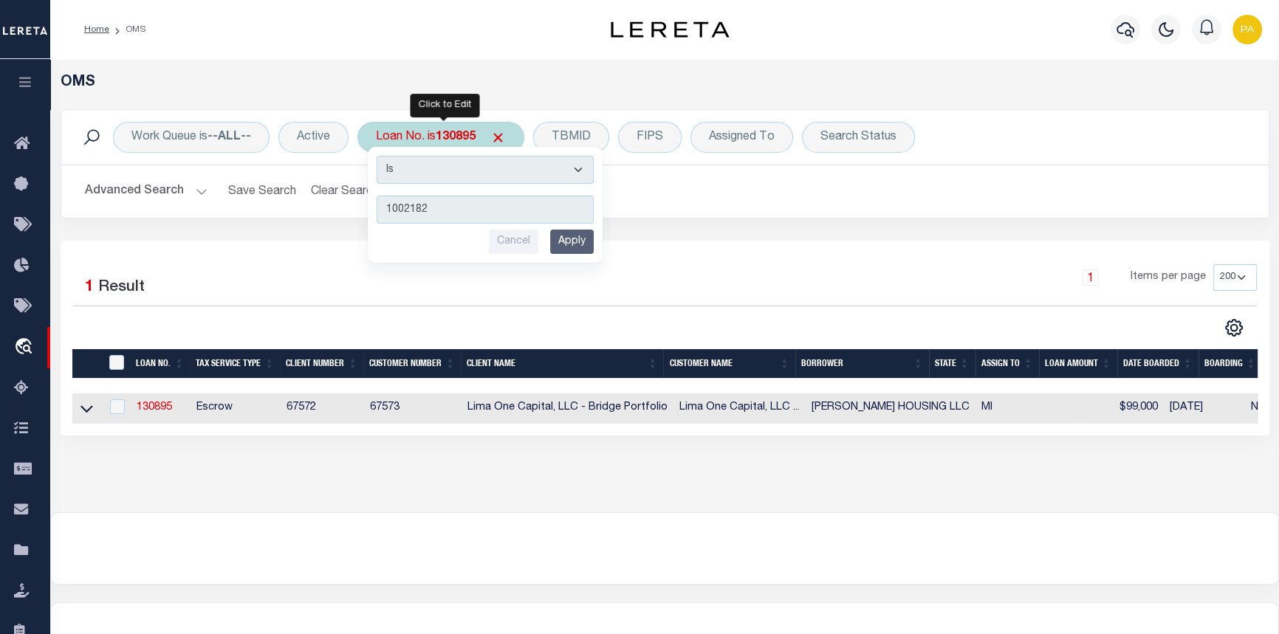
type input "10021822"
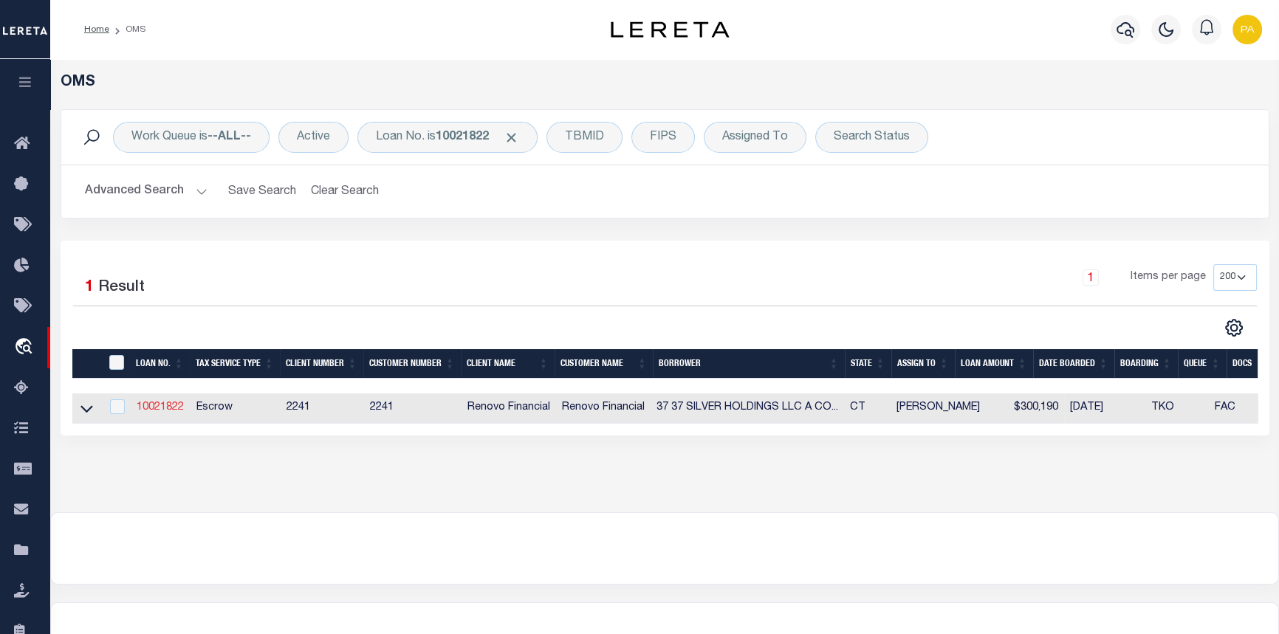
click at [162, 413] on link "10021822" at bounding box center [160, 408] width 47 height 10
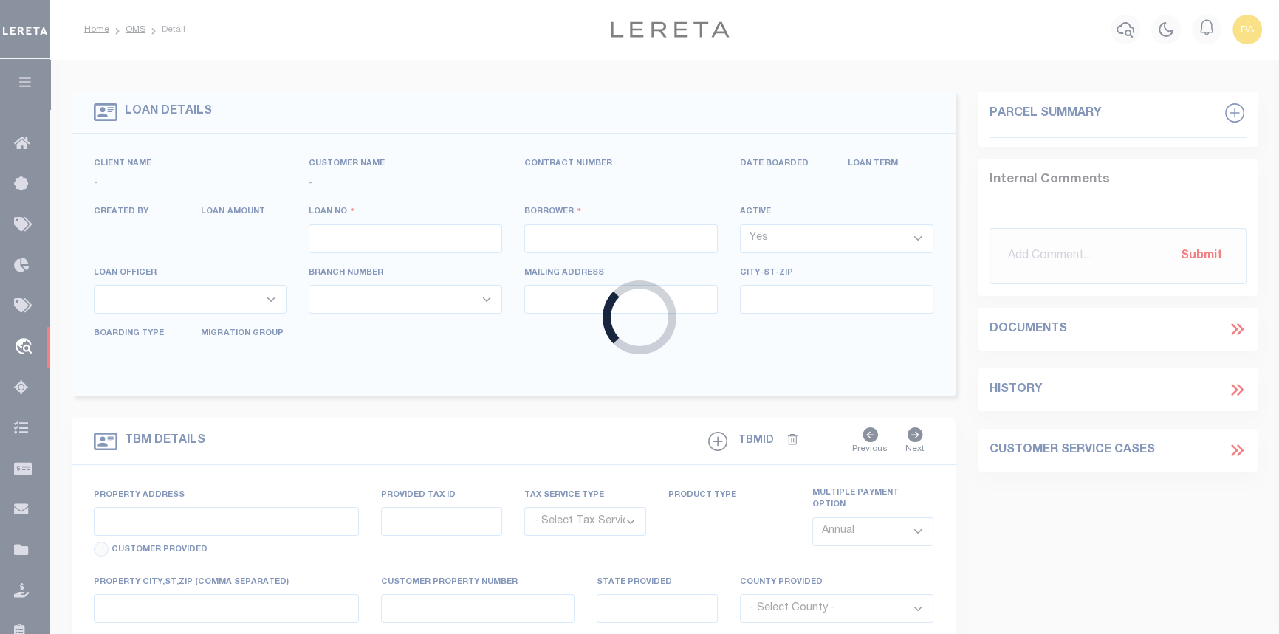
type input "10021822"
type input "37 37 SILVER HOLDINGS LLC A [US_STATE] LIMITED LIABILITY"
select select
type input "[STREET_ADDRESS]"
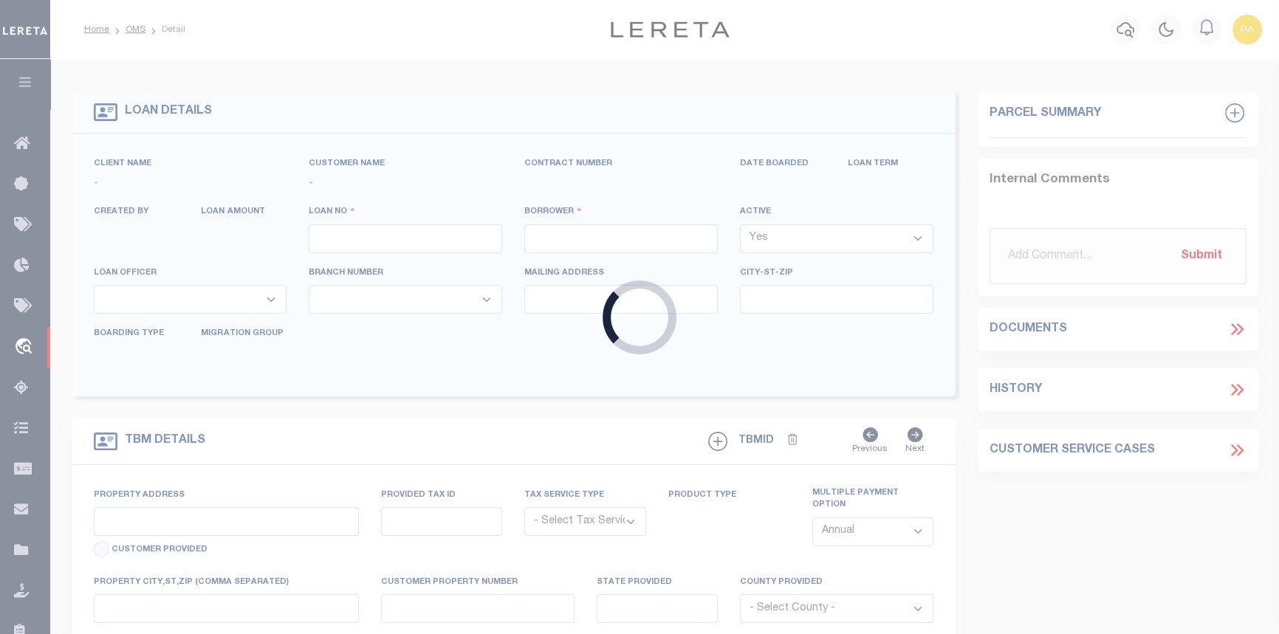
type input "[GEOGRAPHIC_DATA]"
select select "10"
select select "Escrow"
select select "25067"
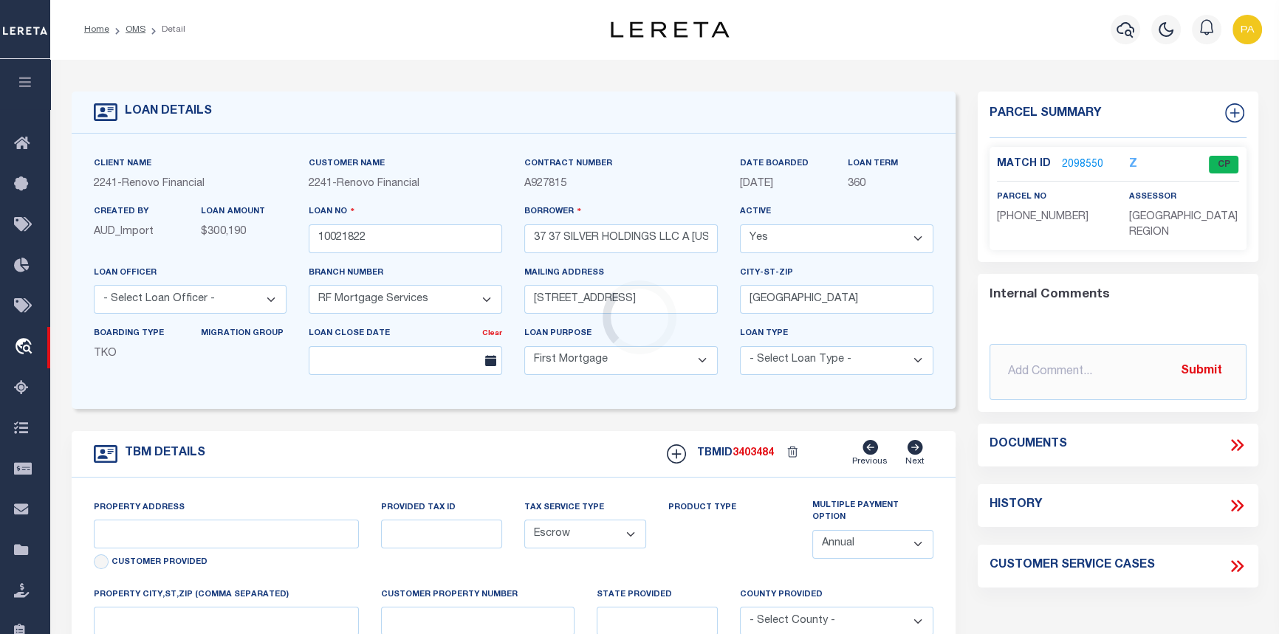
type input "37 Silver St"
type input "034800930043 0000000000"
type input "Waterbury, CT 06705"
type input "a0kUS000007epz6"
type input "CT"
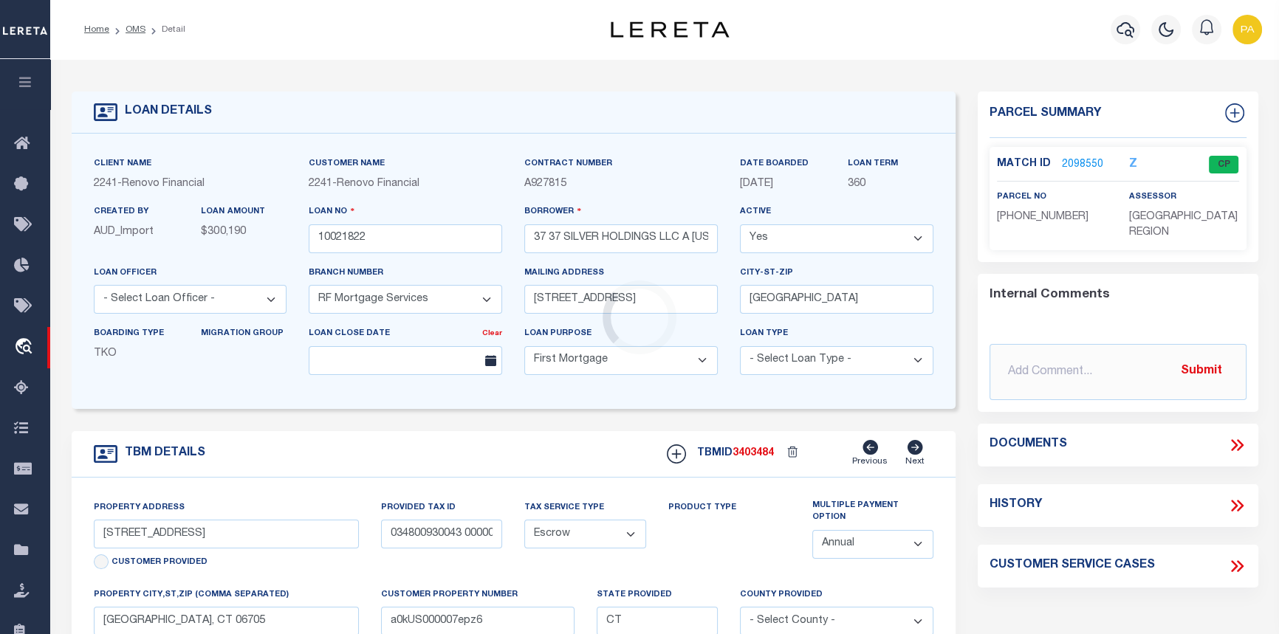
select select
type textarea "Liability Limited to Customer Provided Parcel"
select select
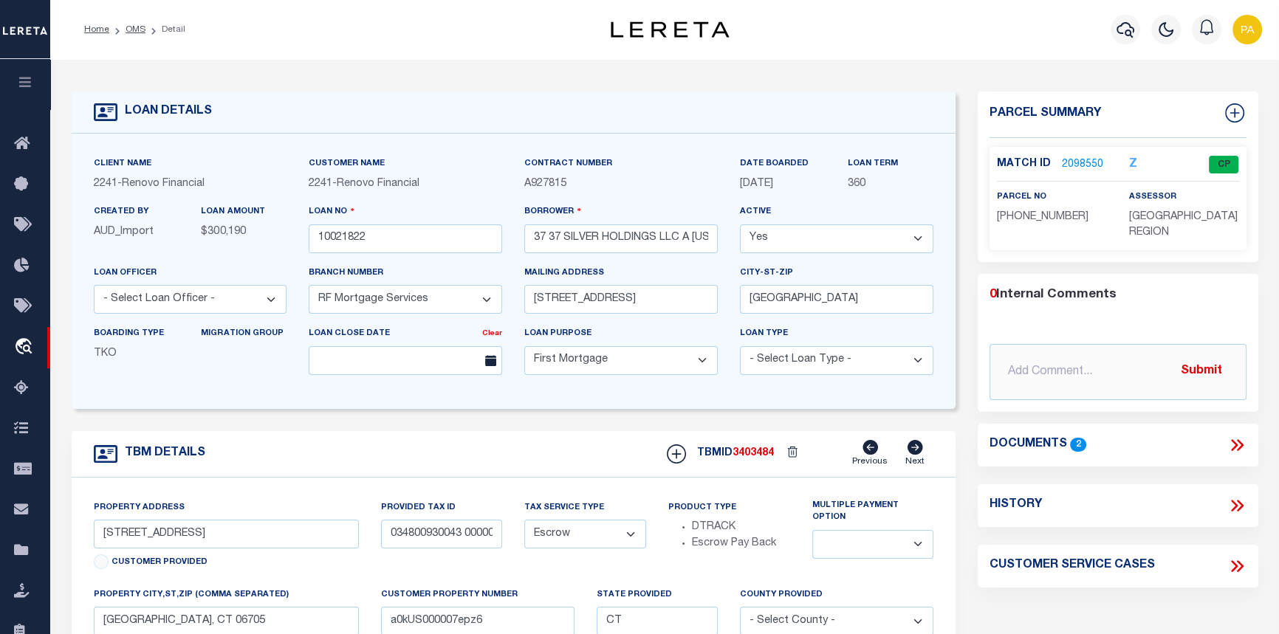
click at [133, 20] on ol "Home OMS Detail" at bounding box center [134, 29] width 125 height 31
click at [133, 26] on link "OMS" at bounding box center [136, 29] width 20 height 9
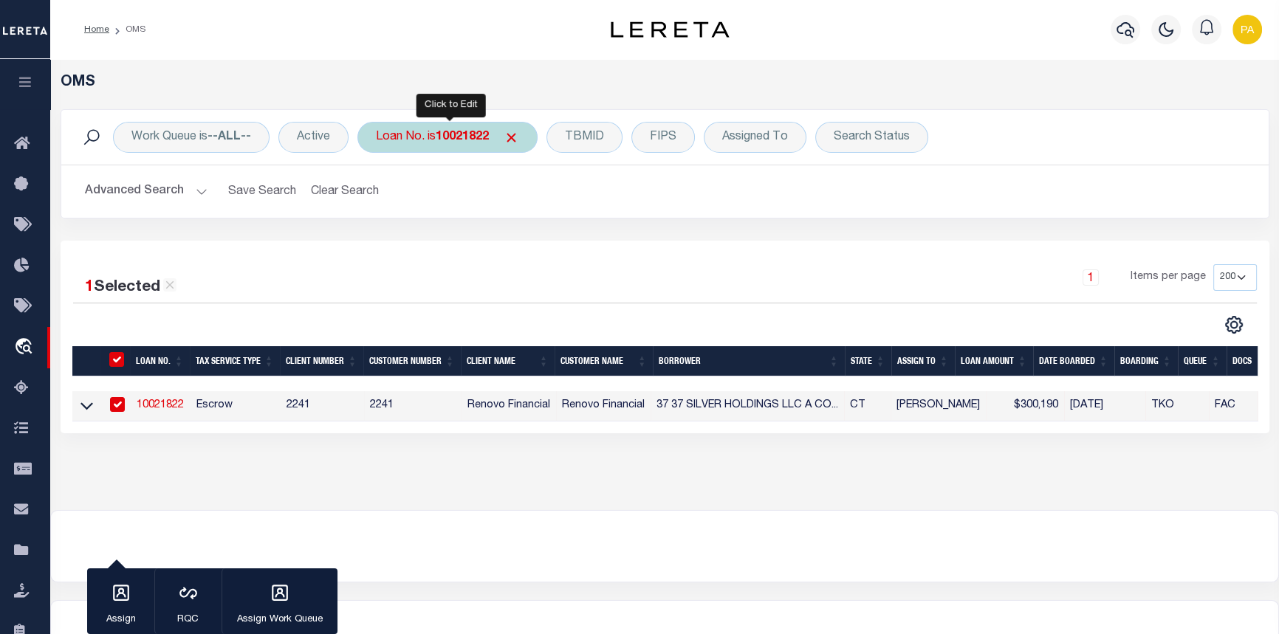
click at [479, 139] on b "10021822" at bounding box center [462, 137] width 53 height 12
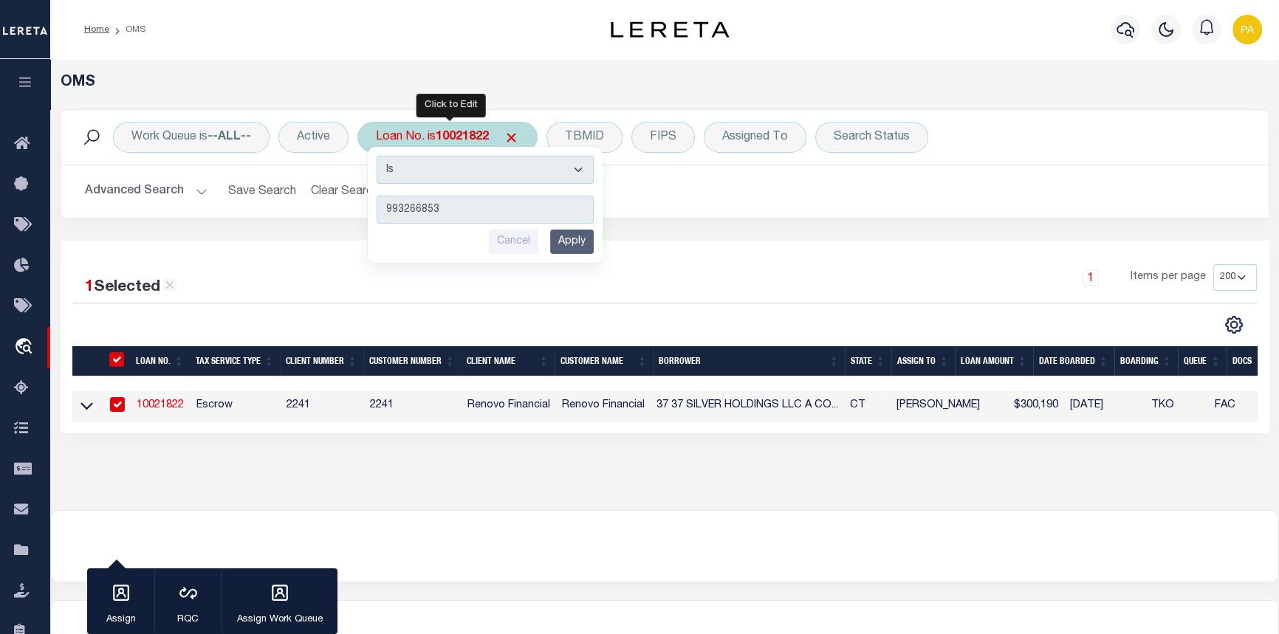
type input "993266853"
click at [578, 236] on input "Apply" at bounding box center [572, 242] width 44 height 24
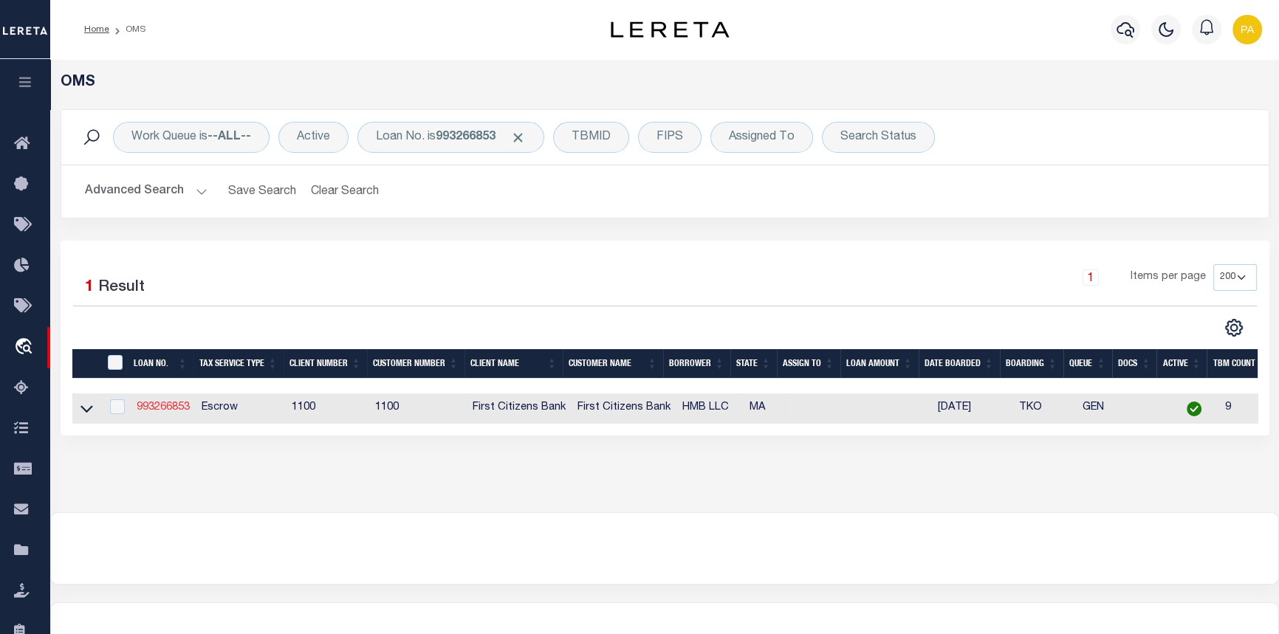
click at [157, 407] on link "993266853" at bounding box center [163, 408] width 53 height 10
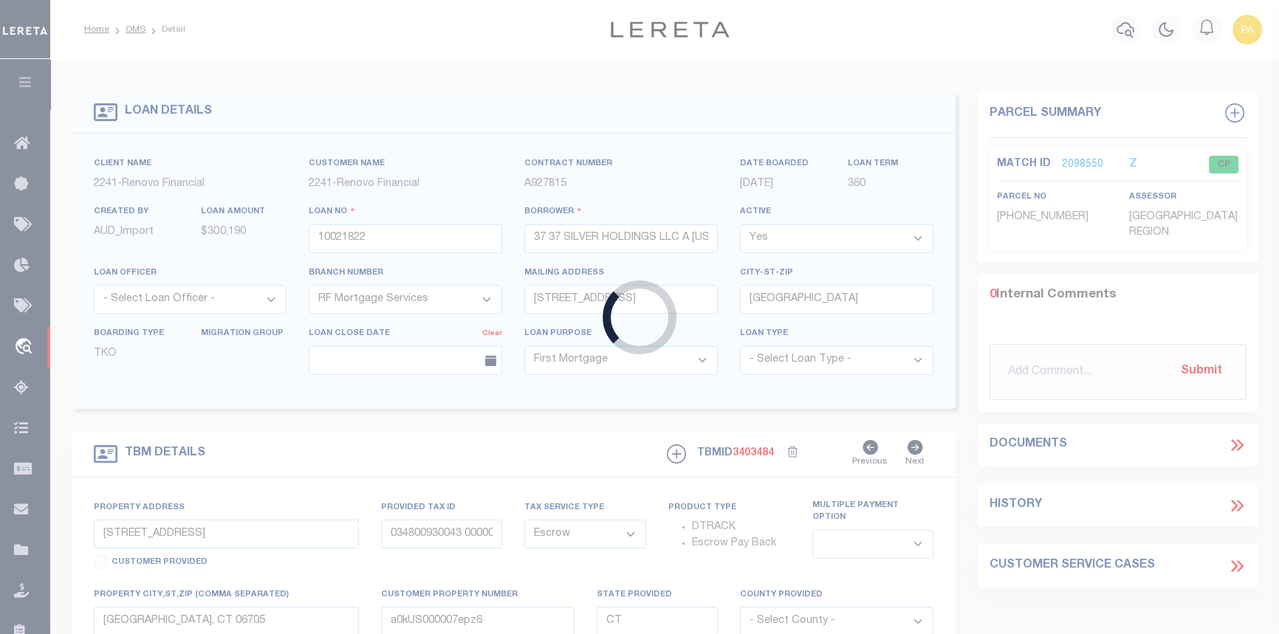
type input "993266853"
type input "HMB LLC"
select select
type input "8 ELWYN ROAD"
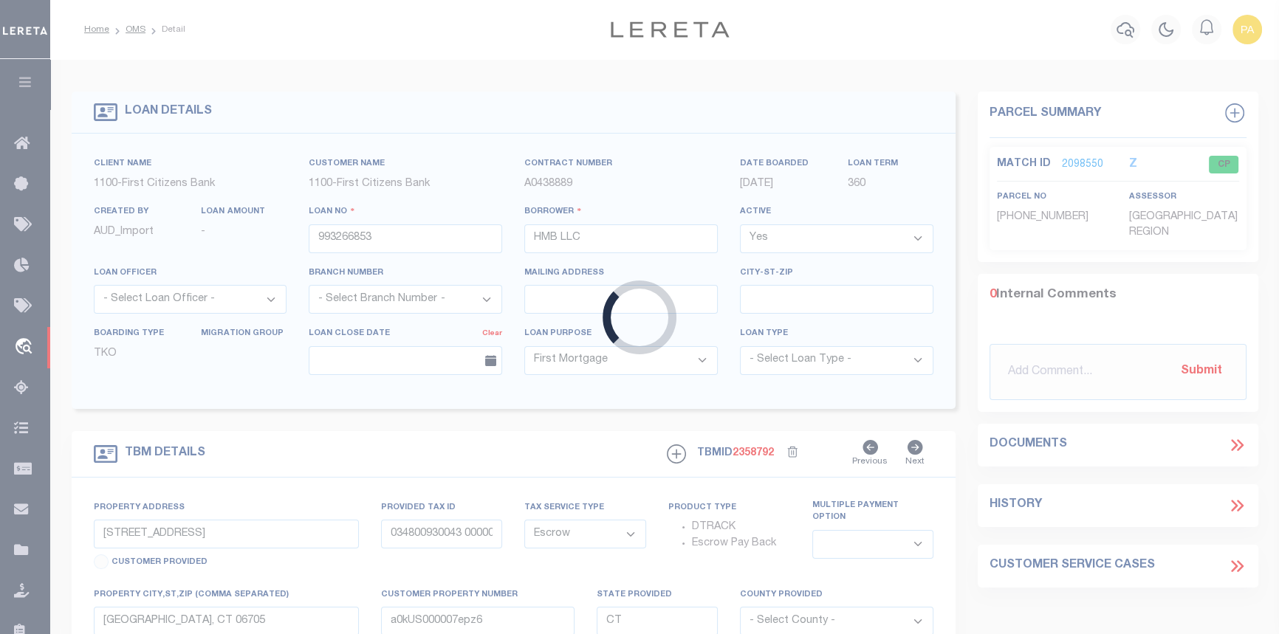
select select
type input "DORCHESTER MA 02124"
type input "MA"
select select
select select "22338"
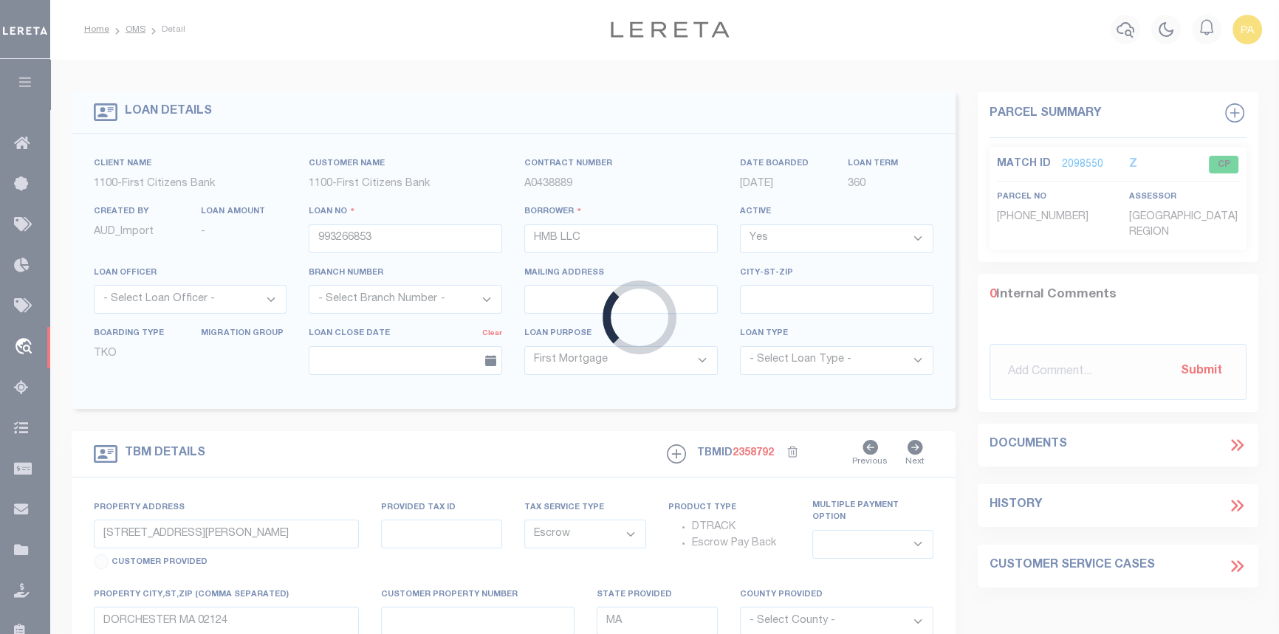
select select "24368"
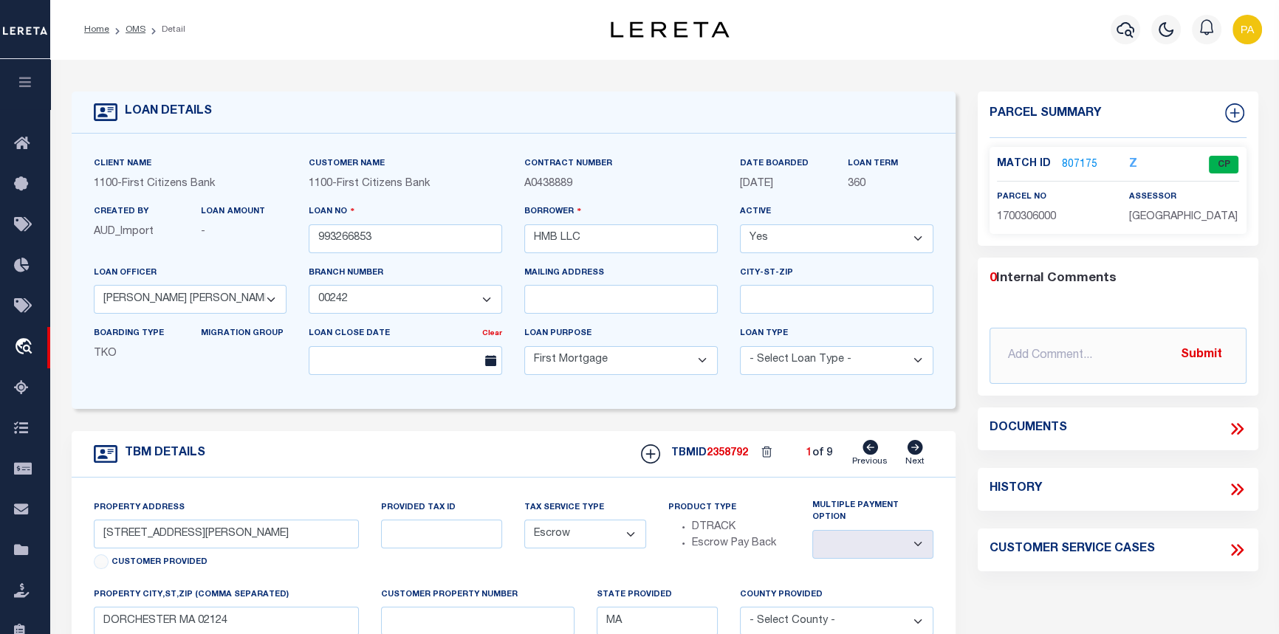
click at [909, 454] on icon at bounding box center [916, 447] width 16 height 15
type input "87 ADAMS STREET"
select select
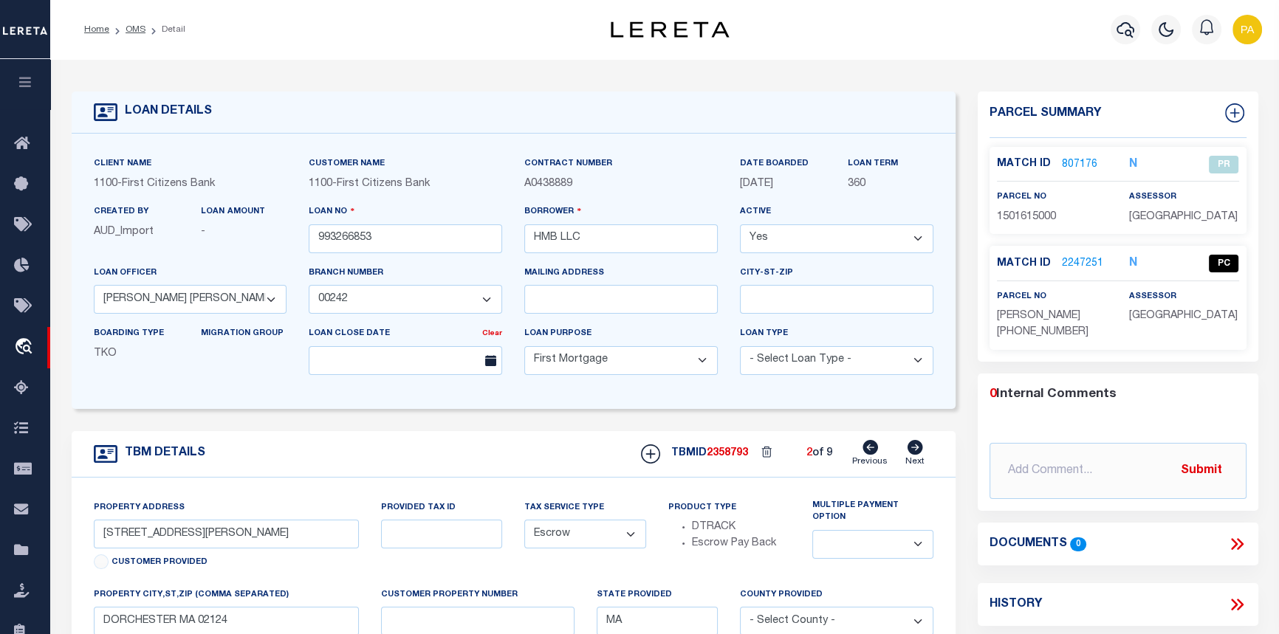
click at [910, 453] on icon at bounding box center [916, 447] width 16 height 15
type input "12 WILDWOOD STREET"
select select
click at [916, 454] on icon at bounding box center [916, 447] width 16 height 15
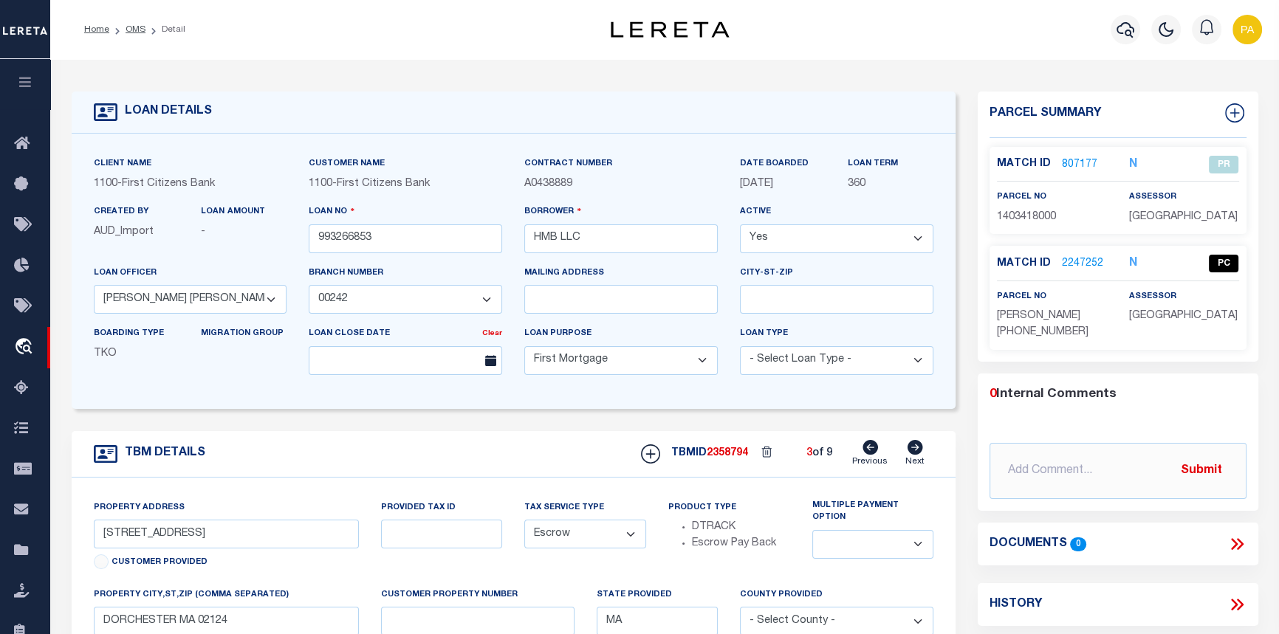
type input "17 DUNLAP STREET"
select select
click at [916, 454] on icon at bounding box center [916, 447] width 16 height 15
type input "257 HUMBOLDT ST"
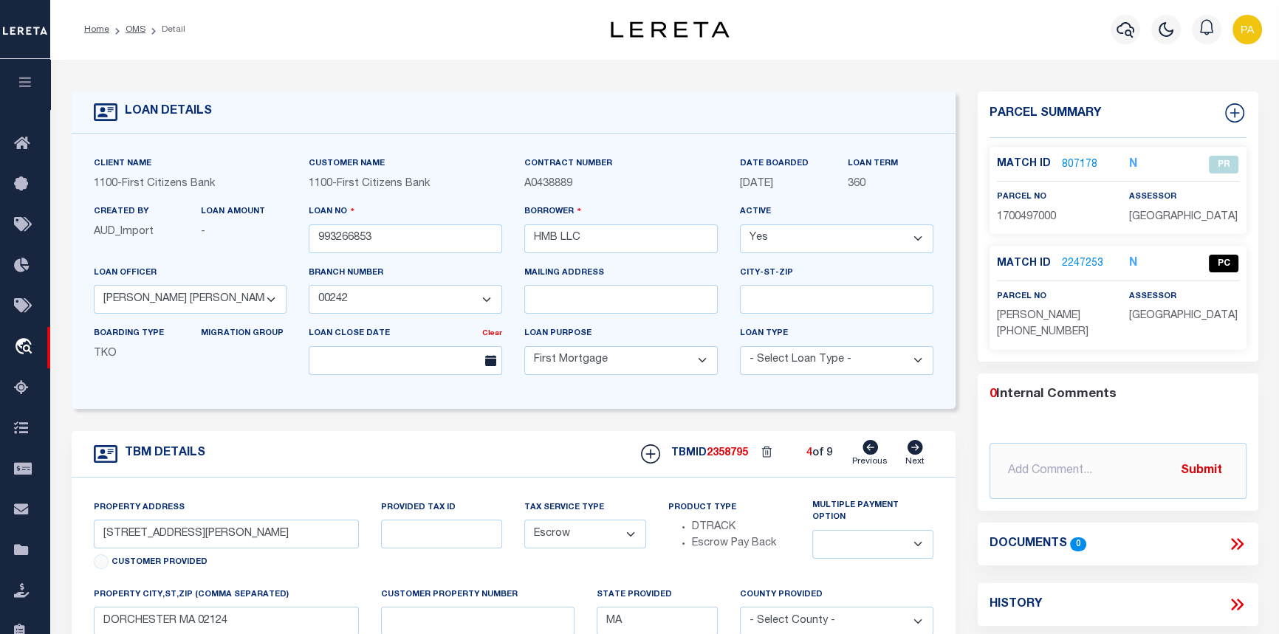
select select
type input "DORCHESTER MA 02121"
select select
click at [916, 454] on icon at bounding box center [916, 447] width 16 height 15
type input "33 HAROLD STREET"
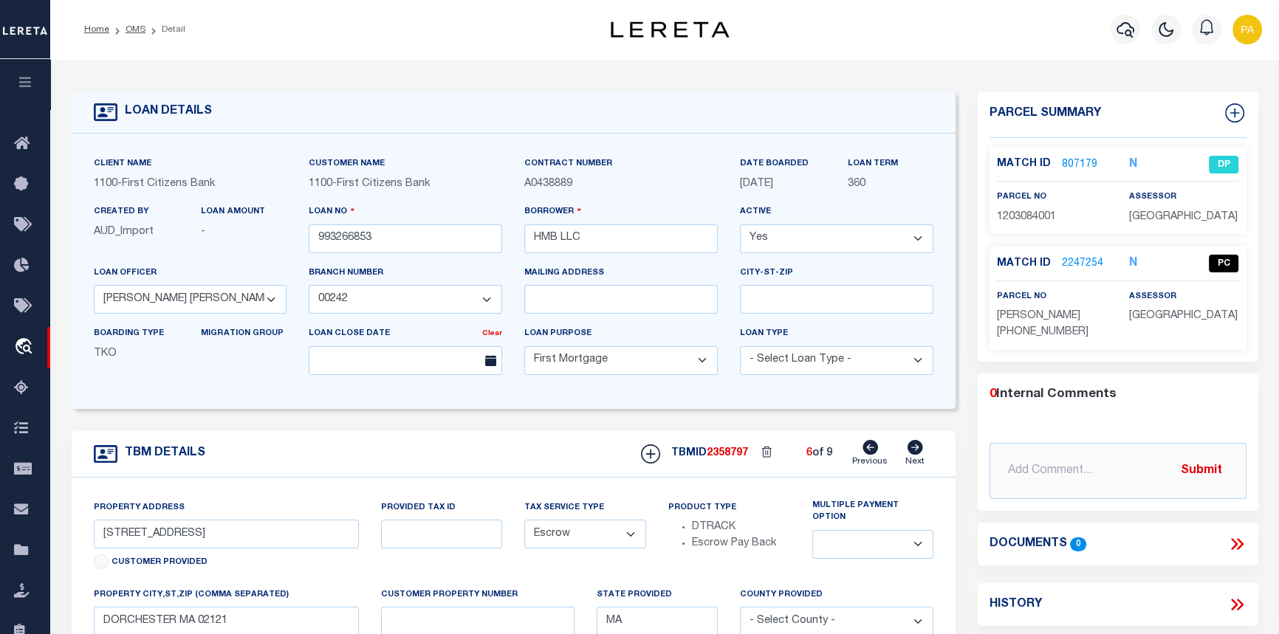
select select
type input "DORCHESTER MA 02119"
select select
click at [916, 454] on icon at bounding box center [916, 447] width 16 height 15
type input "4-6 NELSON STREET"
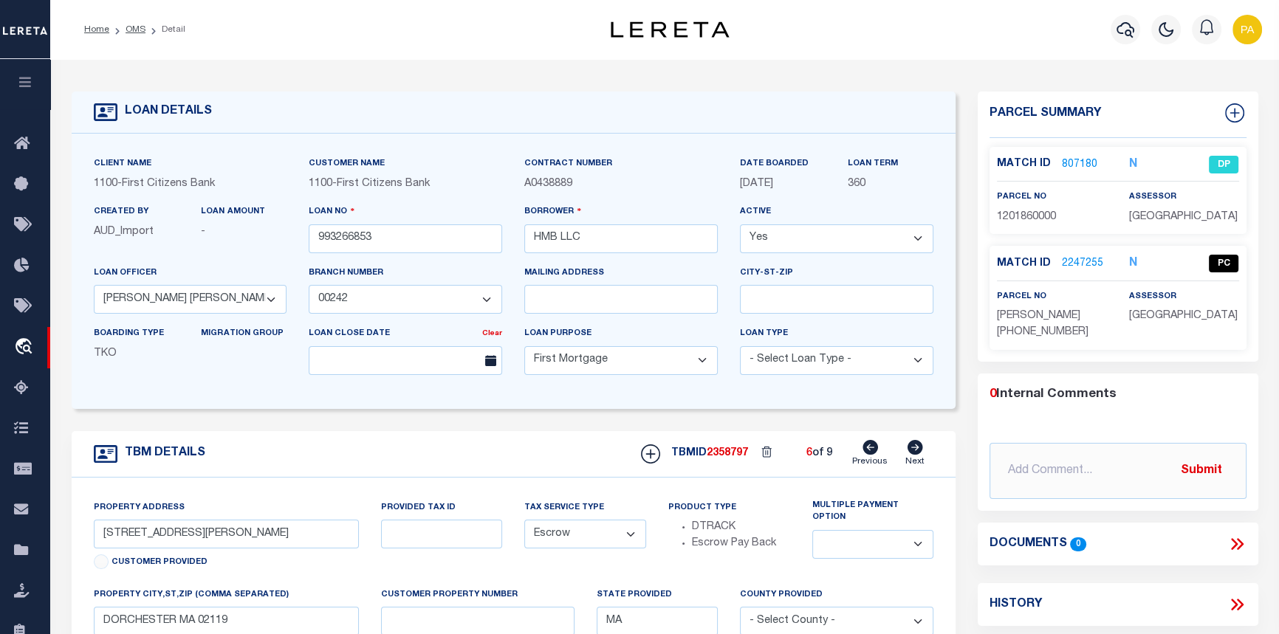
select select
type input "DORCHESTER MA 02124"
select select
click at [916, 454] on icon at bounding box center [916, 447] width 16 height 15
type input "498 BLUE HILL AVENUE"
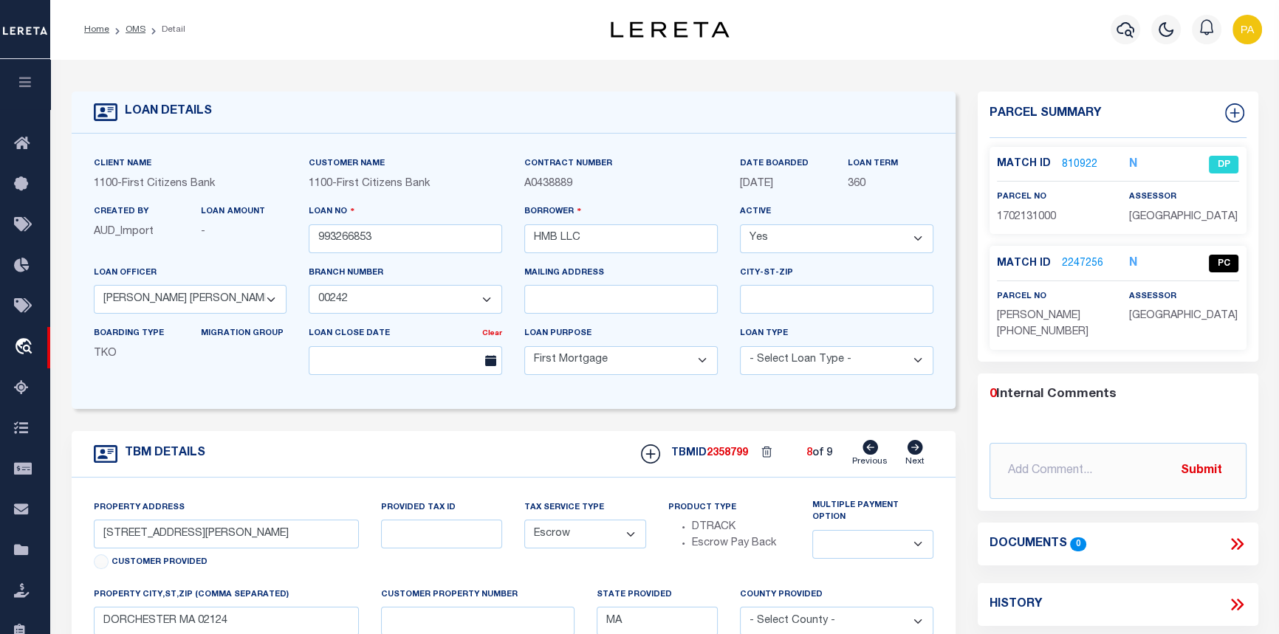
select select
type input "DORCHESTER MA 02121"
select select
click at [916, 454] on icon at bounding box center [916, 447] width 16 height 15
type input "10 CAMERON STREET"
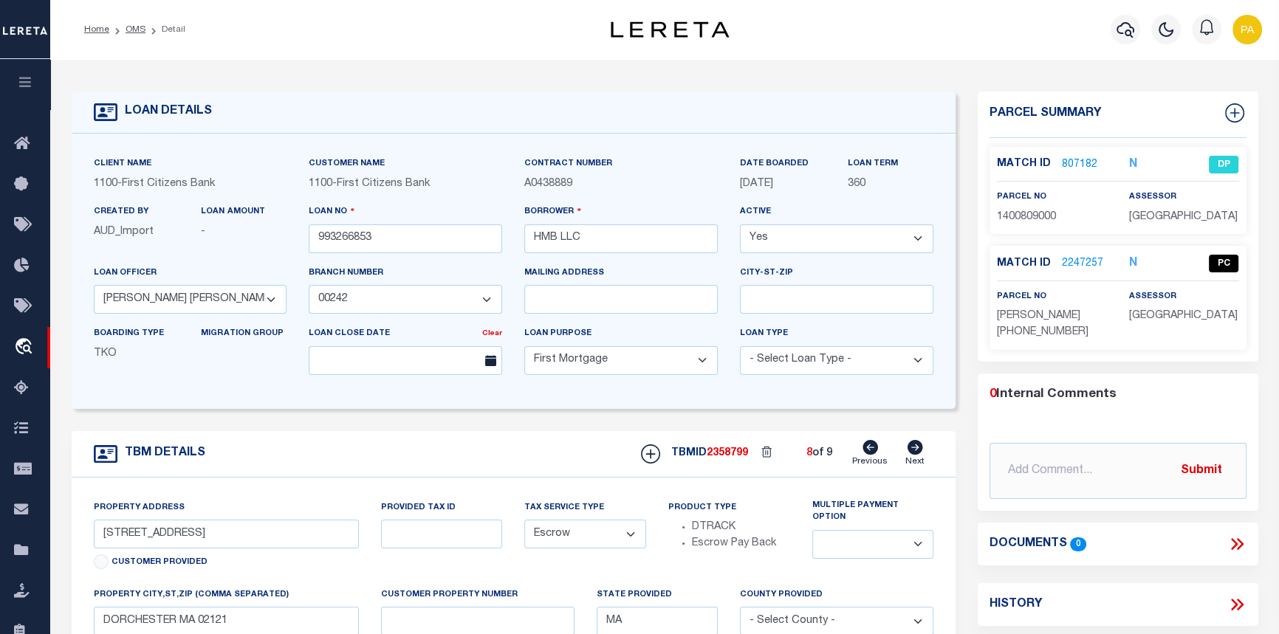
select select
type input "DORCHESTER MA 02125"
select select
click at [140, 30] on link "OMS" at bounding box center [136, 29] width 20 height 9
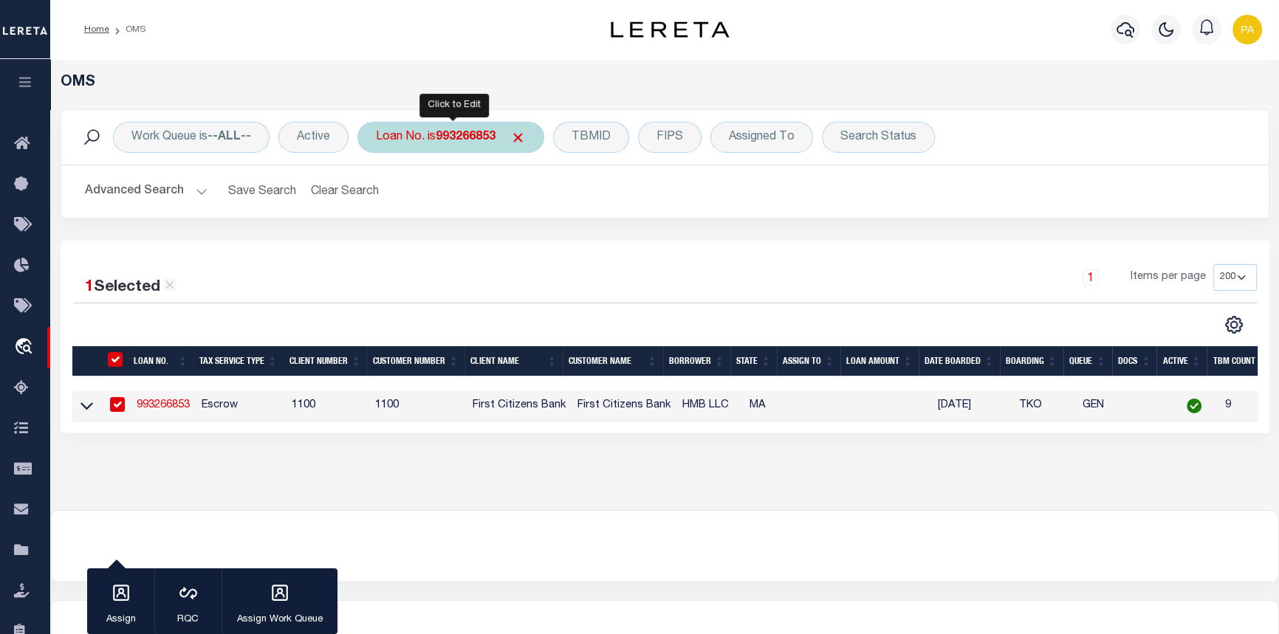
click at [468, 138] on b "993266853" at bounding box center [466, 137] width 60 height 12
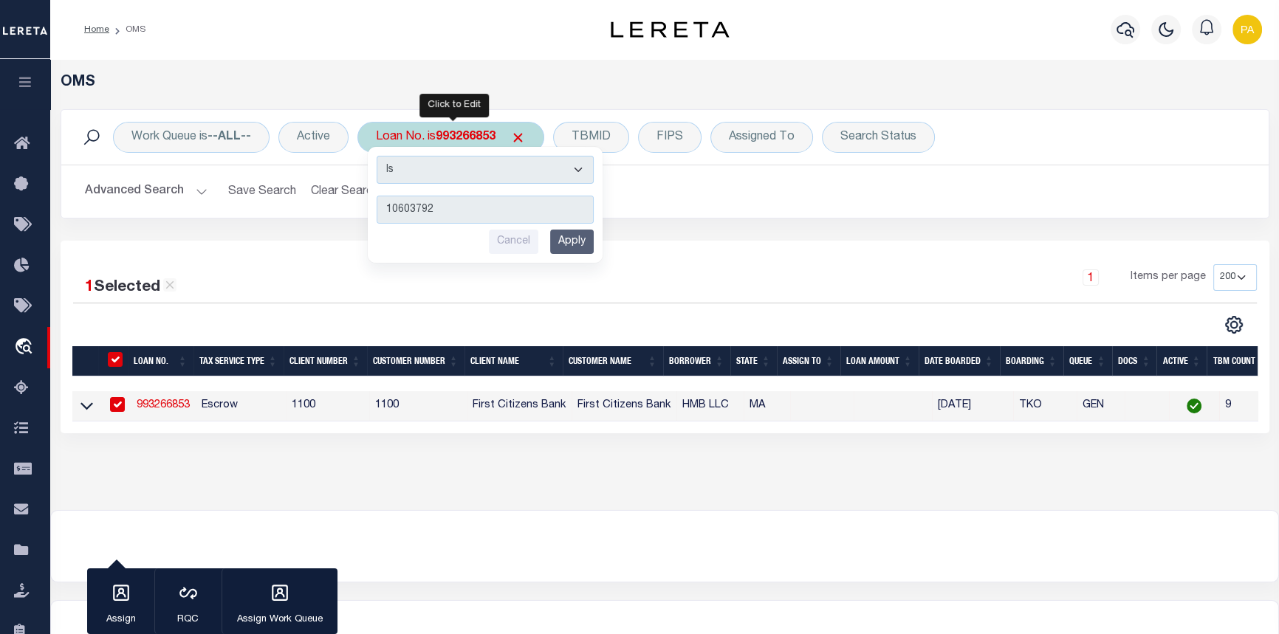
type input "10603792"
click at [592, 247] on input "Apply" at bounding box center [572, 242] width 44 height 24
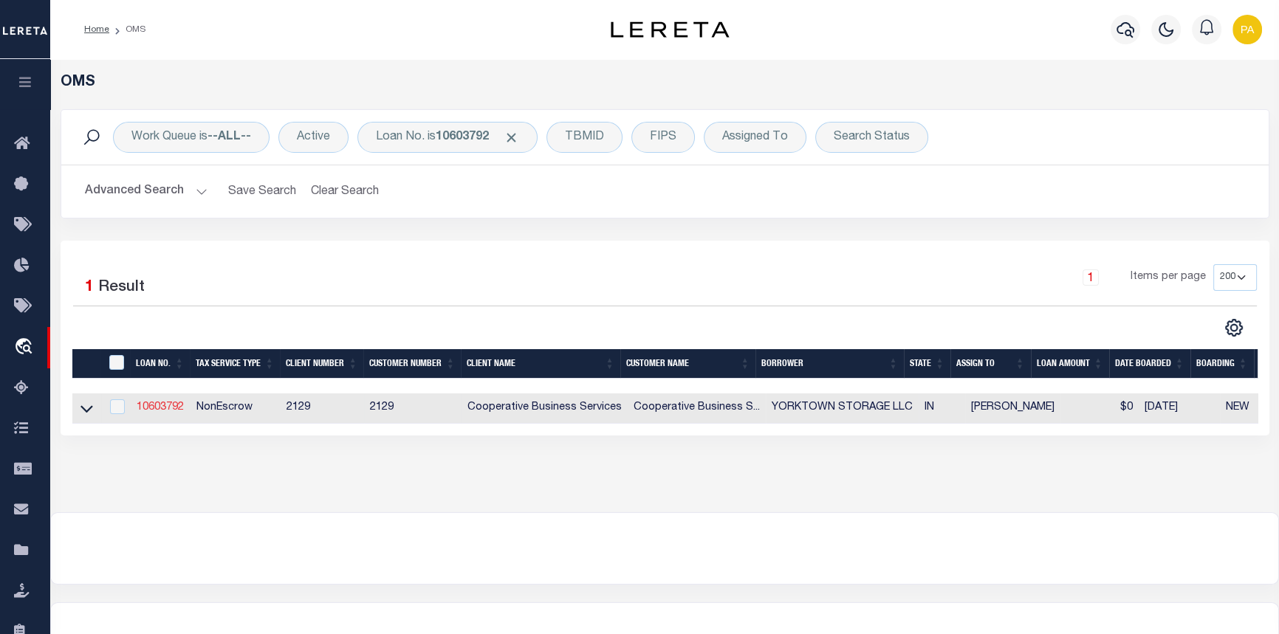
click at [152, 409] on link "10603792" at bounding box center [160, 408] width 47 height 10
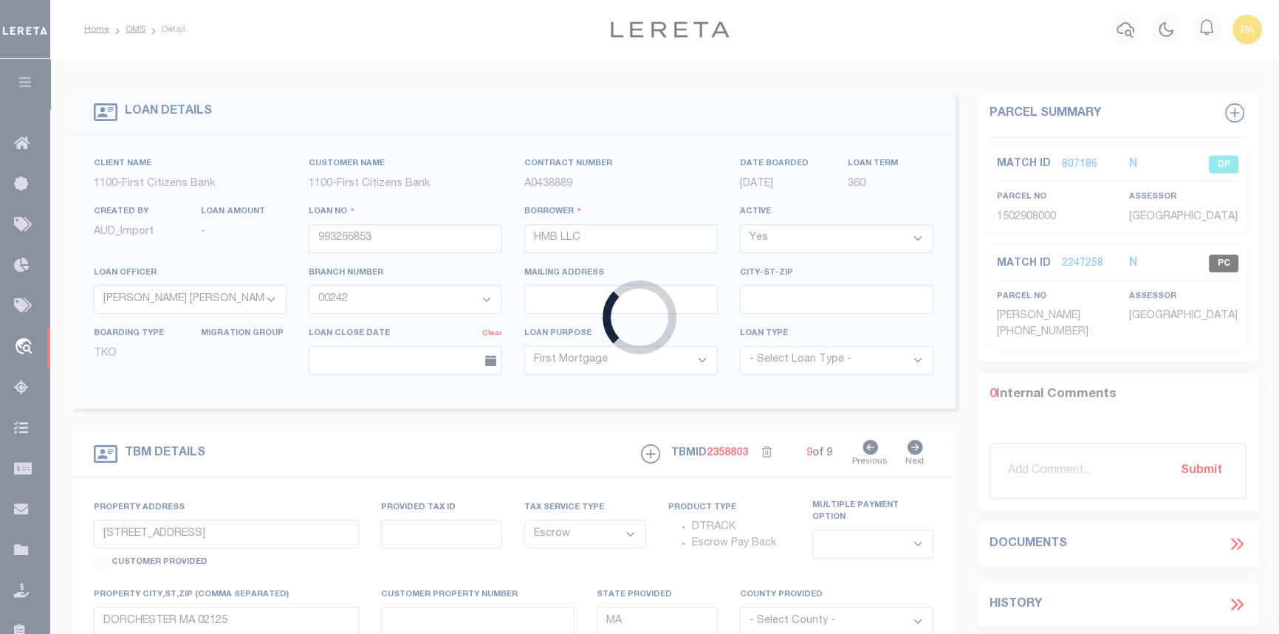
type input "10603792"
type input "YORKTOWN STORAGE LLC"
select select
type input "6640 POE AVENUE STE 400"
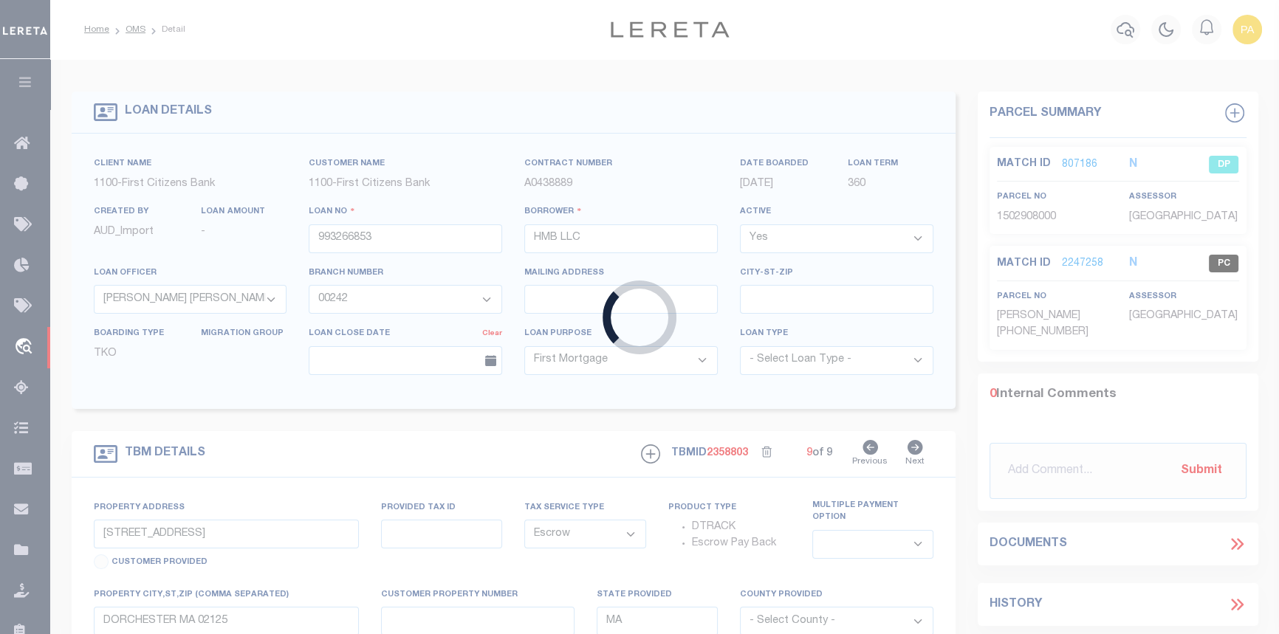
type input "[GEOGRAPHIC_DATA], OH 45414"
select select "NonEscrow"
type input "[STREET_ADDRESS]"
select select
type input "[GEOGRAPHIC_DATA], IN 47396"
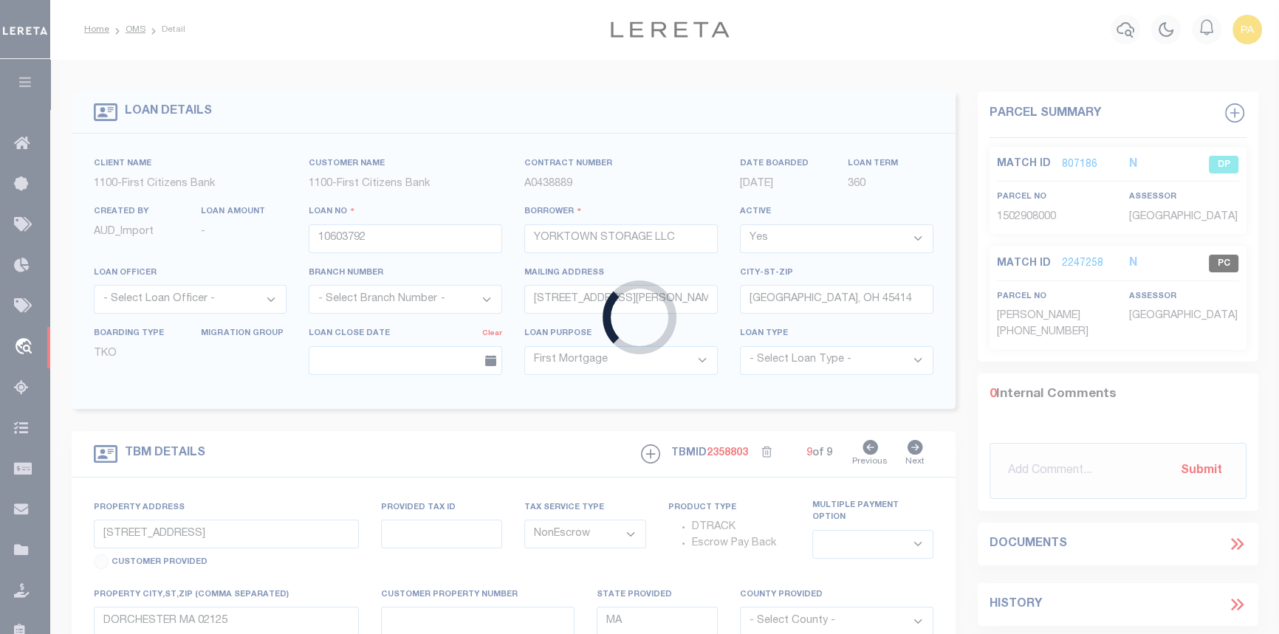
type input "6314"
type input "IN"
select select
select select "7366"
select select "3334"
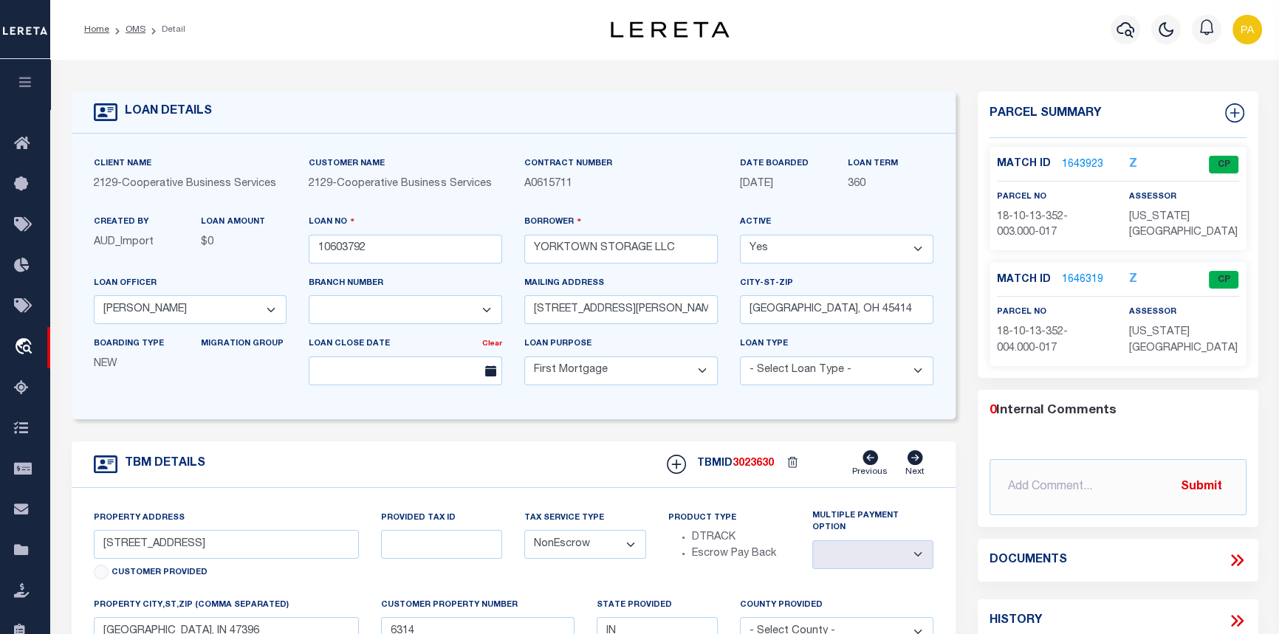
click at [1075, 160] on link "1643923" at bounding box center [1082, 165] width 41 height 16
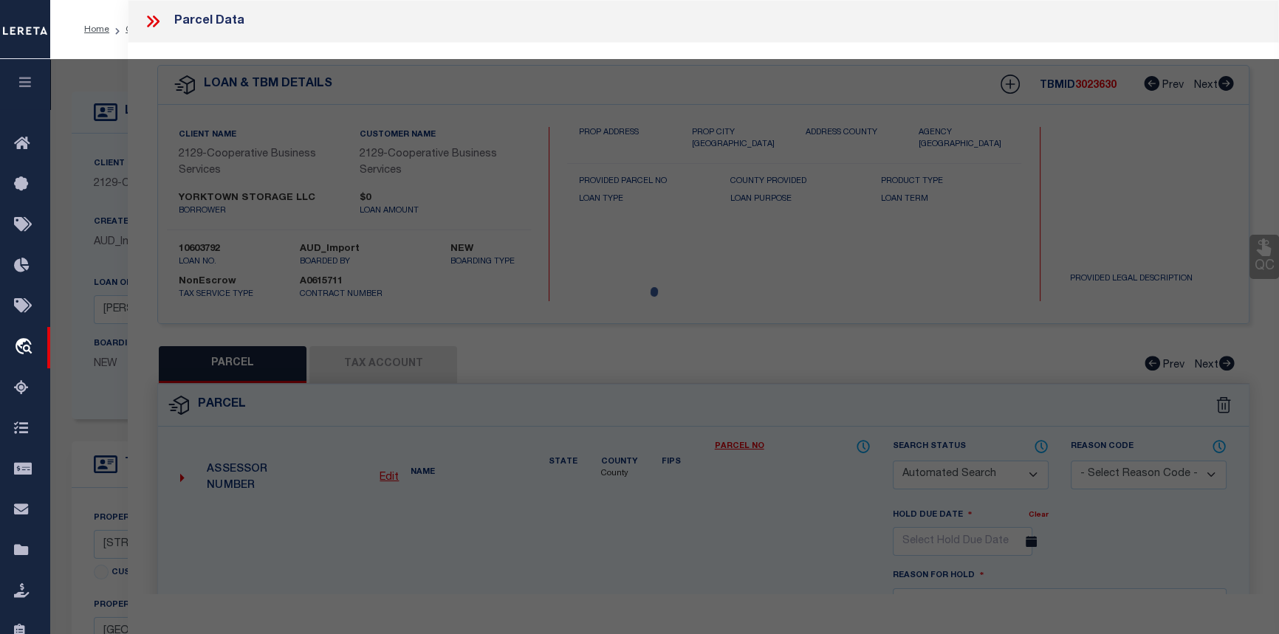
checkbox input "false"
select select "CP"
type input "NEXGEN REAL ESTATE LLC"
select select
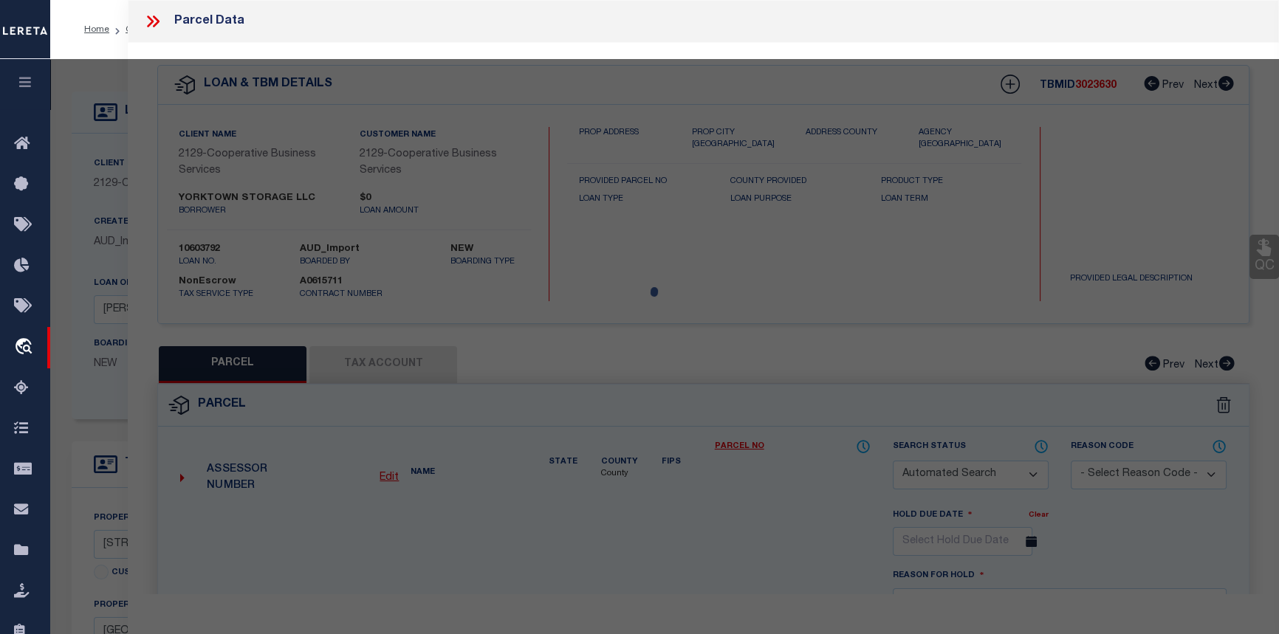
type input "1524 S NEBO"
checkbox input "false"
type input "YORKTOWN IN 47396"
type textarea "PT SW QTR 0.8541Acres STR: 132009 IN: OUT:"
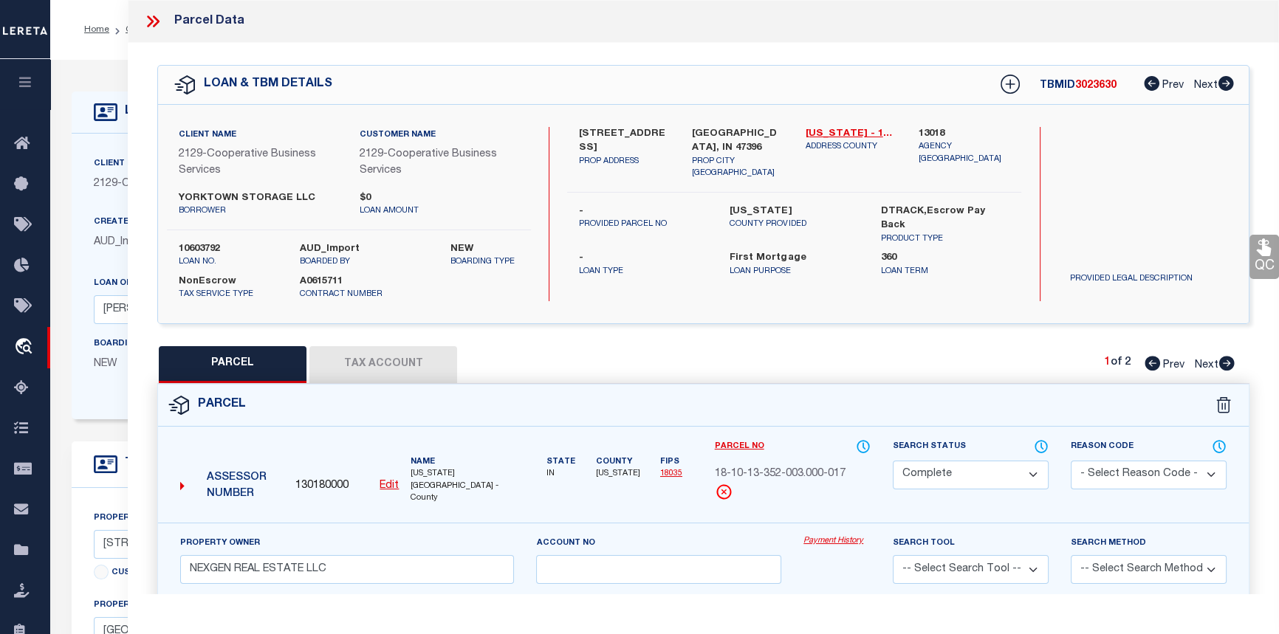
click at [843, 535] on link "Payment History" at bounding box center [837, 541] width 67 height 13
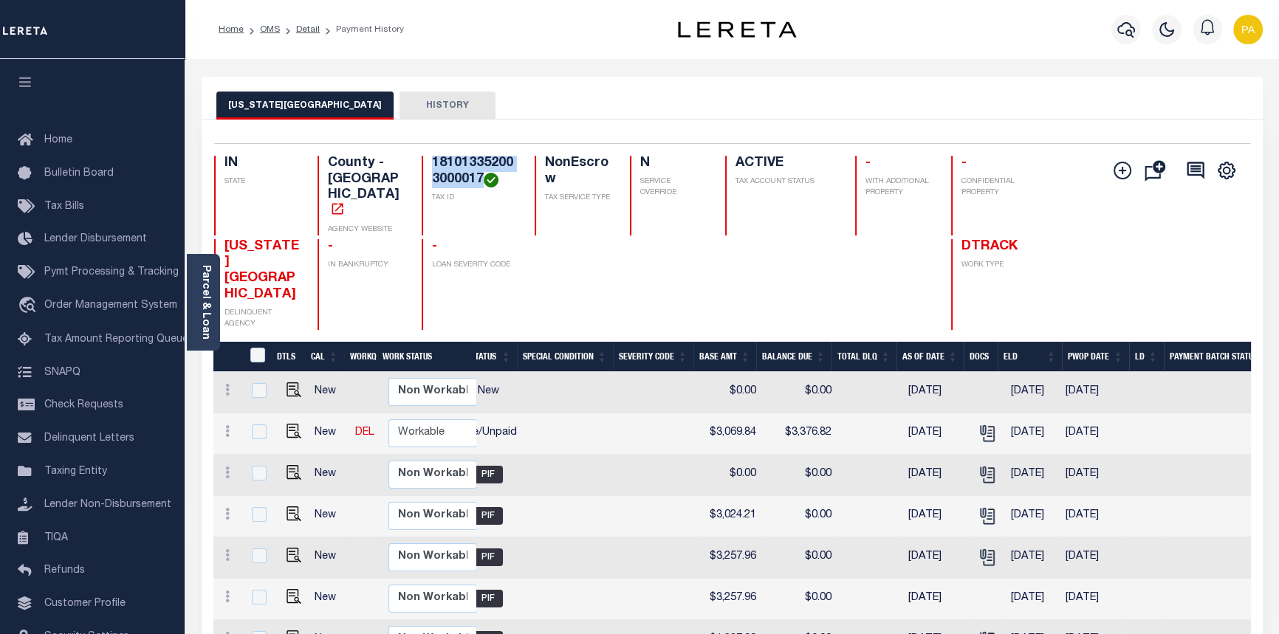
drag, startPoint x: 481, startPoint y: 179, endPoint x: 421, endPoint y: 161, distance: 62.6
click at [422, 161] on div "181013352003000017 TAX ID" at bounding box center [469, 196] width 95 height 80
copy h4 "181013352003000017"
click at [305, 23] on li "Detail" at bounding box center [300, 29] width 40 height 13
click at [302, 28] on link "Detail" at bounding box center [308, 29] width 24 height 9
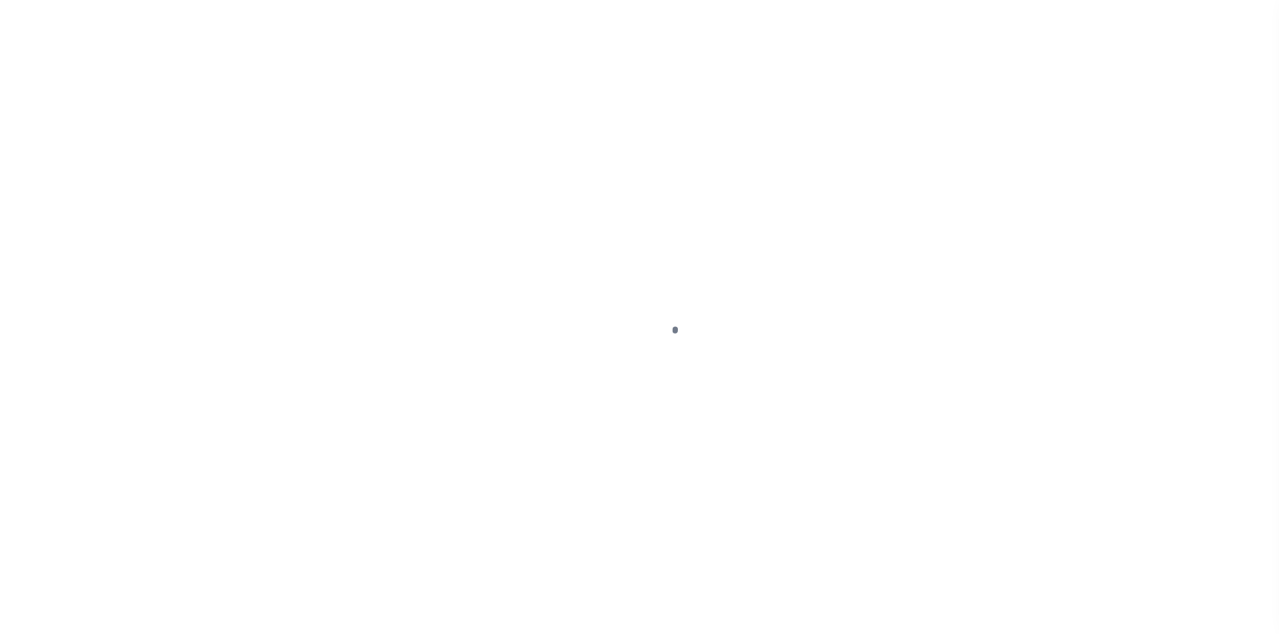
select select "10"
select select "NonEscrow"
type input "[STREET_ADDRESS]"
select select
type input "[GEOGRAPHIC_DATA], IN 47396"
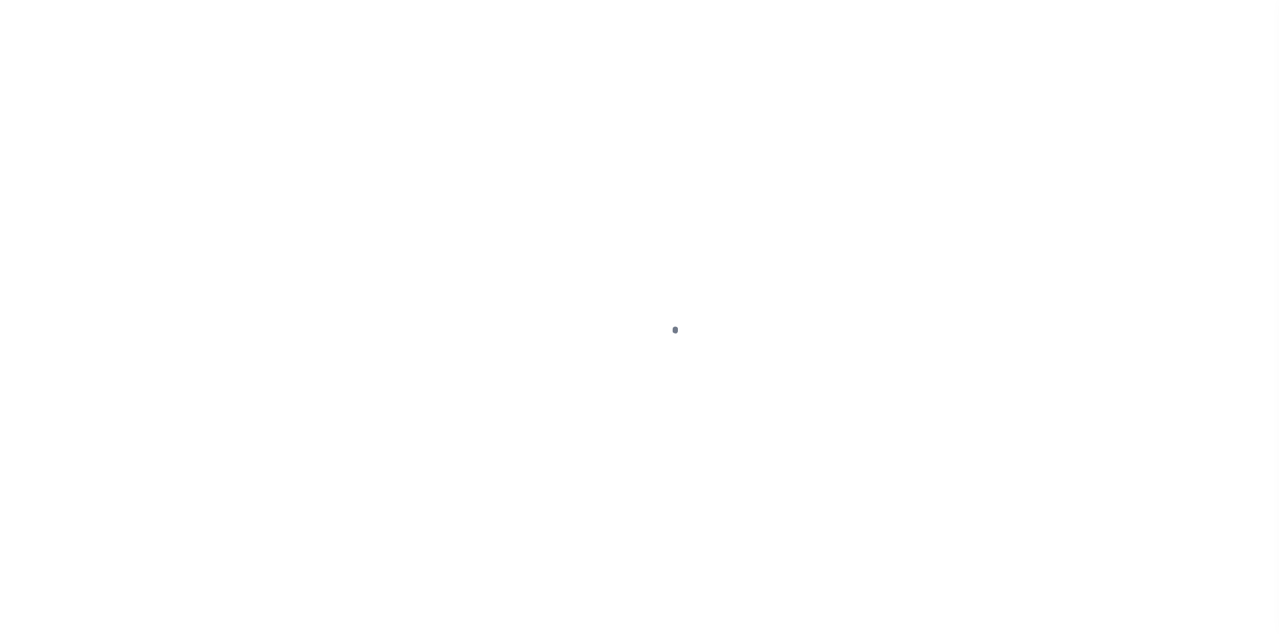
type input "6314"
type input "IN"
select select
select select "7366"
select select "3334"
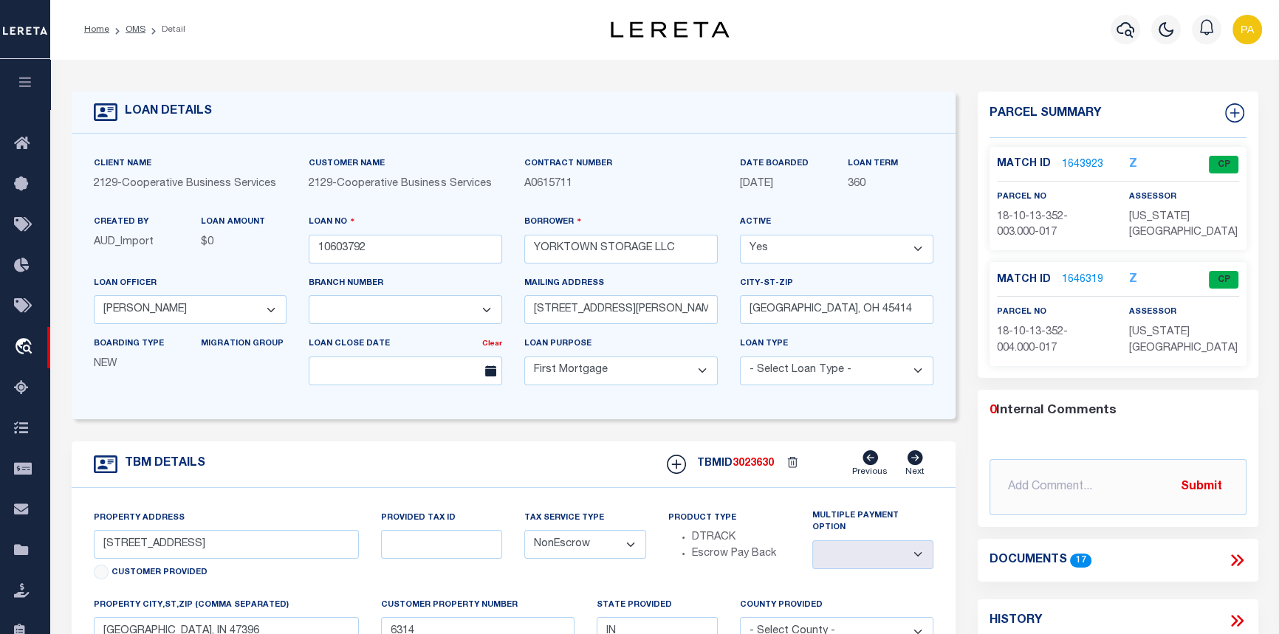
click at [1077, 163] on link "1643923" at bounding box center [1082, 165] width 41 height 16
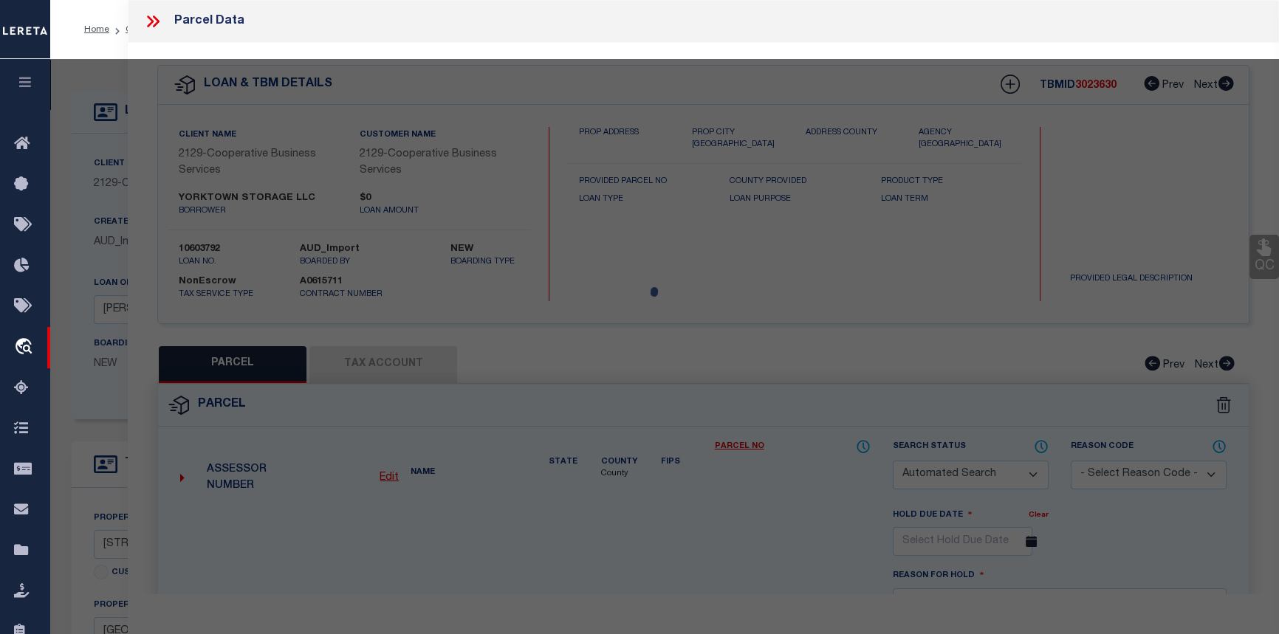
checkbox input "false"
select select "CP"
type input "NEXGEN REAL ESTATE LLC"
select select
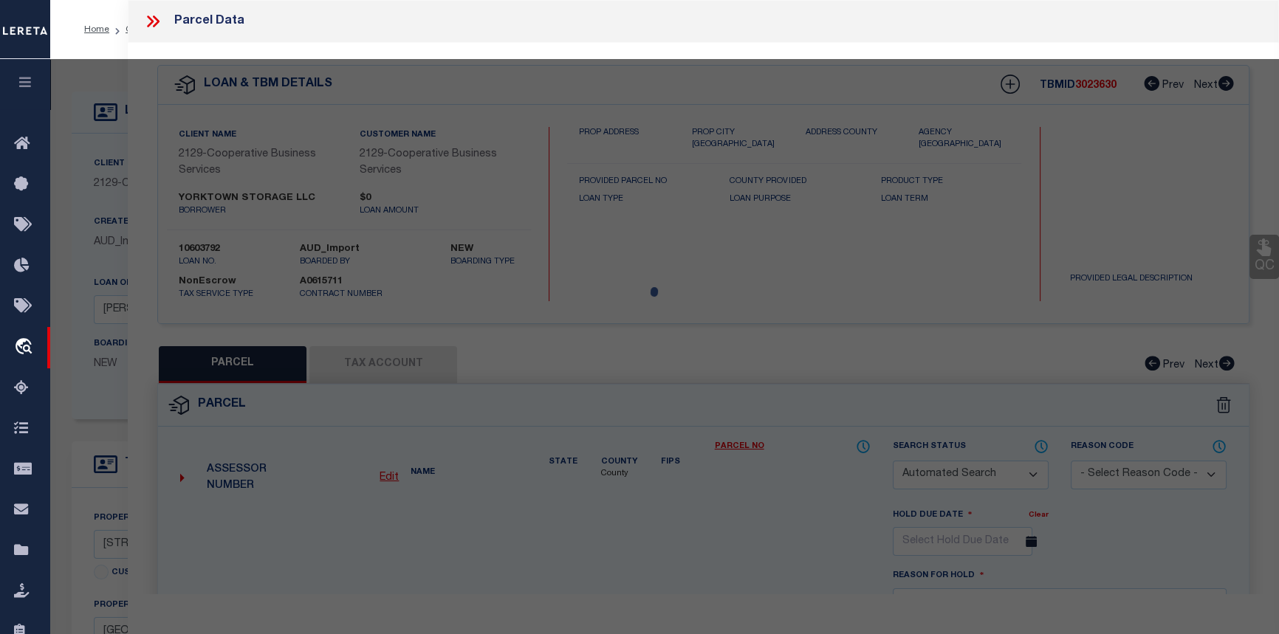
type input "1524 S NEBO"
checkbox input "false"
type input "[GEOGRAPHIC_DATA] IN 47396"
type textarea "PT SW QTR 0.8541Acres STR: 132009 IN: OUT:"
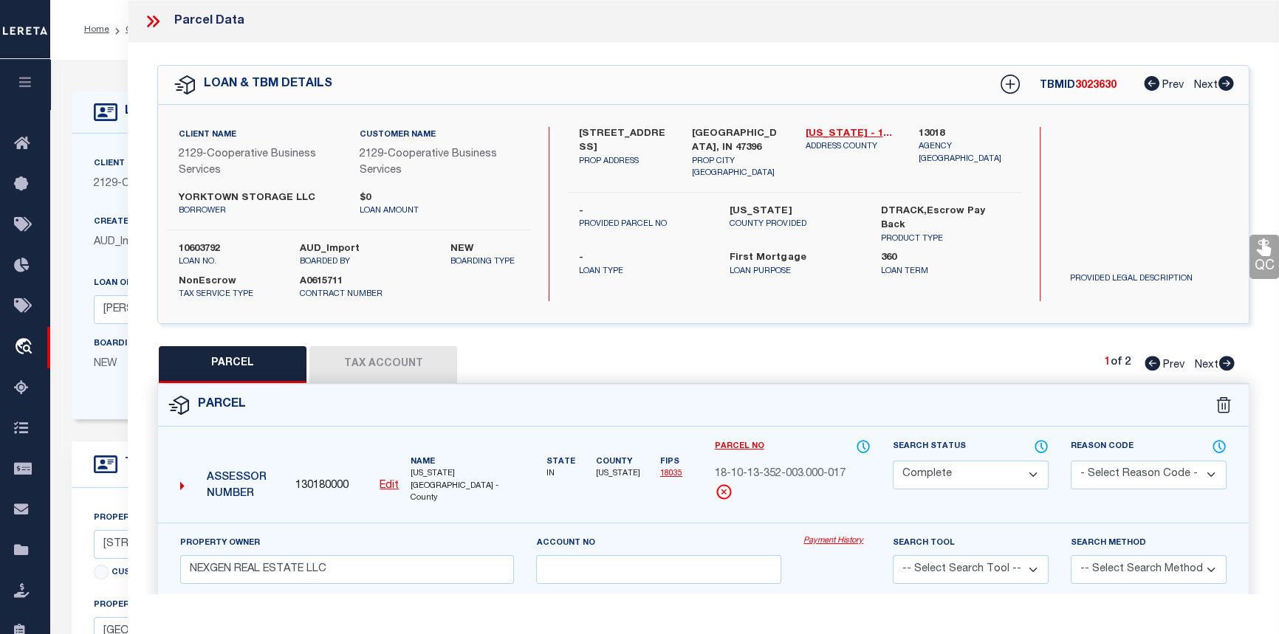
click at [845, 535] on link "Payment History" at bounding box center [837, 541] width 67 height 13
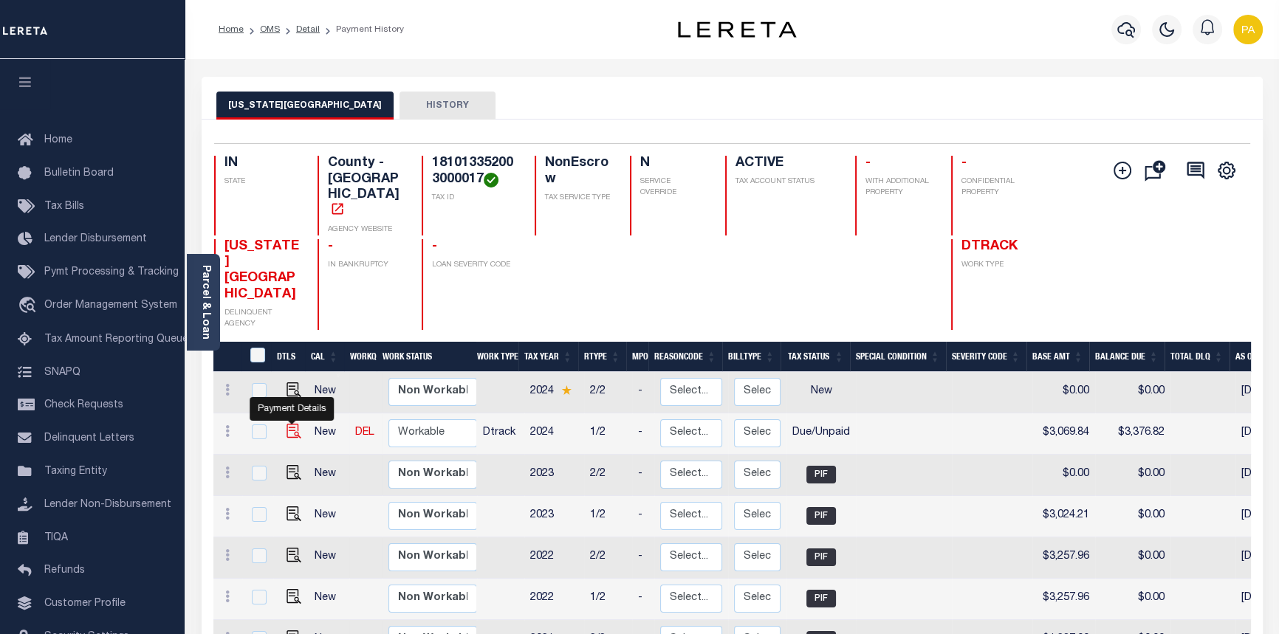
click at [292, 424] on img "" at bounding box center [294, 431] width 15 height 15
checkbox input "true"
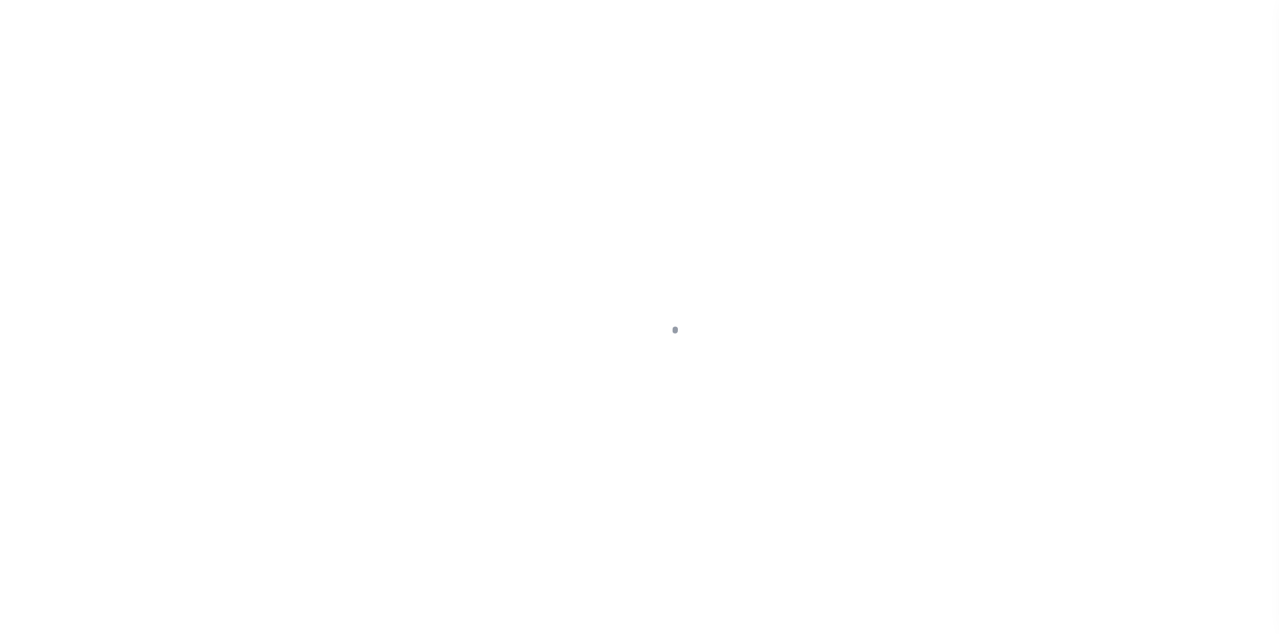
select select "DUE"
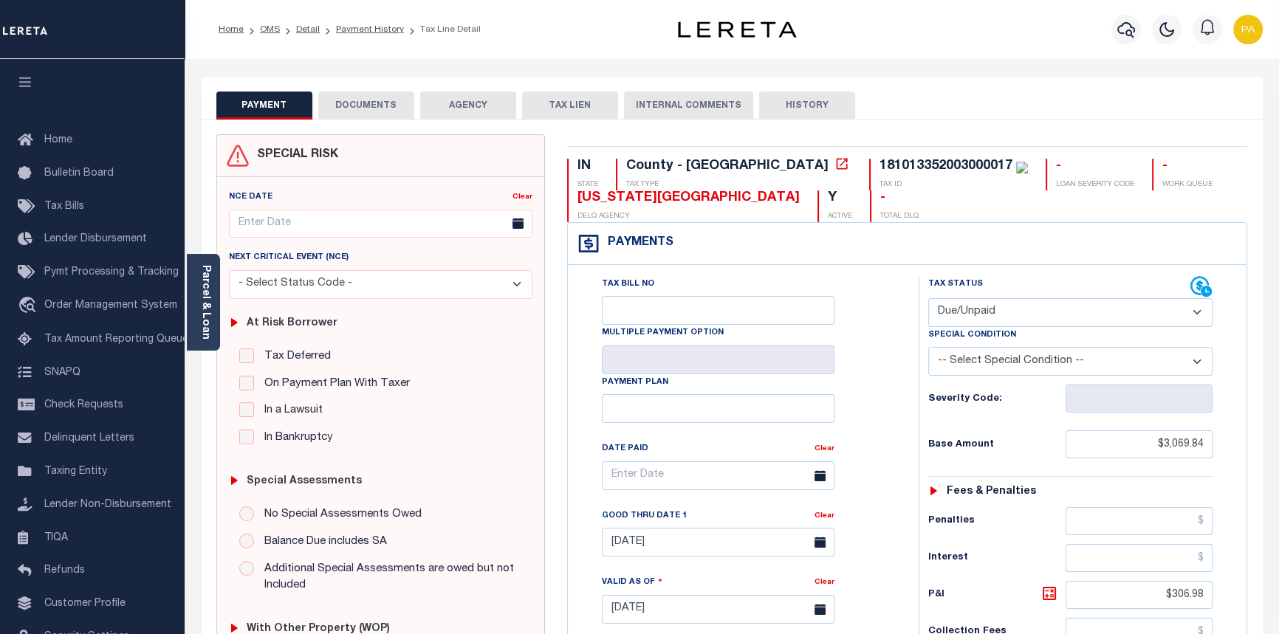
click at [363, 102] on button "DOCUMENTS" at bounding box center [366, 106] width 96 height 28
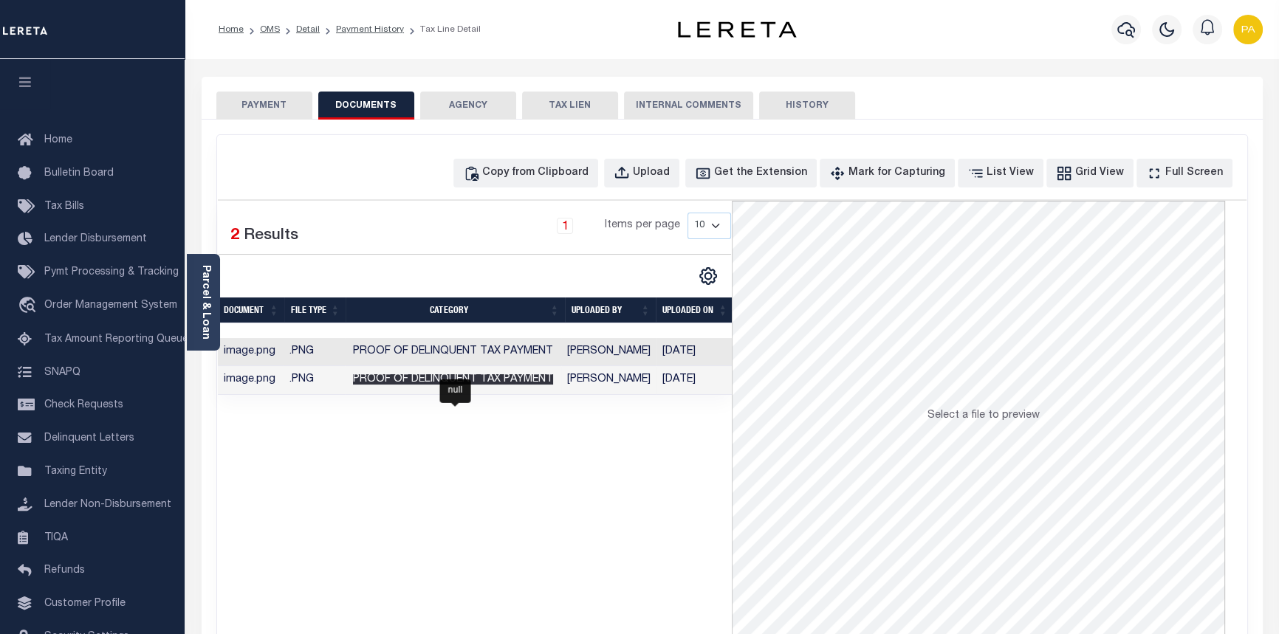
click at [535, 380] on span "Proof of Delinquent Tax Payment" at bounding box center [453, 379] width 200 height 10
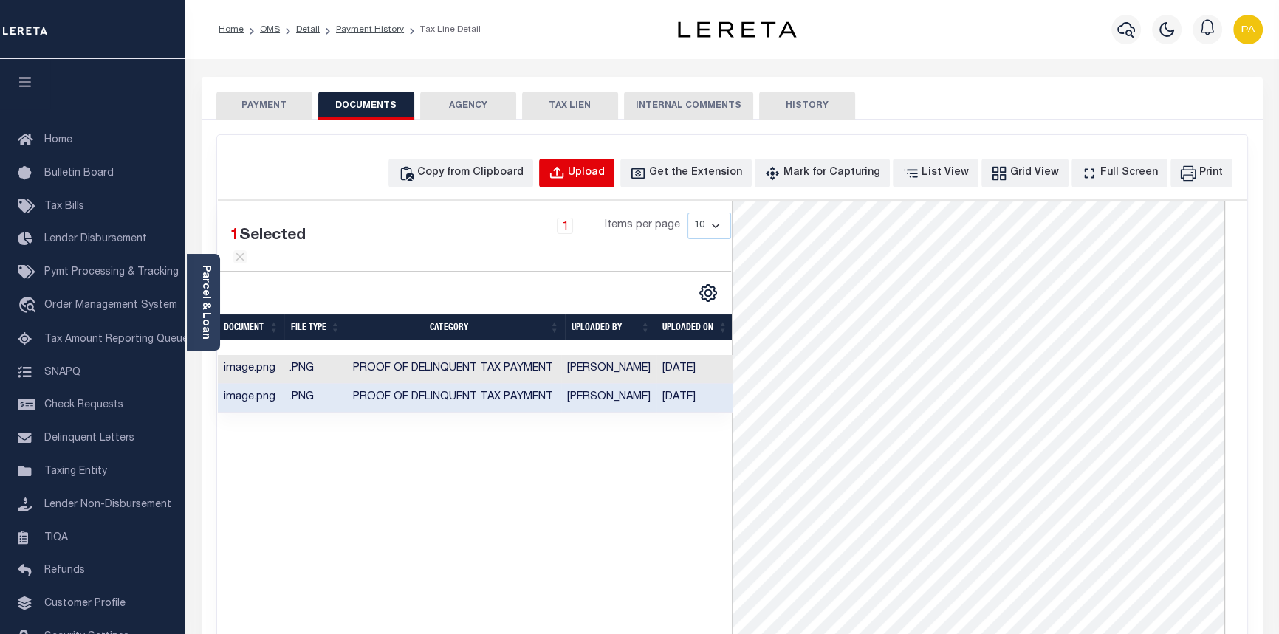
click at [605, 175] on div "Upload" at bounding box center [586, 173] width 37 height 16
select select "POP"
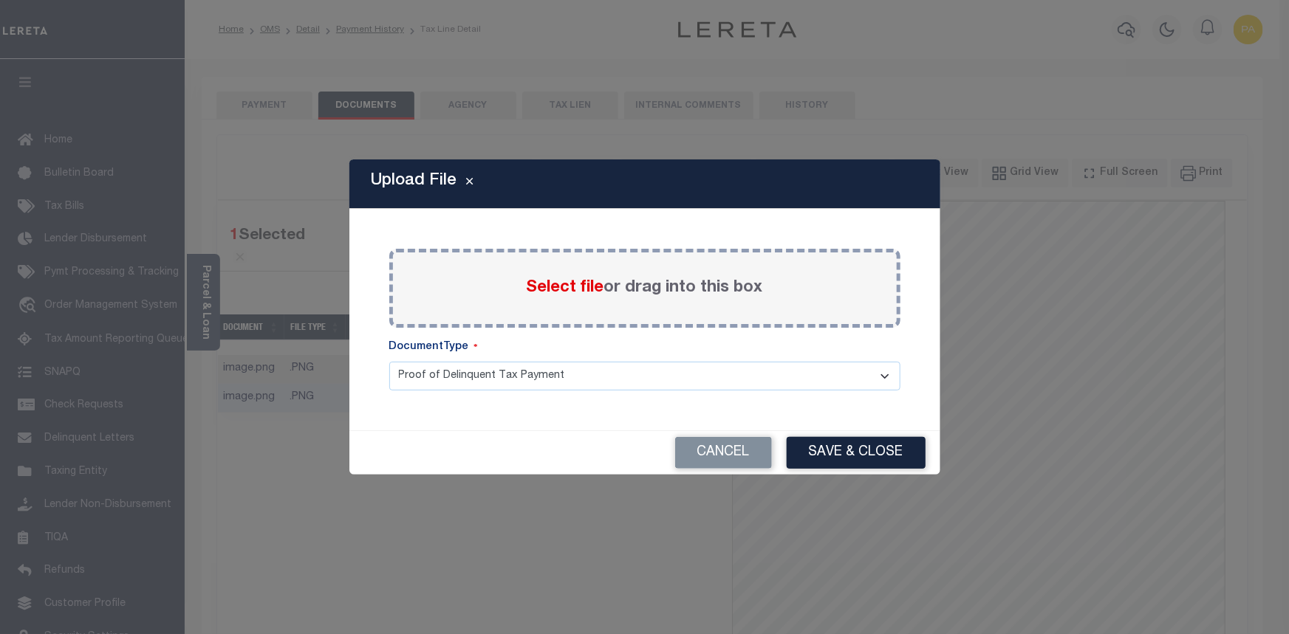
click at [580, 293] on span "Select file" at bounding box center [566, 288] width 78 height 16
click at [0, 0] on input "Select file or drag into this box" at bounding box center [0, 0] width 0 height 0
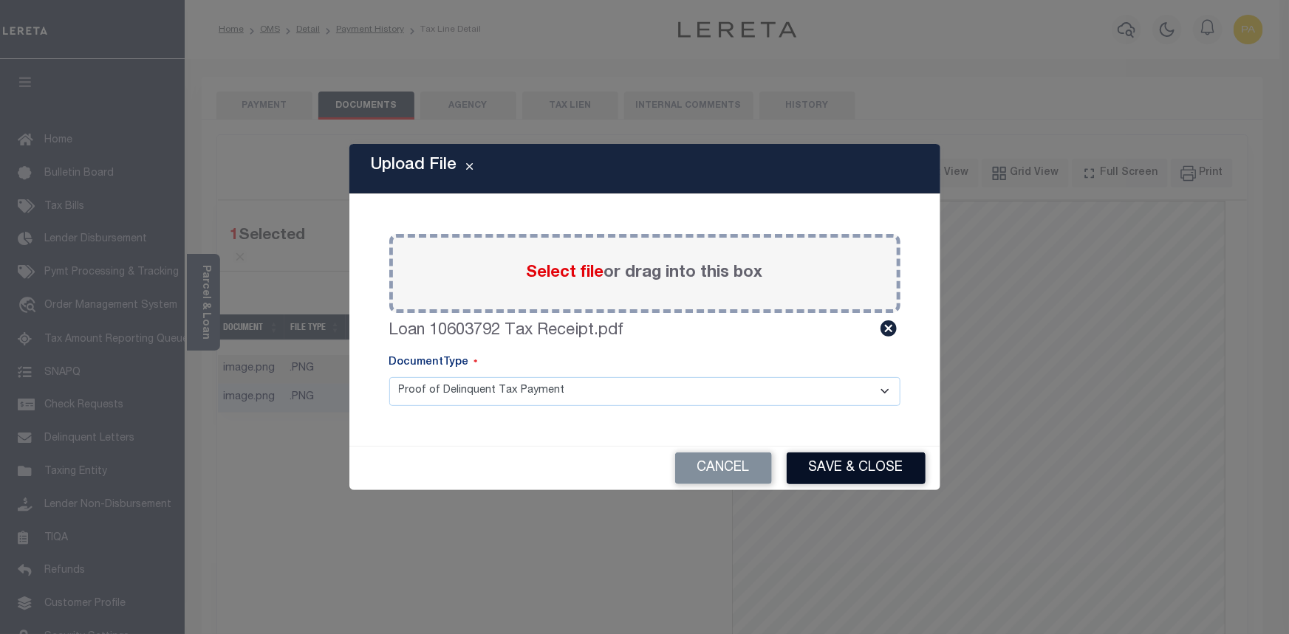
click at [852, 468] on button "Save & Close" at bounding box center [856, 469] width 139 height 32
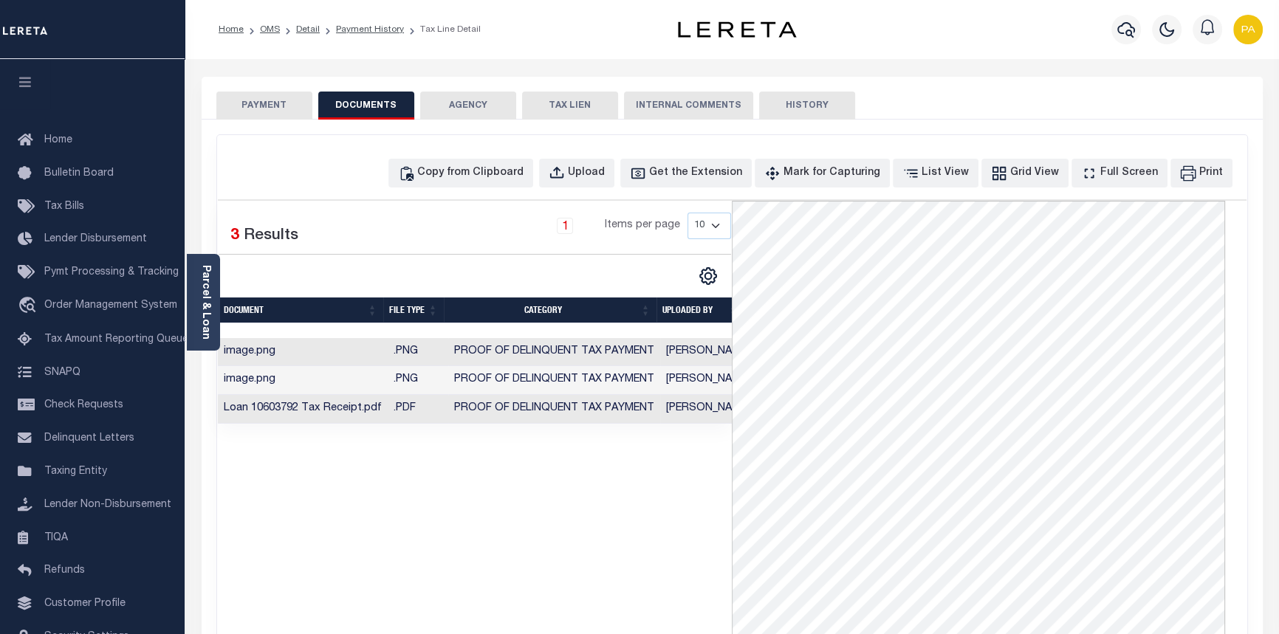
click at [253, 97] on button "PAYMENT" at bounding box center [264, 106] width 96 height 28
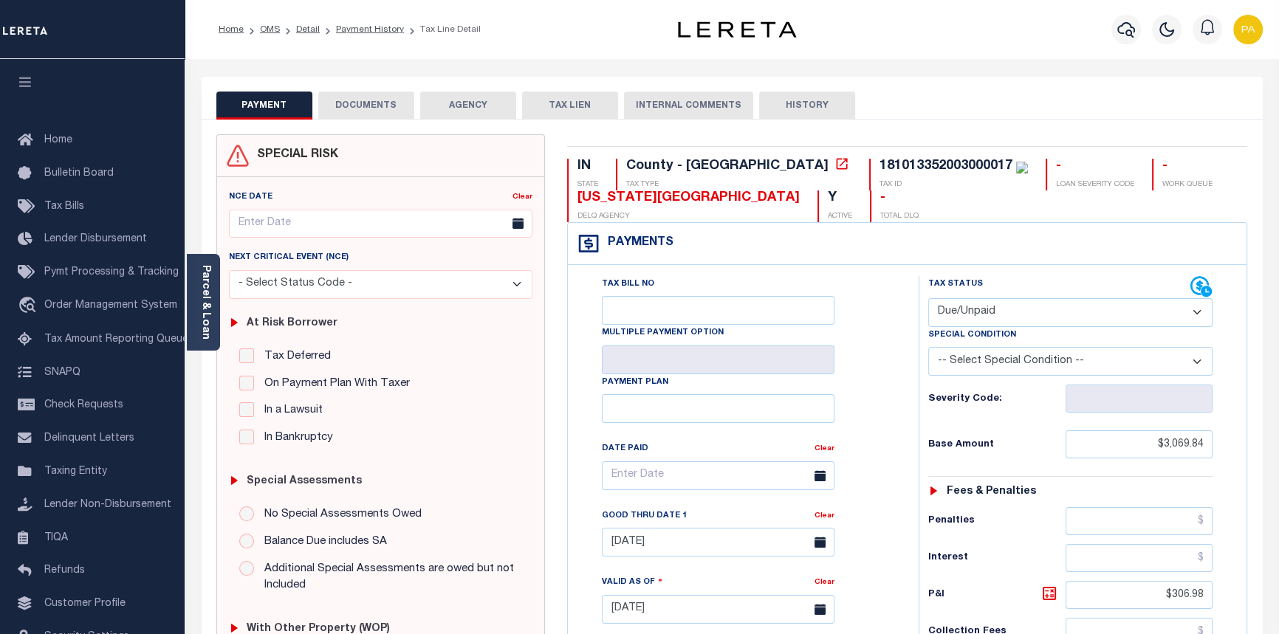
click at [1200, 315] on select "- Select Status Code - Open Due/Unpaid Paid Incomplete No Tax Due Internal Refu…" at bounding box center [1070, 312] width 285 height 29
select select "PYD"
click at [928, 299] on select "- Select Status Code - Open Due/Unpaid Paid Incomplete No Tax Due Internal Refu…" at bounding box center [1070, 312] width 285 height 29
type input "[DATE]"
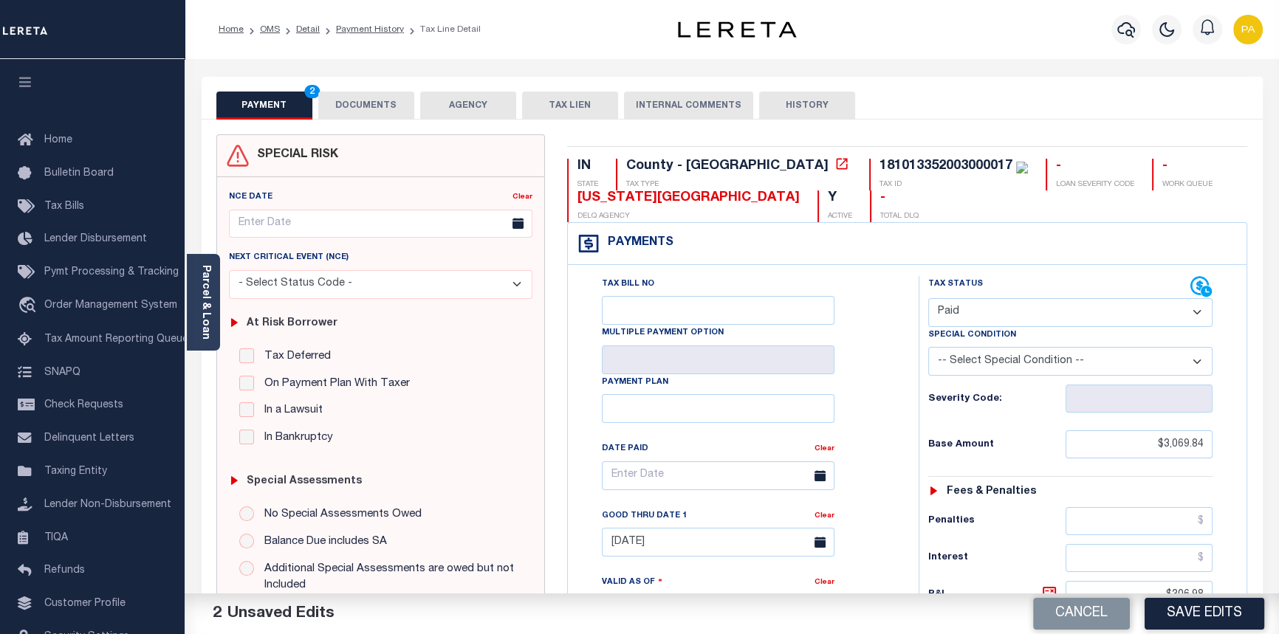
click at [823, 479] on icon at bounding box center [820, 475] width 11 height 11
click at [670, 485] on input "text" at bounding box center [718, 476] width 233 height 29
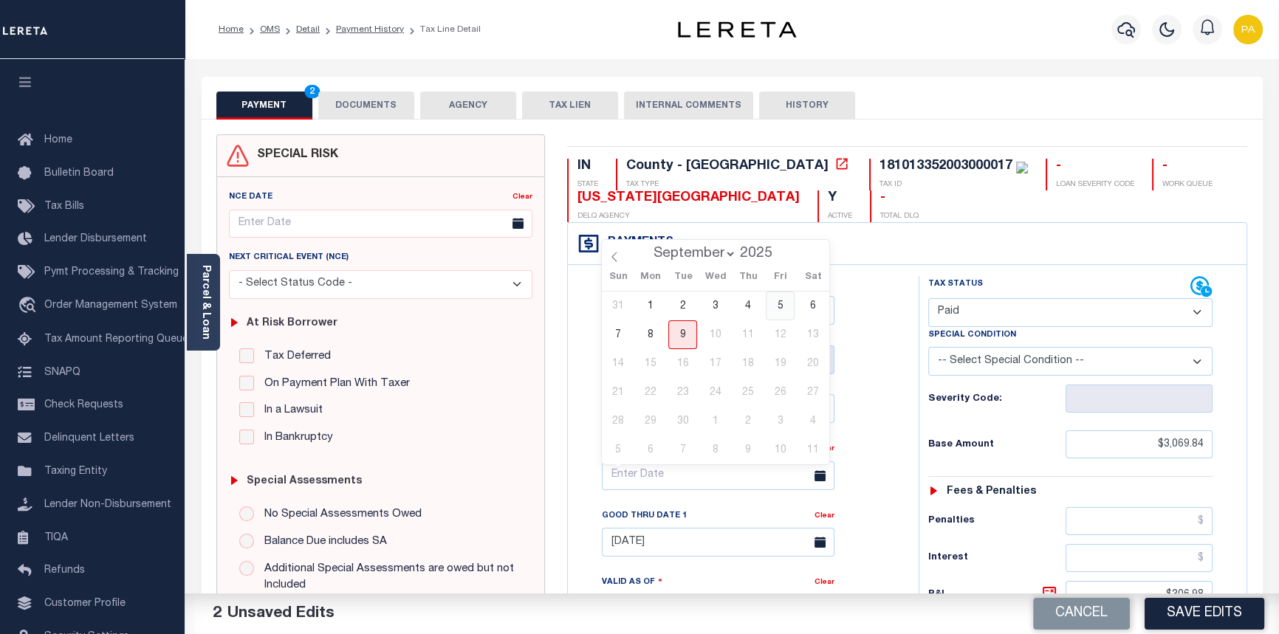
click at [779, 303] on span "5" at bounding box center [780, 306] width 29 height 29
type input "09/05/2025"
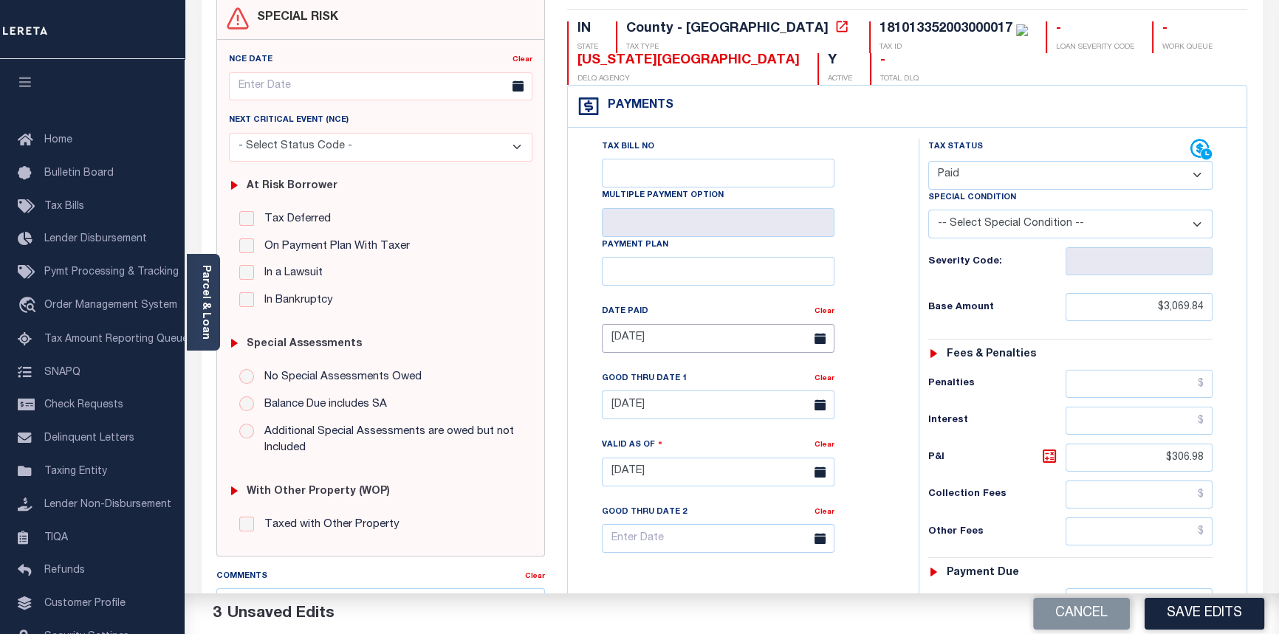
scroll to position [201, 0]
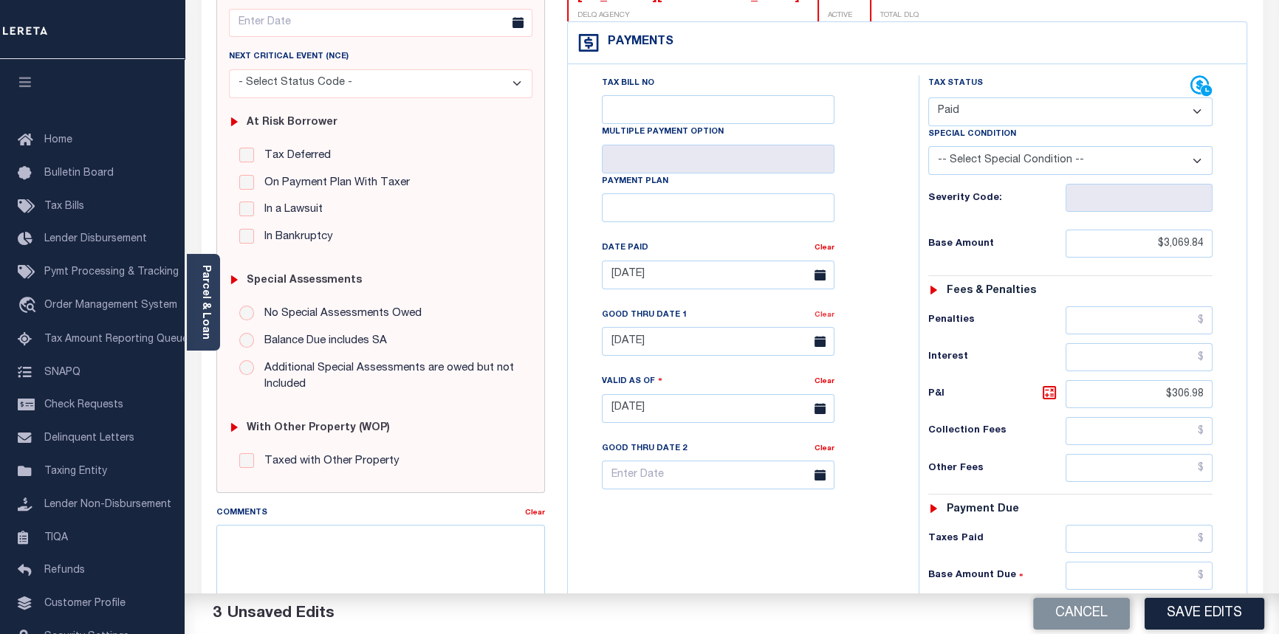
click at [826, 318] on link "Clear" at bounding box center [825, 315] width 20 height 7
click at [1204, 539] on input "text" at bounding box center [1140, 539] width 148 height 28
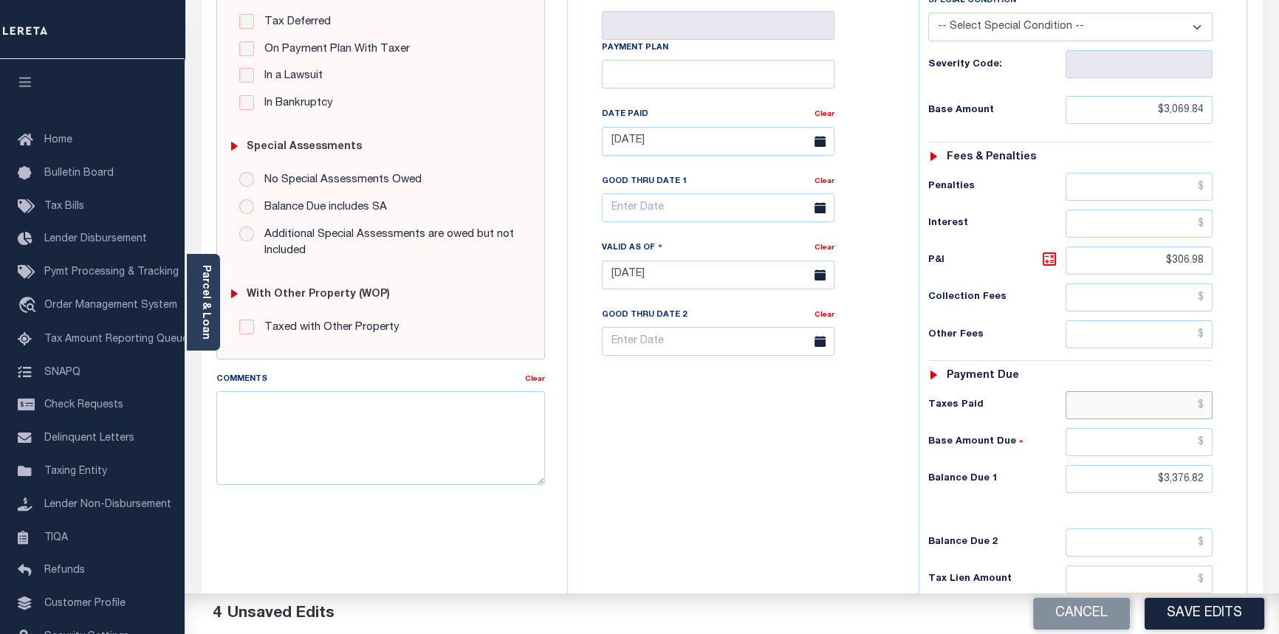
scroll to position [335, 0]
click at [1202, 403] on input "text" at bounding box center [1140, 405] width 148 height 28
click at [1202, 400] on input "text" at bounding box center [1140, 405] width 148 height 28
type input "$3,376.82"
click at [1199, 439] on input "text" at bounding box center [1140, 442] width 148 height 28
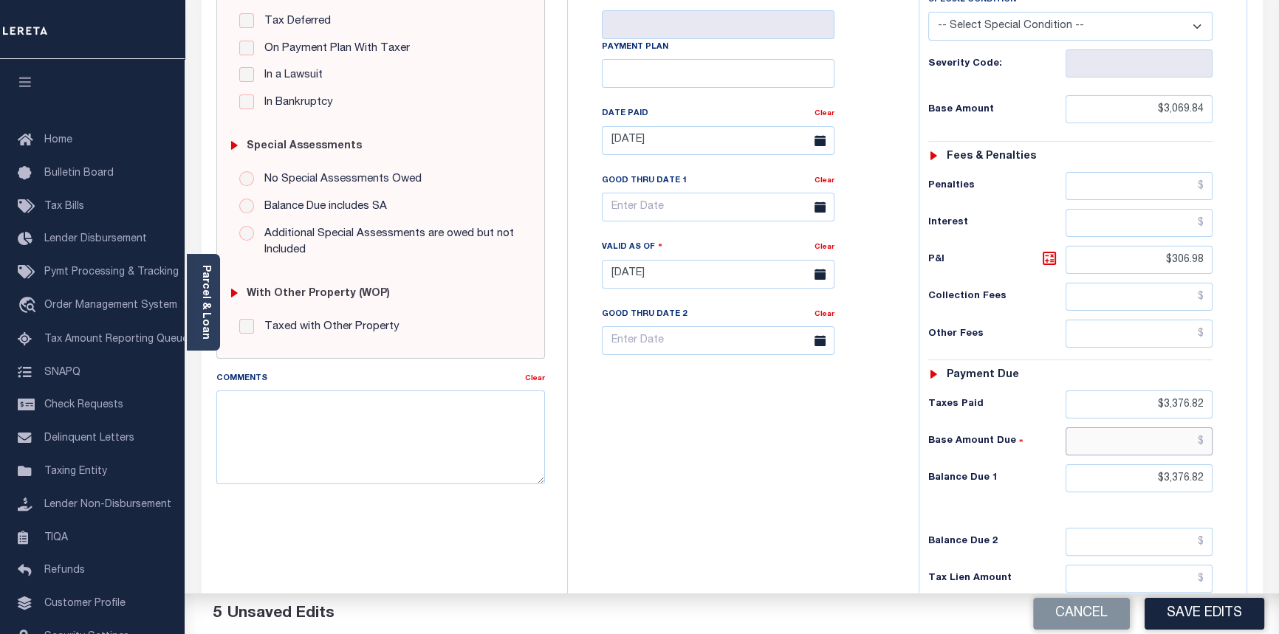
click at [1204, 439] on input "text" at bounding box center [1140, 442] width 148 height 28
type input "$0.00"
drag, startPoint x: 1150, startPoint y: 483, endPoint x: 1288, endPoint y: 476, distance: 138.3
click at [1279, 476] on html "Home OMS Detail Payment History Tax Line Detail" at bounding box center [639, 221] width 1279 height 1112
type input "$0.00"
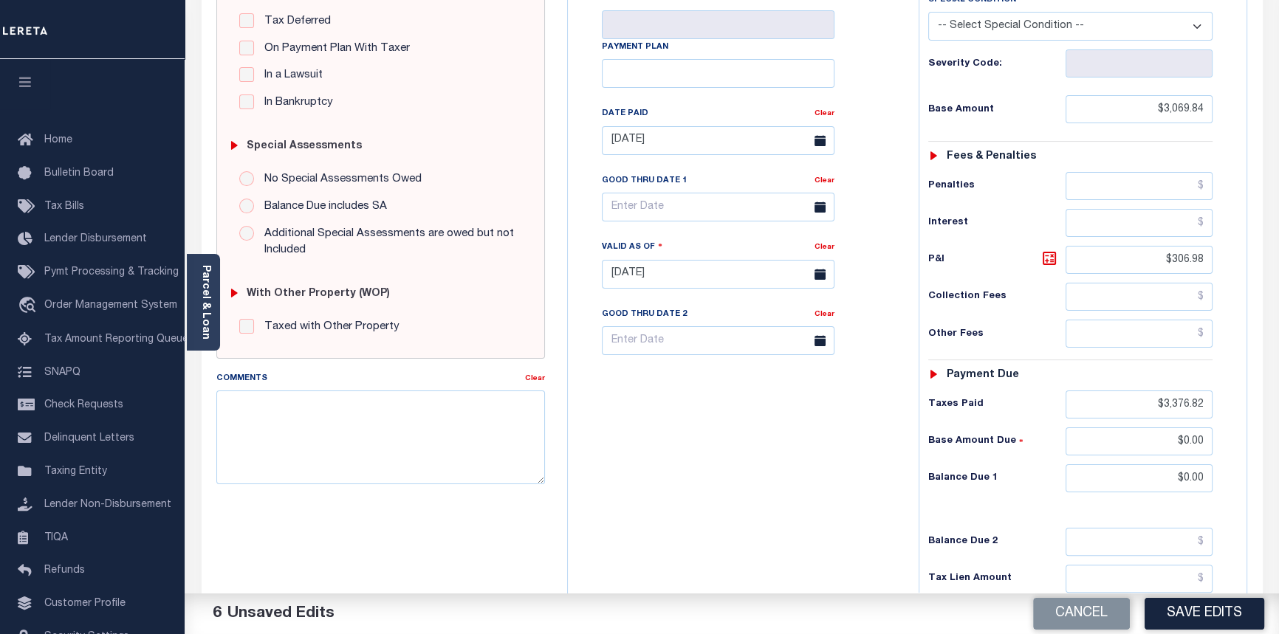
click at [697, 462] on div "Tax Bill No Multiple Payment Option Payment Plan Clear" at bounding box center [740, 267] width 336 height 652
click at [235, 399] on textarea "Comments" at bounding box center [380, 437] width 329 height 93
type textarea "09/09/2025pk See imaged tax receipt."
click at [1174, 620] on button "Save Edits" at bounding box center [1205, 614] width 120 height 32
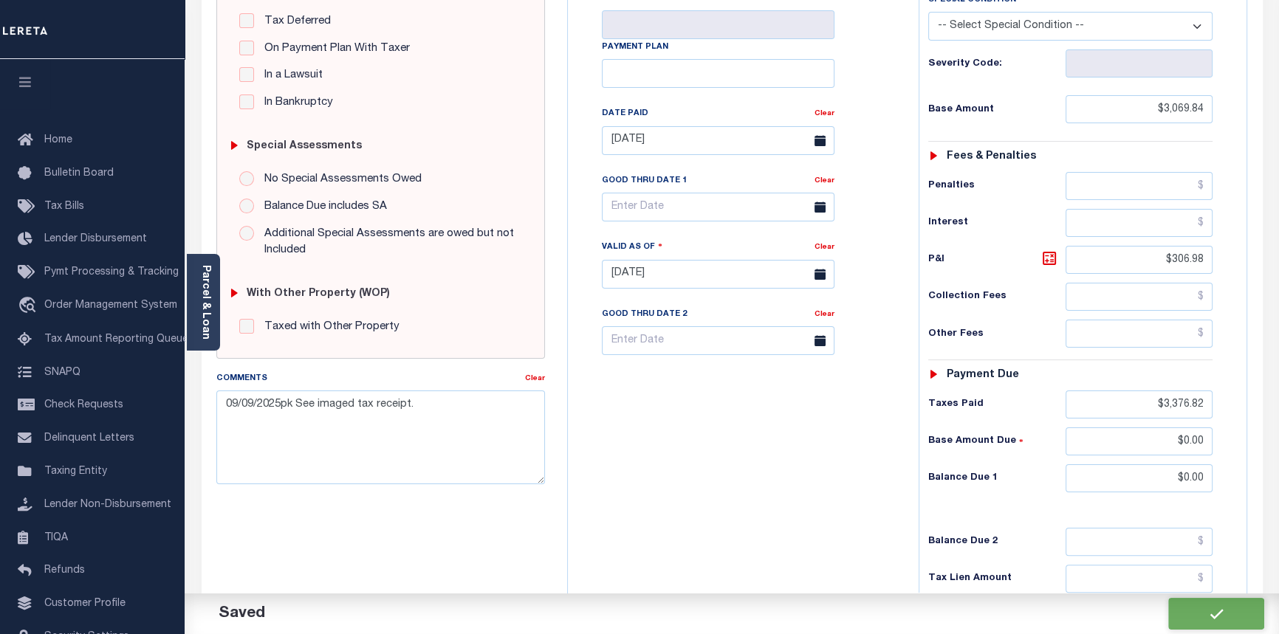
checkbox input "false"
type input "$3,069.84"
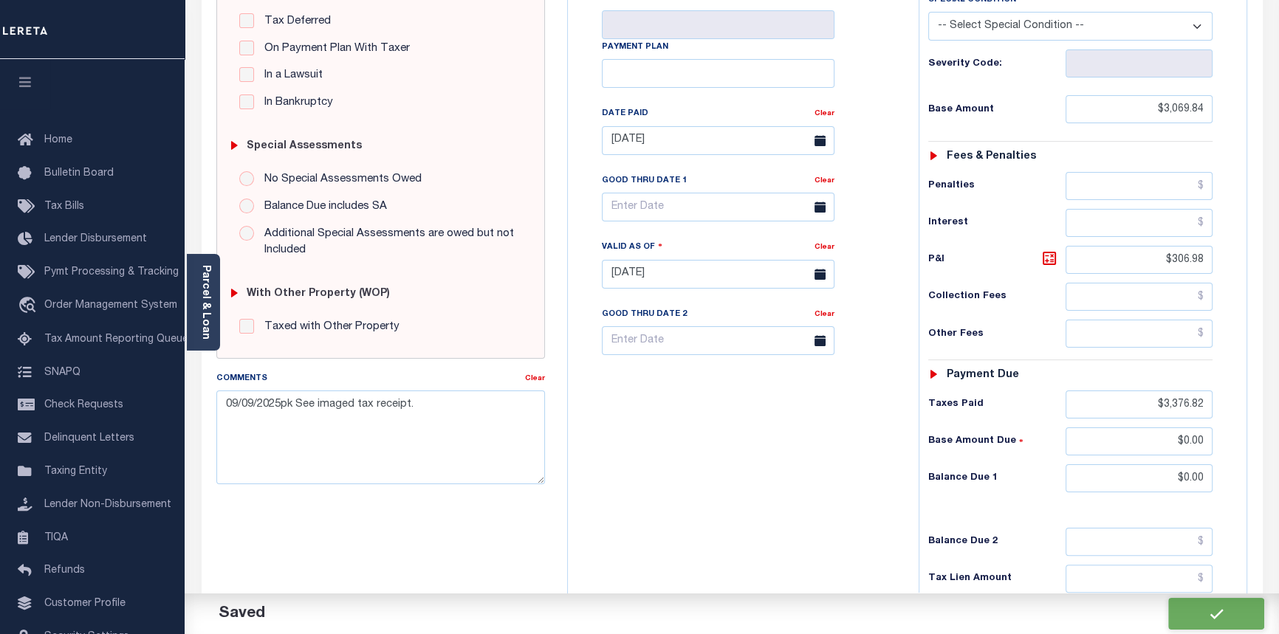
type input "$306.98"
type input "$3,376.82"
type input "$0"
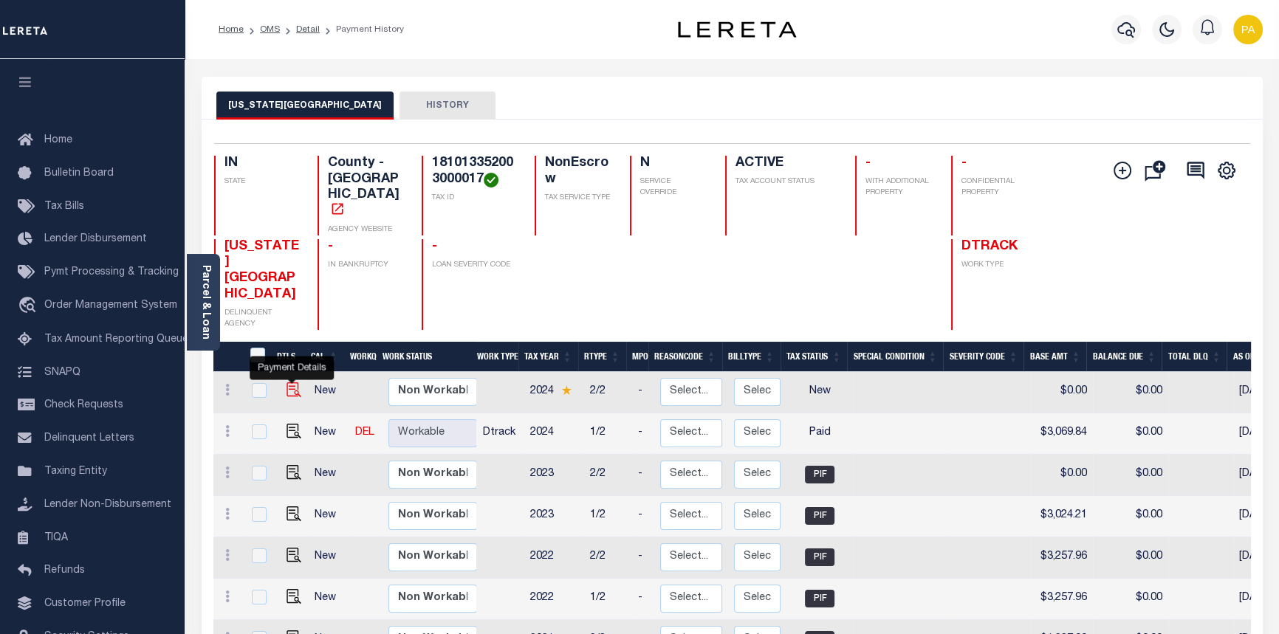
click at [290, 383] on img "" at bounding box center [294, 390] width 15 height 15
checkbox input "true"
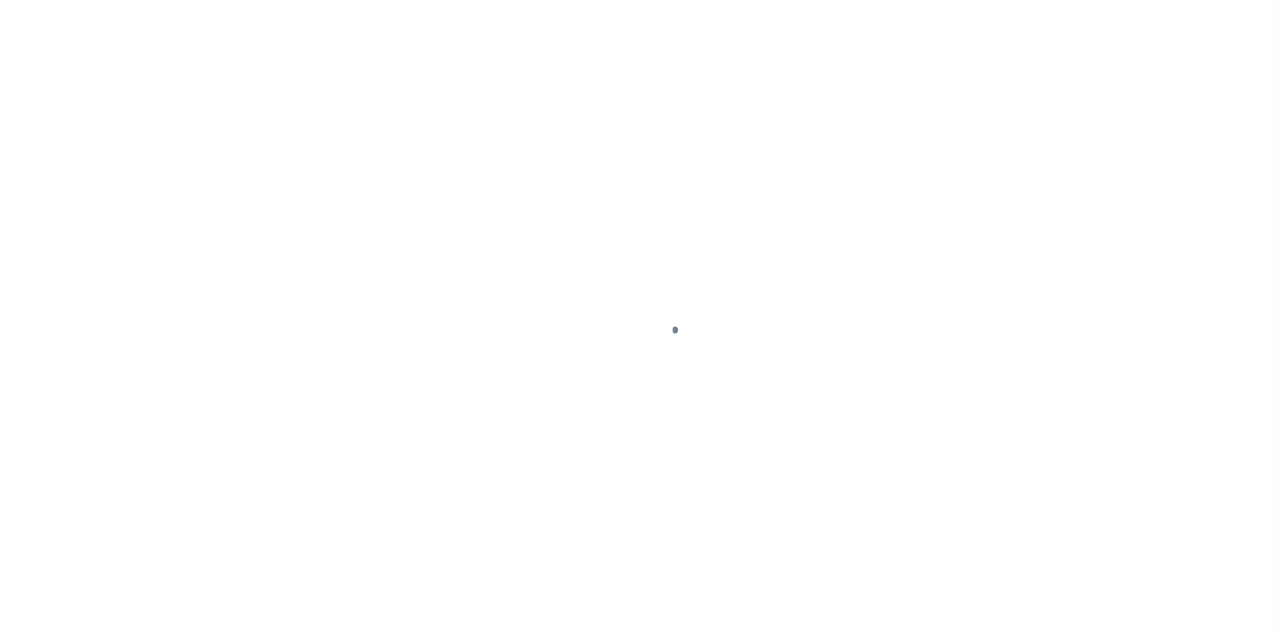
select select "NW2"
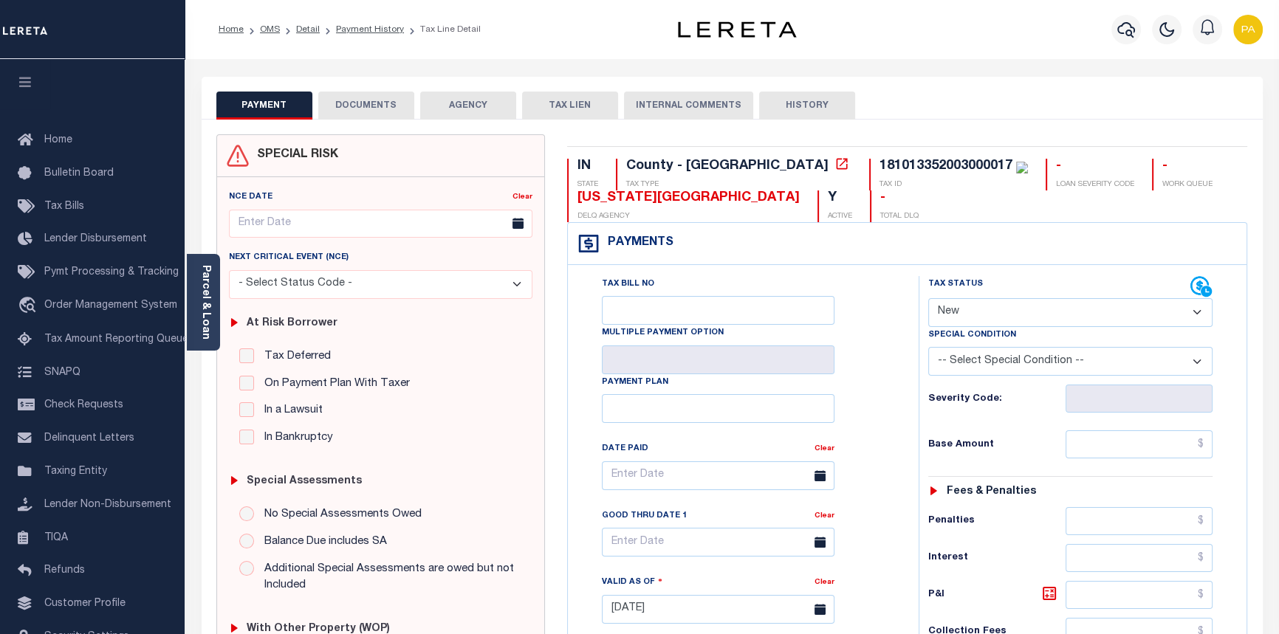
click at [377, 100] on button "DOCUMENTS" at bounding box center [366, 106] width 96 height 28
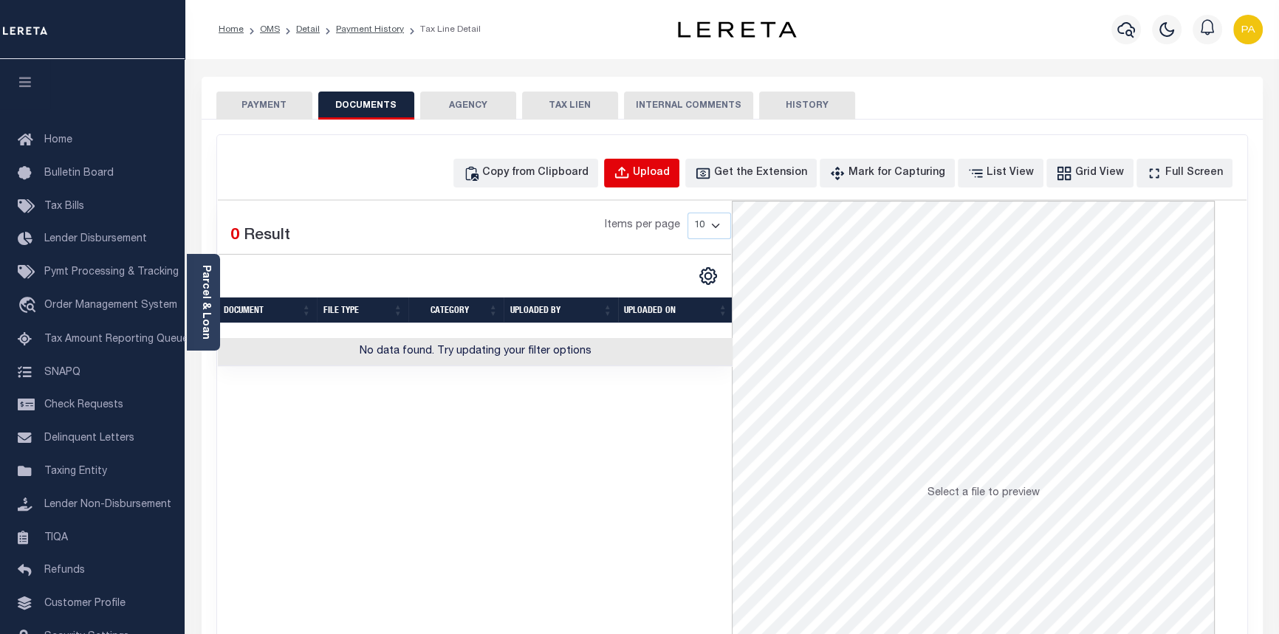
click at [670, 173] on div "Upload" at bounding box center [651, 173] width 37 height 16
select select "POP"
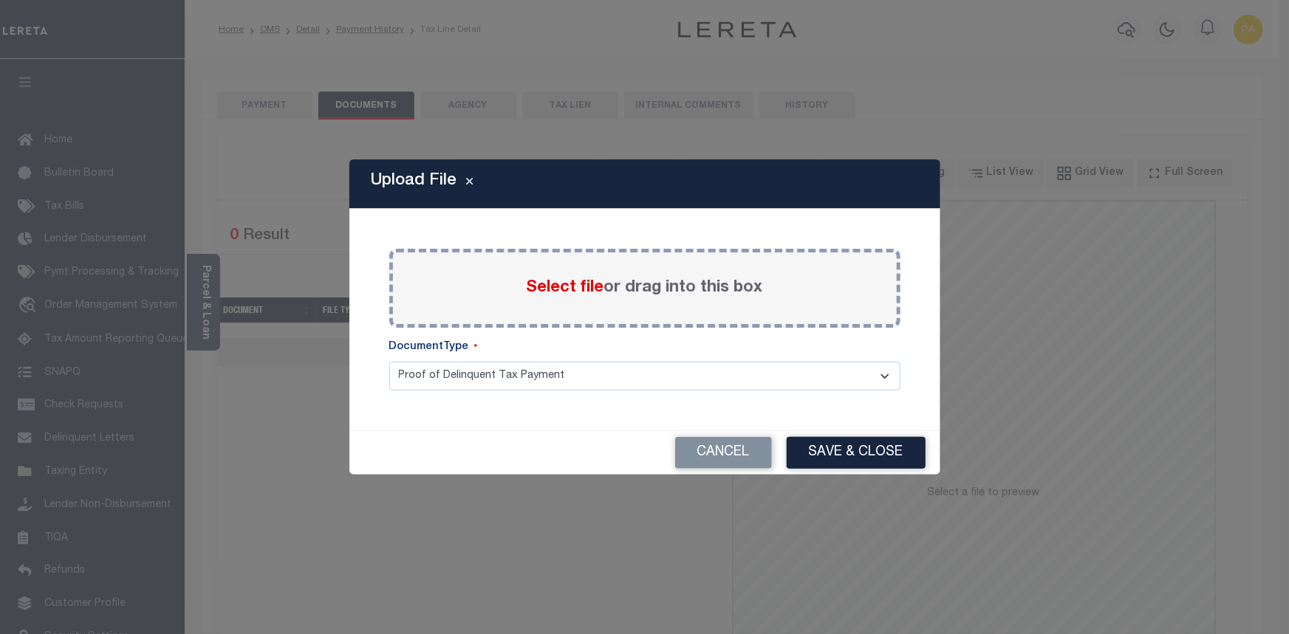
click at [568, 287] on span "Select file" at bounding box center [566, 288] width 78 height 16
click at [0, 0] on input "Select file or drag into this box" at bounding box center [0, 0] width 0 height 0
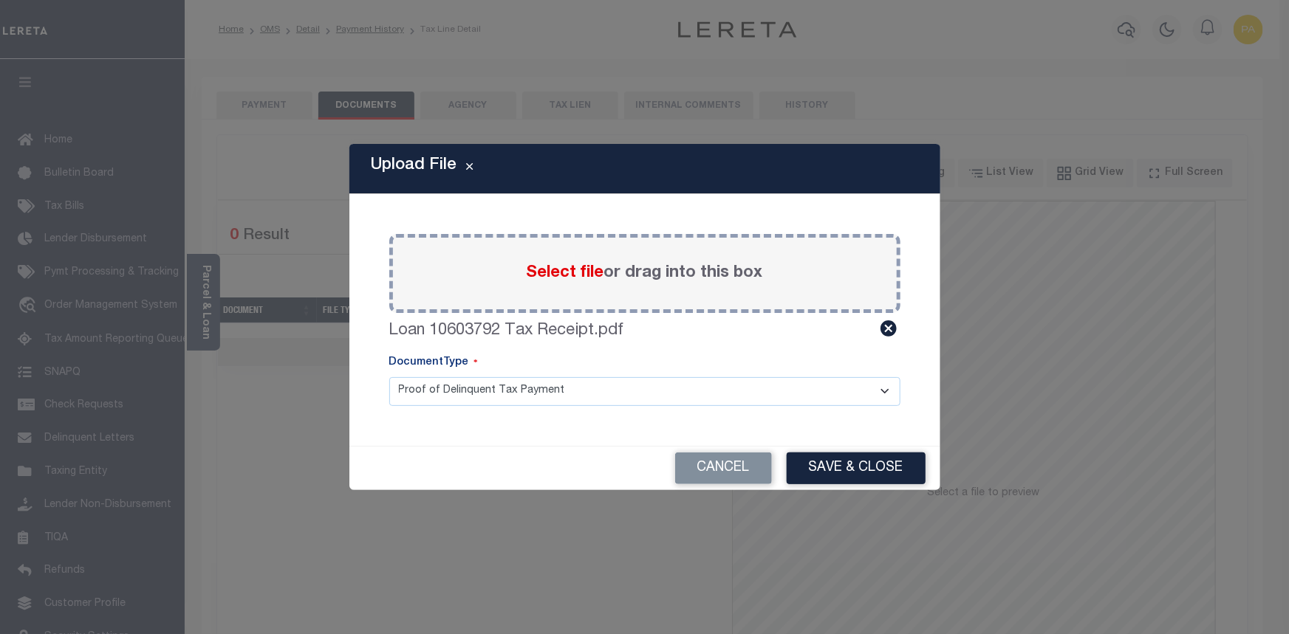
click at [882, 473] on button "Save & Close" at bounding box center [856, 469] width 139 height 32
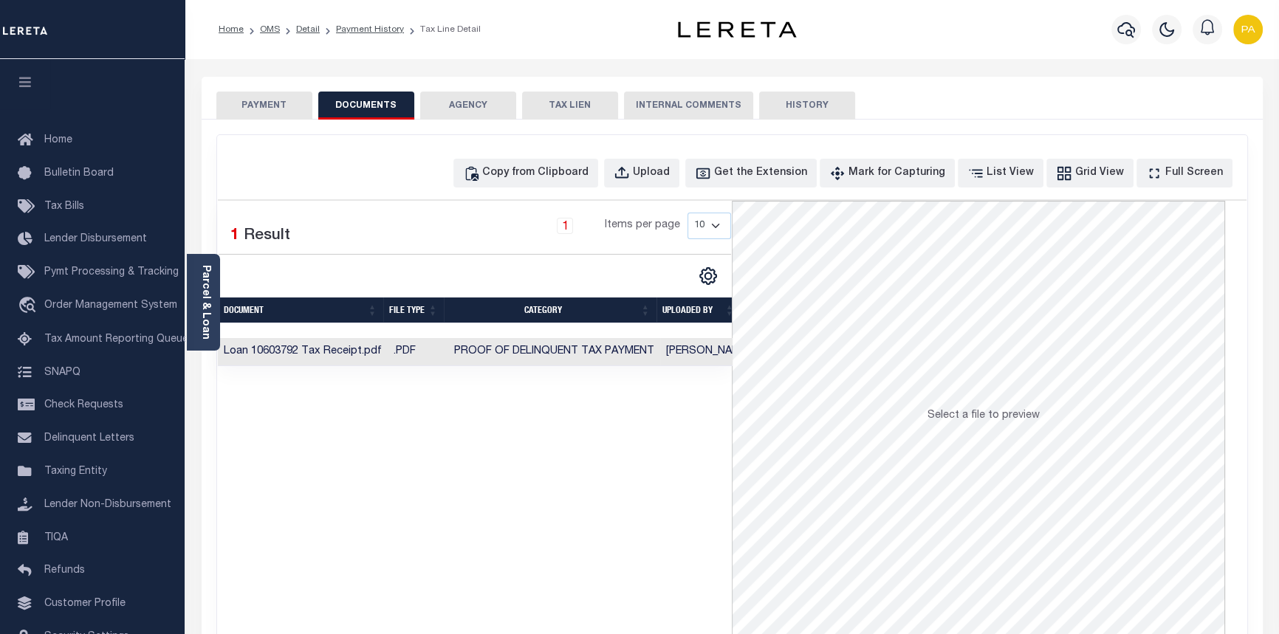
click at [273, 113] on button "PAYMENT" at bounding box center [264, 106] width 96 height 28
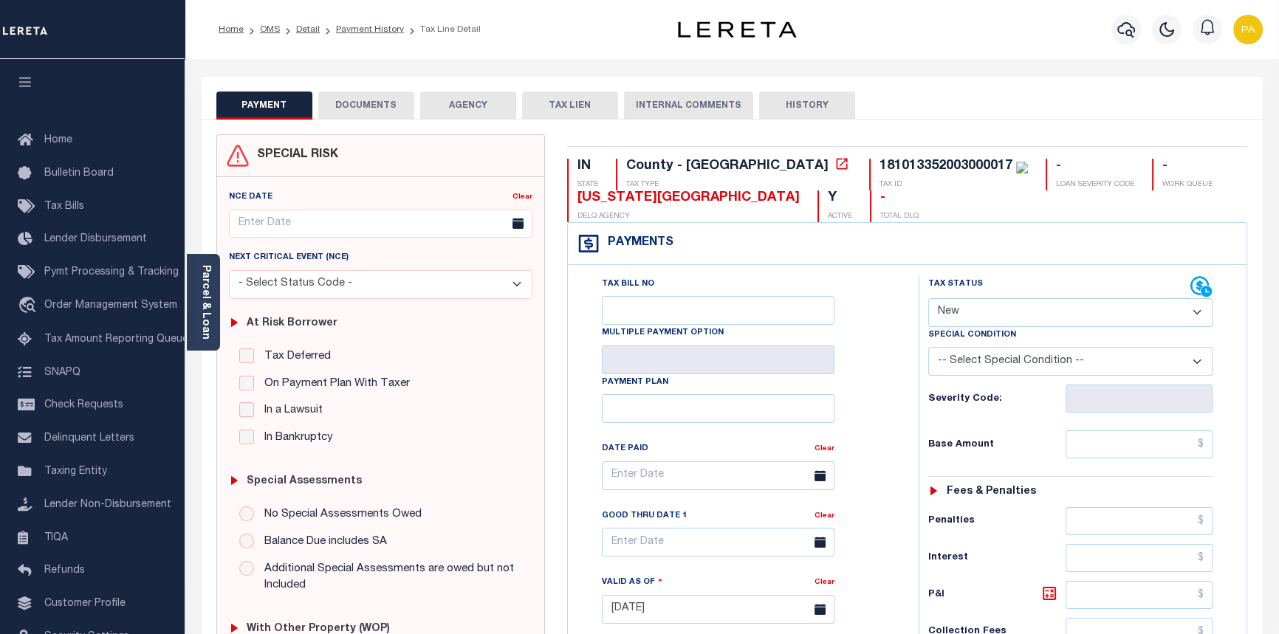
click at [1022, 317] on select "- Select Status Code - Open Due/Unpaid Paid Incomplete No Tax Due Internal Refu…" at bounding box center [1070, 312] width 285 height 29
select select "PYD"
click at [928, 299] on select "- Select Status Code - Open Due/Unpaid Paid Incomplete No Tax Due Internal Refu…" at bounding box center [1070, 312] width 285 height 29
type input "09/09/2025"
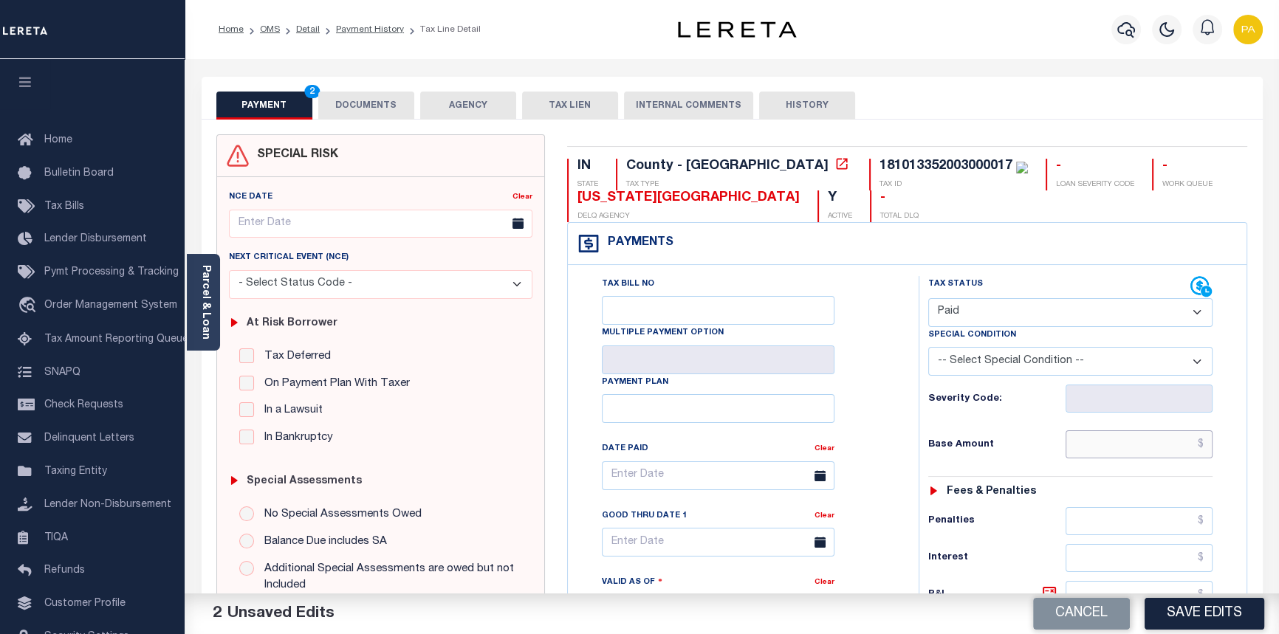
click at [1208, 448] on input "text" at bounding box center [1140, 445] width 148 height 28
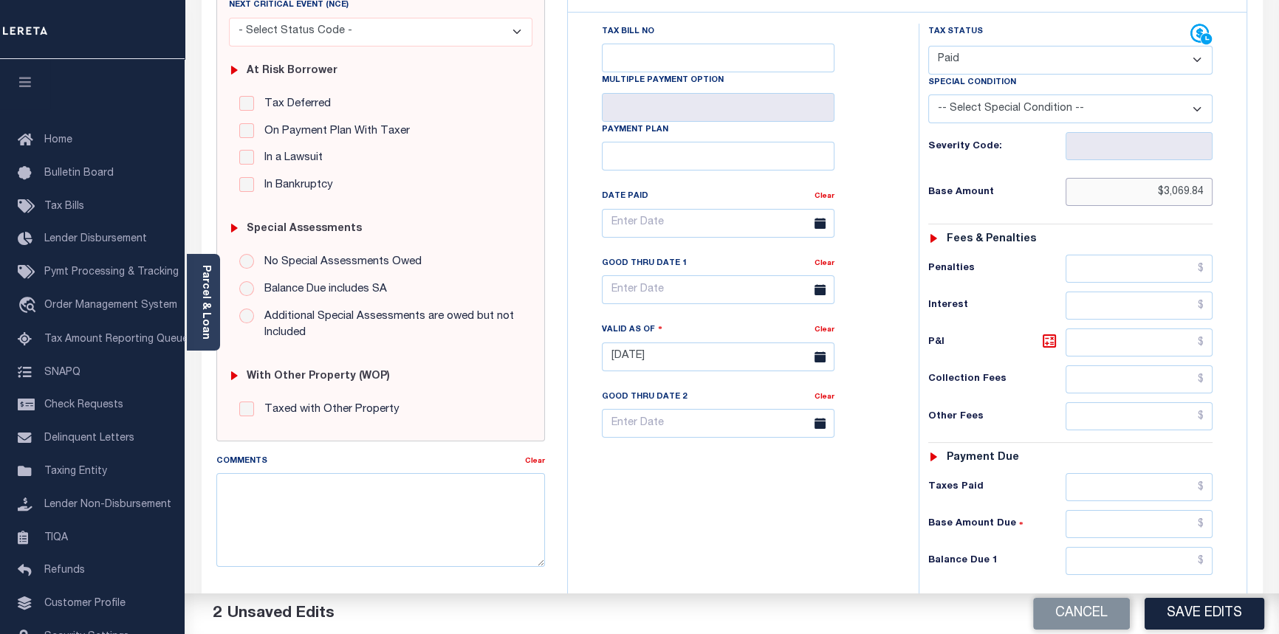
scroll to position [268, 0]
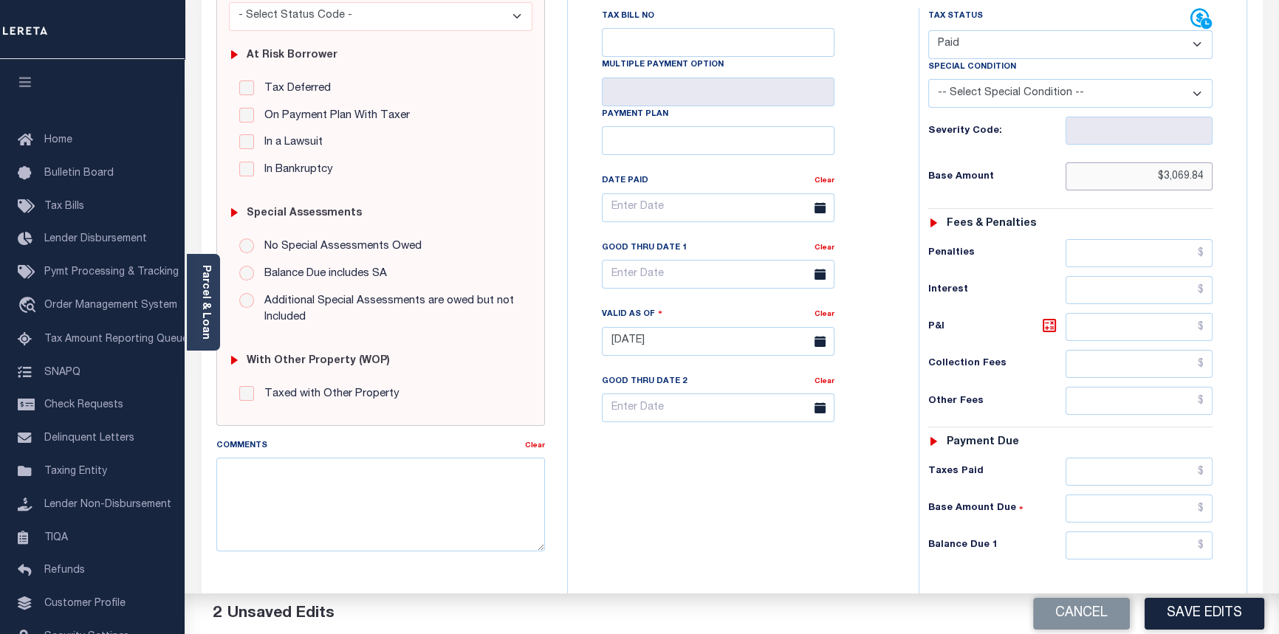
type input "$3,069.84"
click at [1200, 479] on input "text" at bounding box center [1140, 472] width 148 height 28
type input "$3,069.84"
click at [1210, 510] on input "text" at bounding box center [1140, 509] width 148 height 28
type input "$0.00"
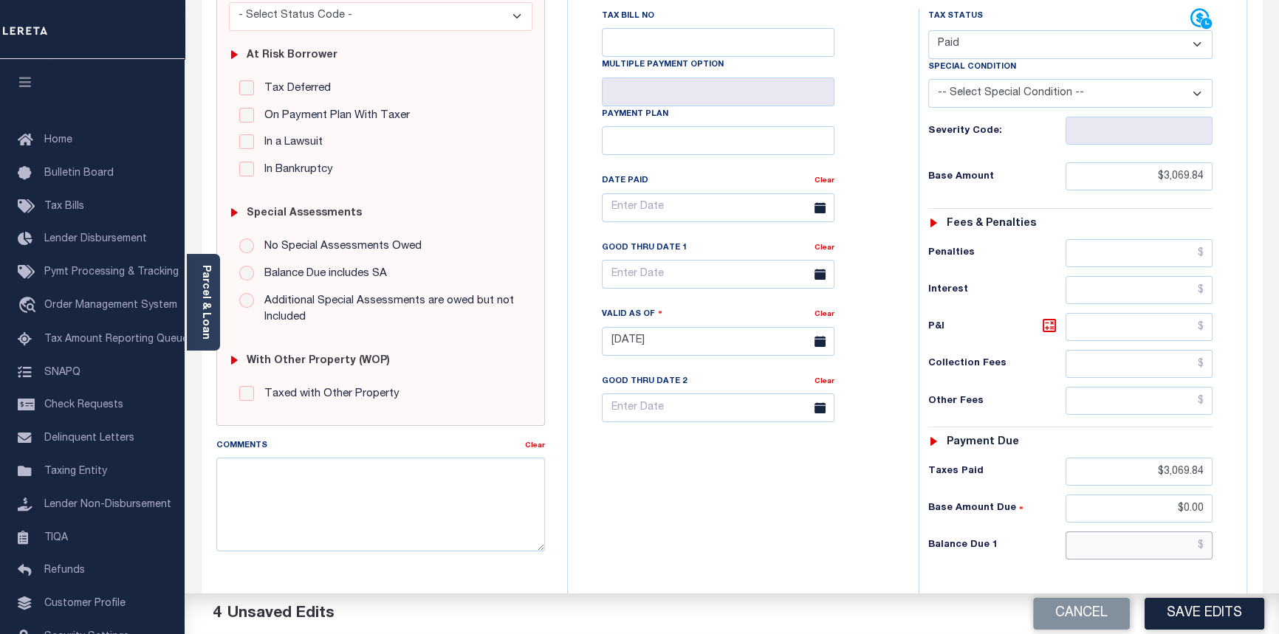
click at [1205, 548] on input "text" at bounding box center [1140, 546] width 148 height 28
type input "$0.00"
click at [261, 486] on textarea "Comments" at bounding box center [380, 504] width 329 height 93
type textarea "09/09/2025pk See imaged tax receipt."
click at [690, 230] on div "Tax Bill No Multiple Payment Option Payment Plan Clear" at bounding box center [740, 215] width 314 height 414
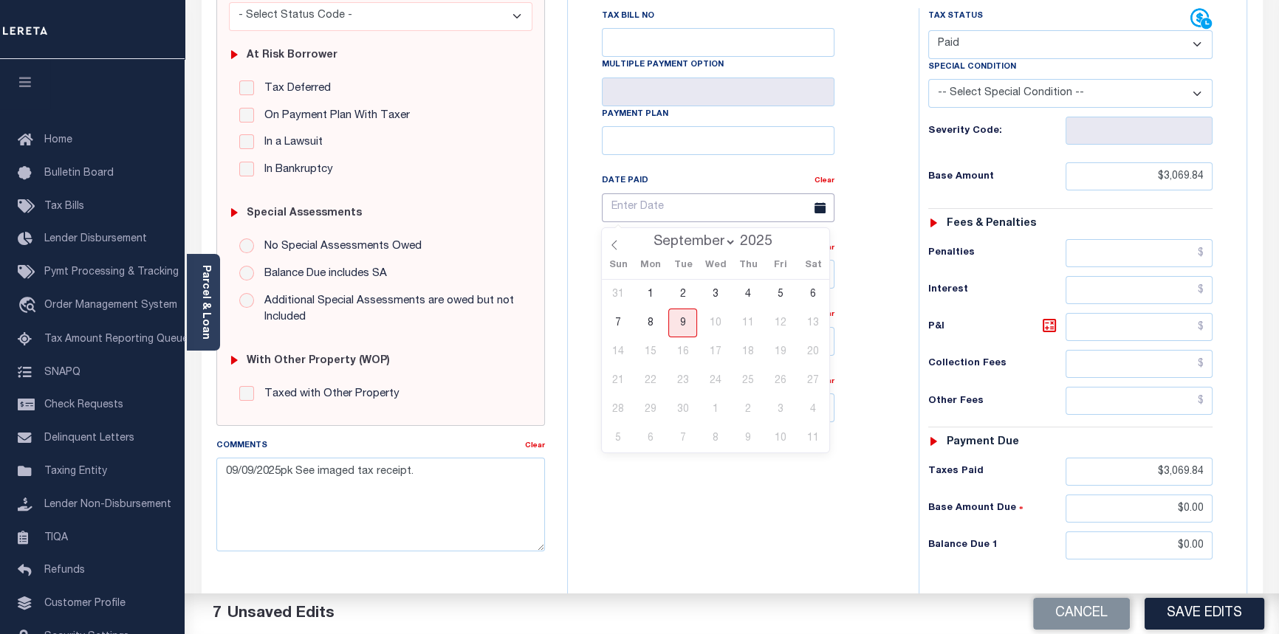
click at [693, 216] on input "text" at bounding box center [718, 208] width 233 height 29
click at [780, 294] on span "5" at bounding box center [780, 294] width 29 height 29
type input "09/05/2025"
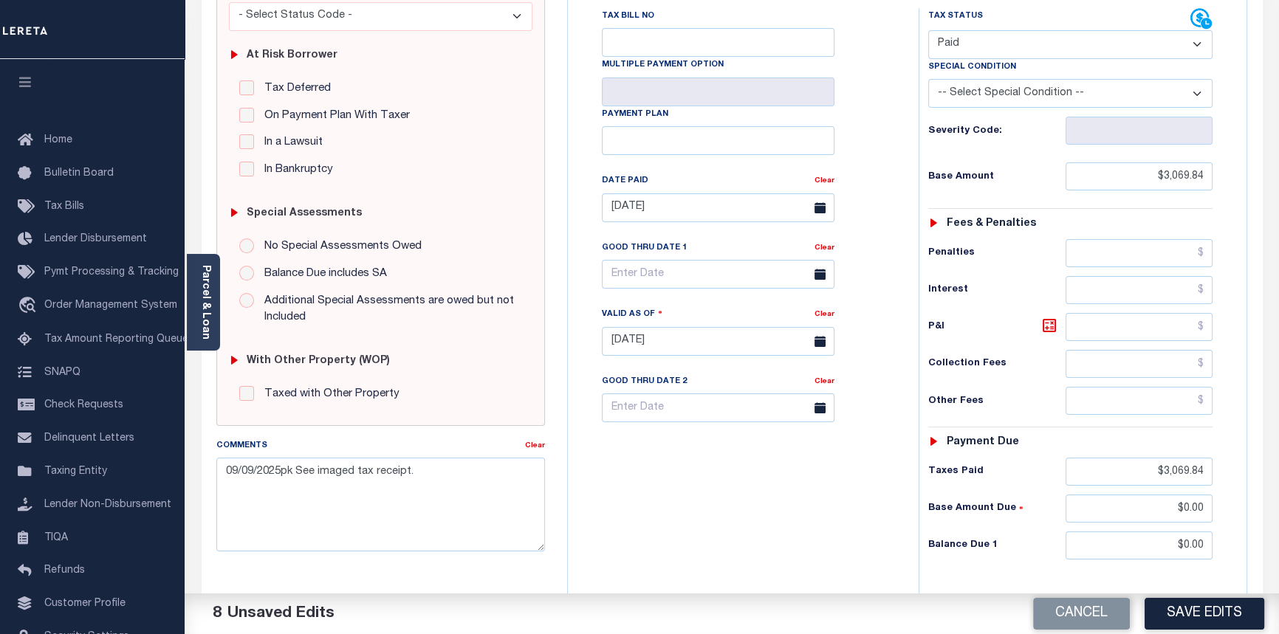
click at [1180, 604] on button "Save Edits" at bounding box center [1205, 614] width 120 height 32
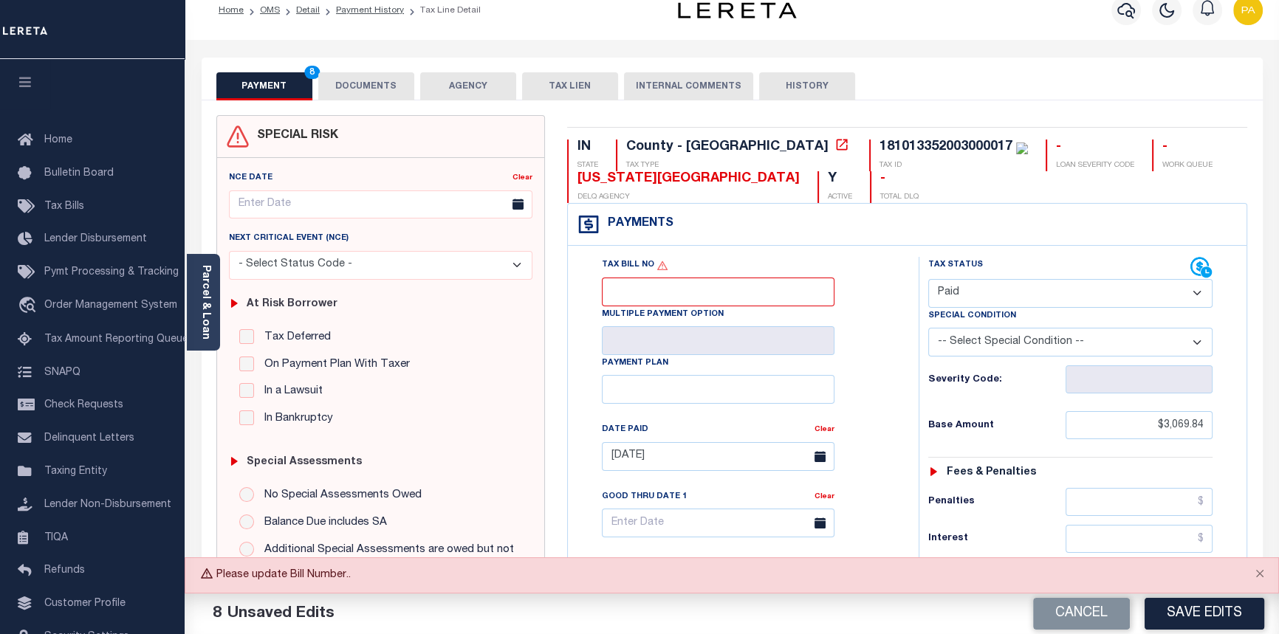
scroll to position [0, 0]
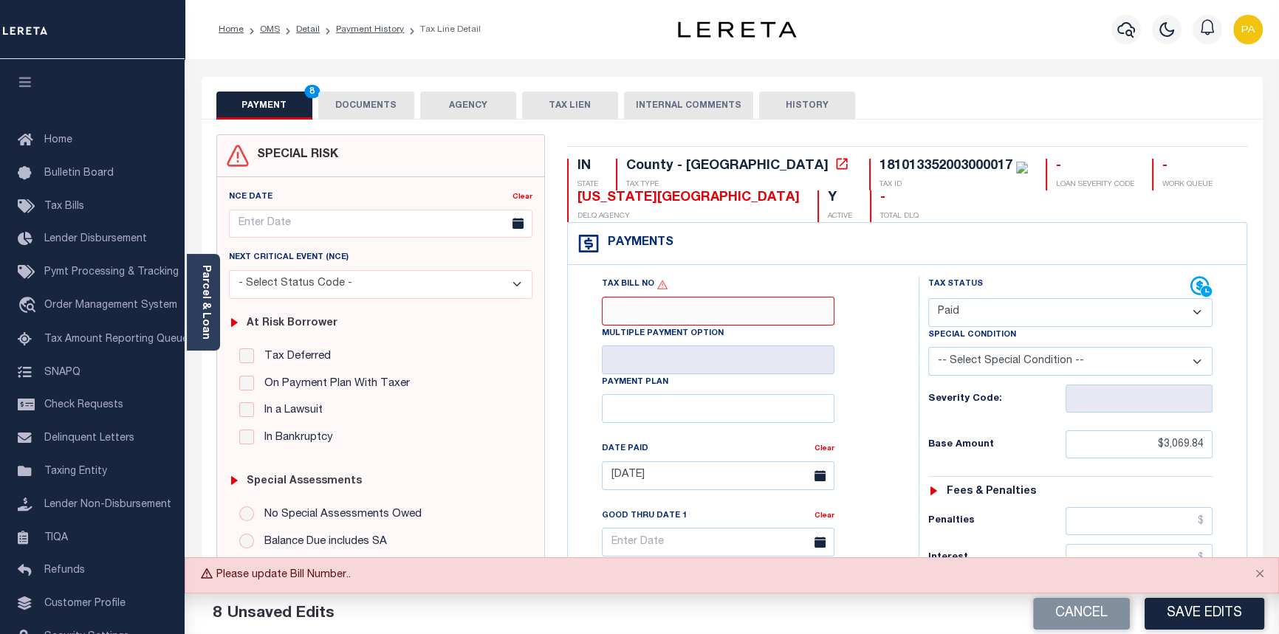
click at [642, 307] on input "Tax Bill No" at bounding box center [718, 311] width 233 height 29
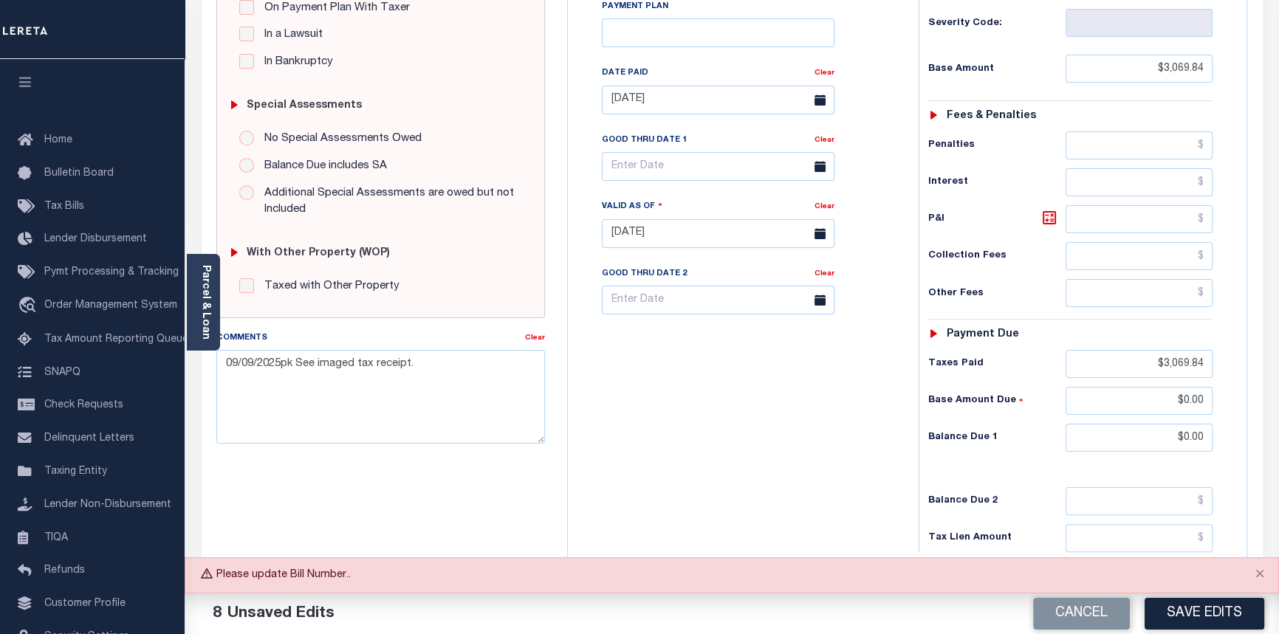
scroll to position [487, 0]
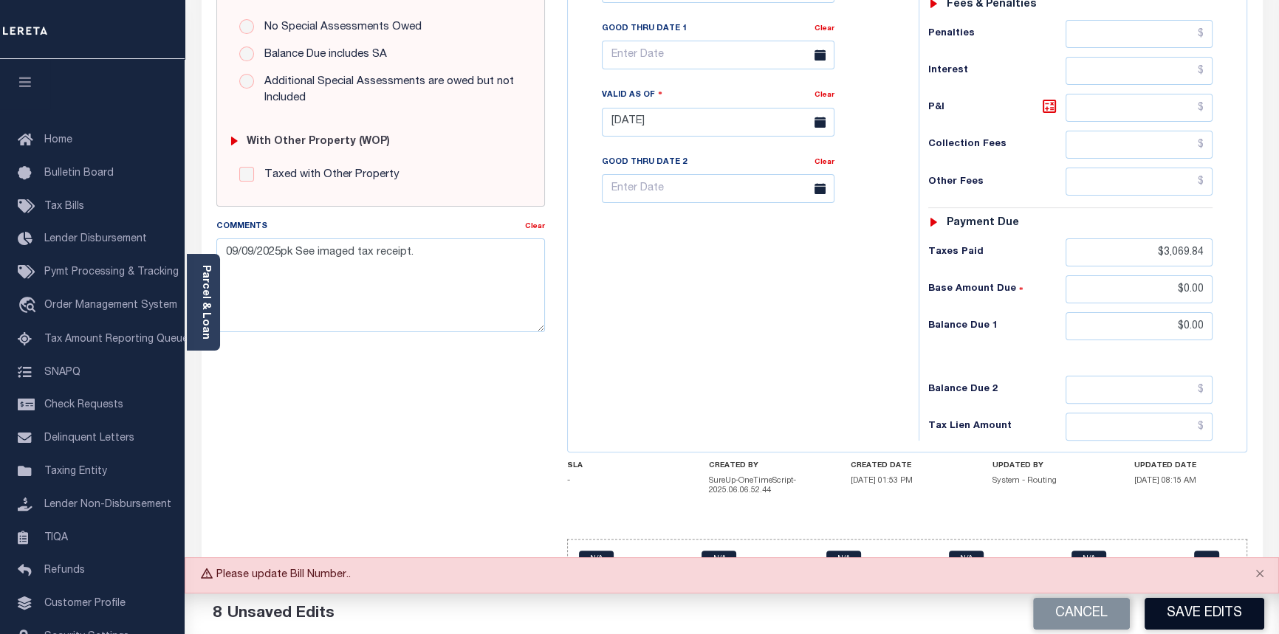
type input "44360152"
click at [1223, 620] on button "Save Edits" at bounding box center [1205, 614] width 120 height 32
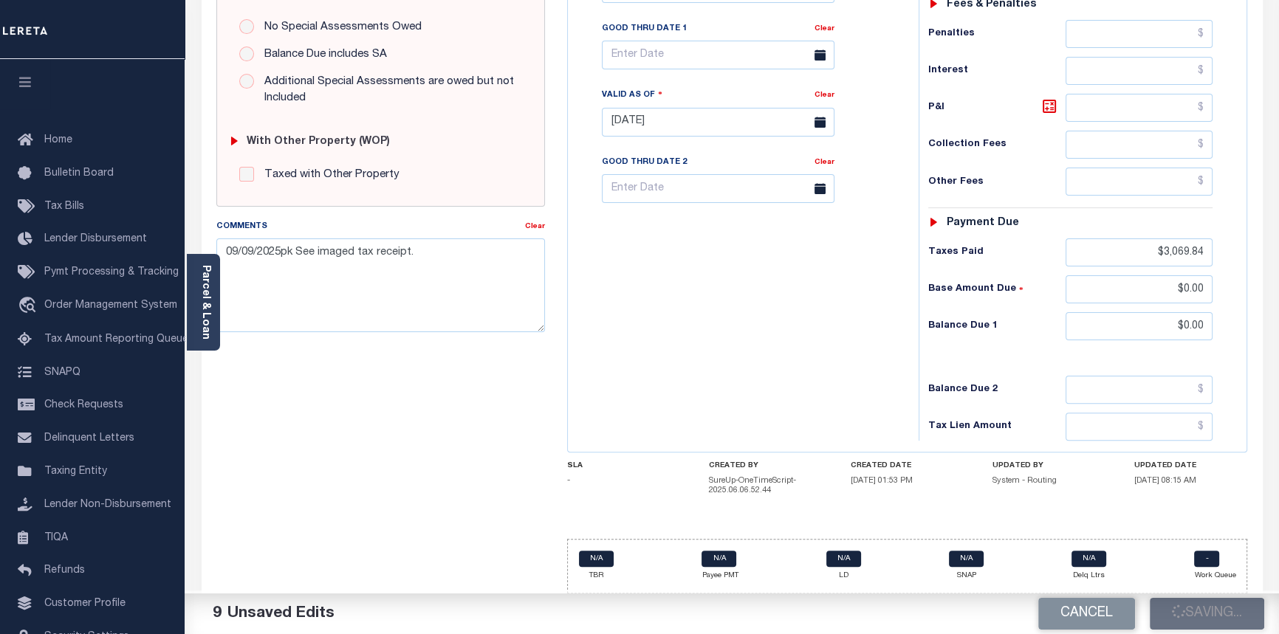
checkbox input "false"
type input "$3,069.84"
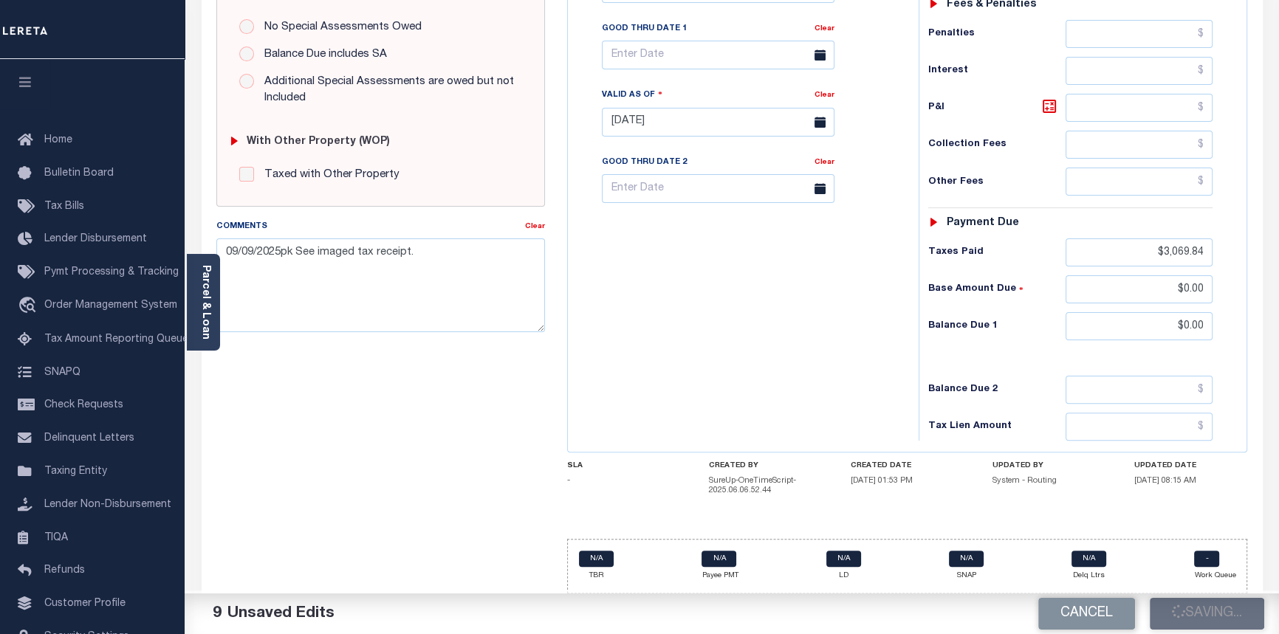
type input "$3,069.84"
type input "$0"
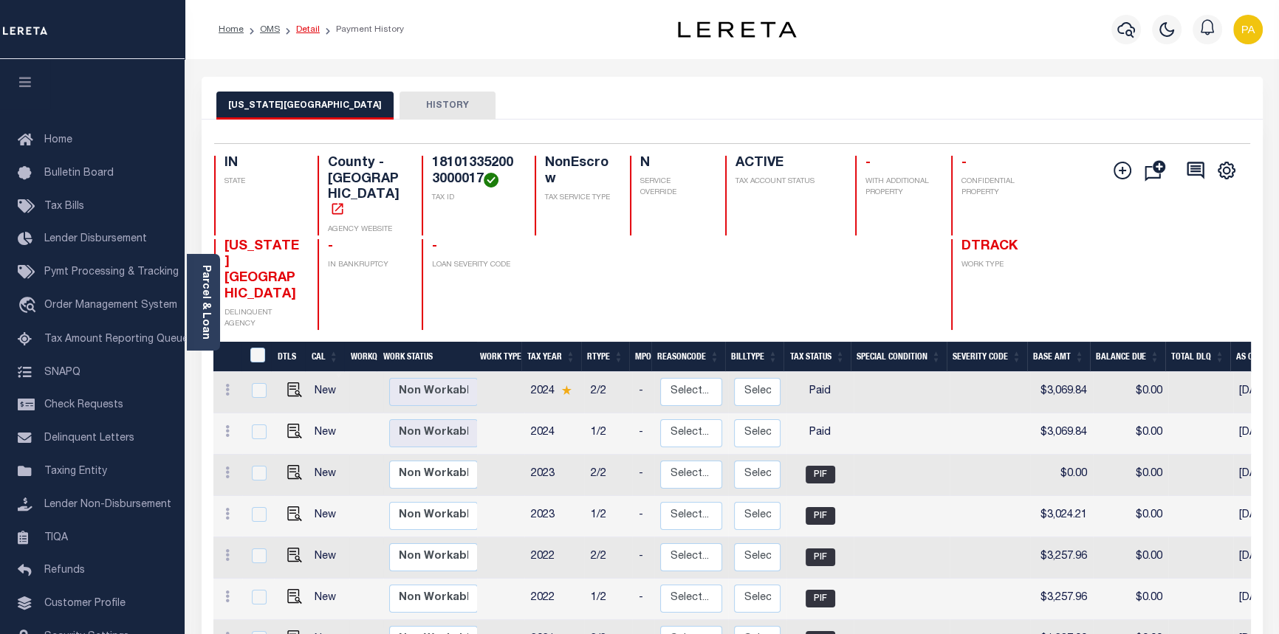
click at [296, 27] on link "Detail" at bounding box center [308, 29] width 24 height 9
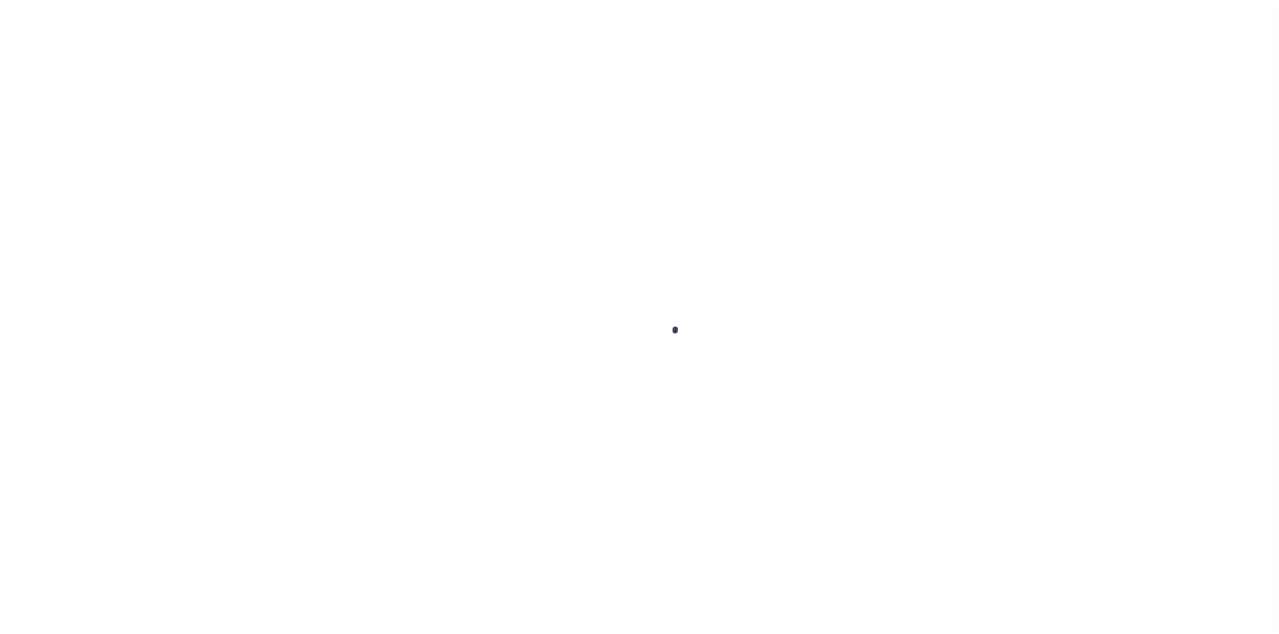
select select "7366"
select select "3334"
select select "10"
select select "NonEscrow"
type input "[STREET_ADDRESS]"
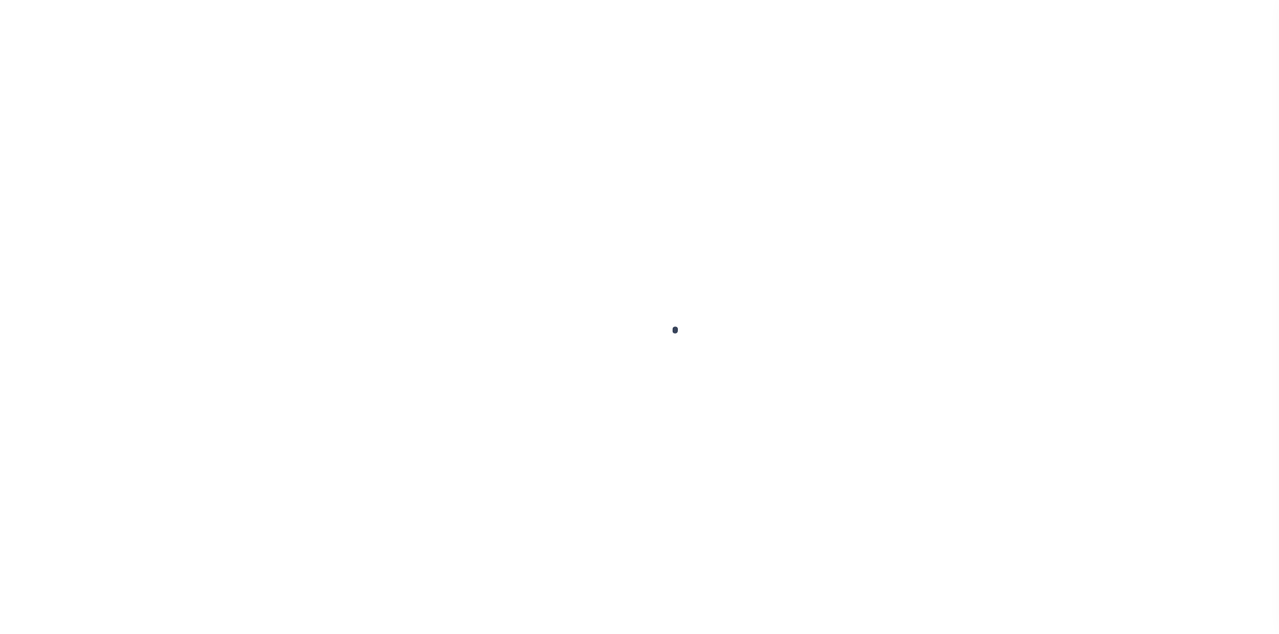
select select
type input "[GEOGRAPHIC_DATA], IN 47396"
type input "6314"
type input "IN"
select select
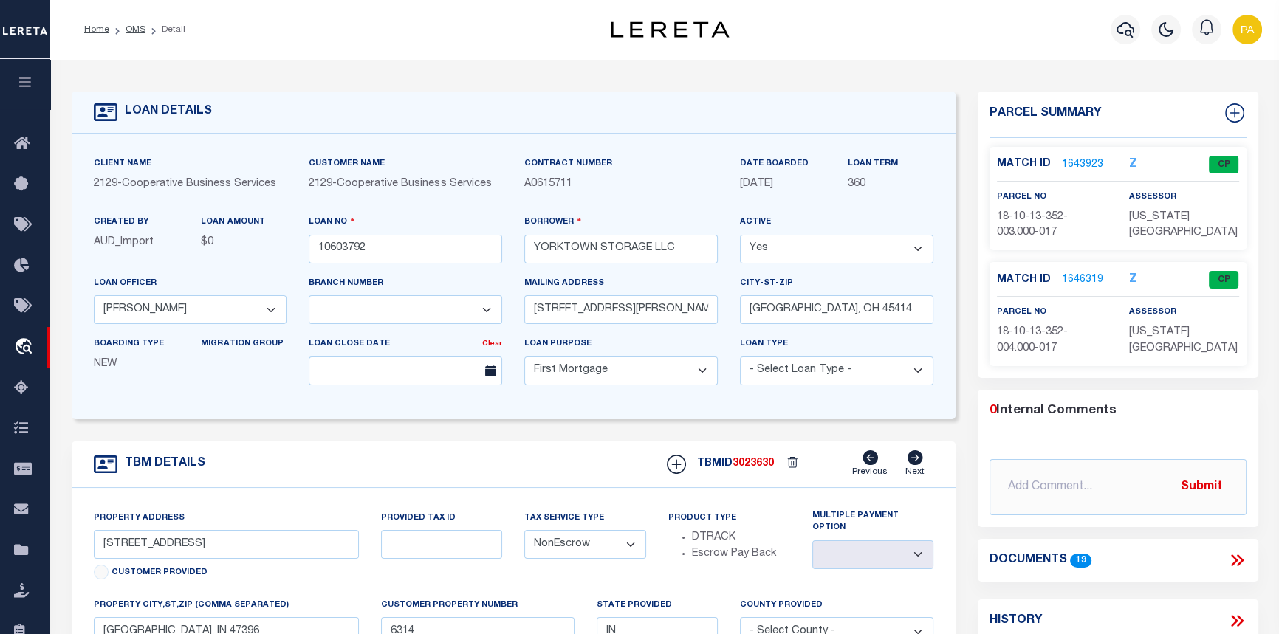
click at [1076, 280] on link "1646319" at bounding box center [1082, 281] width 41 height 16
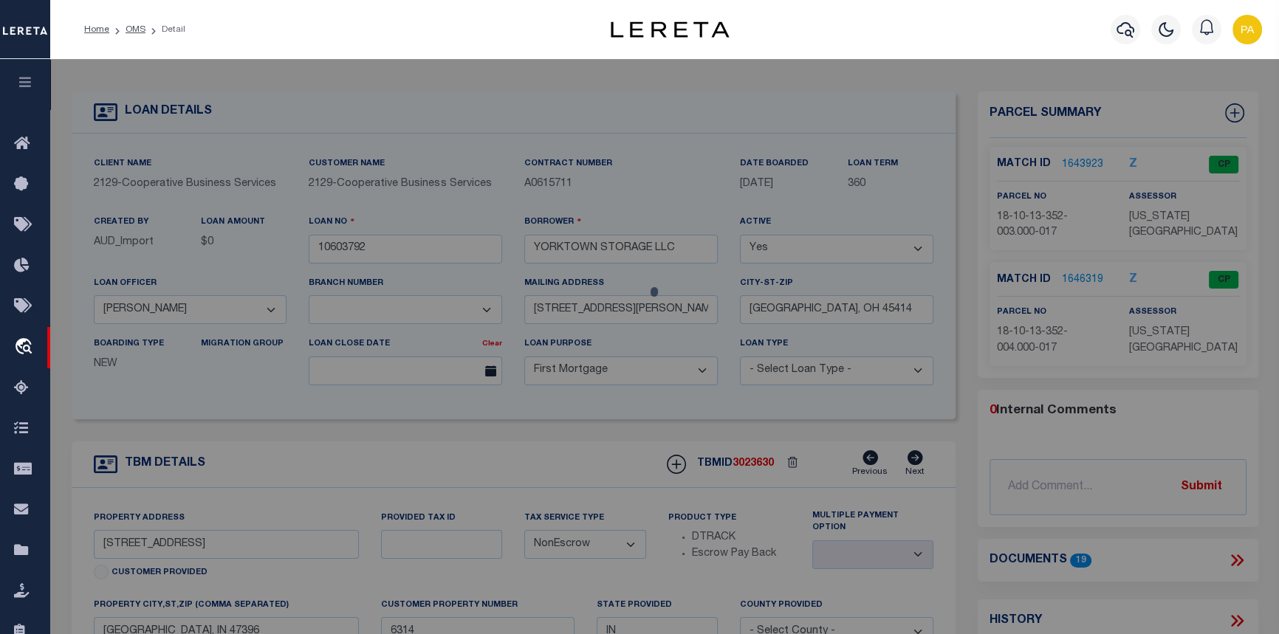
checkbox input "false"
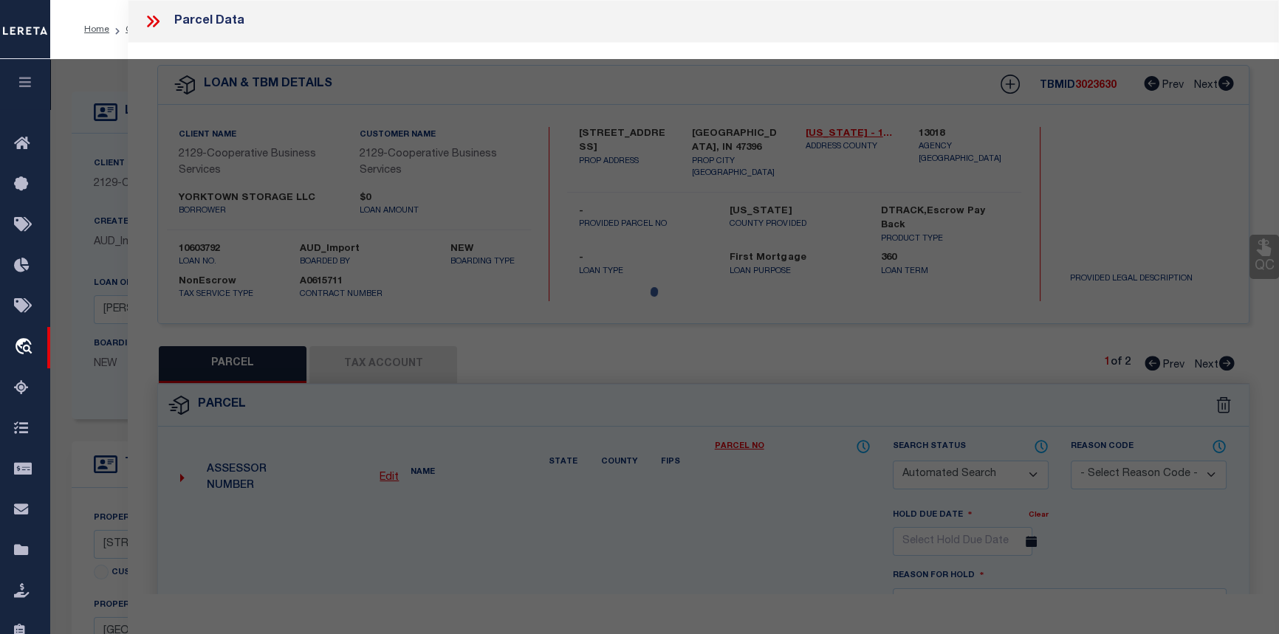
select select "CP"
type input "NEXGEN REAL ESTATE LLC"
select select
type input "1524 S NEBO"
checkbox input "false"
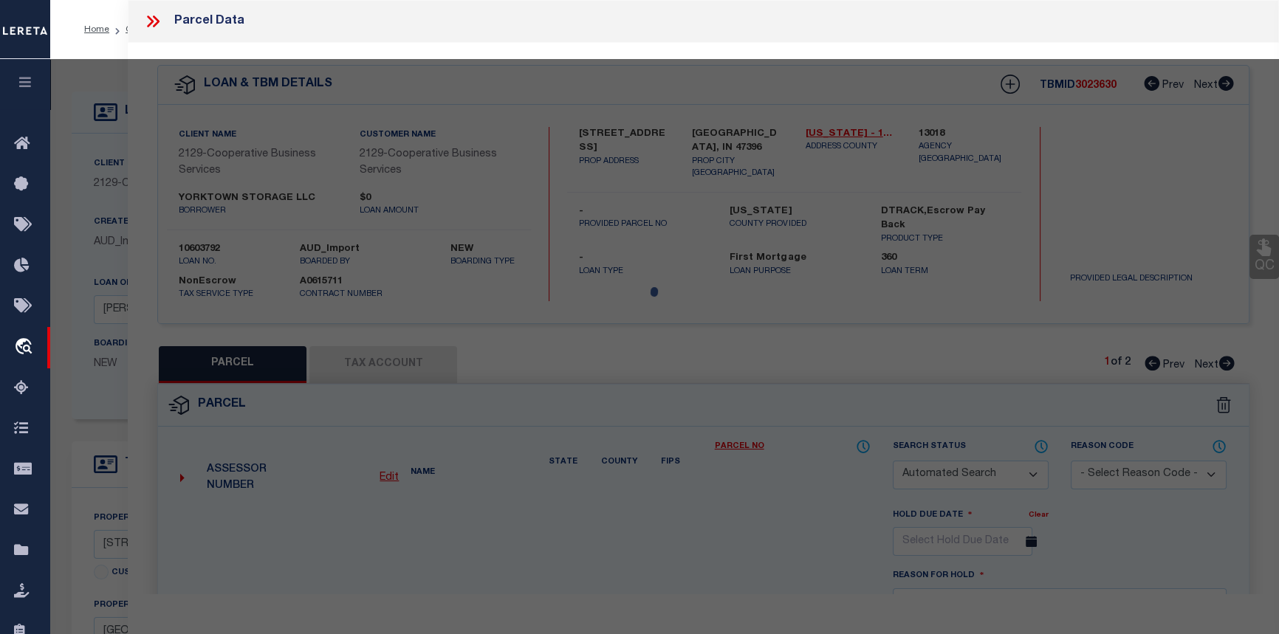
type input "YORKTOWN IN 47396"
type textarea "PT SW QTR 0.3169Acres STR: 132009 IN: OUT:"
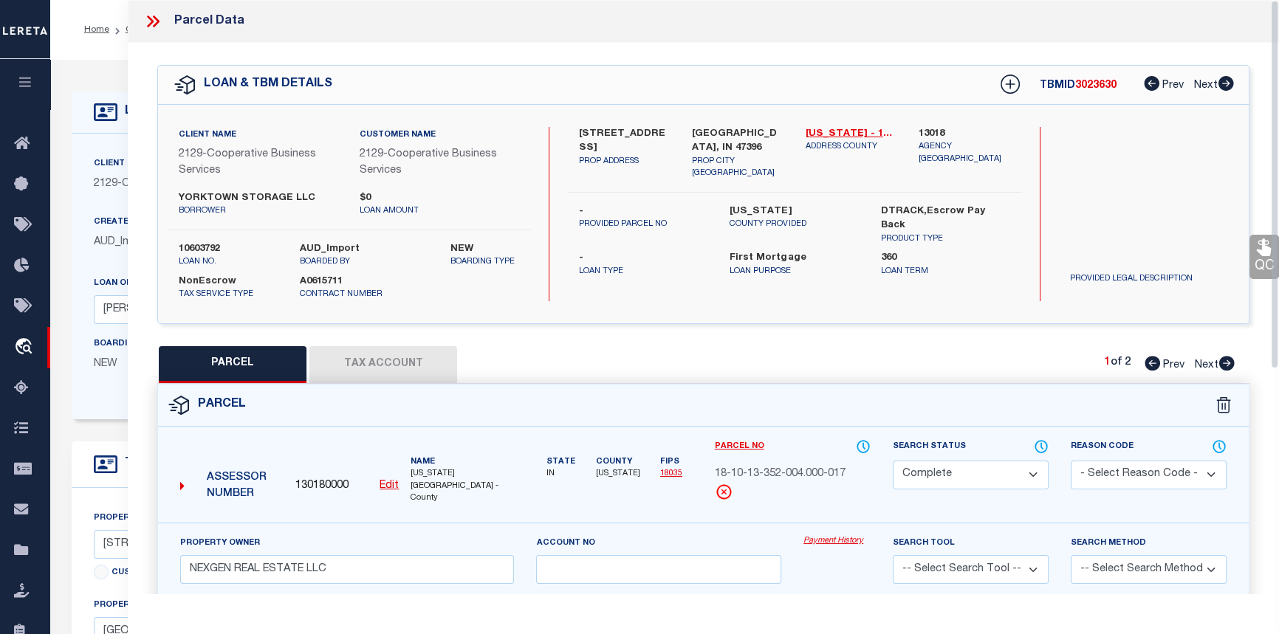
click at [830, 535] on link "Payment History" at bounding box center [837, 541] width 67 height 13
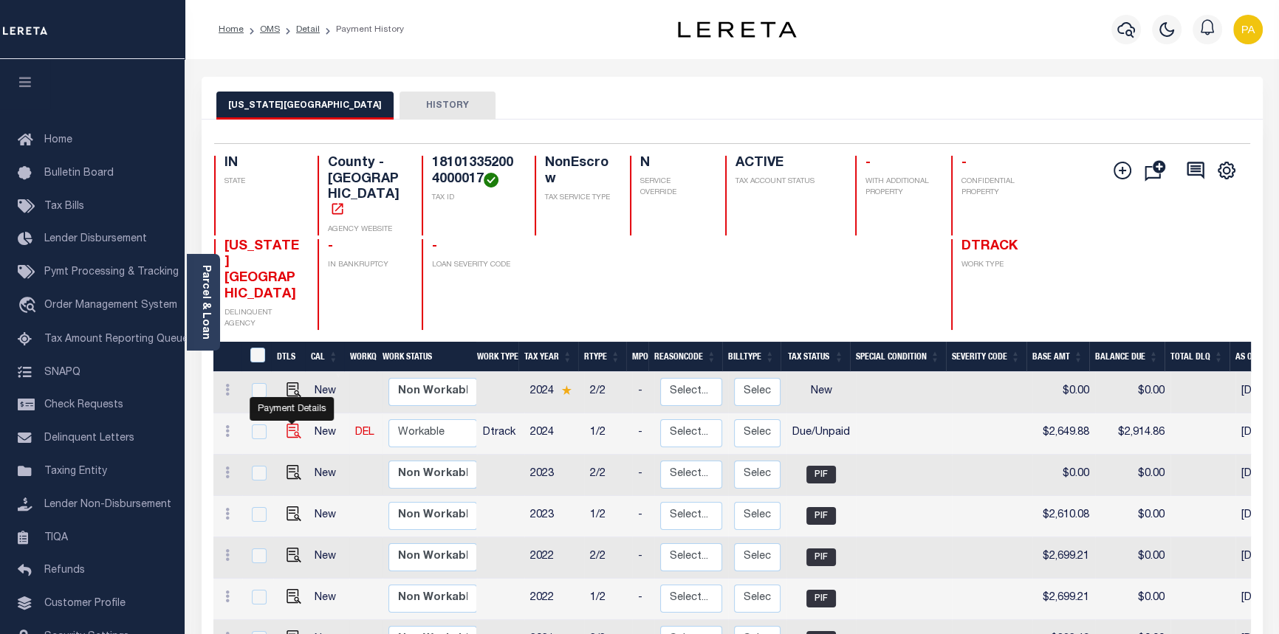
click at [288, 424] on img "" at bounding box center [294, 431] width 15 height 15
checkbox input "true"
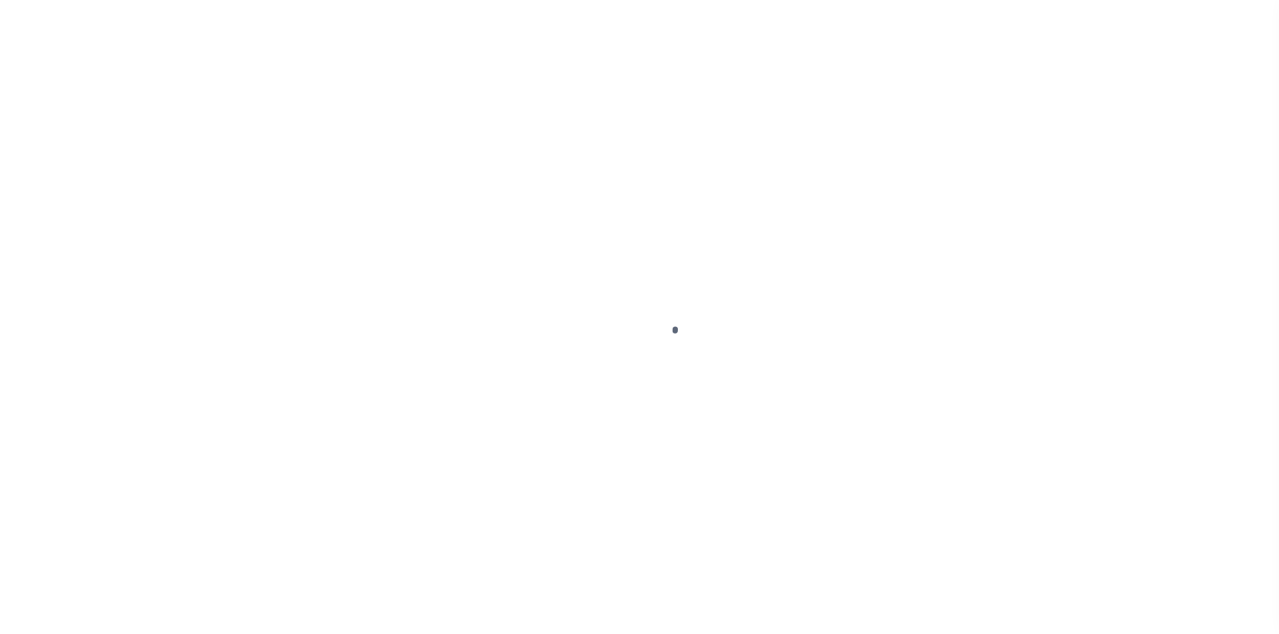
select select "DUE"
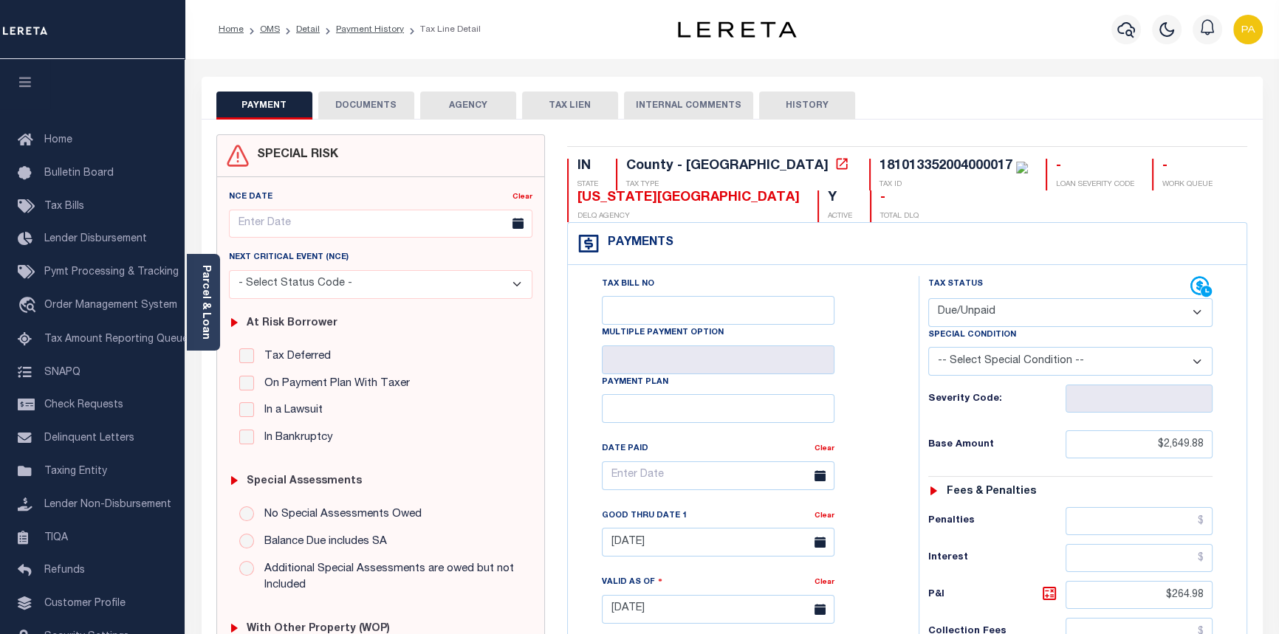
click at [365, 114] on button "DOCUMENTS" at bounding box center [366, 106] width 96 height 28
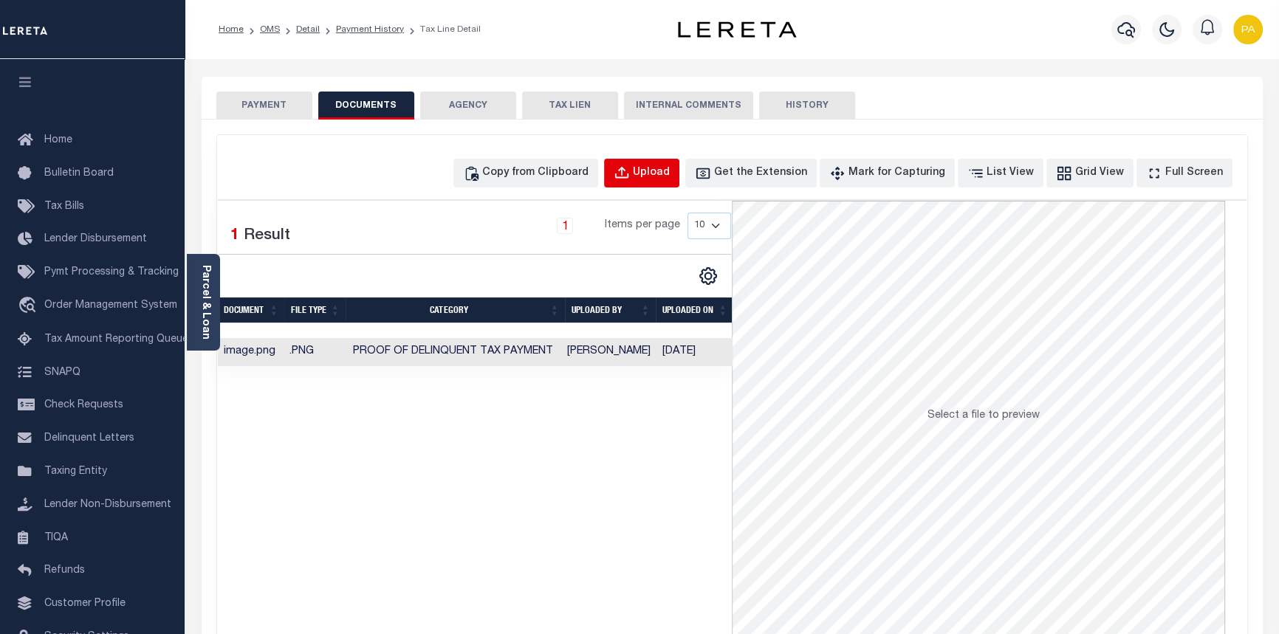
click at [670, 166] on div "Upload" at bounding box center [651, 173] width 37 height 16
select select "POP"
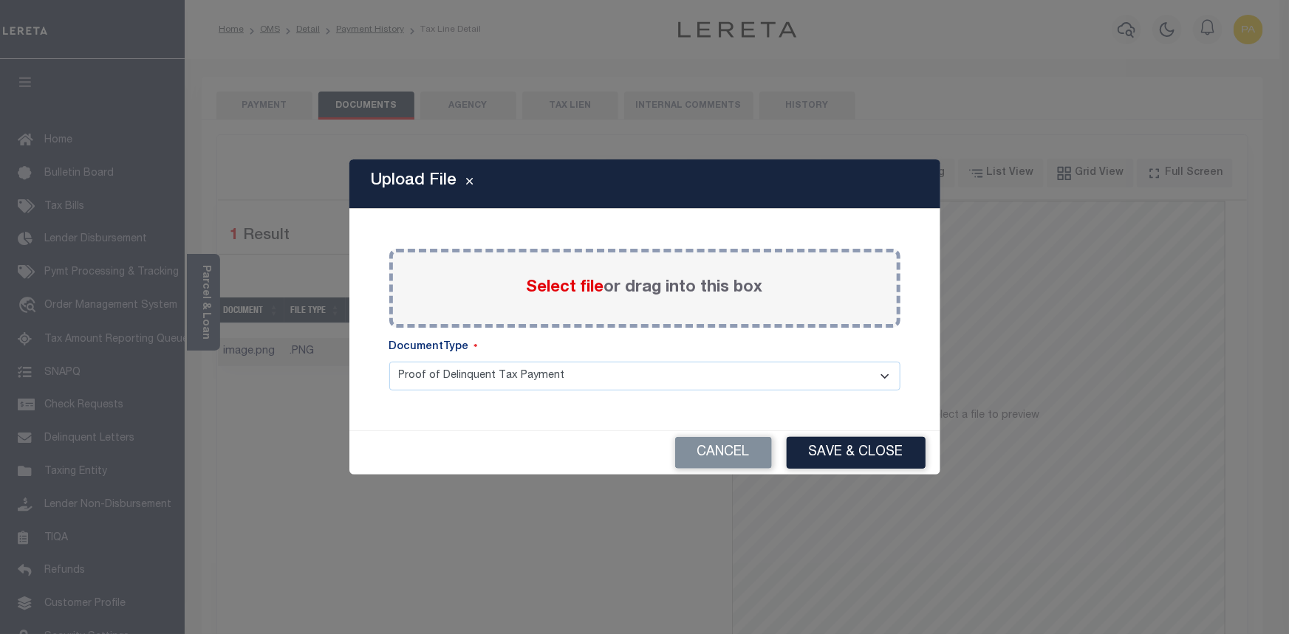
click at [576, 291] on span "Select file" at bounding box center [566, 288] width 78 height 16
click at [0, 0] on input "Select file or drag into this box" at bounding box center [0, 0] width 0 height 0
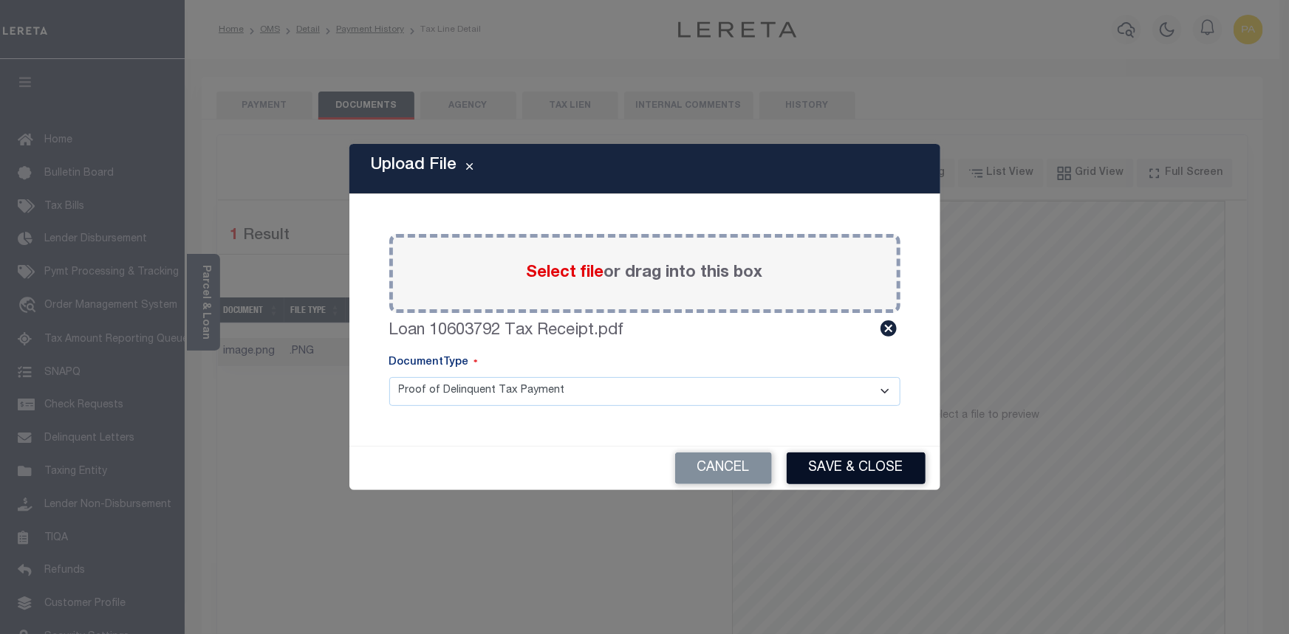
click at [875, 477] on button "Save & Close" at bounding box center [856, 469] width 139 height 32
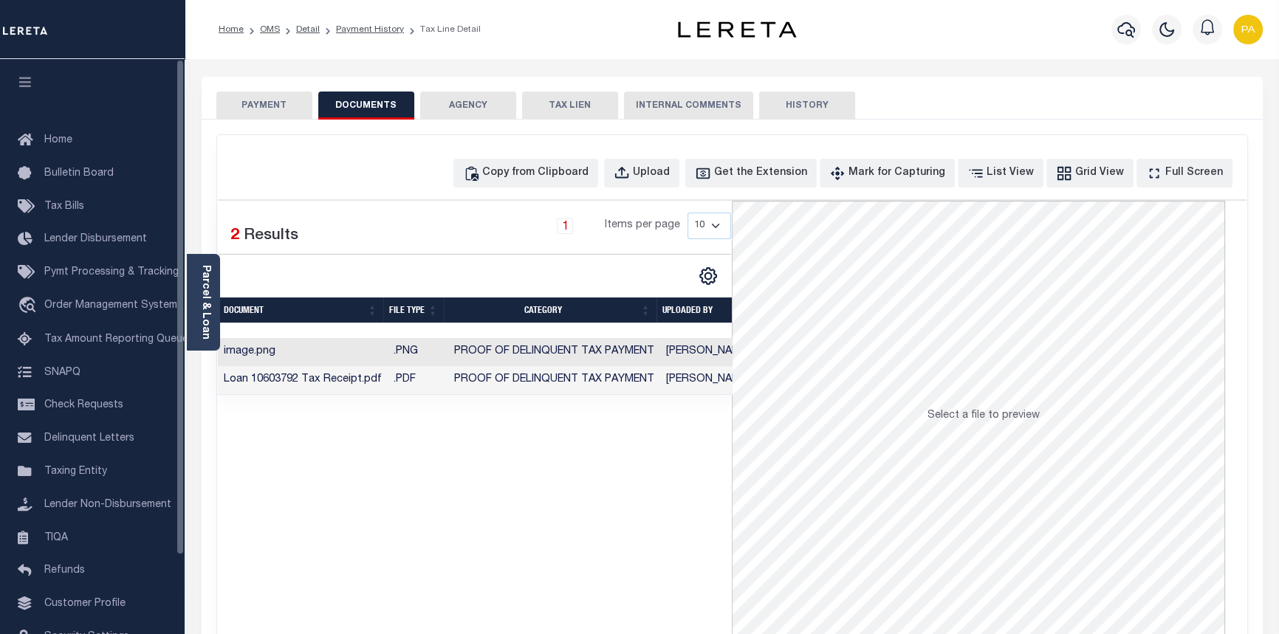
click at [256, 111] on button "PAYMENT" at bounding box center [264, 106] width 96 height 28
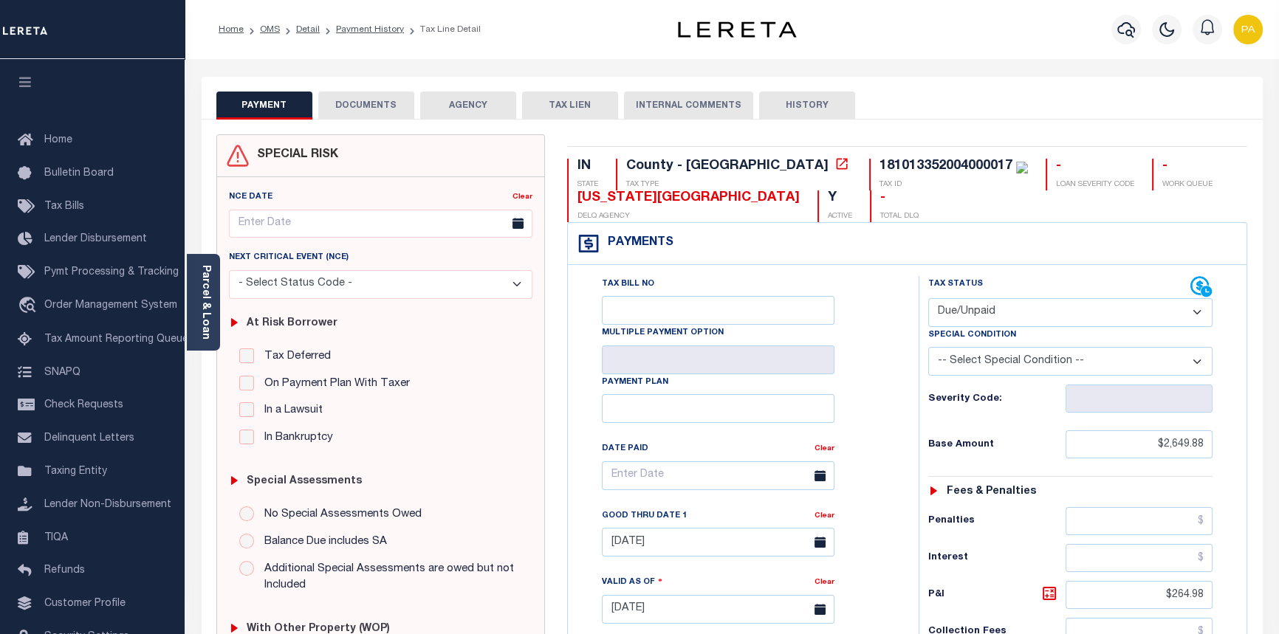
click at [1202, 312] on select "- Select Status Code - Open Due/Unpaid Paid Incomplete No Tax Due Internal Refu…" at bounding box center [1070, 312] width 285 height 29
select select "PYD"
click at [928, 299] on select "- Select Status Code - Open Due/Unpaid Paid Incomplete No Tax Due Internal Refu…" at bounding box center [1070, 312] width 285 height 29
type input "[DATE]"
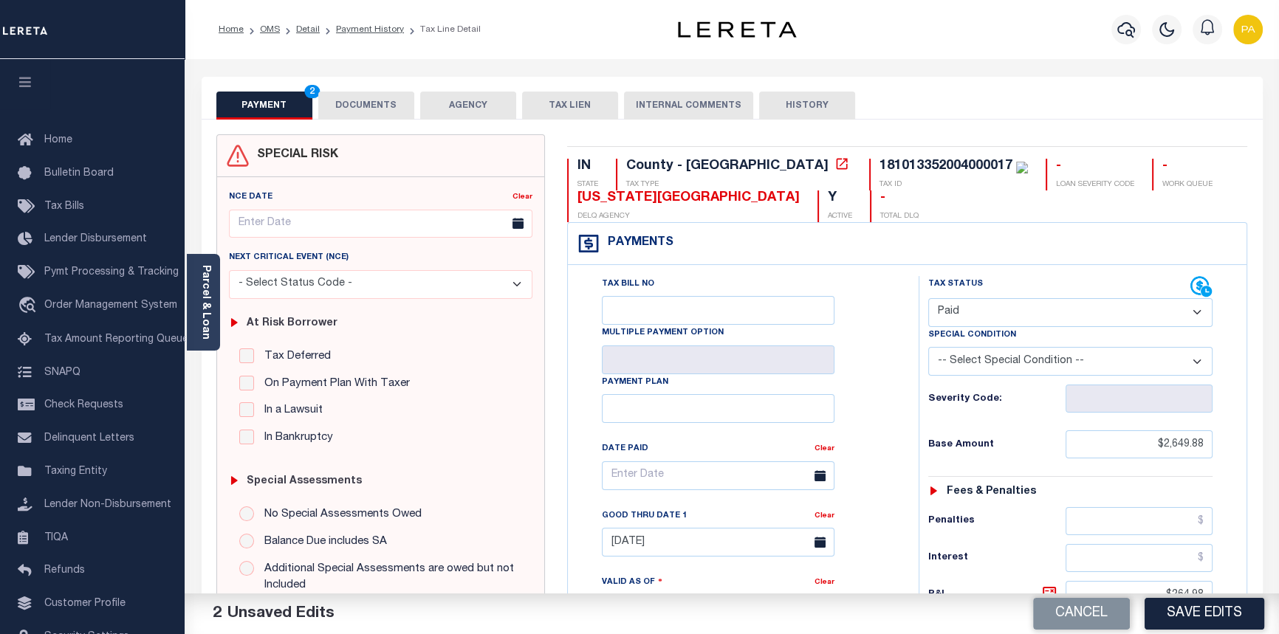
drag, startPoint x: 821, startPoint y: 518, endPoint x: 810, endPoint y: 518, distance: 11.1
click at [821, 518] on link "Clear" at bounding box center [825, 516] width 20 height 7
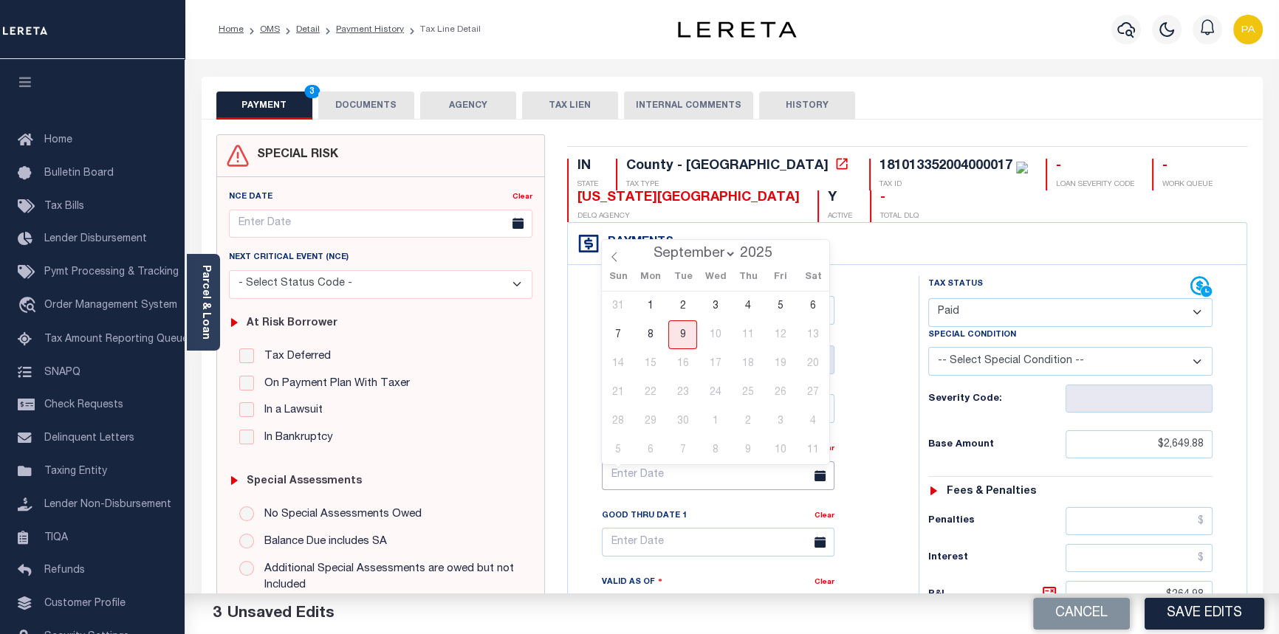
click at [634, 479] on input "text" at bounding box center [718, 476] width 233 height 29
click at [784, 308] on span "5" at bounding box center [780, 306] width 29 height 29
type input "09/05/2025"
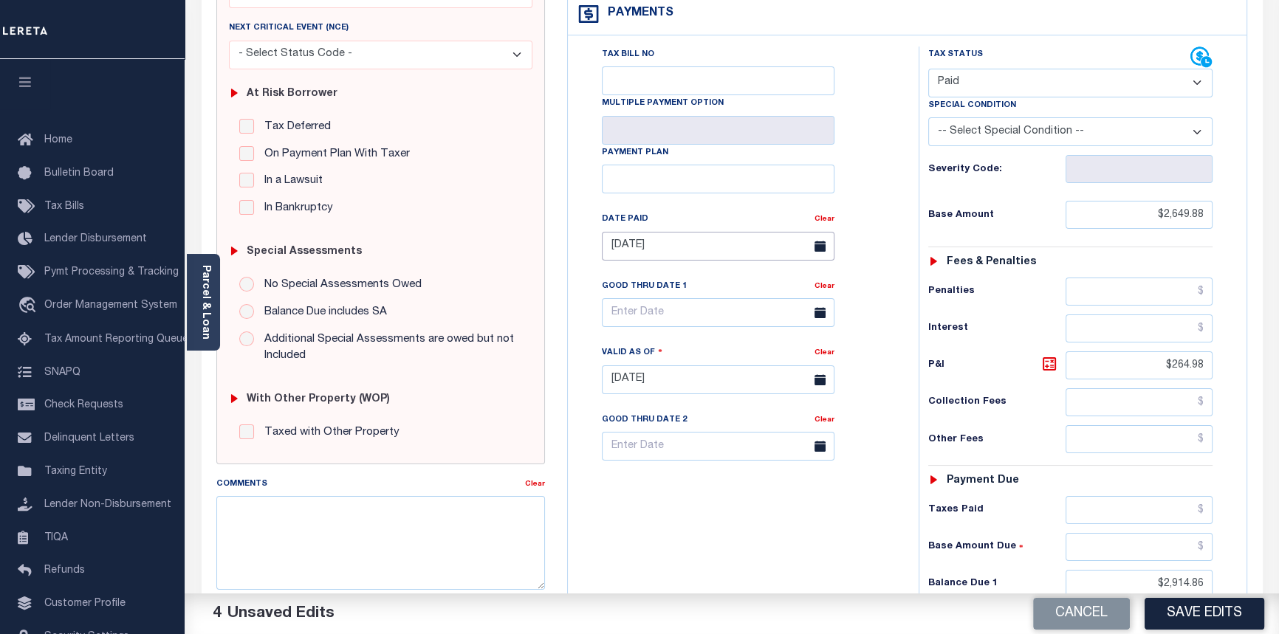
scroll to position [268, 0]
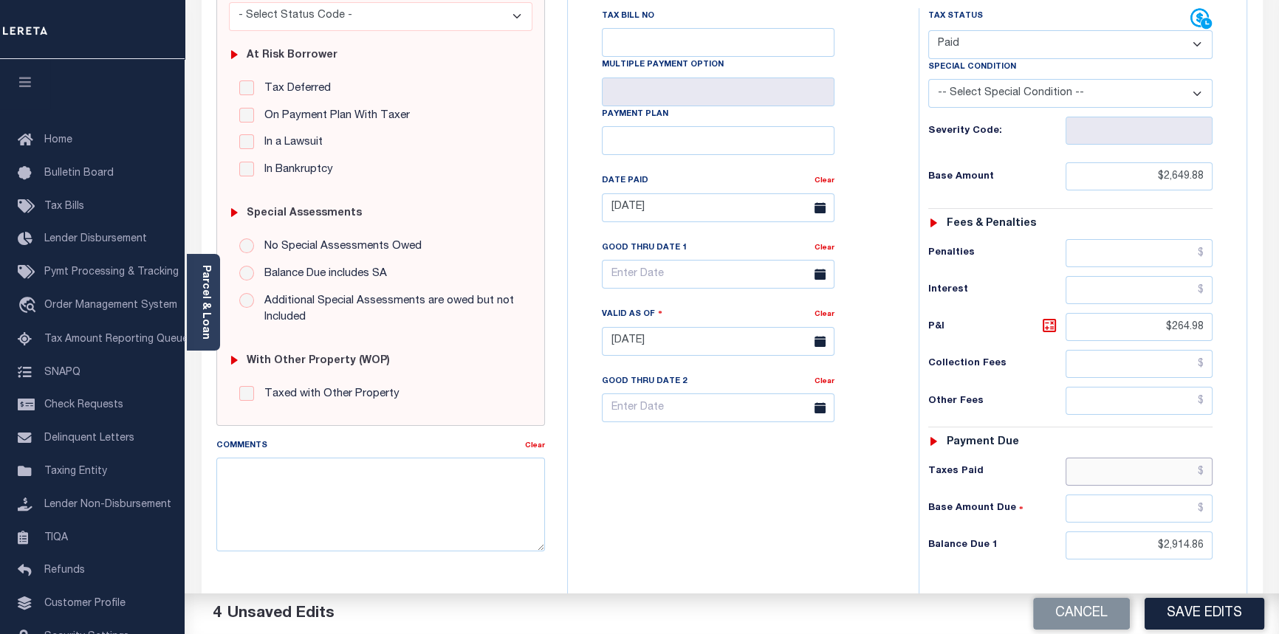
click at [1199, 476] on input "text" at bounding box center [1140, 472] width 148 height 28
type input "$2,914.86"
click at [1203, 510] on input "text" at bounding box center [1140, 509] width 148 height 28
type input "$0.00"
drag, startPoint x: 1160, startPoint y: 541, endPoint x: 1285, endPoint y: 592, distance: 134.8
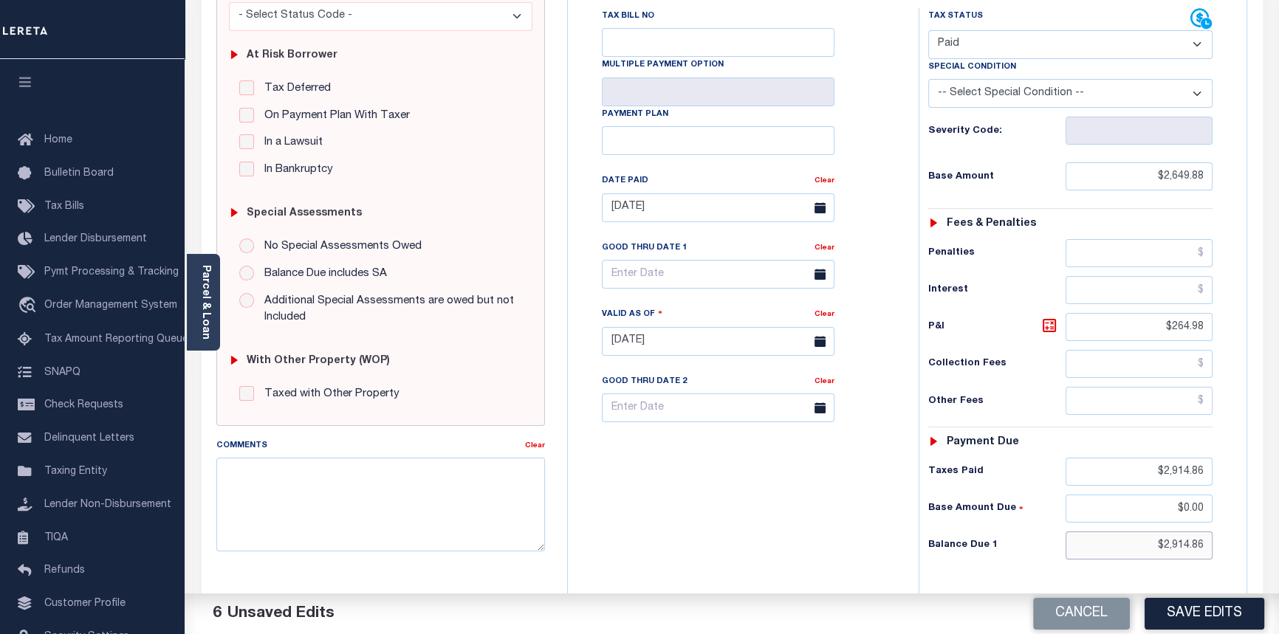
click at [1279, 583] on html "Home OMS Detail Payment History Tax Line Detail" at bounding box center [639, 288] width 1279 height 1112
type input "$0.00"
click at [315, 473] on textarea "Comments" at bounding box center [380, 504] width 329 height 93
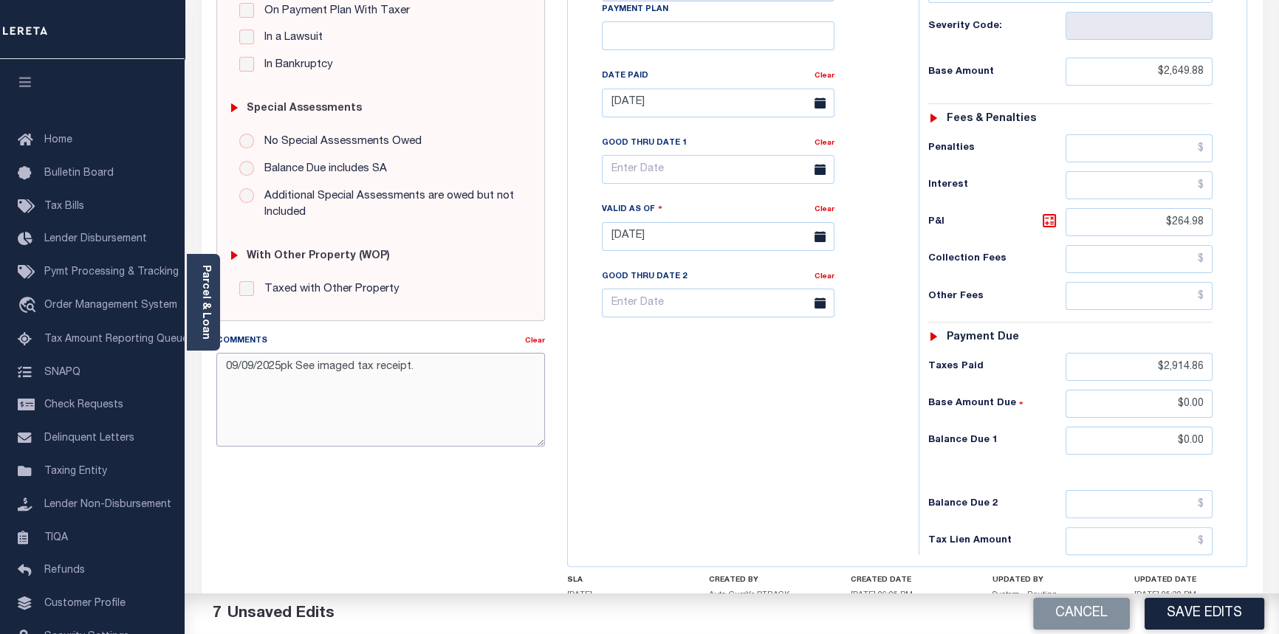
scroll to position [403, 0]
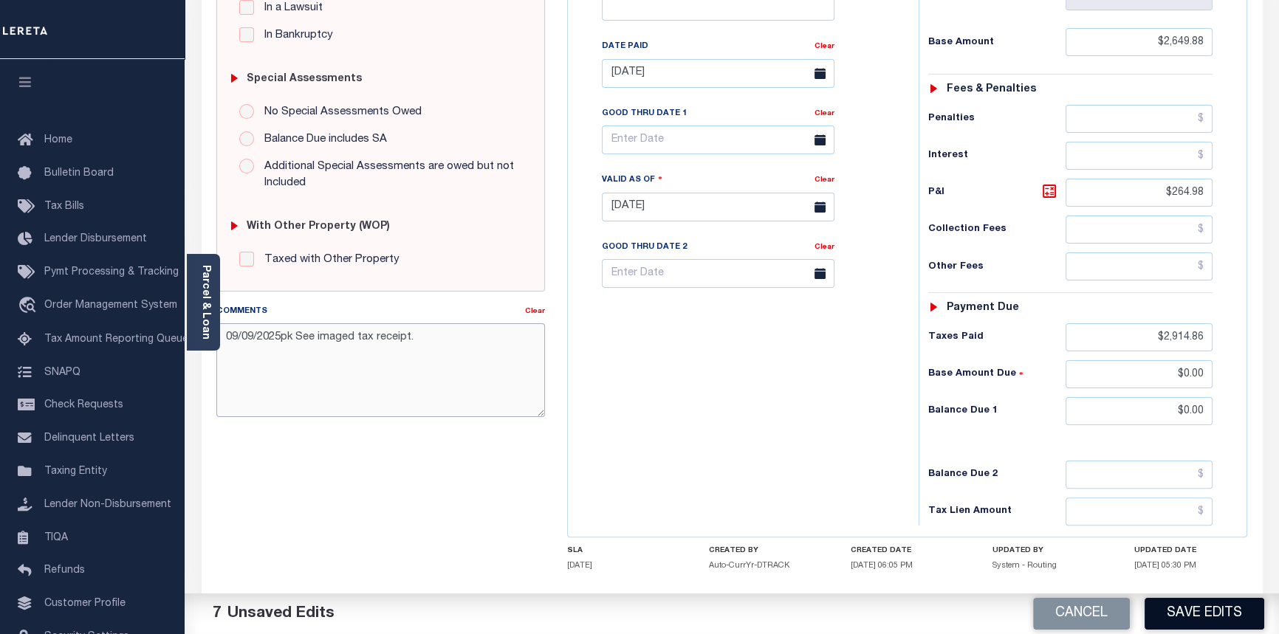
type textarea "09/09/2025pk See imaged tax receipt."
click at [1197, 615] on button "Save Edits" at bounding box center [1205, 614] width 120 height 32
checkbox input "false"
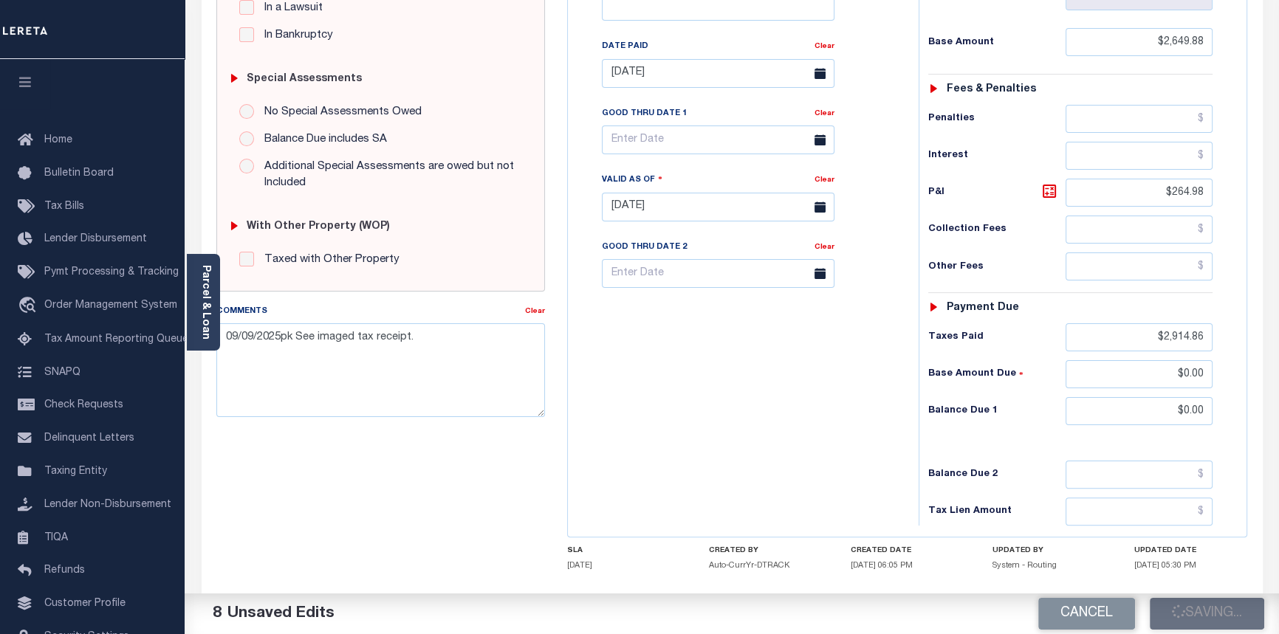
checkbox input "false"
type input "$2,649.88"
type input "$264.98"
type input "$2,914.86"
type input "$0"
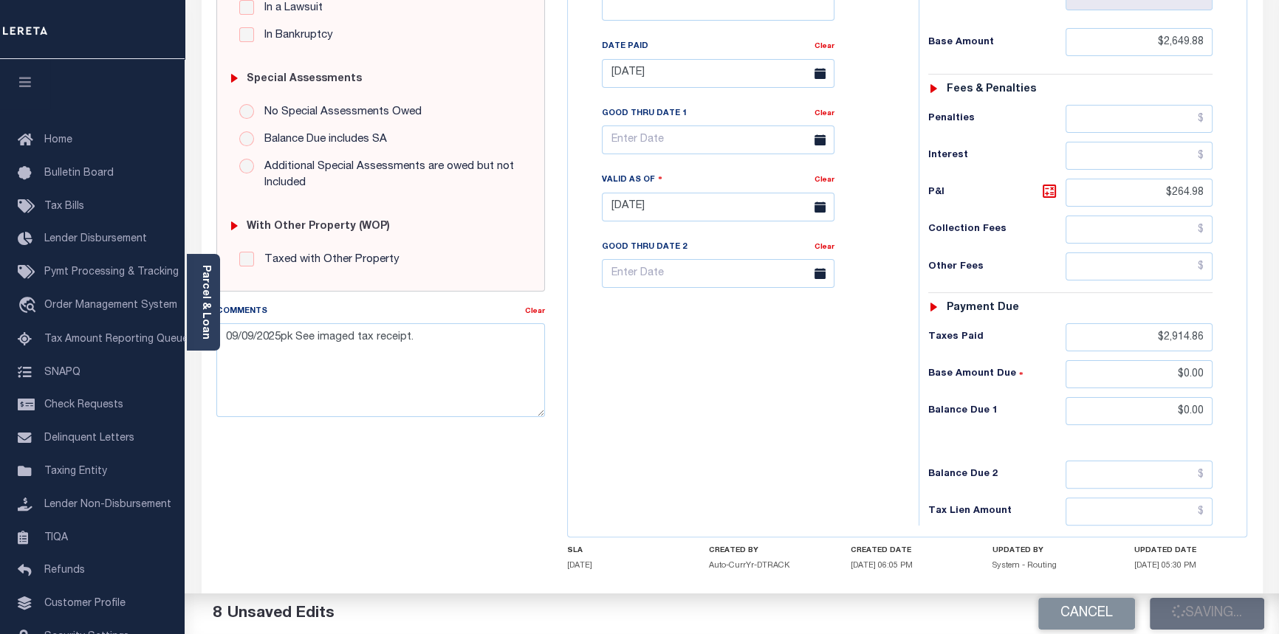
type input "$0"
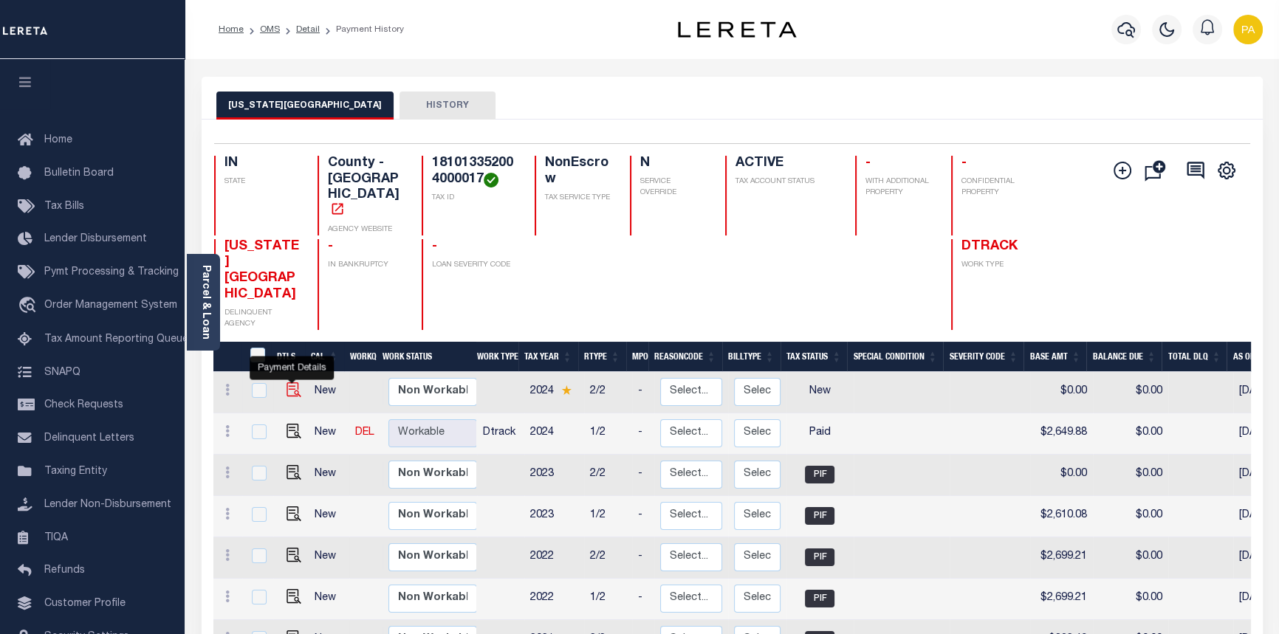
click at [291, 383] on img "" at bounding box center [294, 390] width 15 height 15
checkbox input "true"
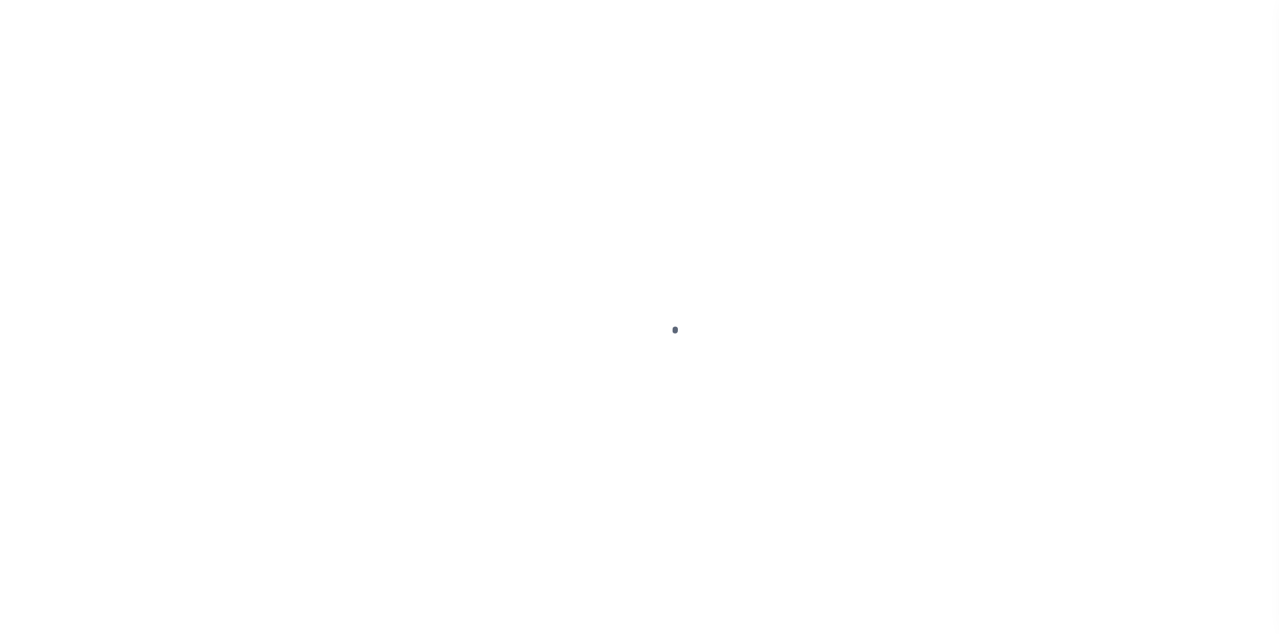
select select "NW2"
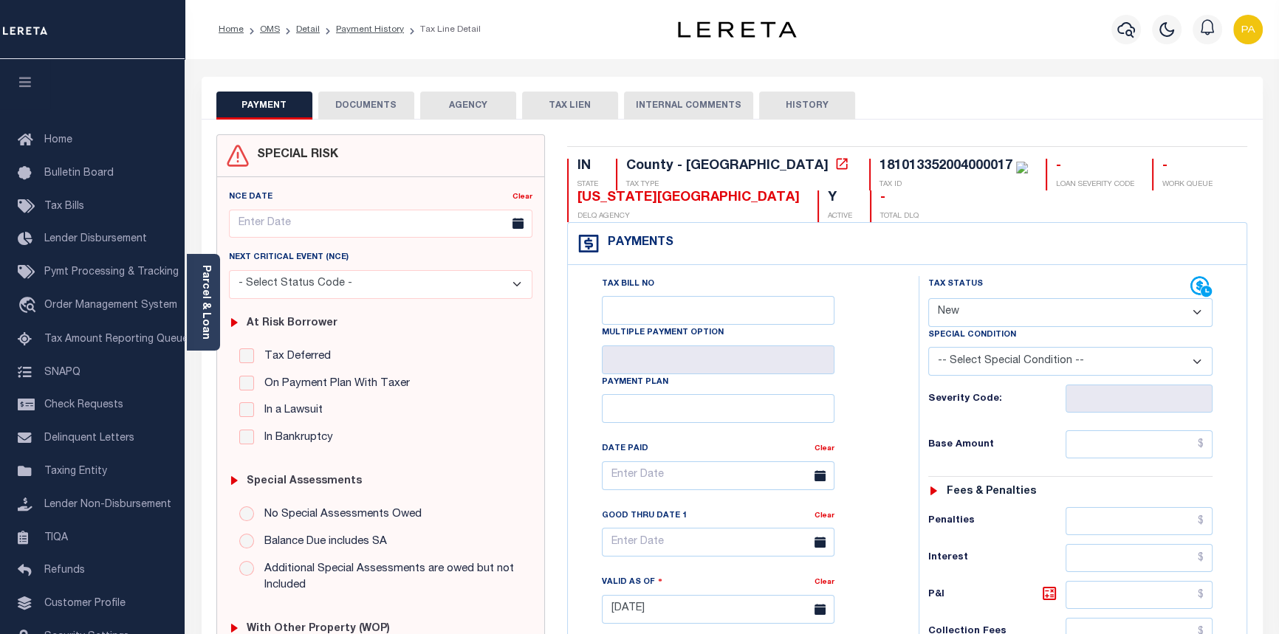
click at [367, 105] on button "DOCUMENTS" at bounding box center [366, 106] width 96 height 28
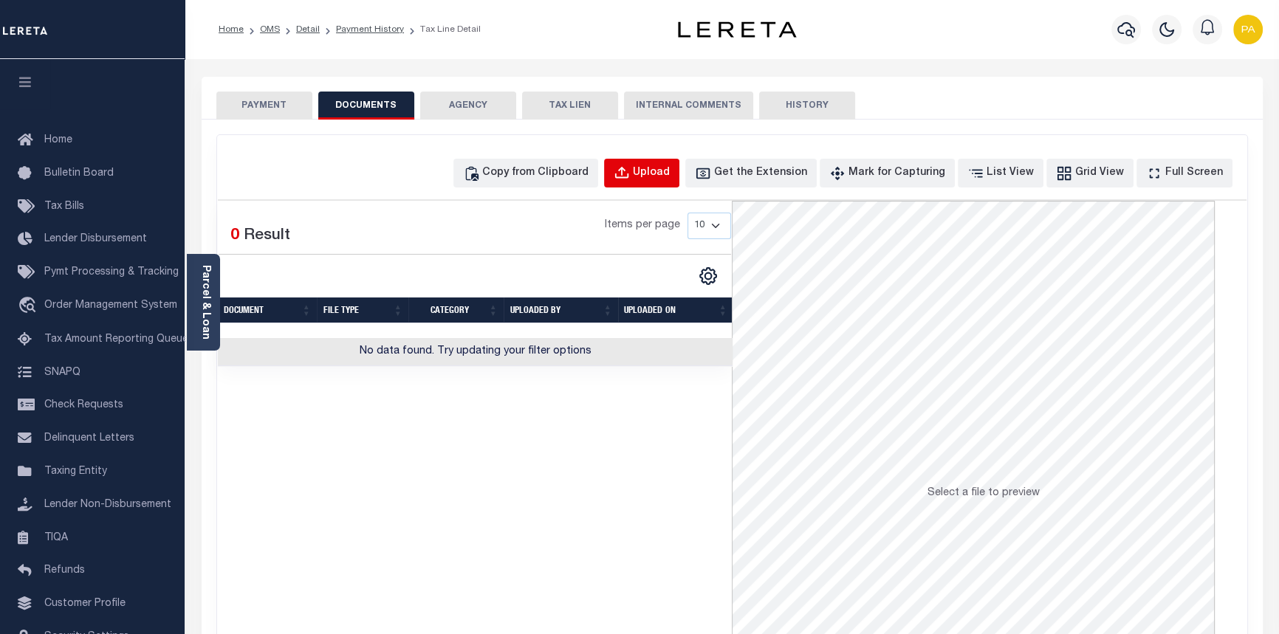
click at [680, 182] on button "Upload" at bounding box center [641, 173] width 75 height 29
select select "POP"
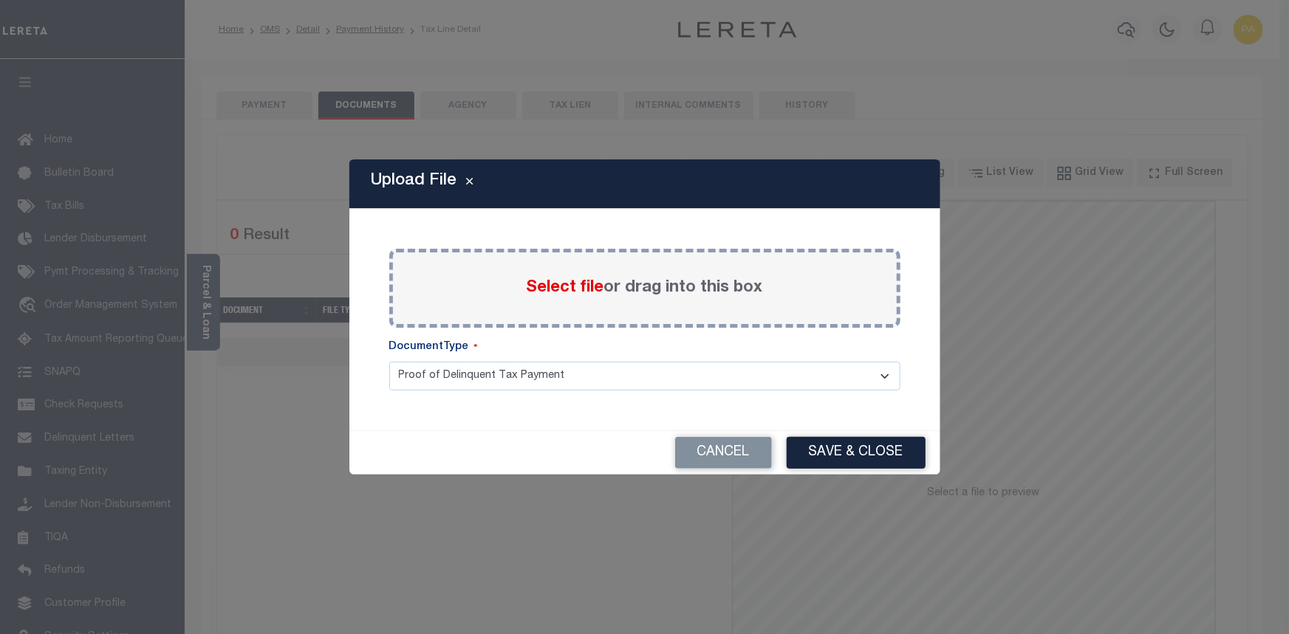
click at [589, 287] on span "Select file" at bounding box center [566, 288] width 78 height 16
click at [0, 0] on input "Select file or drag into this box" at bounding box center [0, 0] width 0 height 0
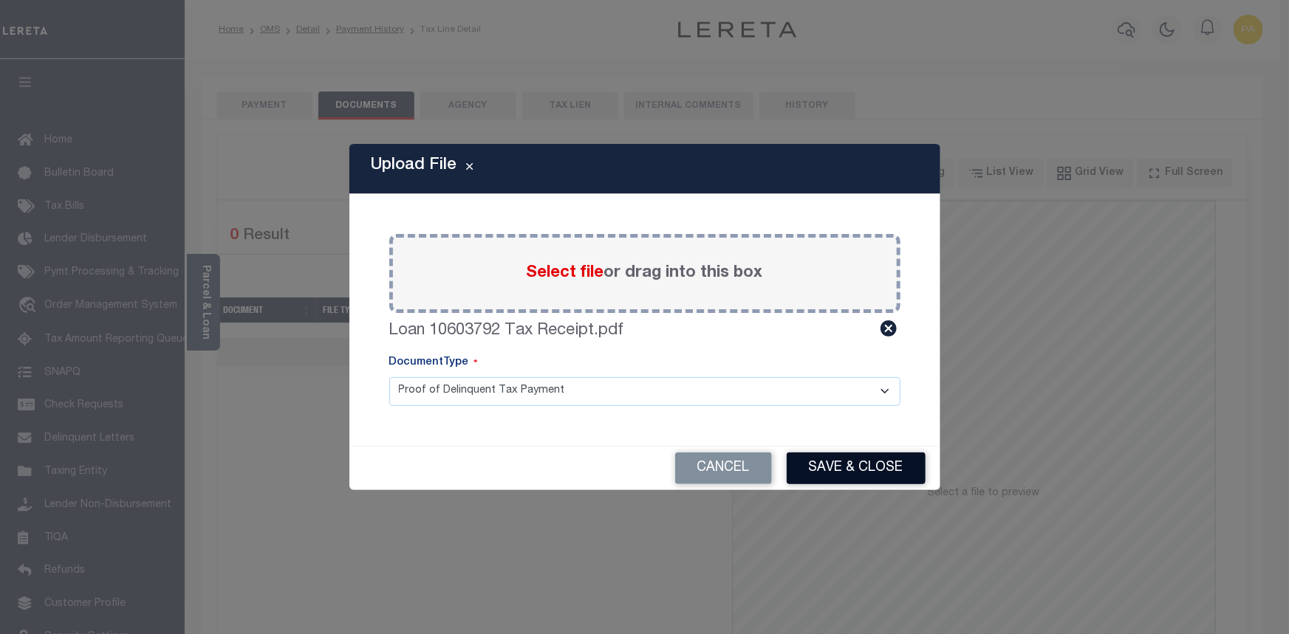
click at [814, 468] on button "Save & Close" at bounding box center [856, 469] width 139 height 32
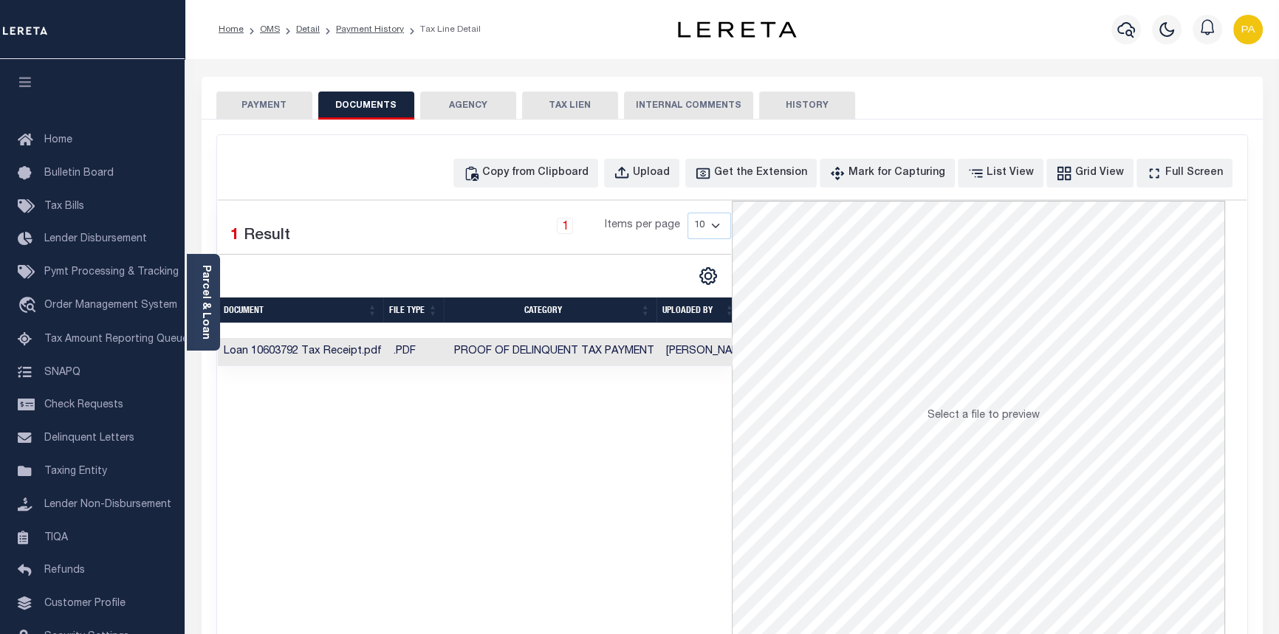
click at [259, 109] on button "PAYMENT" at bounding box center [264, 106] width 96 height 28
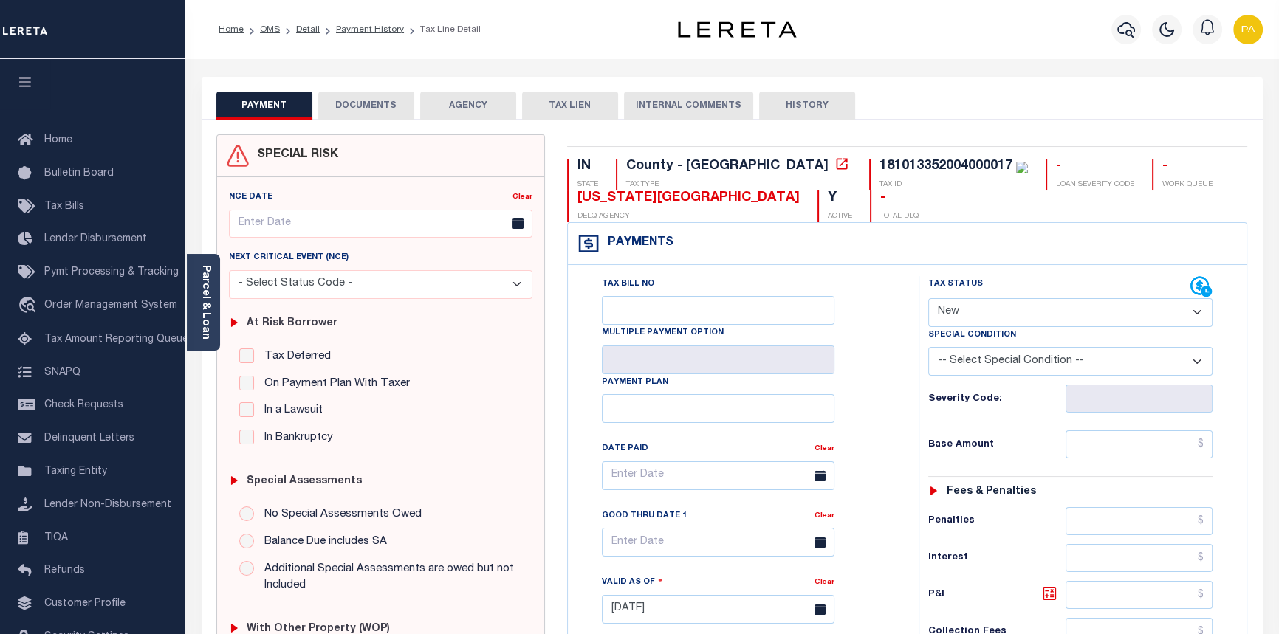
click at [1199, 312] on select "- Select Status Code - Open Due/Unpaid Paid Incomplete No Tax Due Internal Refu…" at bounding box center [1070, 312] width 285 height 29
select select "PYD"
click at [928, 299] on select "- Select Status Code - Open Due/Unpaid Paid Incomplete No Tax Due Internal Refu…" at bounding box center [1070, 312] width 285 height 29
type input "[DATE]"
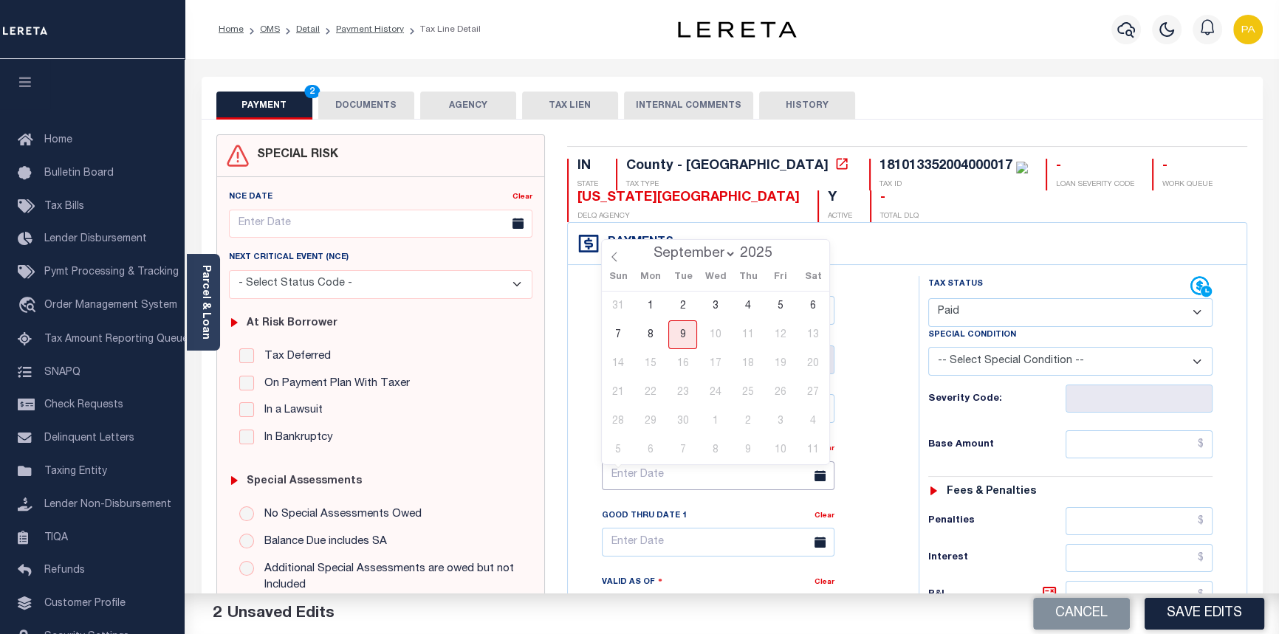
click at [671, 490] on input "text" at bounding box center [718, 476] width 233 height 29
click at [689, 336] on span "9" at bounding box center [682, 335] width 29 height 29
type input "09/09/2025"
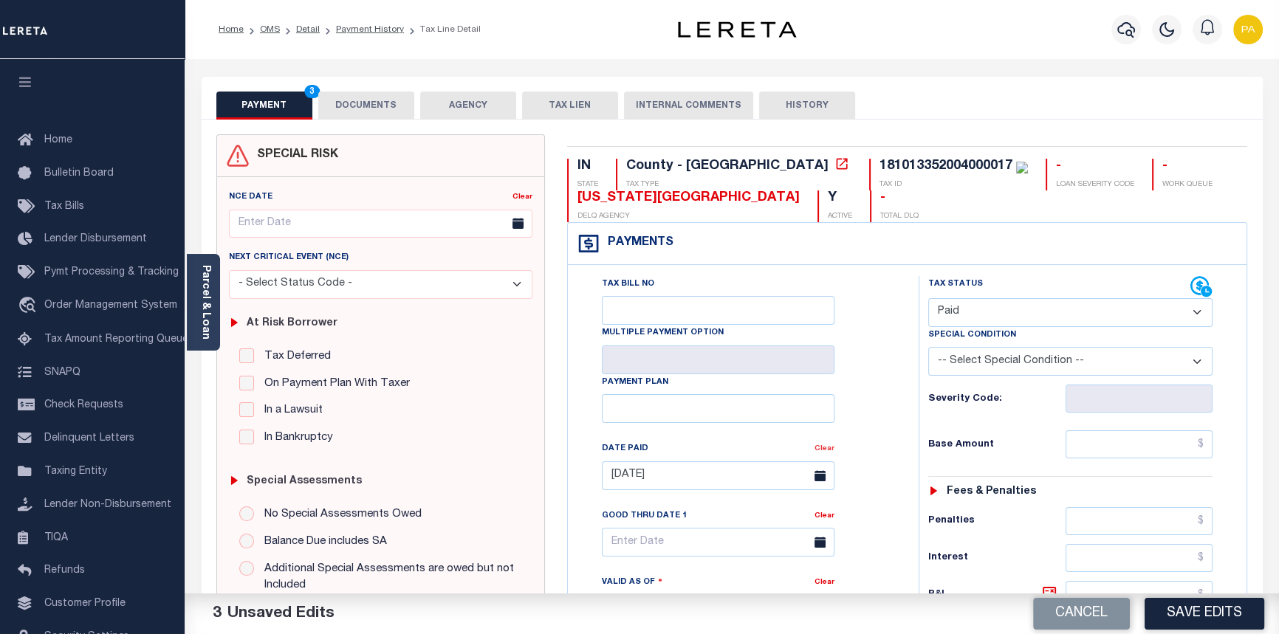
click at [832, 451] on link "Clear" at bounding box center [825, 448] width 20 height 7
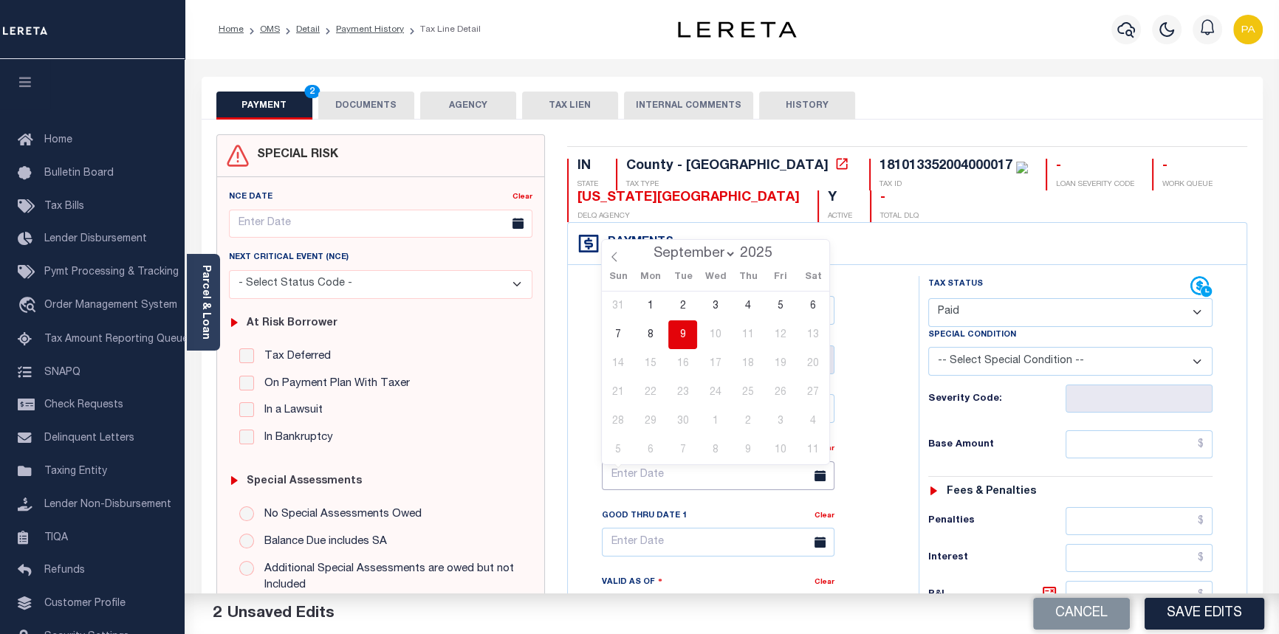
click at [669, 485] on input "text" at bounding box center [718, 476] width 233 height 29
click at [781, 307] on span "5" at bounding box center [780, 306] width 29 height 29
type input "09/05/2025"
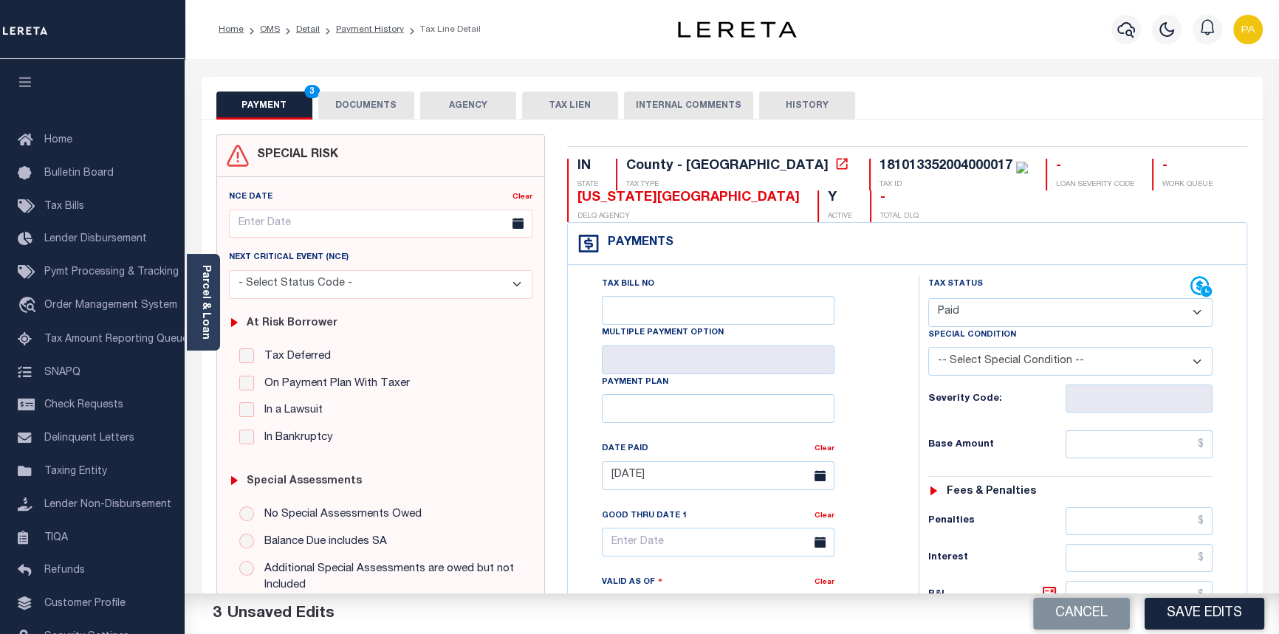
click at [1214, 451] on div "Tax Status Status - Select Status Code -" at bounding box center [1076, 602] width 314 height 652
click at [1205, 449] on input "text" at bounding box center [1140, 445] width 148 height 28
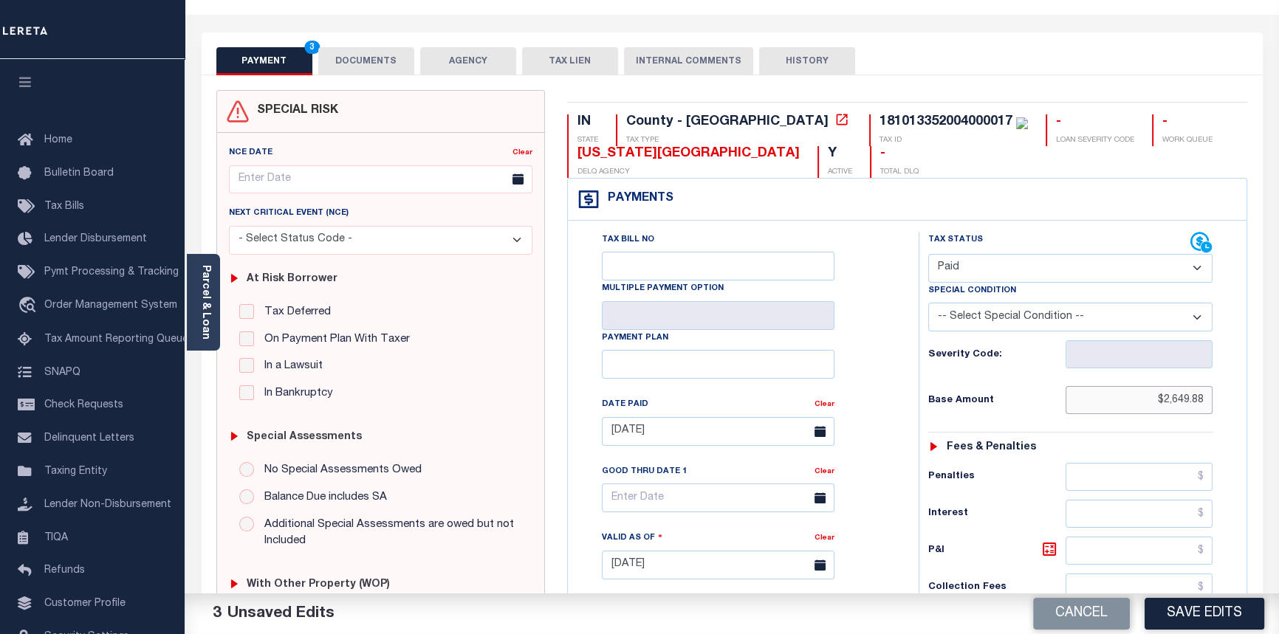
scroll to position [201, 0]
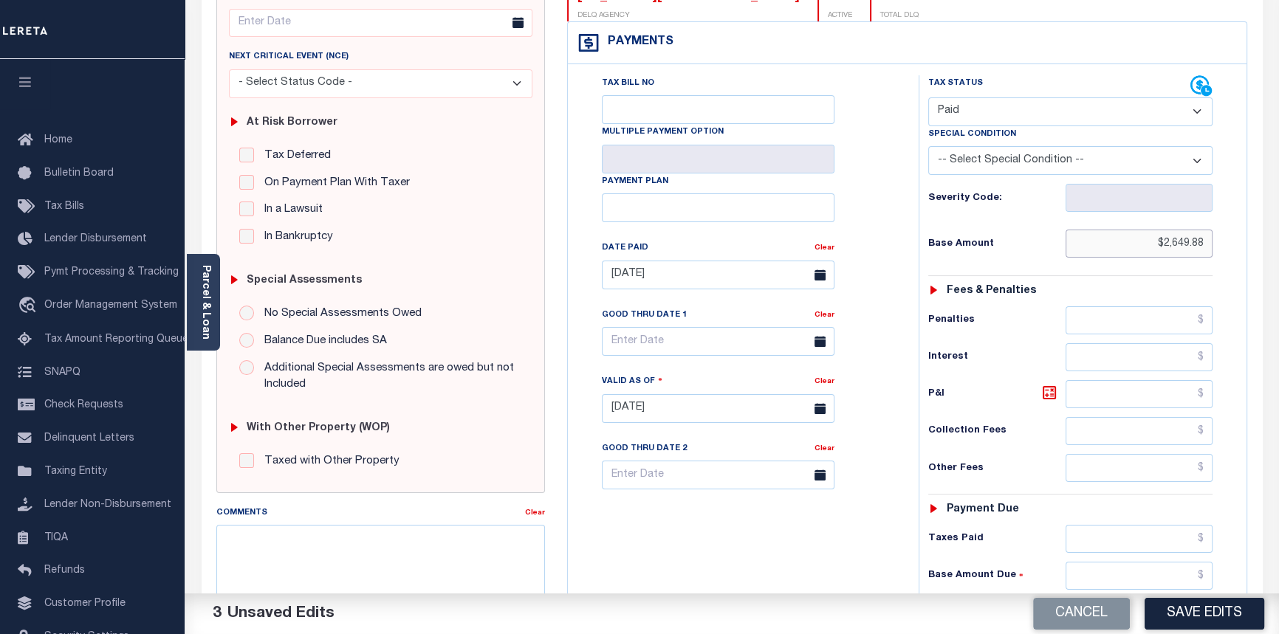
type input "$2,649.88"
click at [1208, 544] on input "text" at bounding box center [1140, 539] width 148 height 28
type input "$2,649.88"
click at [283, 562] on textarea "Comments" at bounding box center [380, 571] width 329 height 93
type textarea "09/09/2025pk See imaged tax receipt."
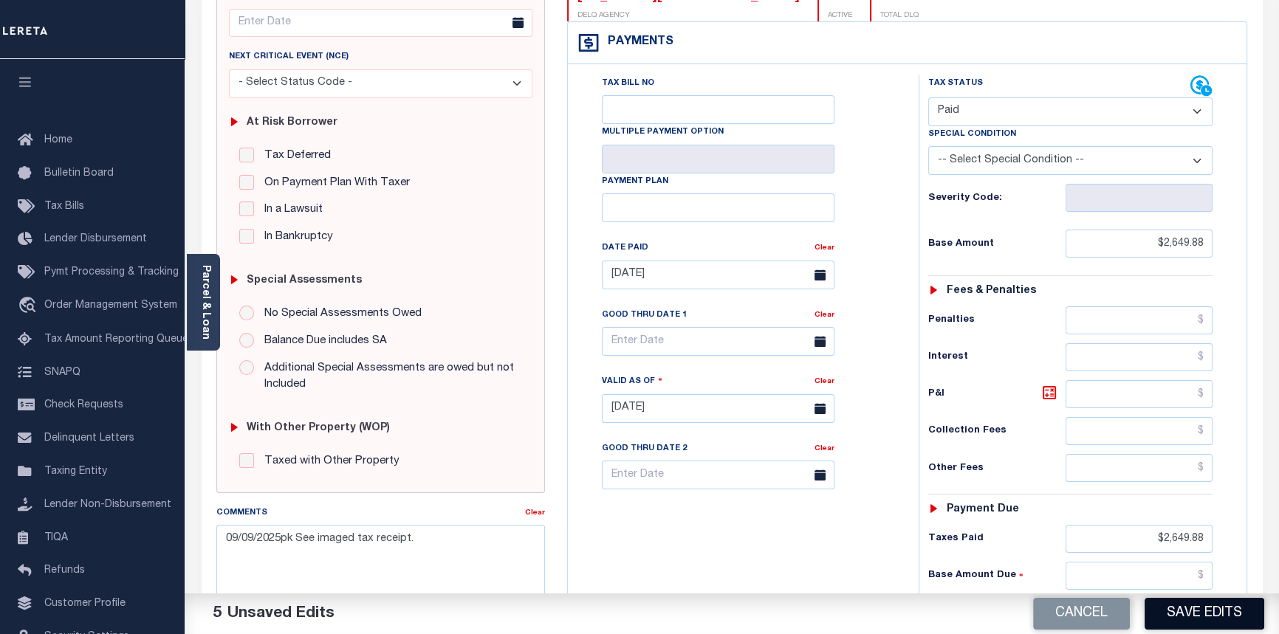
click at [1214, 613] on button "Save Edits" at bounding box center [1205, 614] width 120 height 32
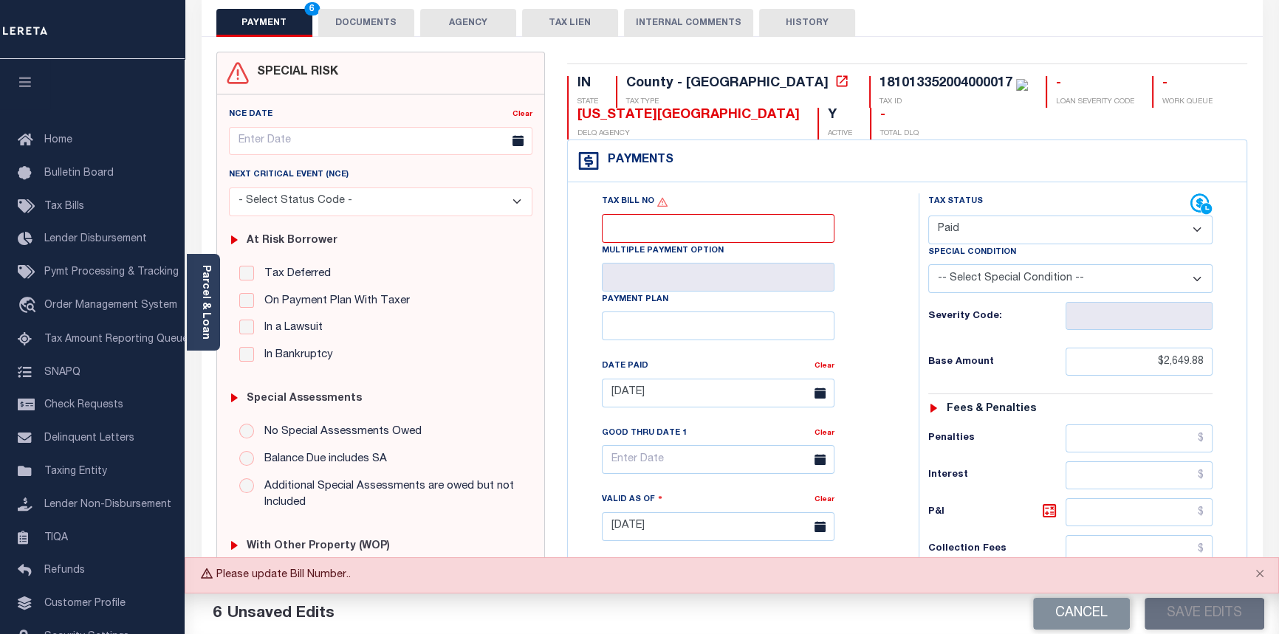
scroll to position [0, 0]
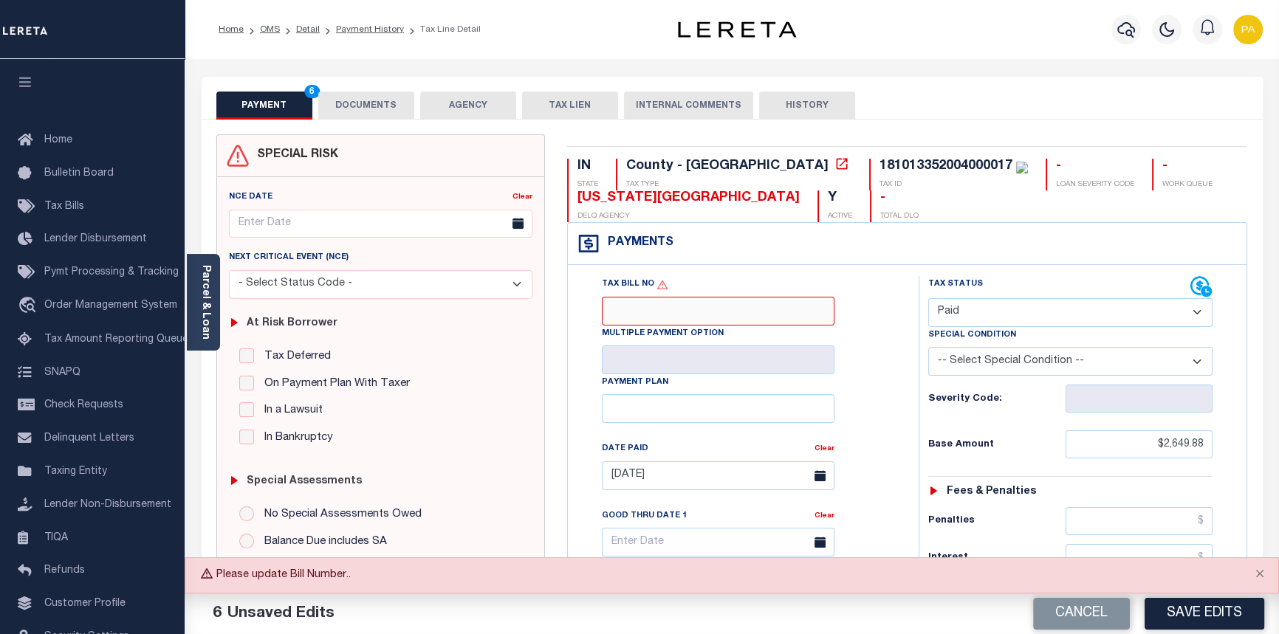
click at [612, 317] on input "Tax Bill No" at bounding box center [718, 311] width 233 height 29
type input "44360152"
click at [1201, 620] on button "Save Edits" at bounding box center [1205, 614] width 120 height 32
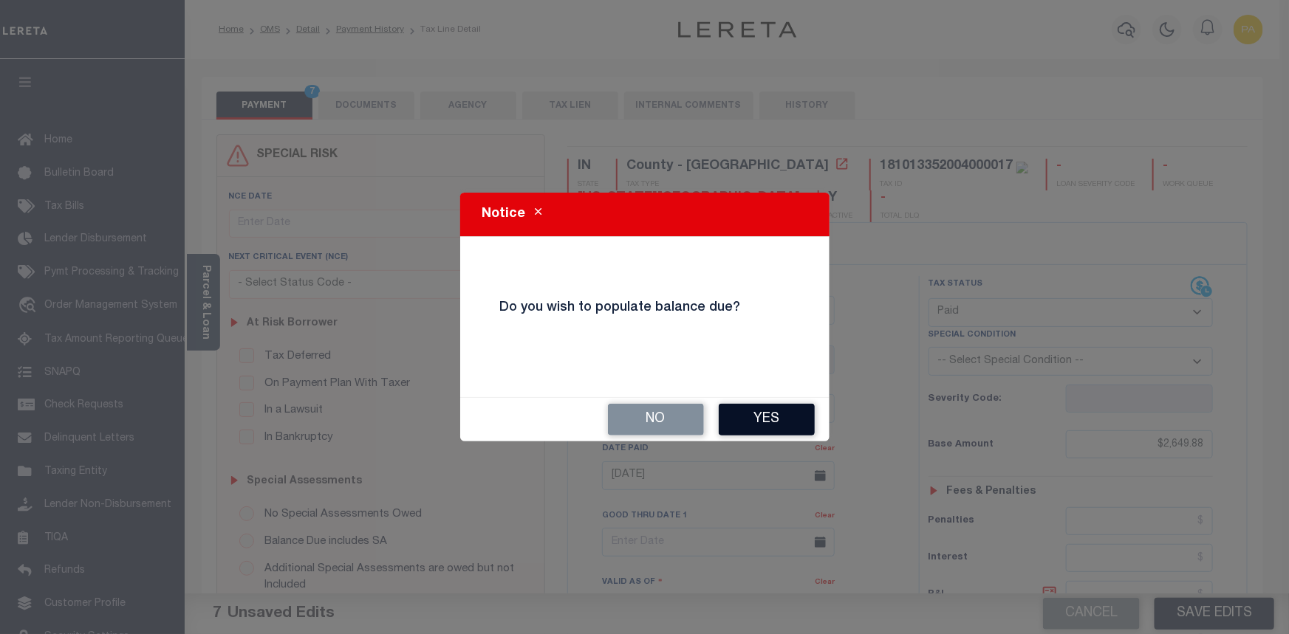
click at [749, 424] on button "Yes" at bounding box center [767, 420] width 96 height 32
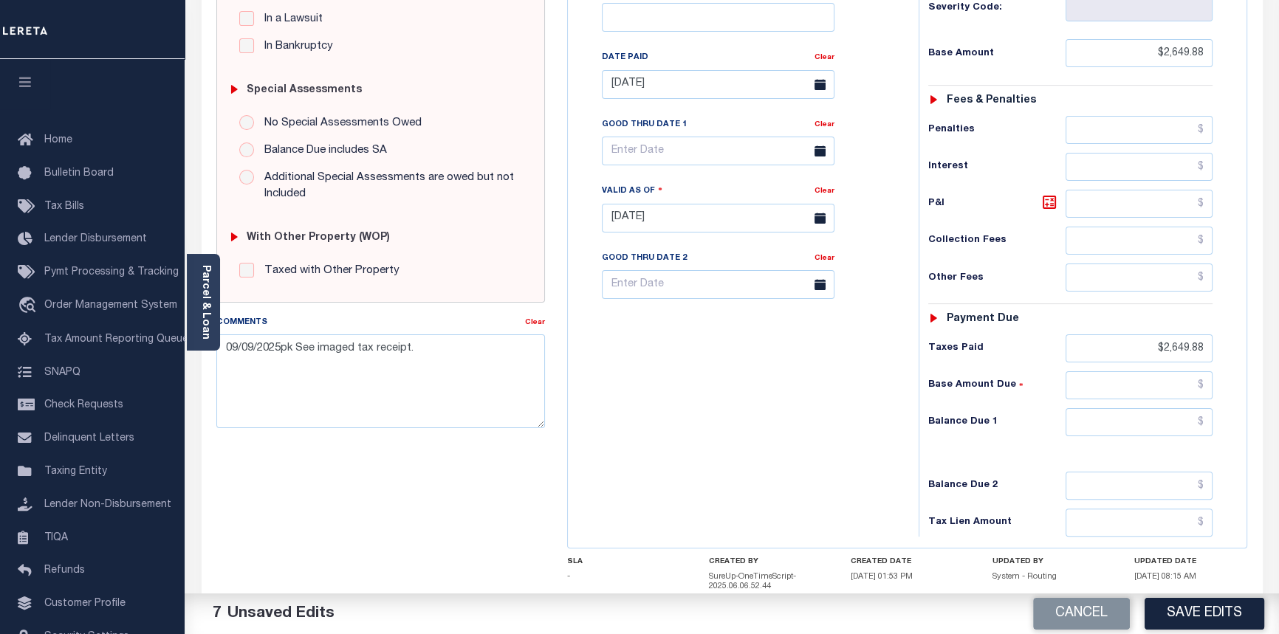
scroll to position [403, 0]
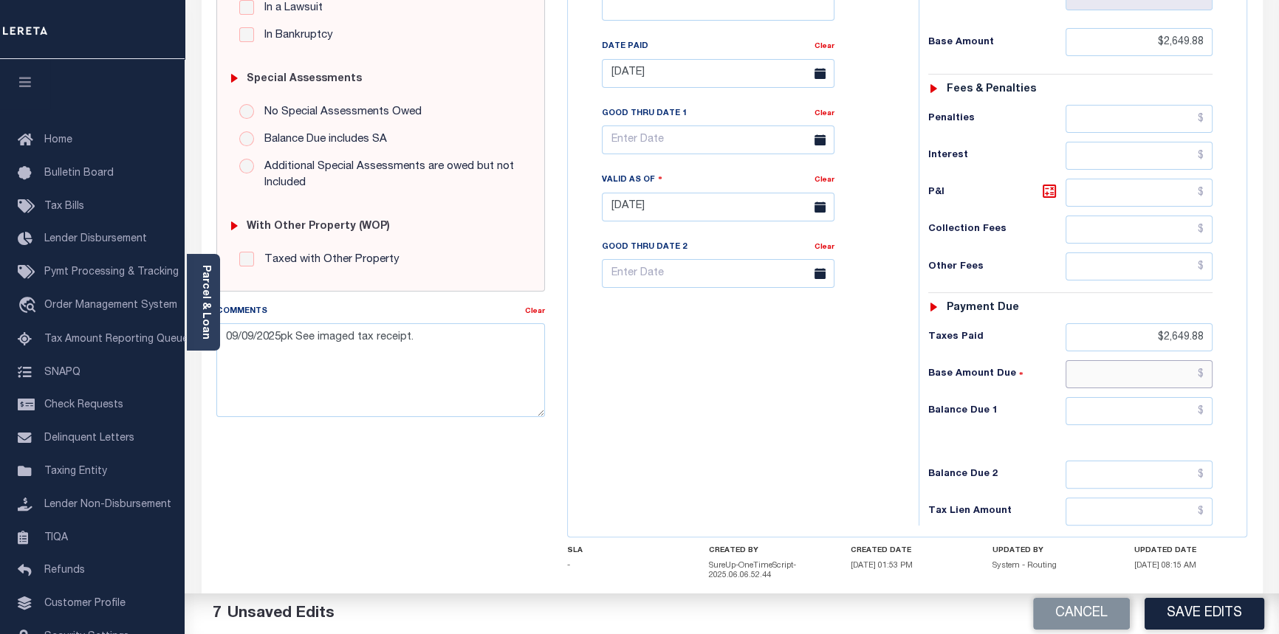
click at [1202, 373] on input "text" at bounding box center [1140, 374] width 148 height 28
type input "$0.00"
click at [1210, 417] on input "text" at bounding box center [1140, 411] width 148 height 28
type input "$0.00"
click at [1221, 607] on button "Save Edits" at bounding box center [1205, 614] width 120 height 32
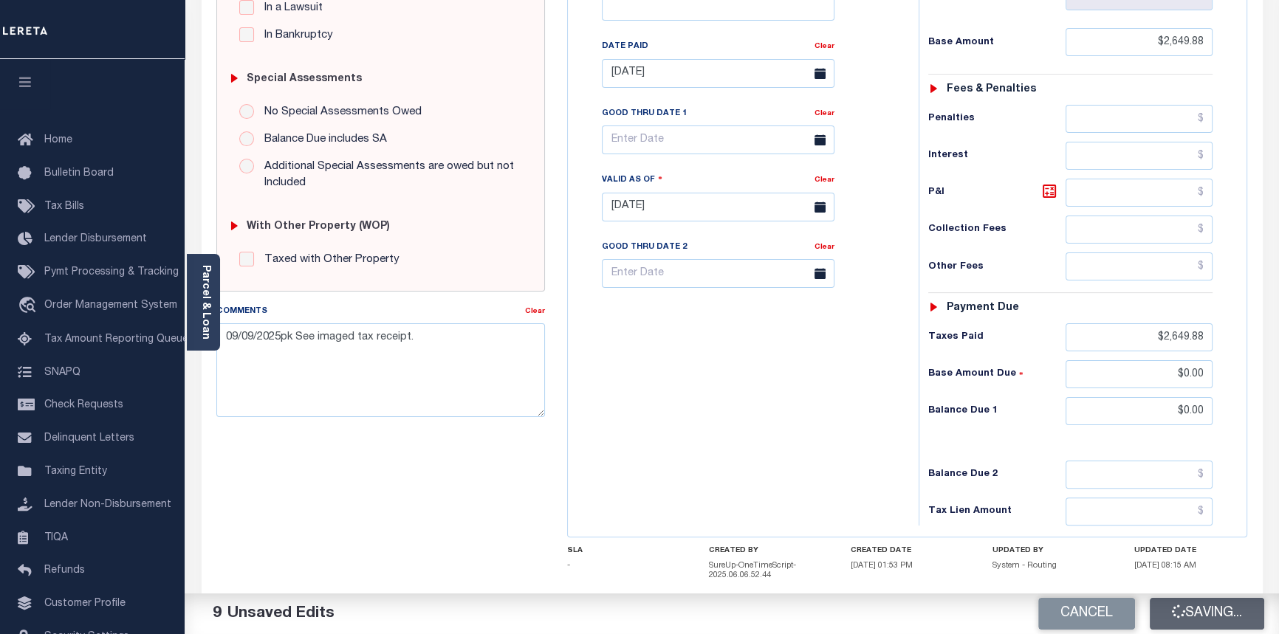
checkbox input "false"
type input "$2,649.88"
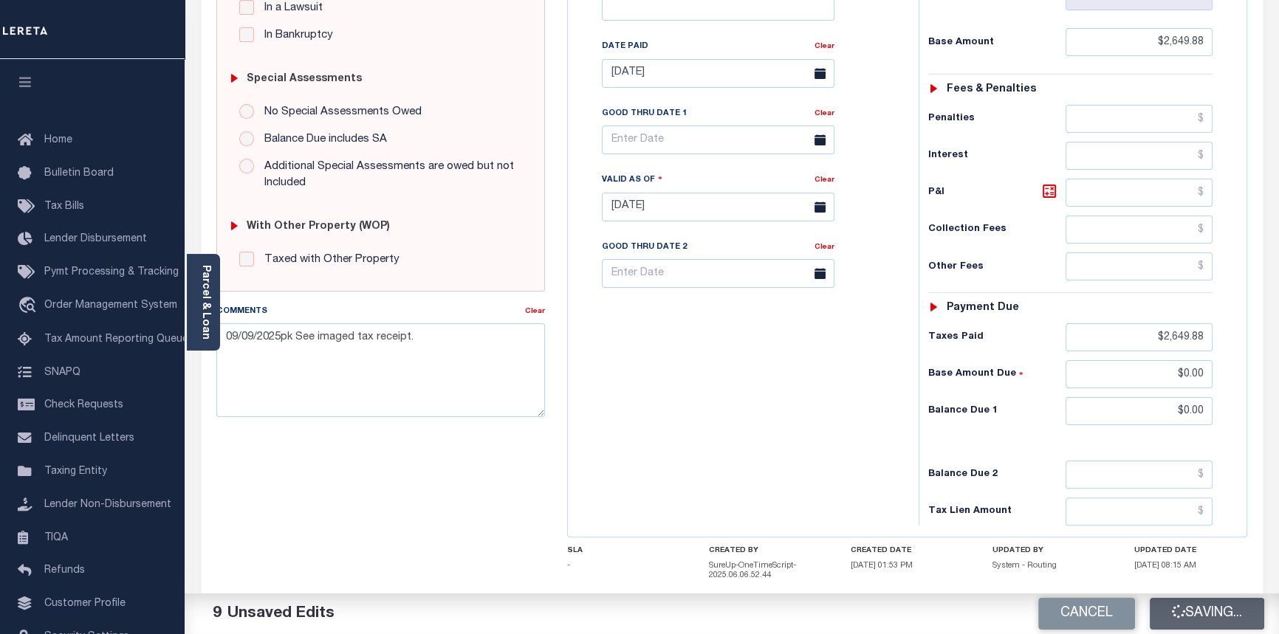
type input "$2,649.88"
type input "$0"
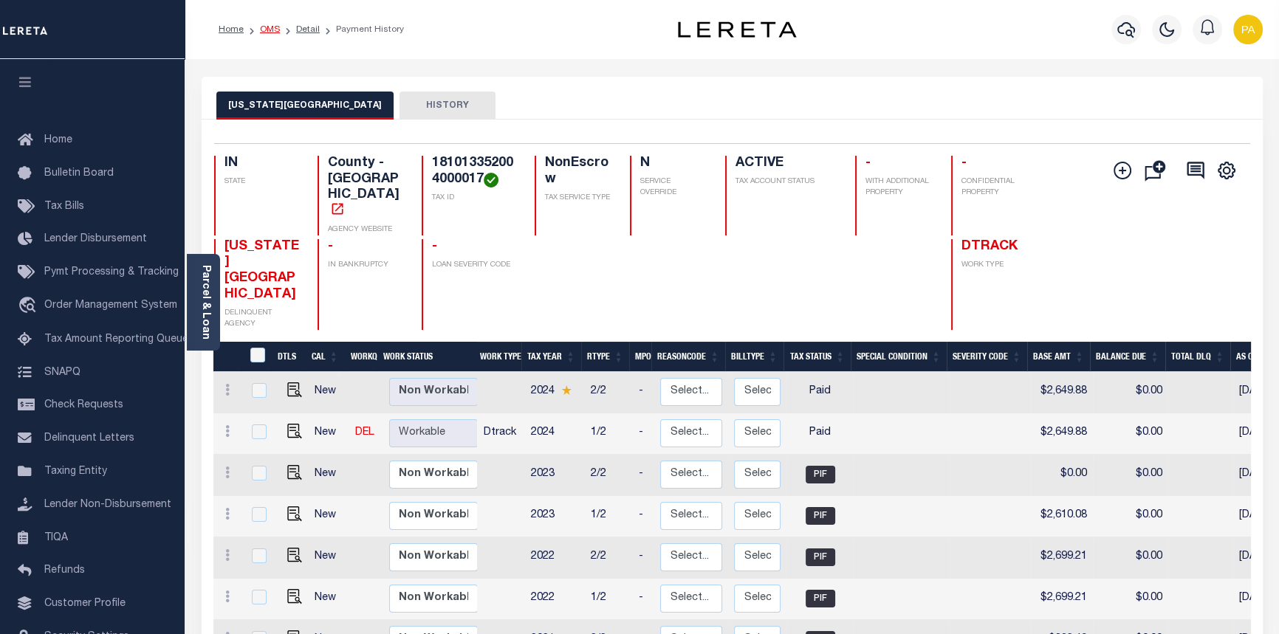
click at [267, 29] on link "OMS" at bounding box center [270, 29] width 20 height 9
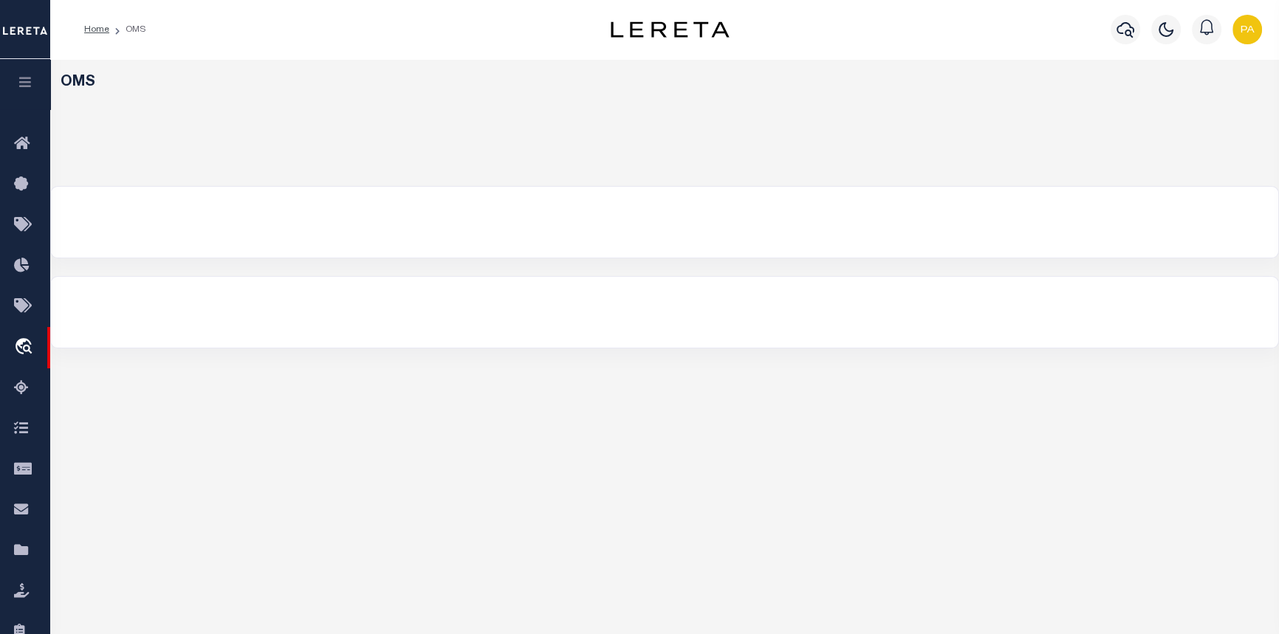
select select "200"
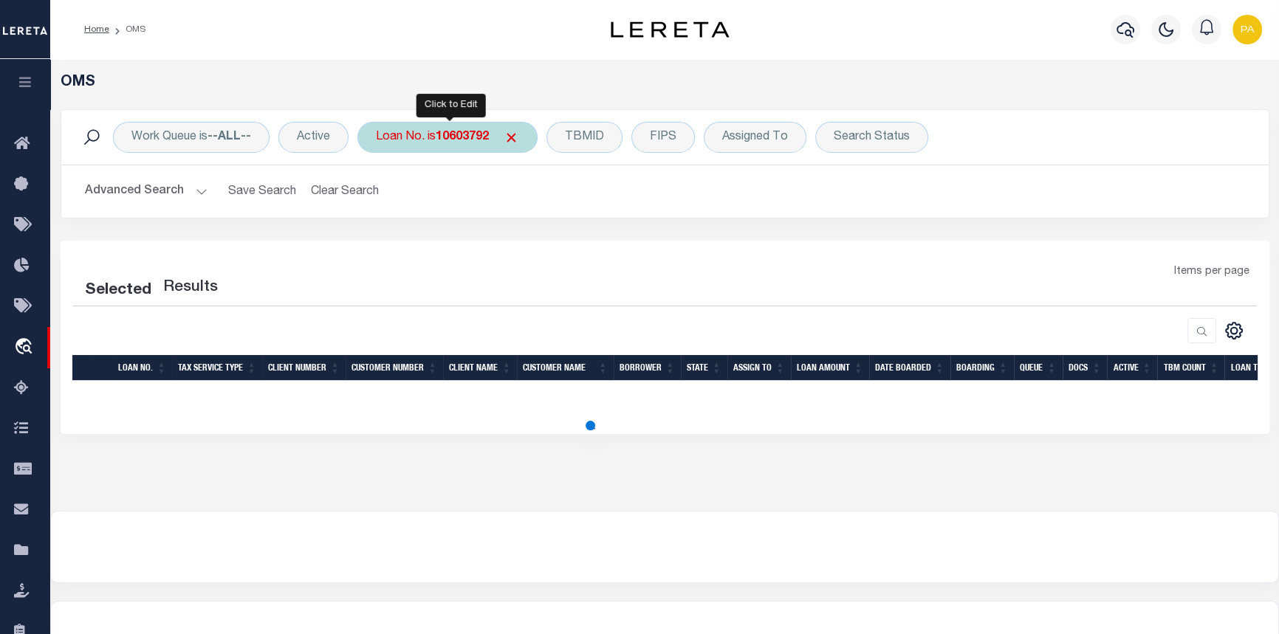
select select "200"
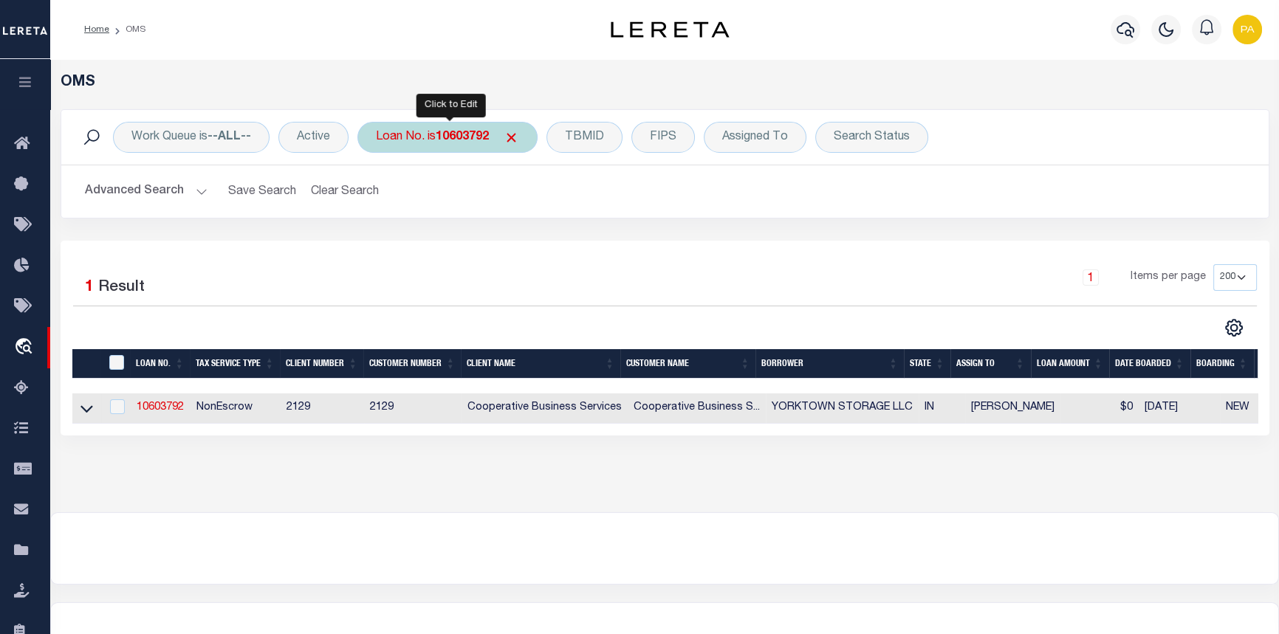
click at [450, 140] on b "10603792" at bounding box center [462, 137] width 53 height 12
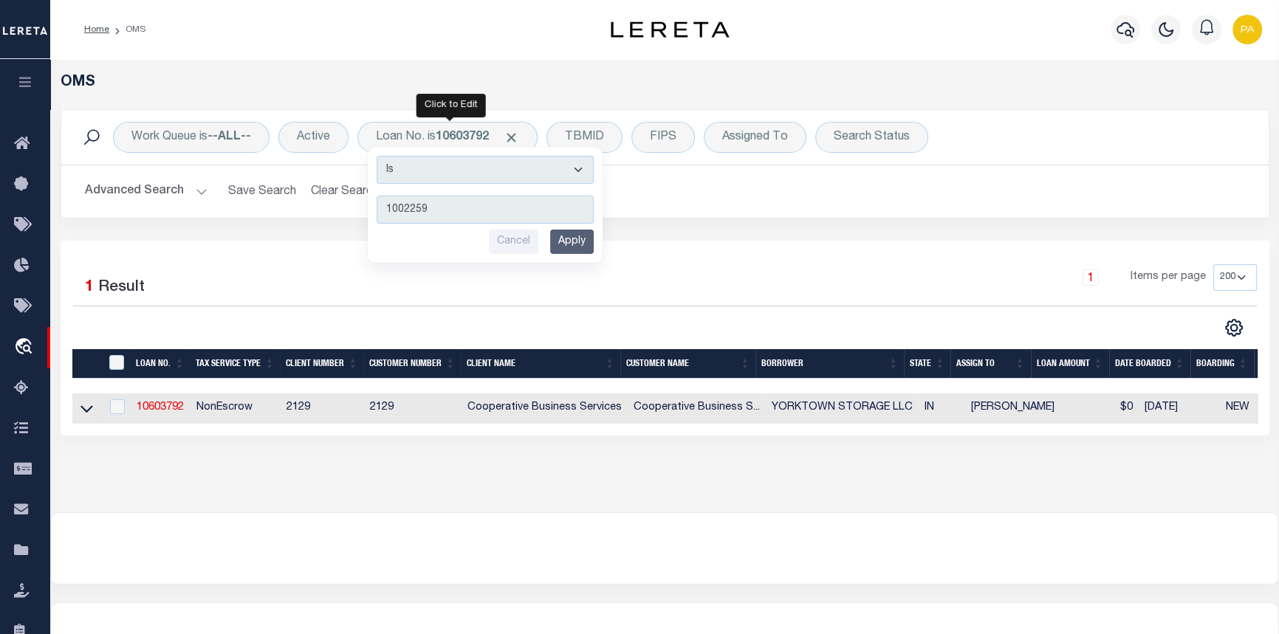
type input "10022597"
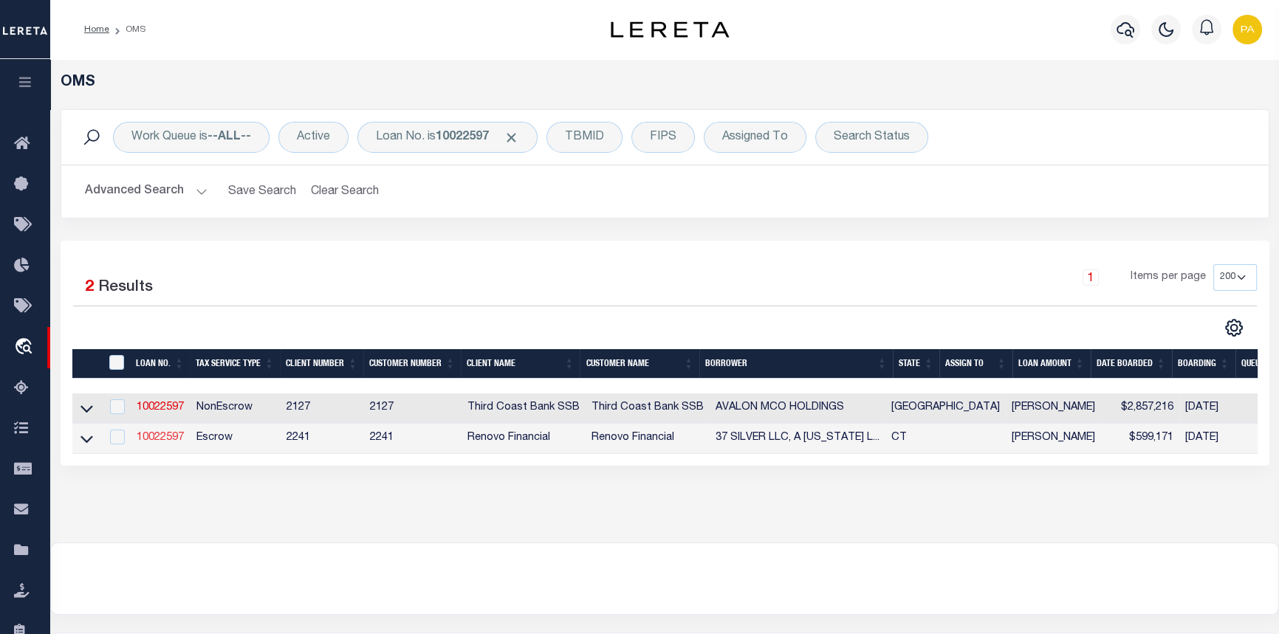
click at [151, 443] on link "10022597" at bounding box center [160, 438] width 47 height 10
type input "10022597"
type input "37 SILVER LLC, A [US_STATE] LIMITED LIABILITY COMPANY"
select select
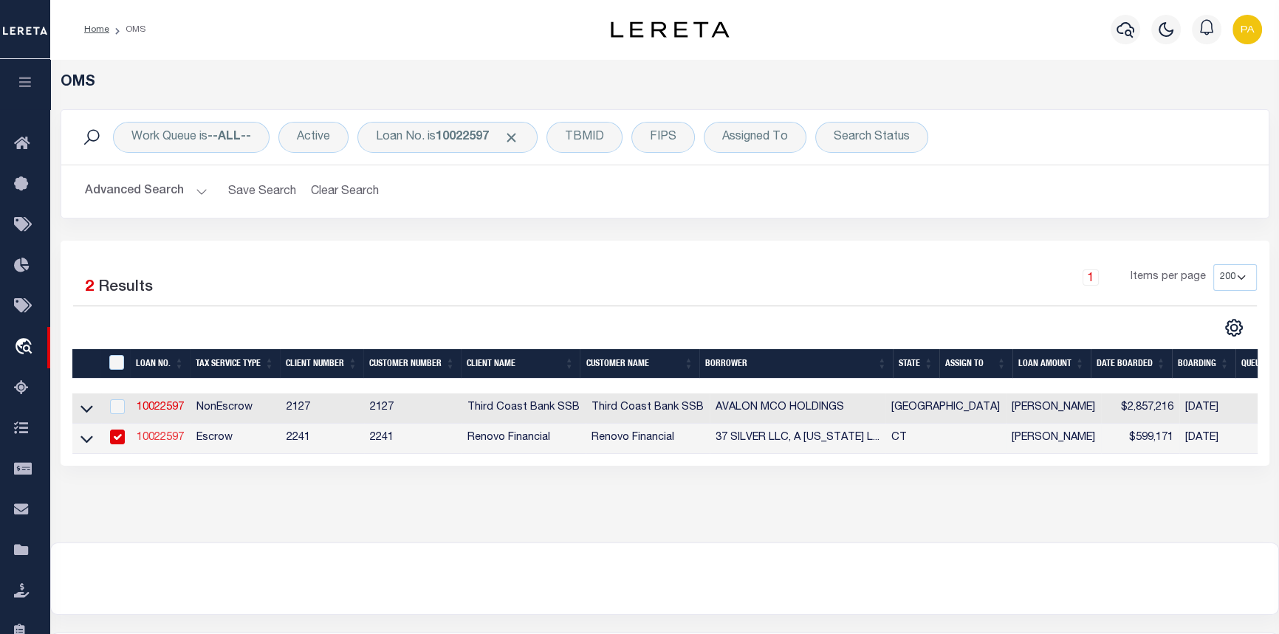
select select "400"
select select "Escrow"
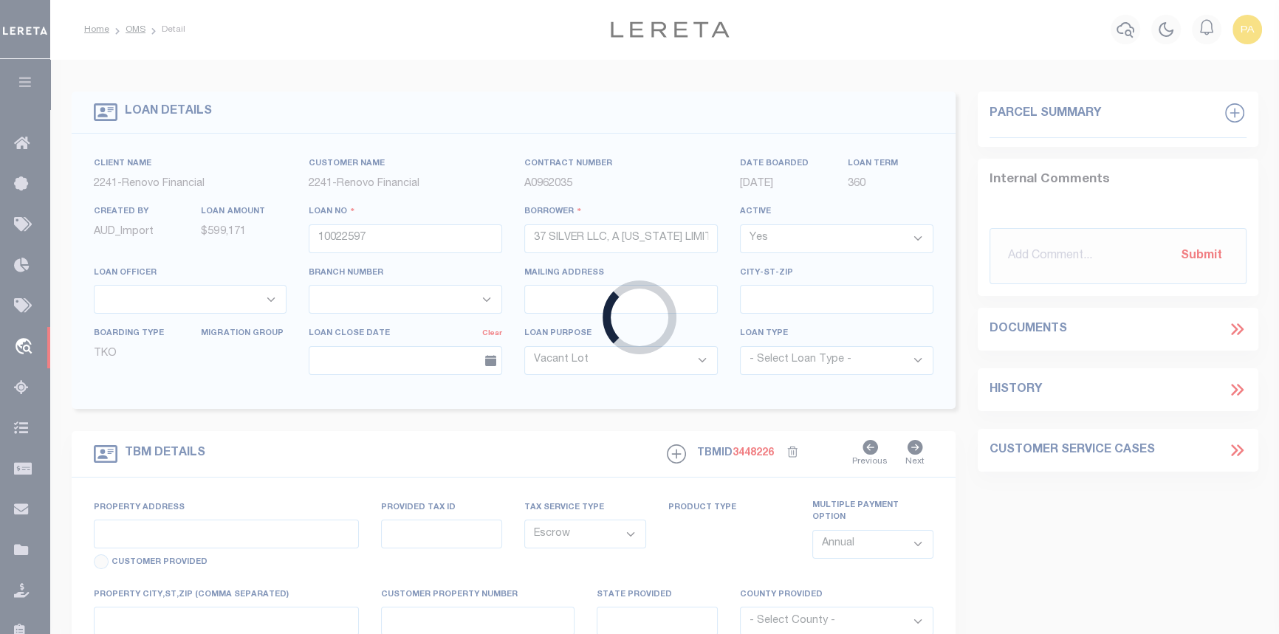
type input "[STREET_ADDRESS]"
type input "WATERBURY, CT 06704"
type input "a0kUS00000Bow0r"
type input "CT"
select select
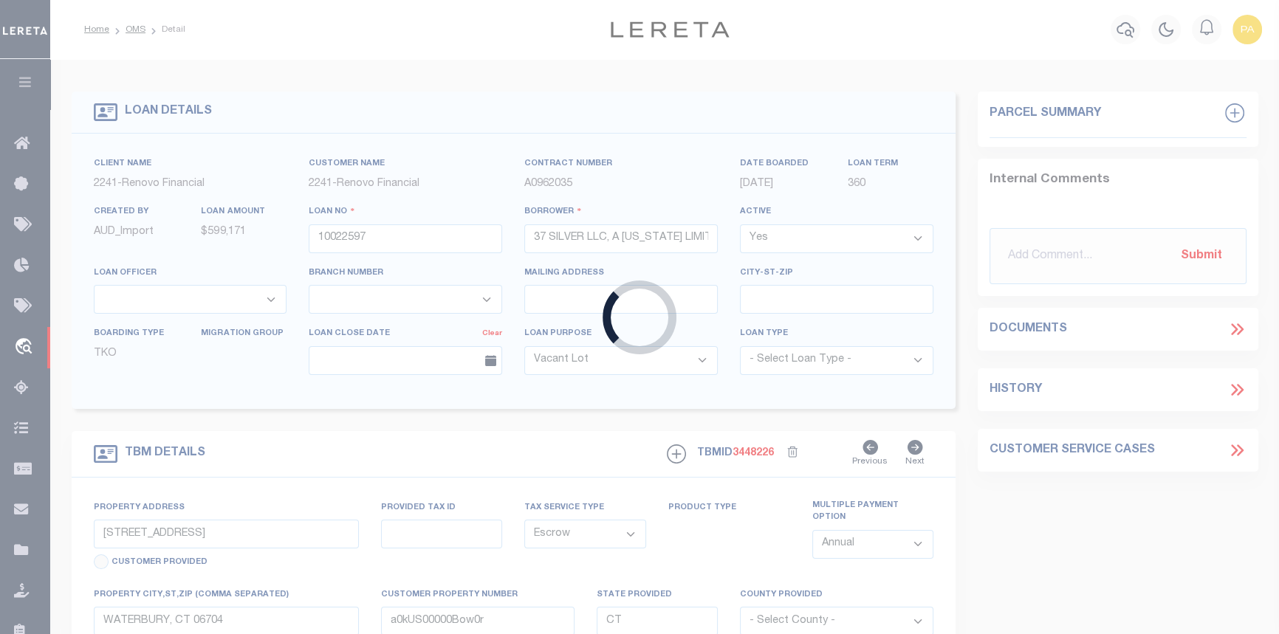
select select "25067"
select select "2"
